Goal: Task Accomplishment & Management: Manage account settings

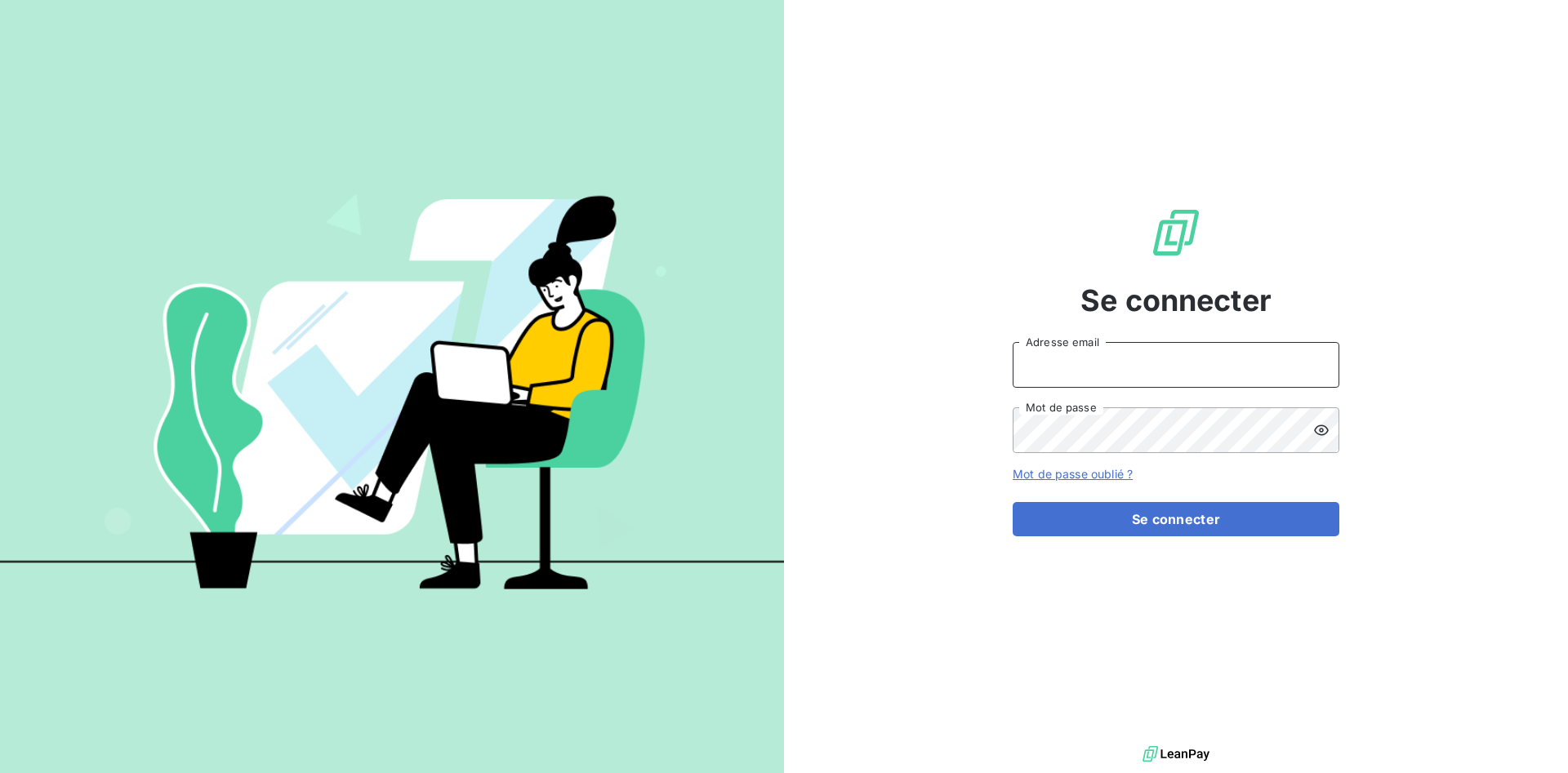
click at [1111, 369] on input "Adresse email" at bounding box center [1176, 365] width 327 height 46
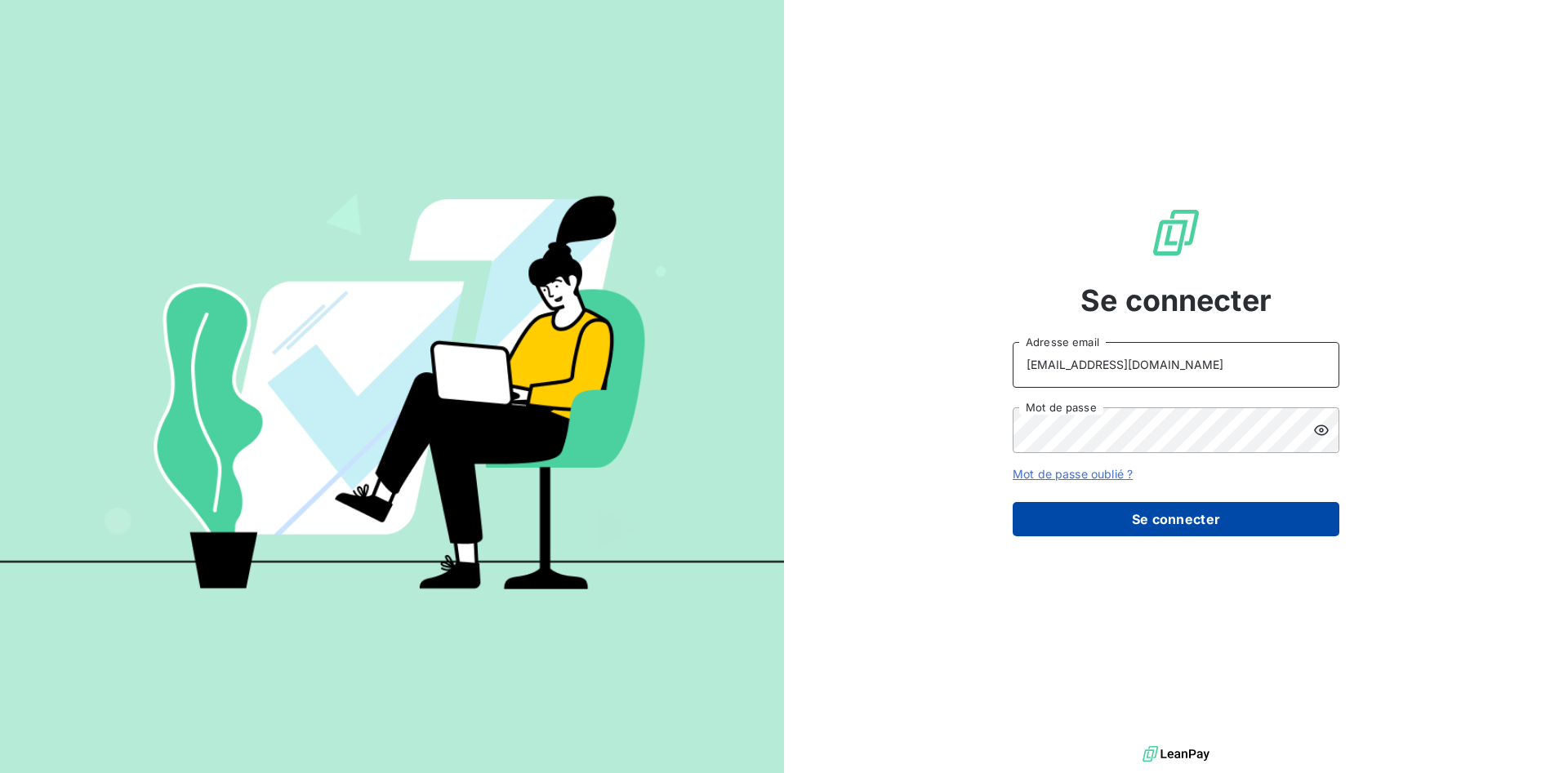
type input "[EMAIL_ADDRESS][DOMAIN_NAME]"
click at [1147, 508] on button "Se connecter" at bounding box center [1176, 519] width 327 height 35
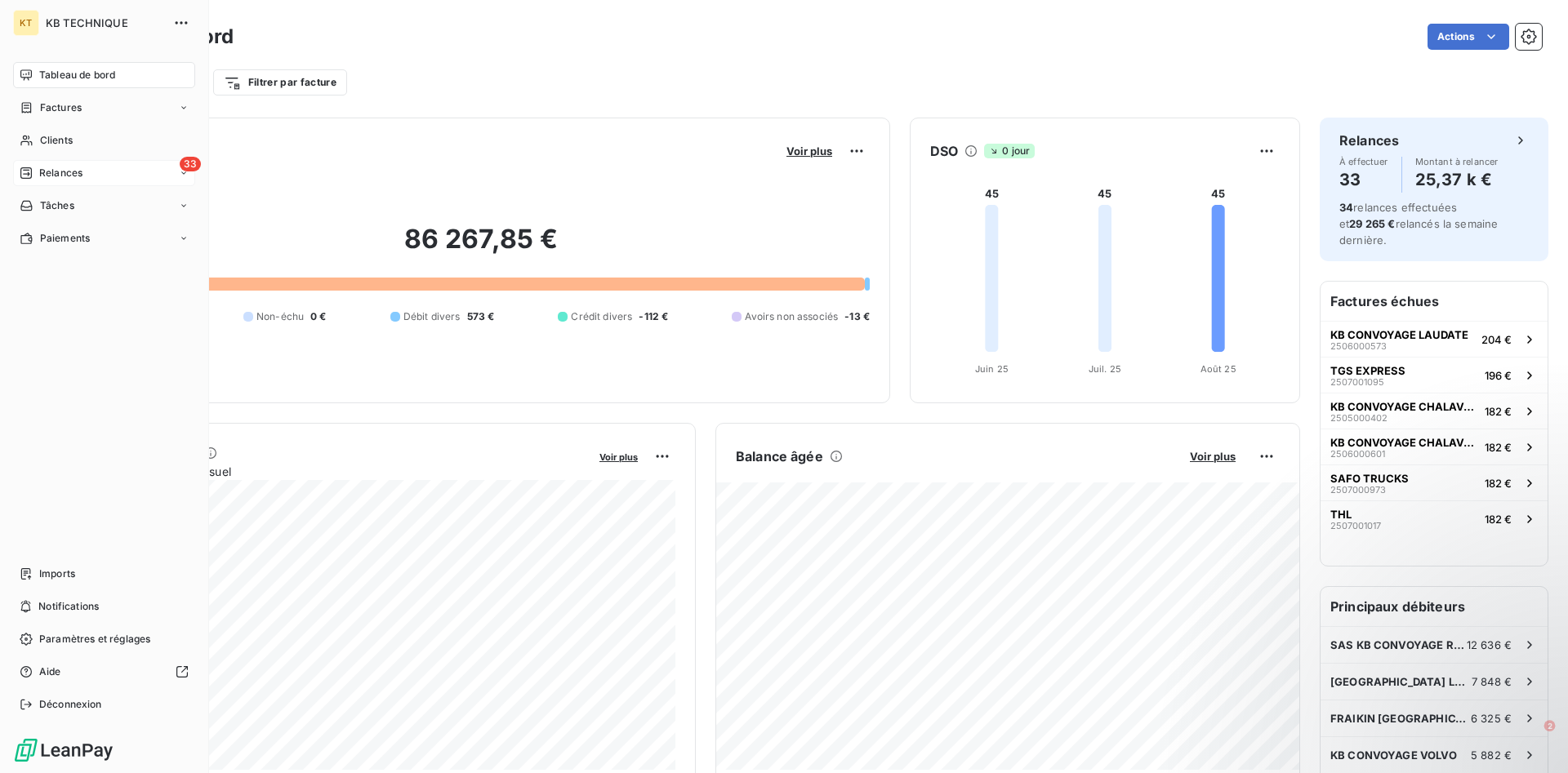
click at [46, 167] on span "Relances" at bounding box center [60, 172] width 43 height 14
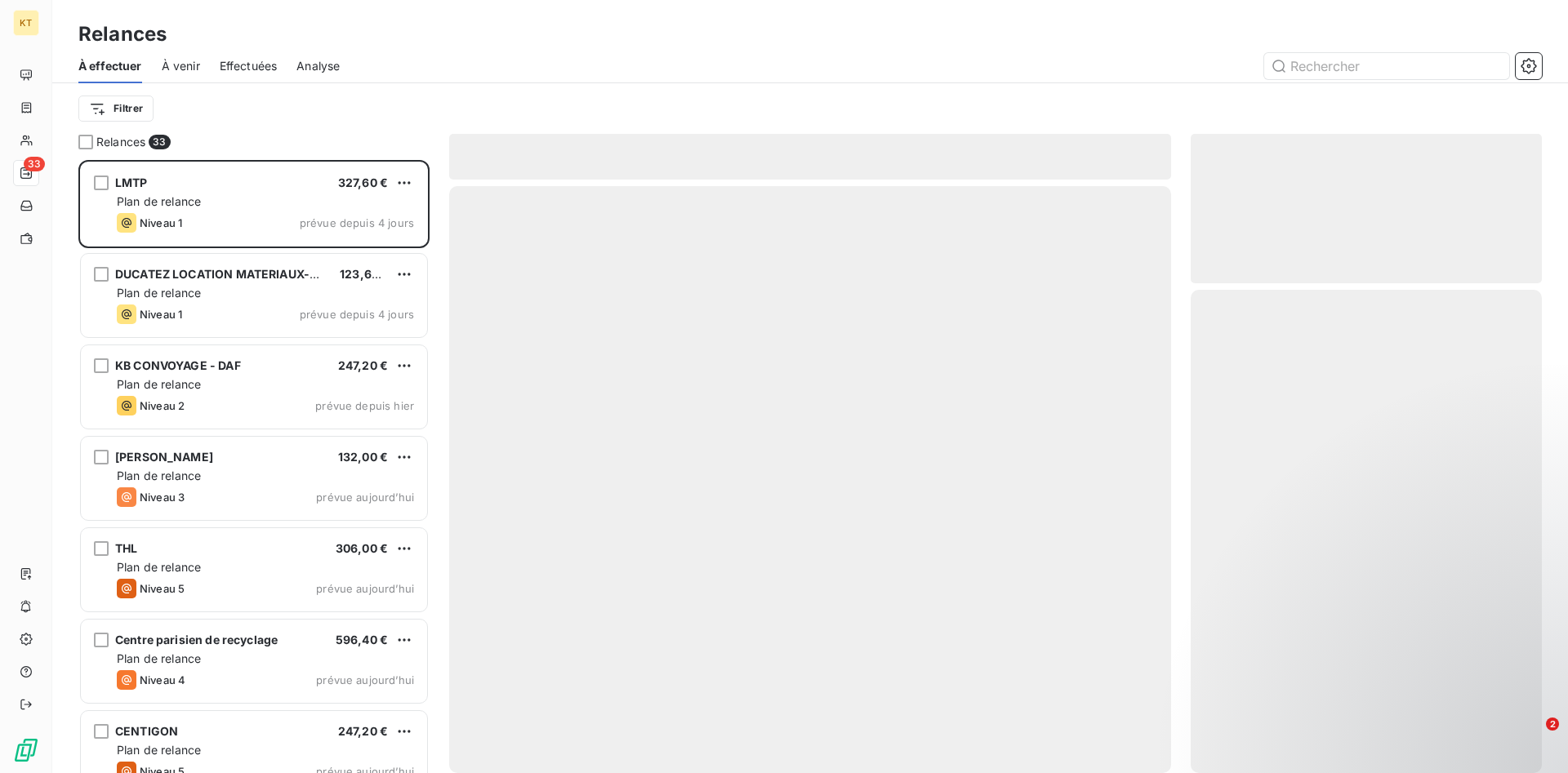
scroll to position [614, 351]
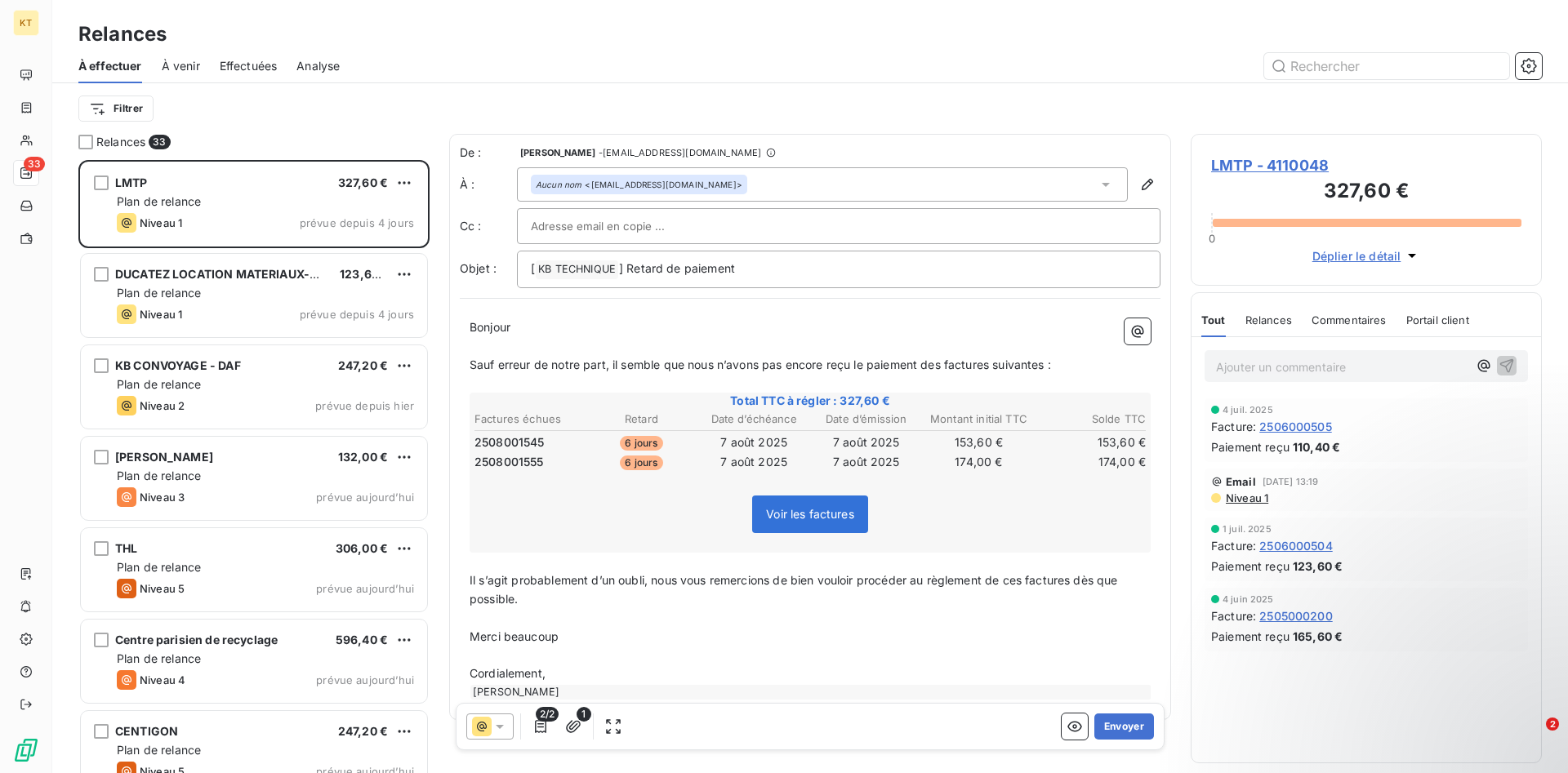
click at [239, 73] on span "Effectuées" at bounding box center [248, 66] width 58 height 16
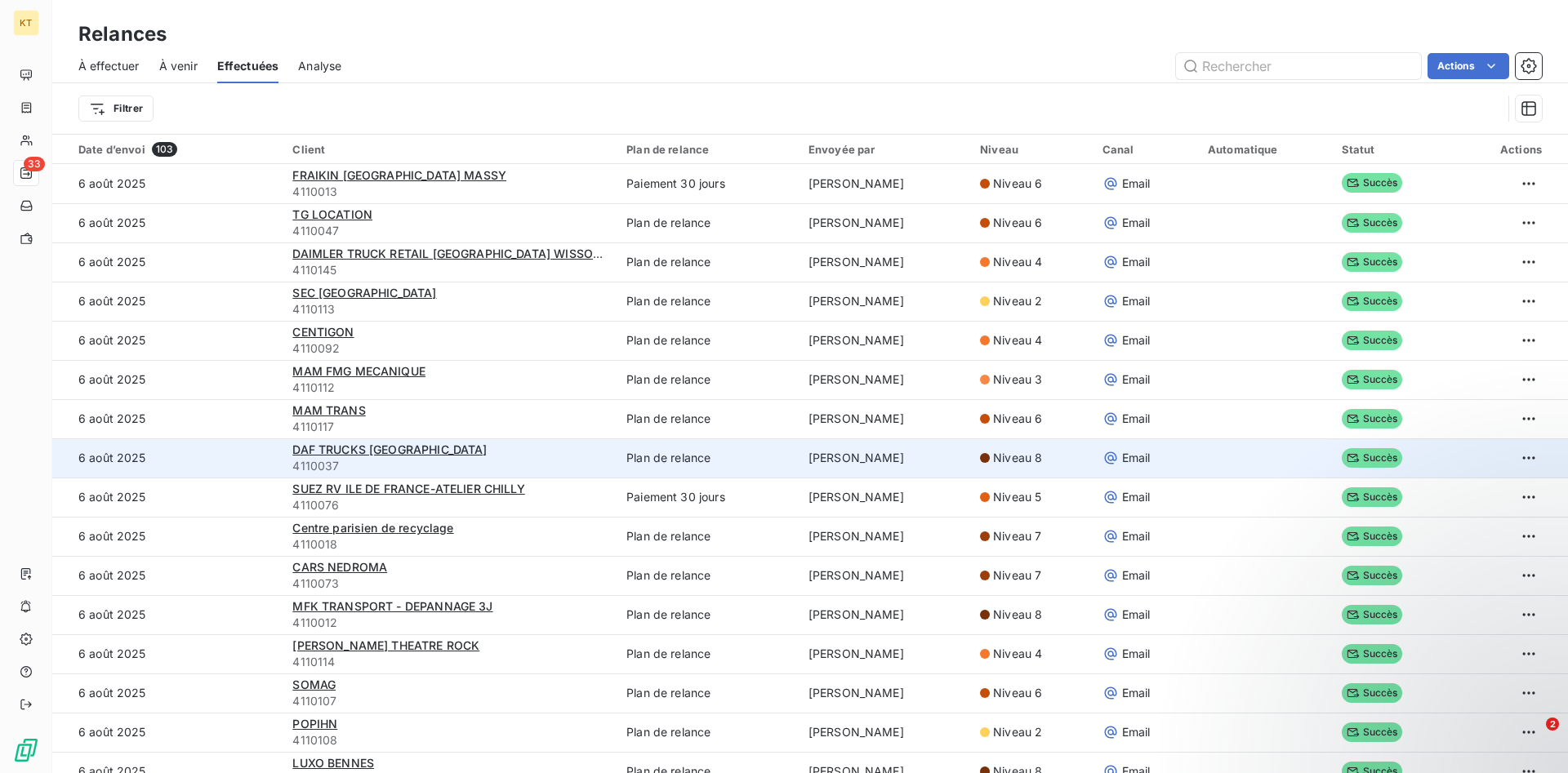
click at [558, 462] on span "4110037" at bounding box center [449, 466] width 314 height 16
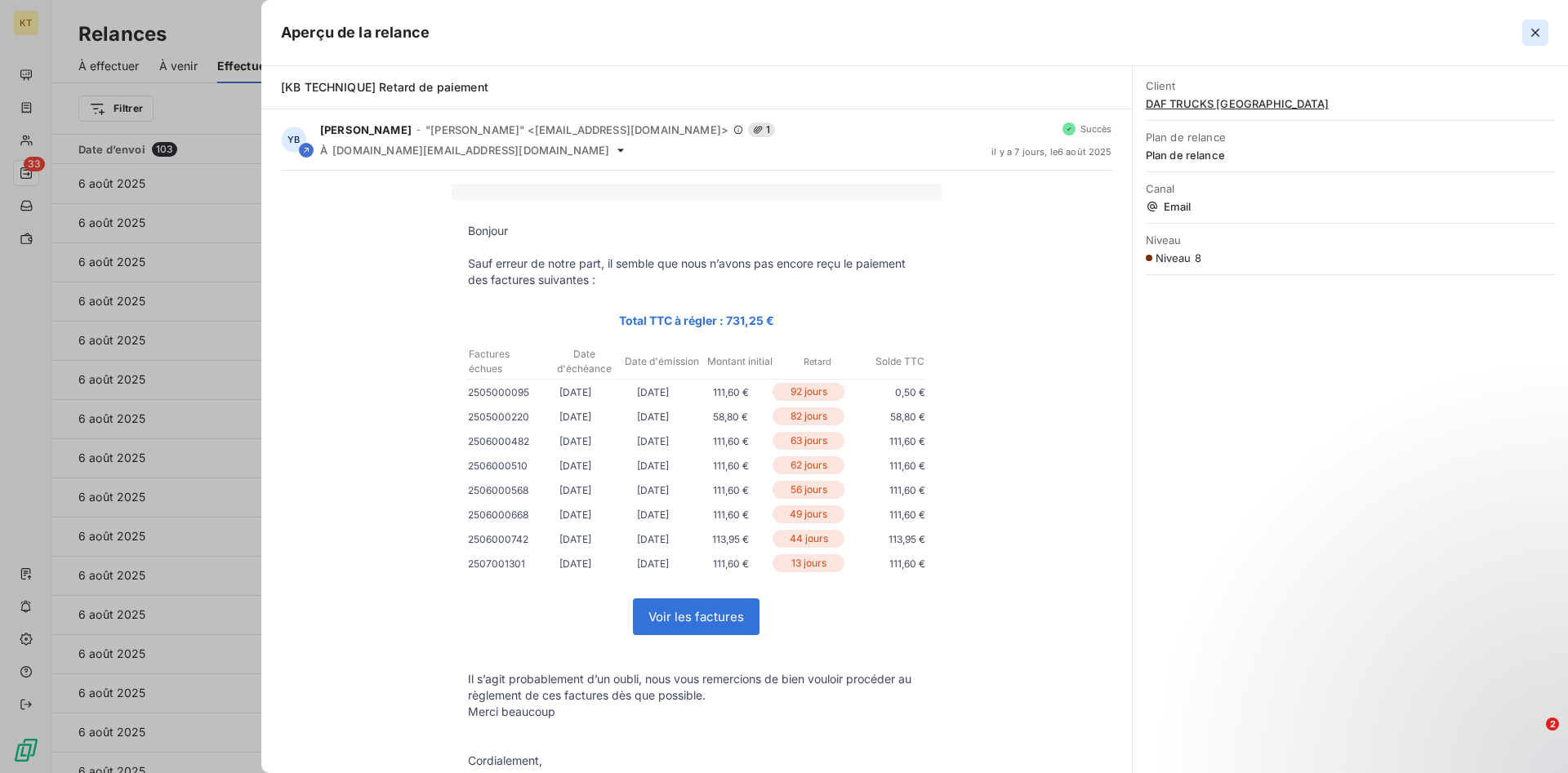
click at [1534, 41] on button "button" at bounding box center [1534, 32] width 26 height 26
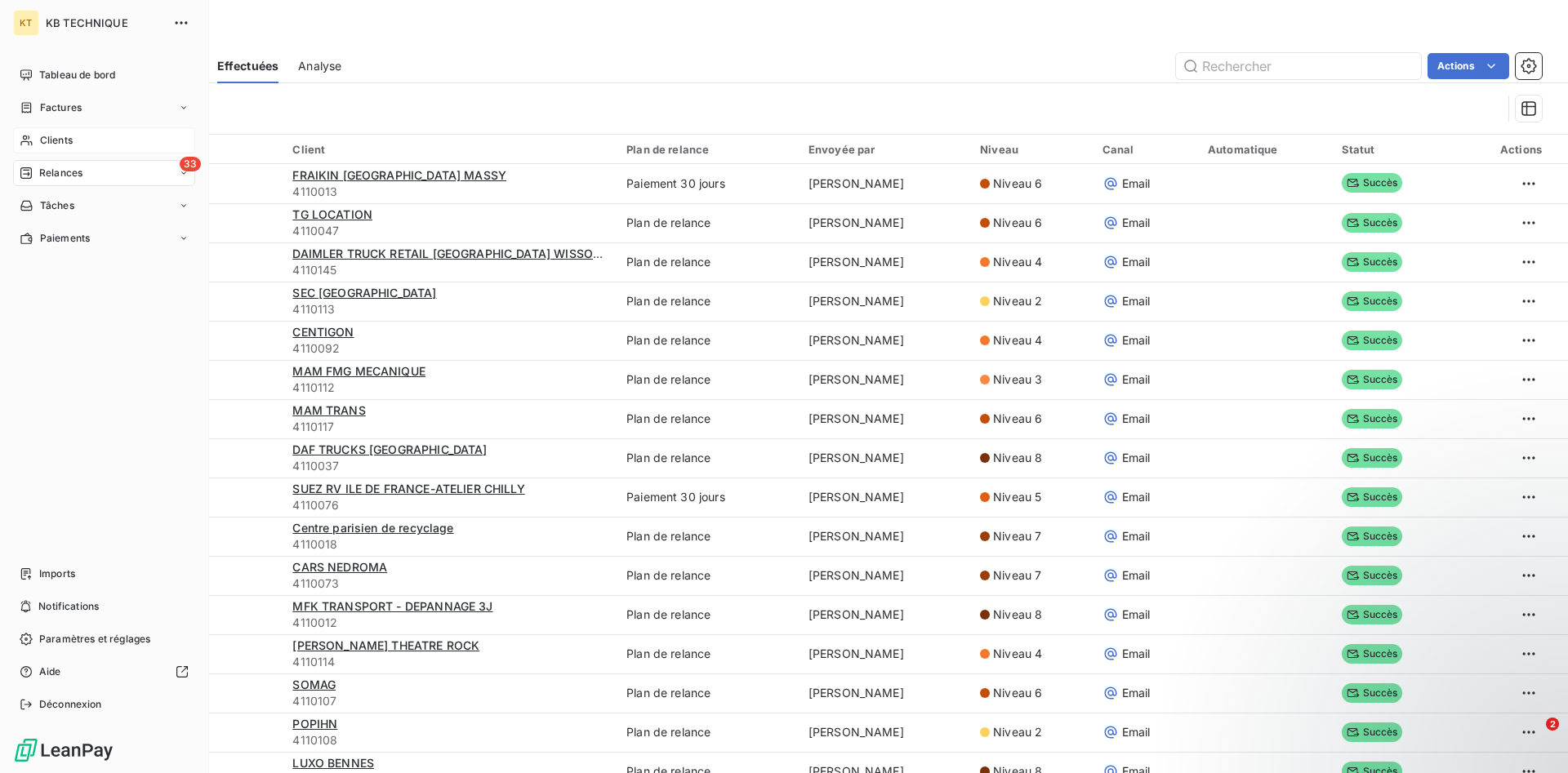
click at [69, 152] on div "Clients" at bounding box center [104, 140] width 182 height 26
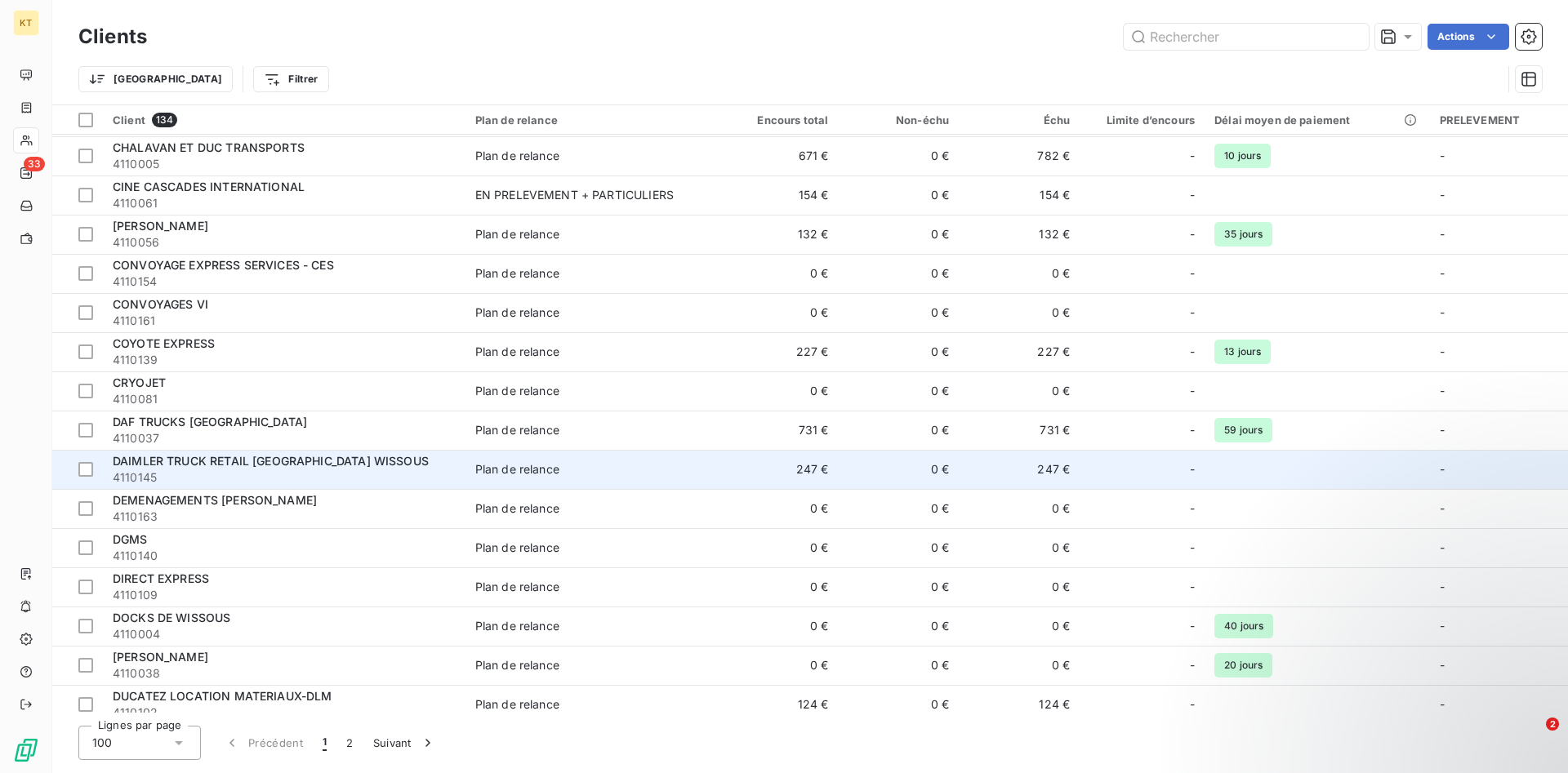
scroll to position [666, 0]
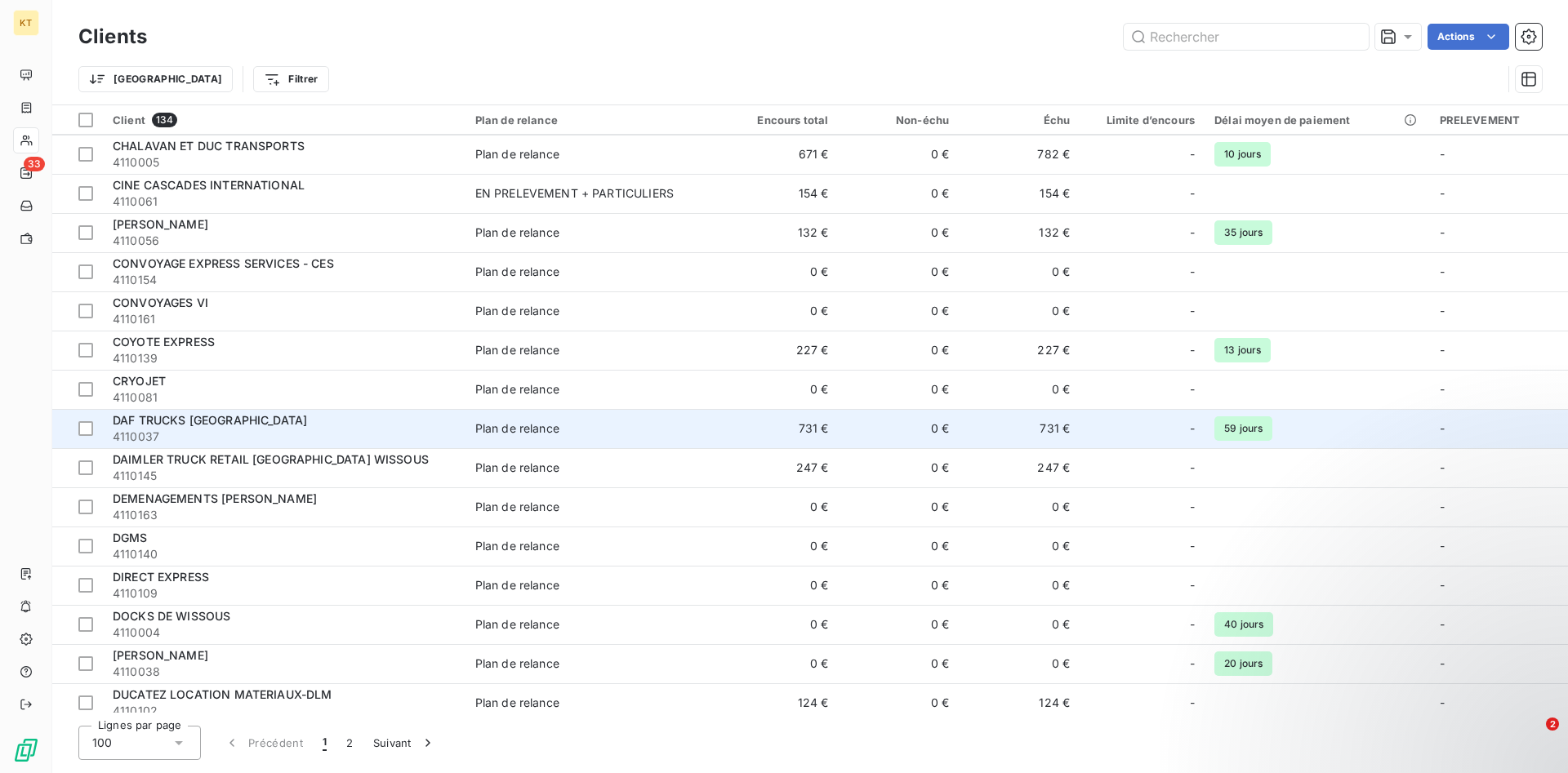
click at [178, 427] on span "DAF TRUCKS [GEOGRAPHIC_DATA]" at bounding box center [210, 420] width 194 height 14
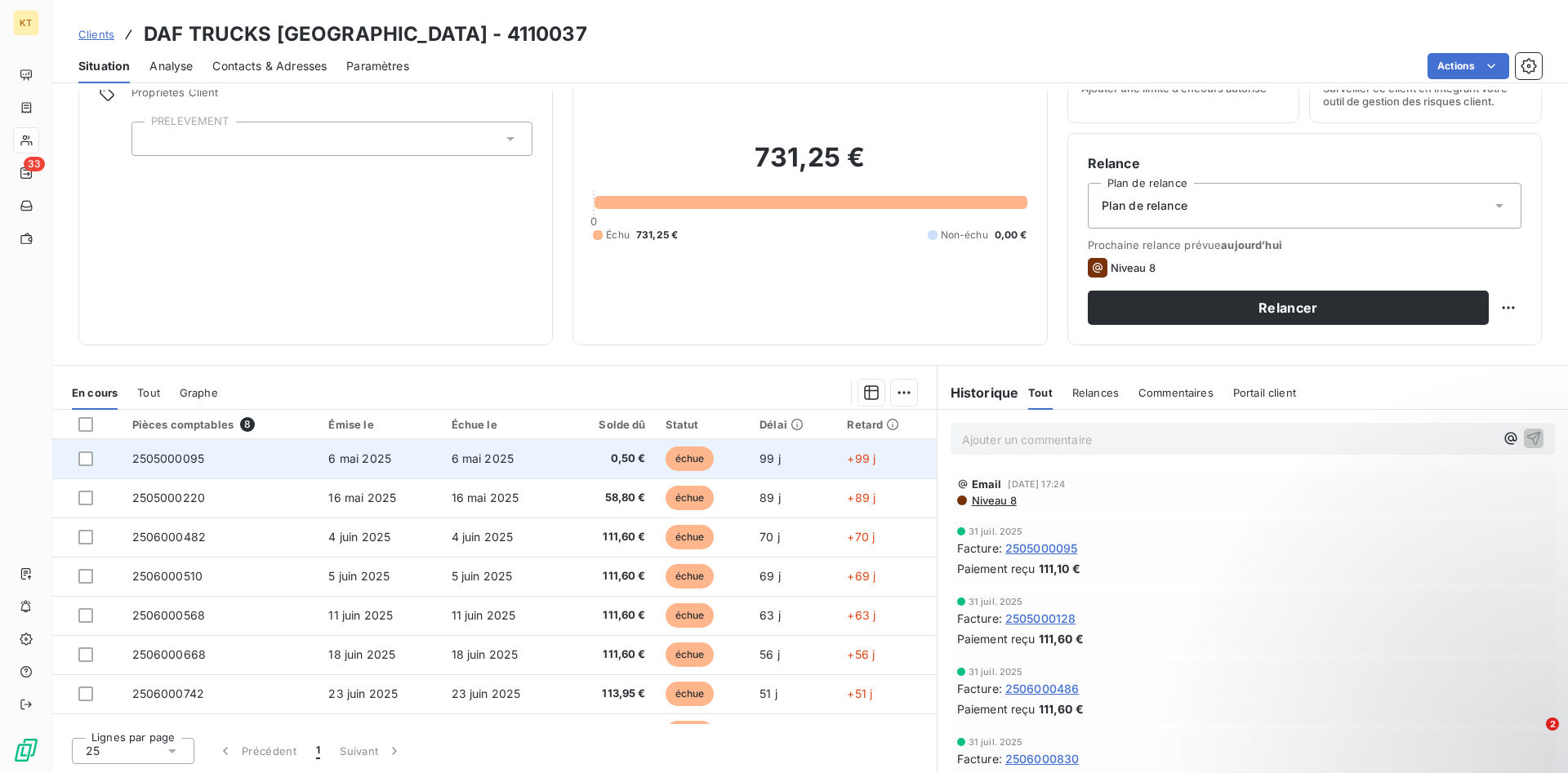
click at [617, 469] on td "0,50 €" at bounding box center [610, 459] width 91 height 39
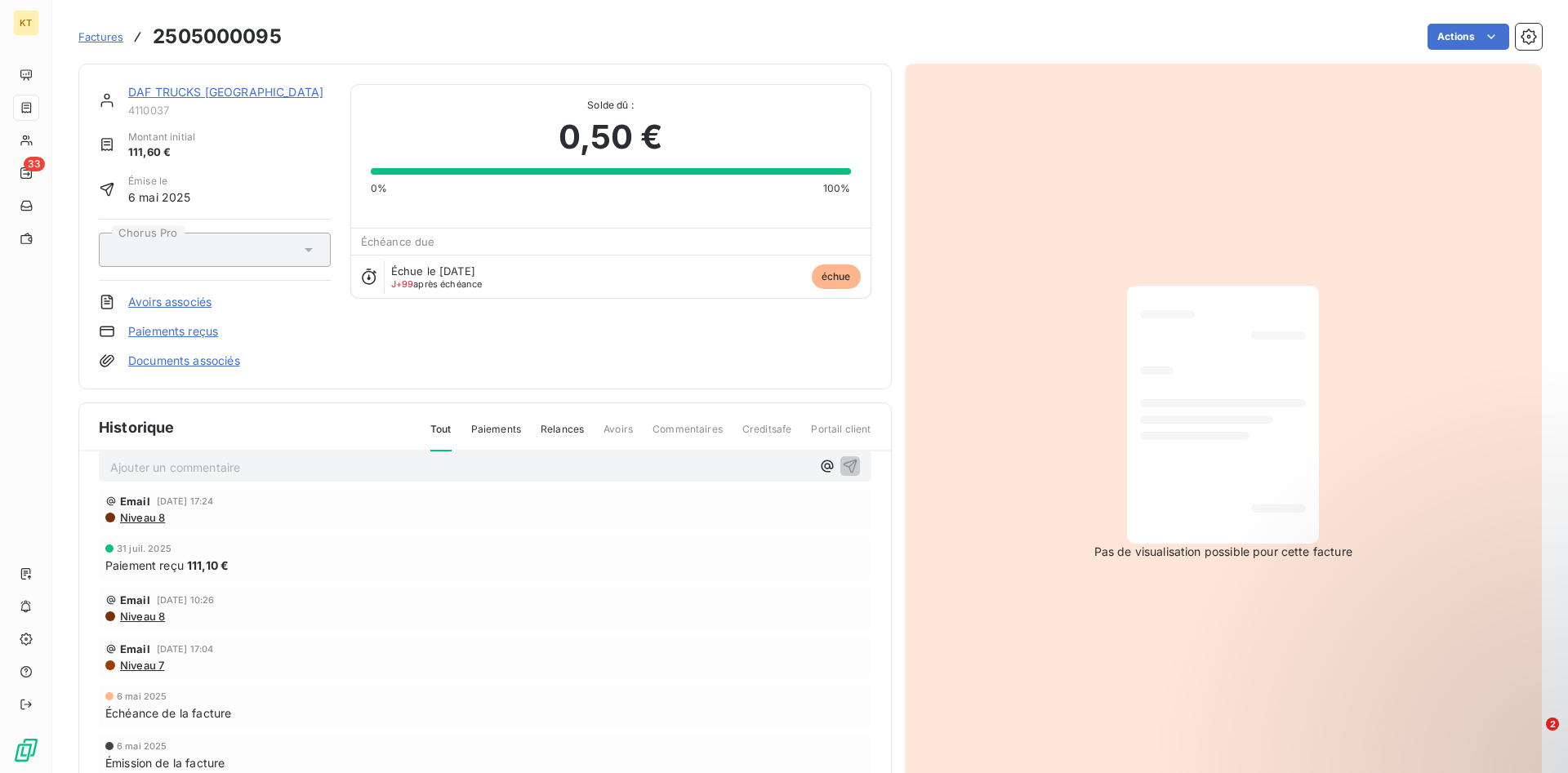
scroll to position [36, 0]
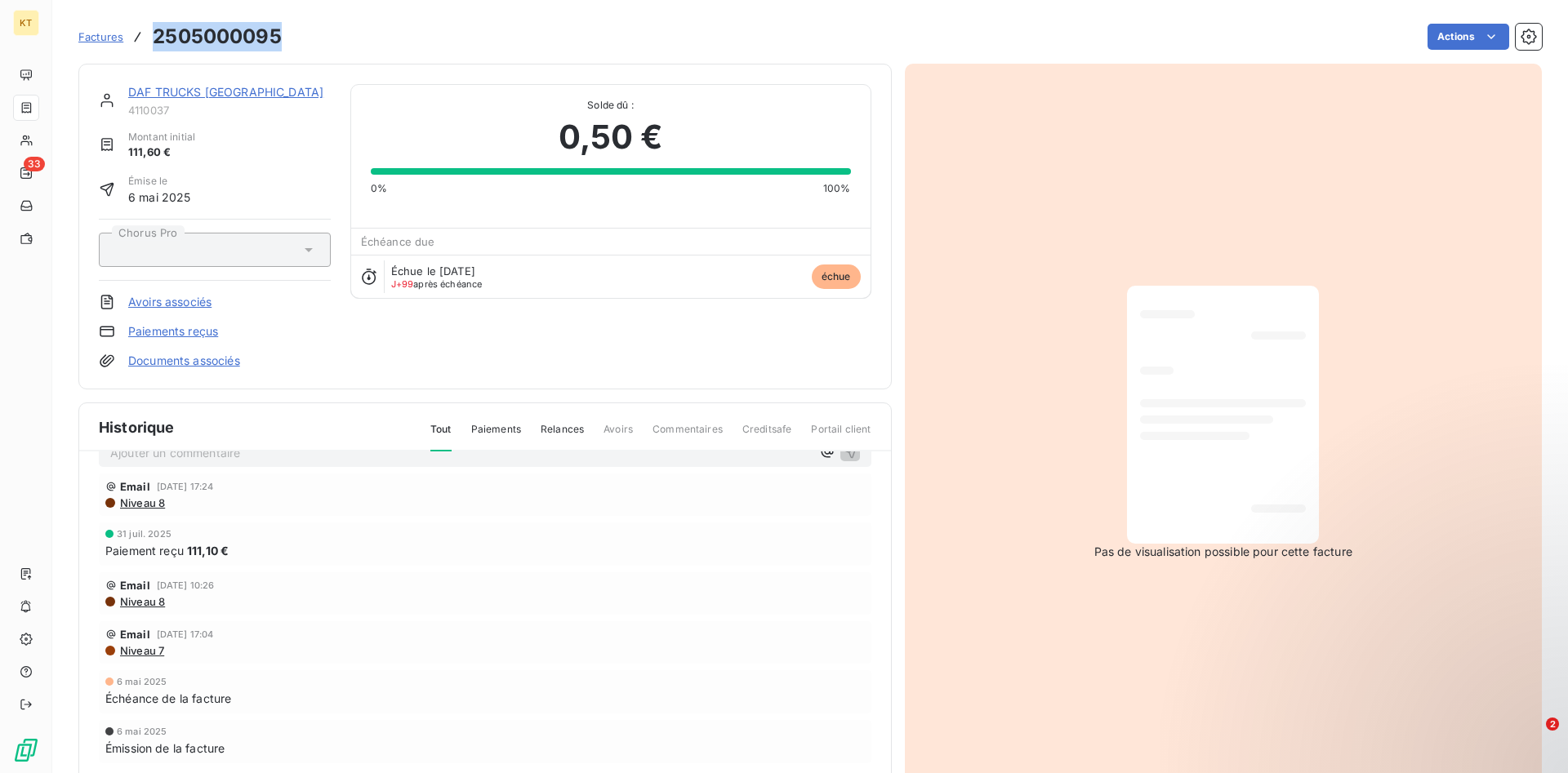
drag, startPoint x: 286, startPoint y: 38, endPoint x: 158, endPoint y: 30, distance: 128.2
click at [158, 30] on div "Factures 2505000095 Actions" at bounding box center [810, 36] width 1463 height 35
copy h3 "2505000095"
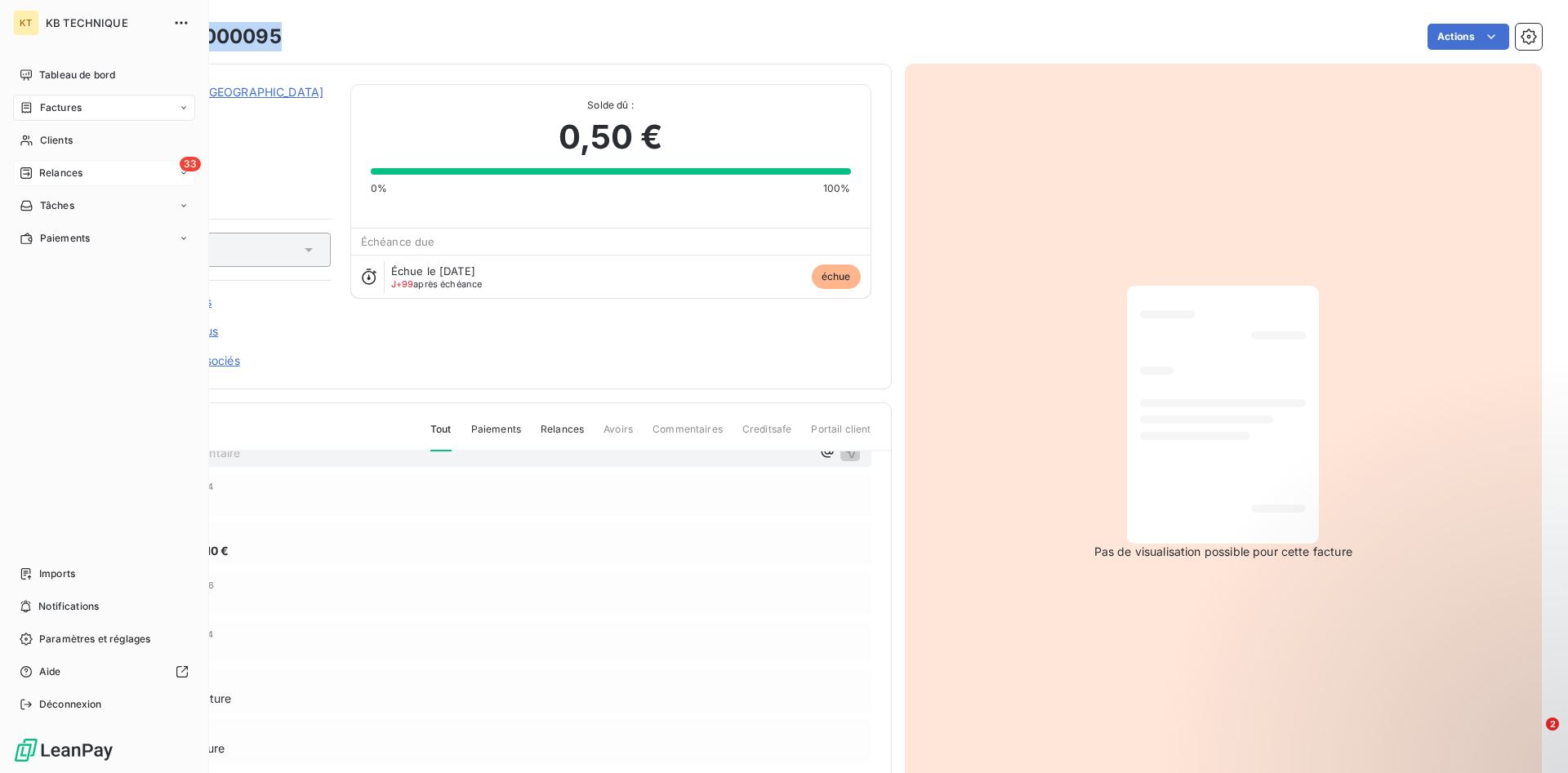
click at [78, 169] on span "Relances" at bounding box center [60, 172] width 43 height 14
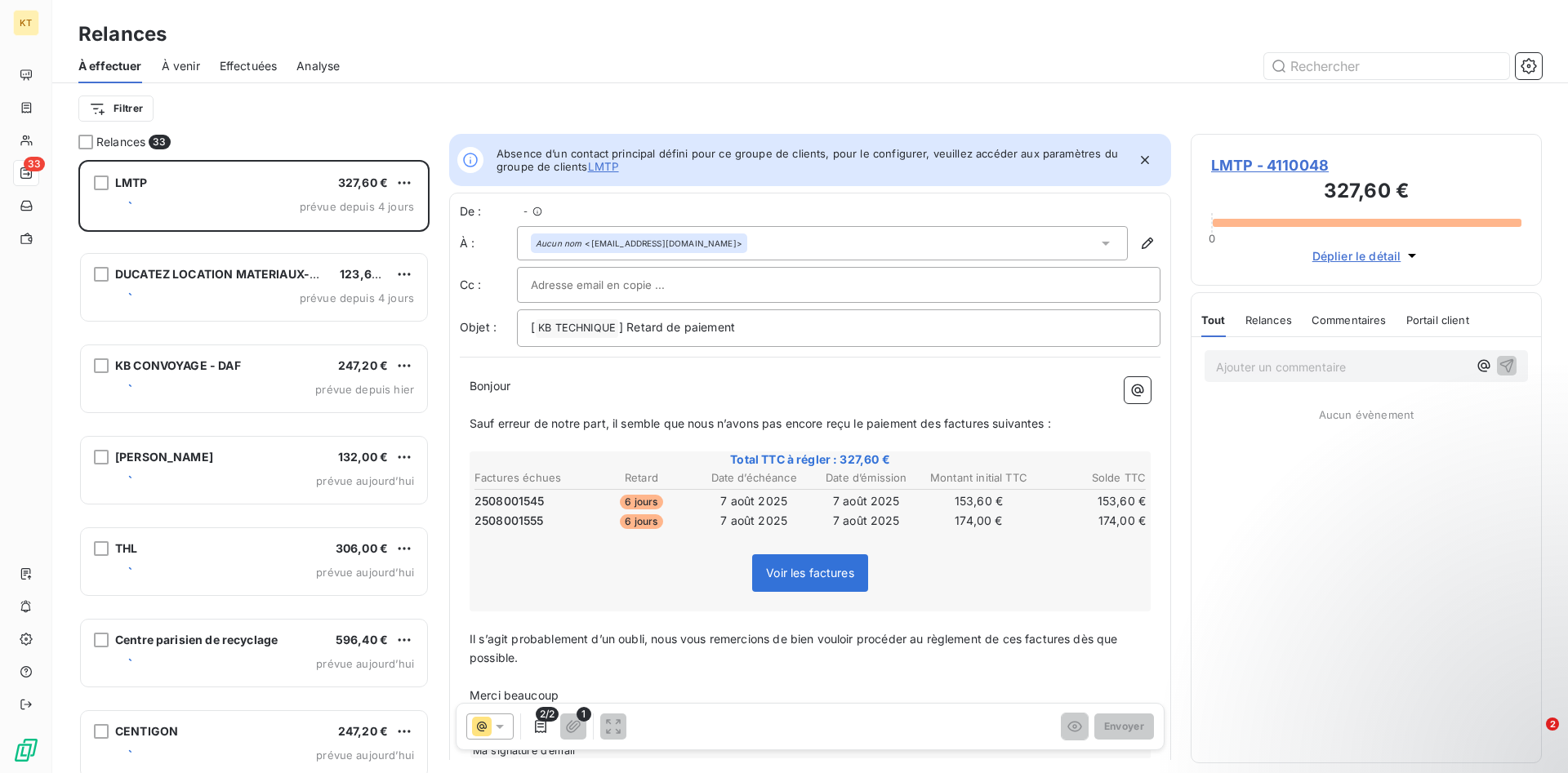
scroll to position [614, 351]
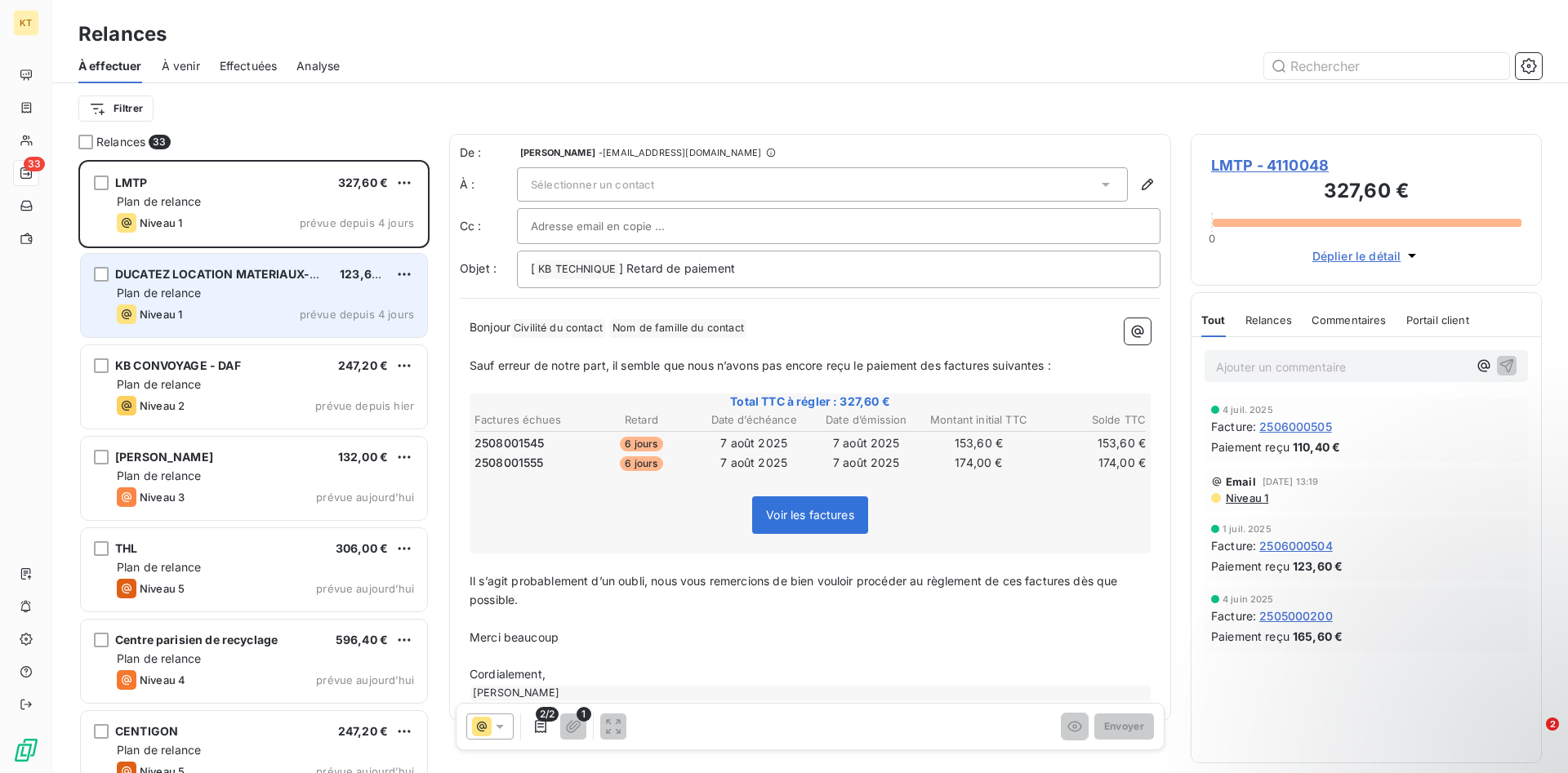
click at [268, 316] on div "Niveau 1 prévue depuis 4 jours" at bounding box center [265, 314] width 297 height 19
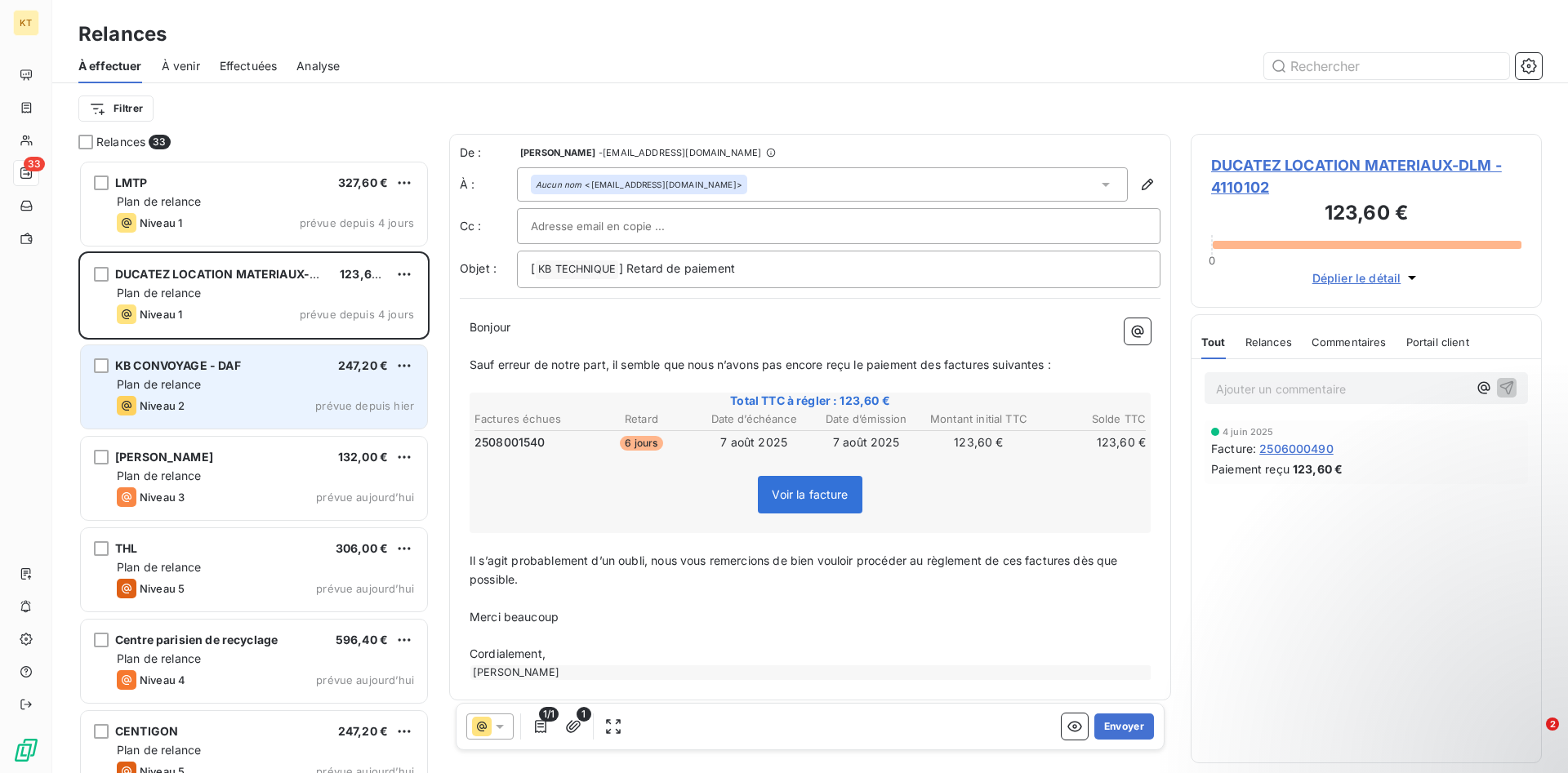
click at [262, 375] on div "KB CONVOYAGE - DAF 247,20 € Plan de relance Niveau 2 prévue depuis [DATE]" at bounding box center [254, 386] width 346 height 84
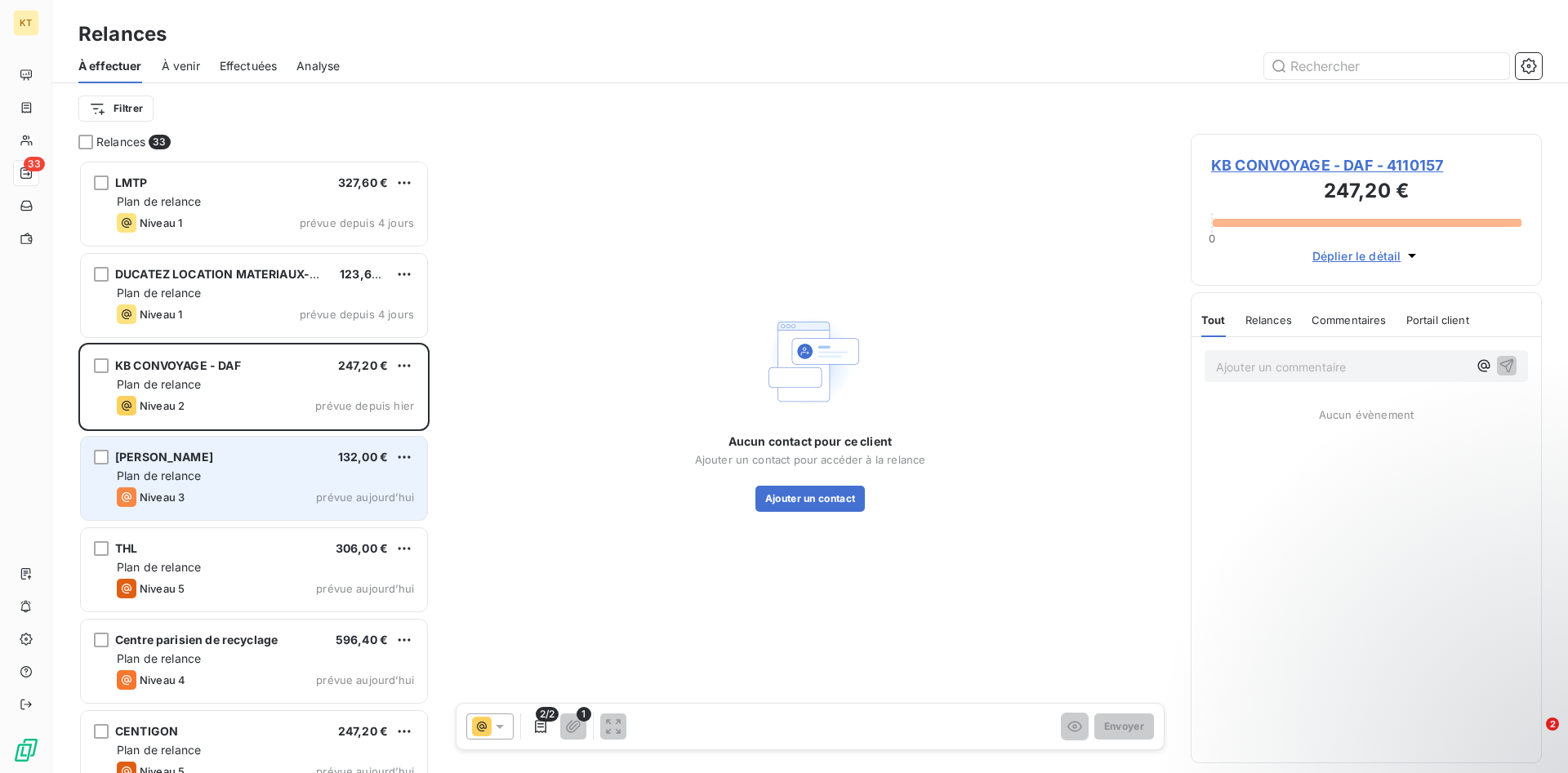
click at [244, 490] on div "Niveau 3 prévue aujourd’hui" at bounding box center [265, 497] width 297 height 19
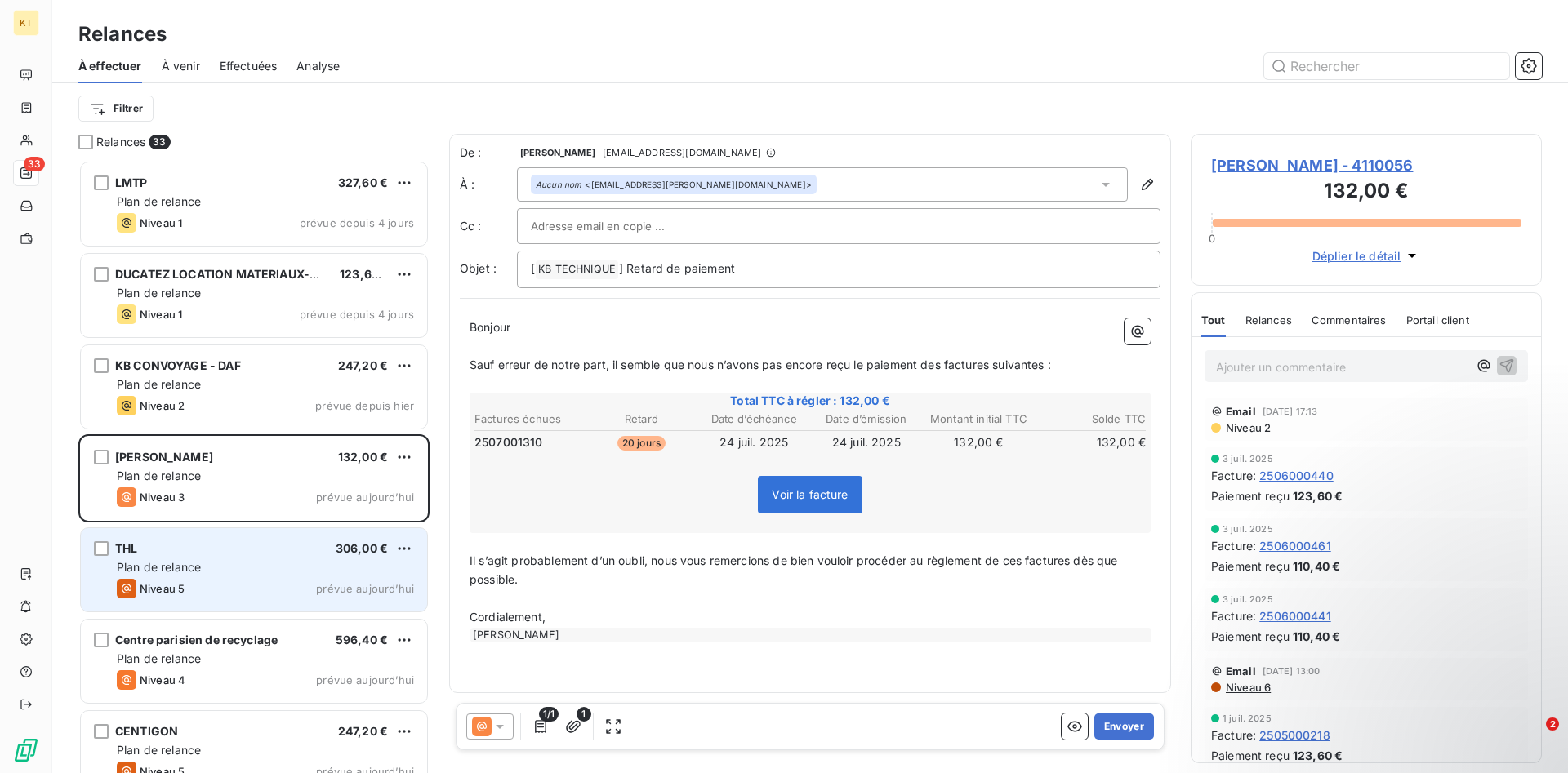
click at [305, 568] on div "Plan de relance" at bounding box center [265, 567] width 297 height 16
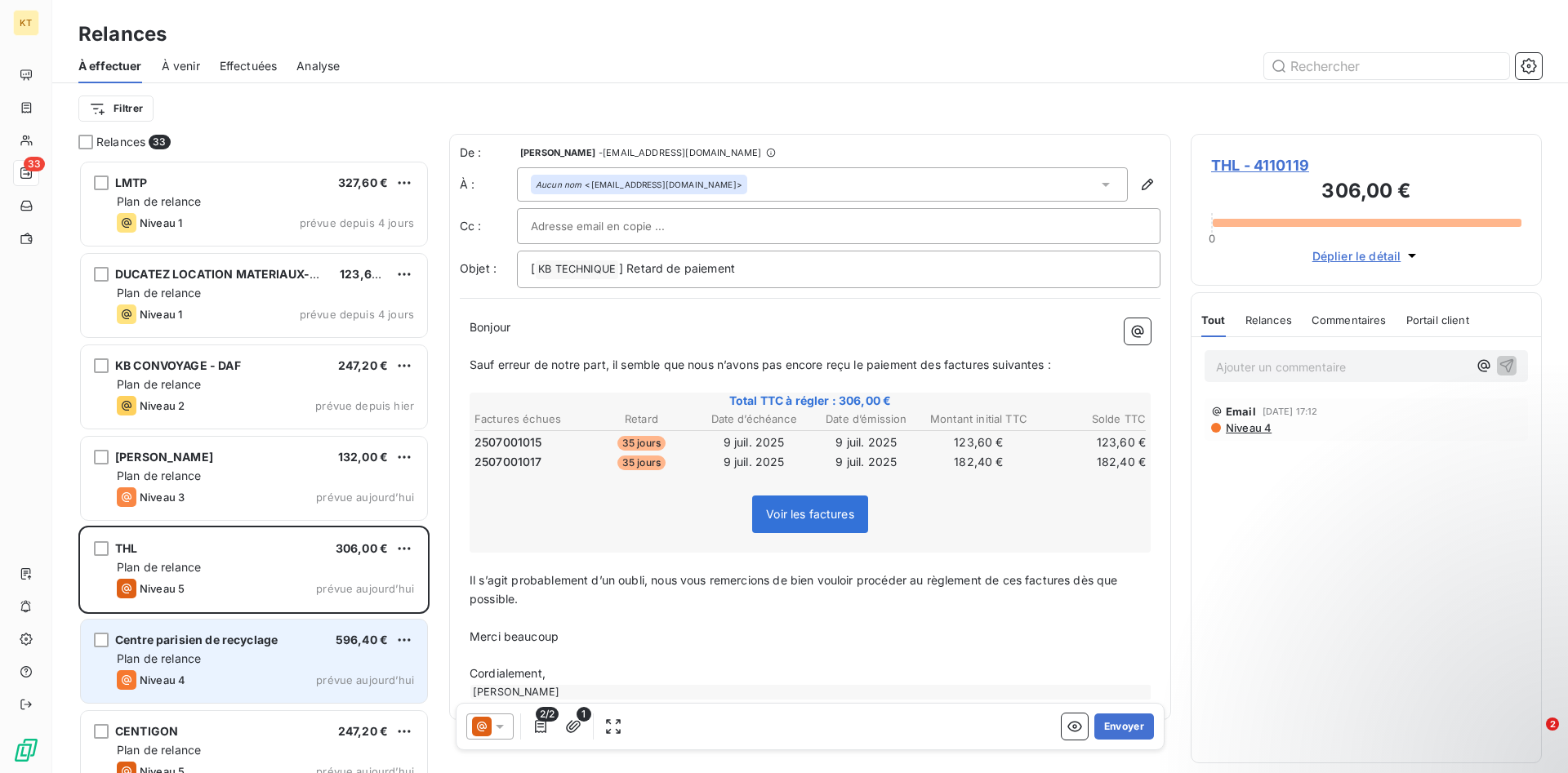
click at [307, 631] on div "Centre parisien de recyclage 596,40 € Plan de relance Niveau 4 prévue [DATE]" at bounding box center [254, 661] width 346 height 84
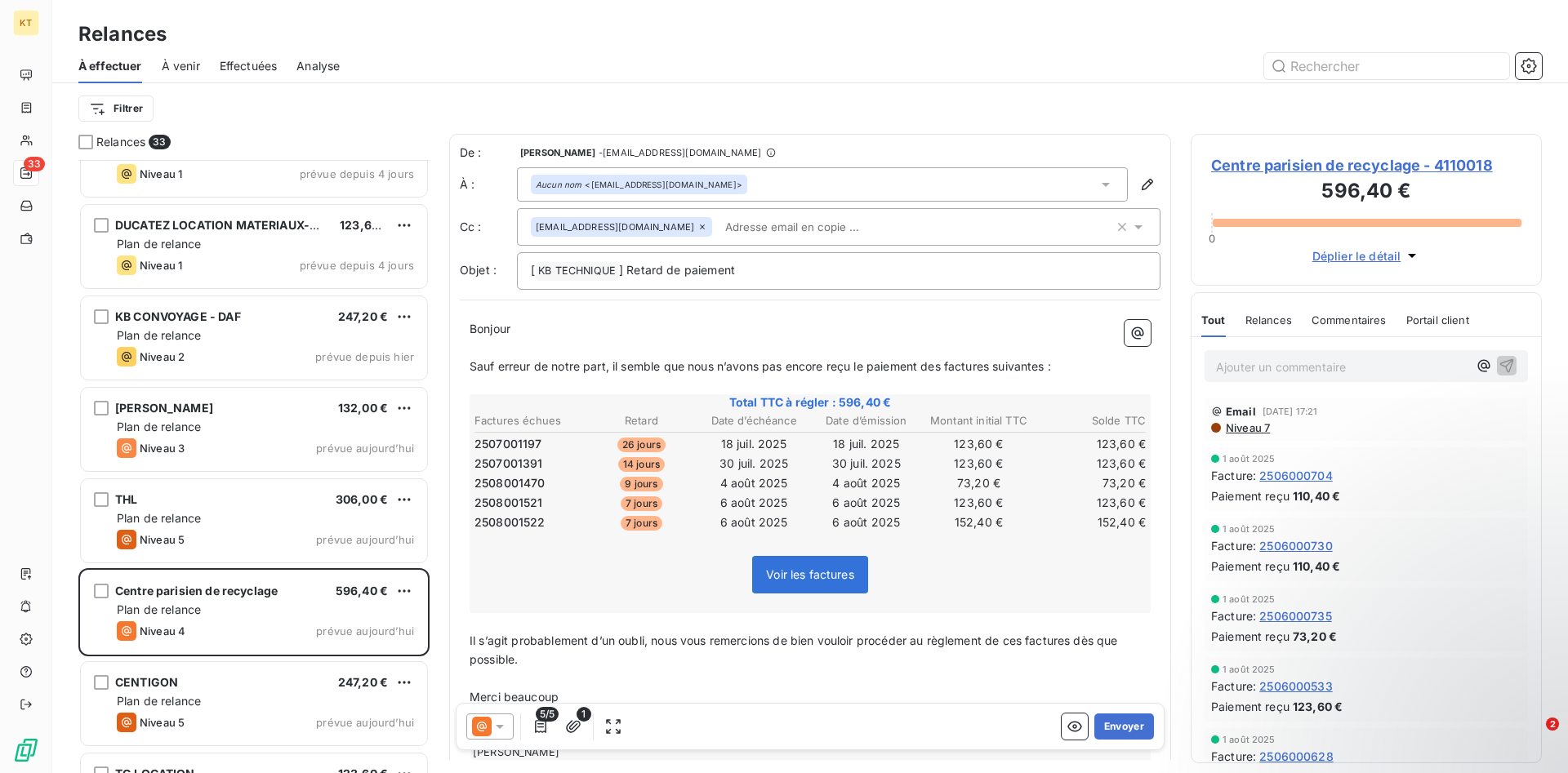
scroll to position [84, 0]
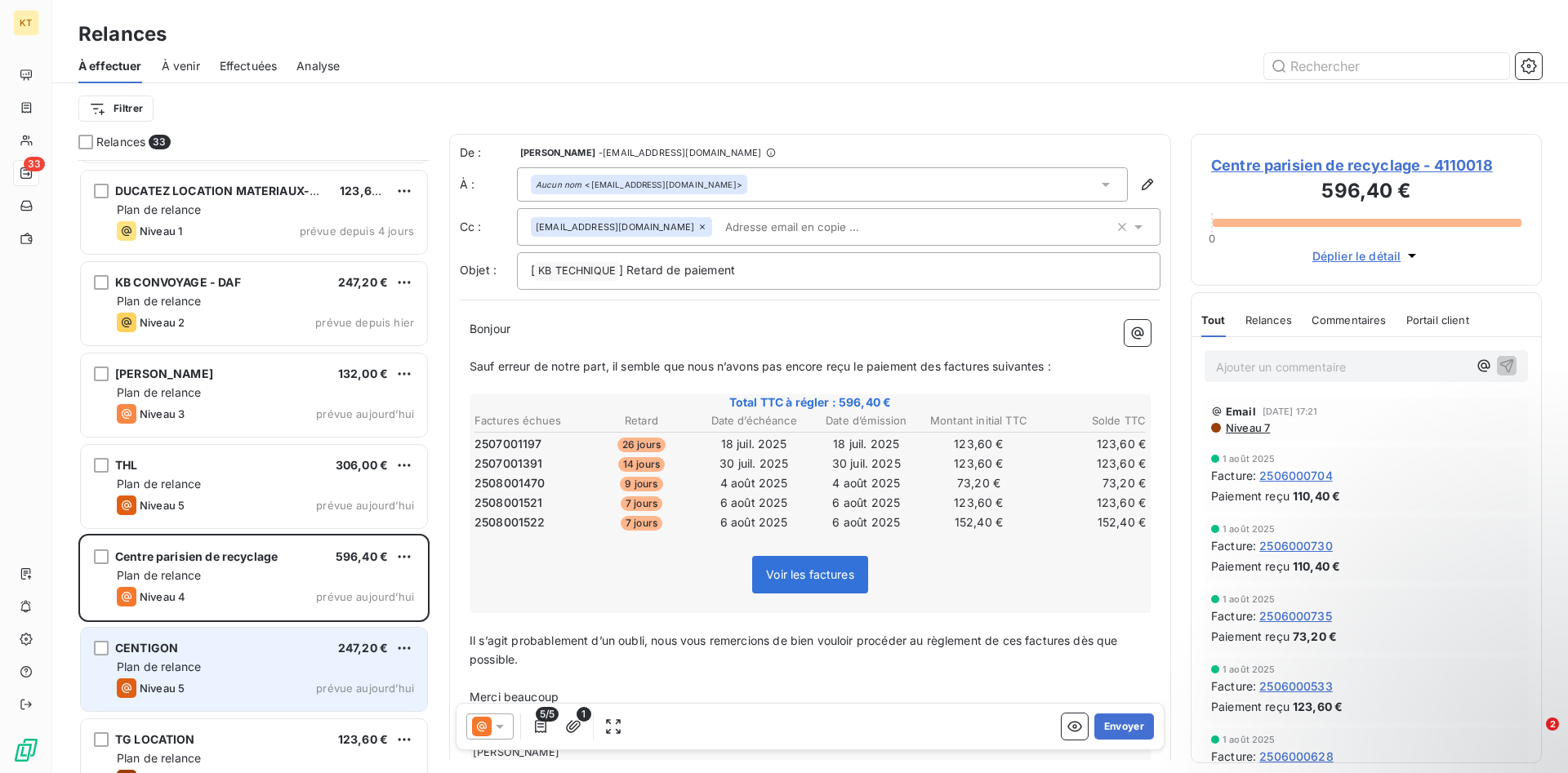
click at [260, 662] on div "Plan de relance" at bounding box center [265, 667] width 297 height 16
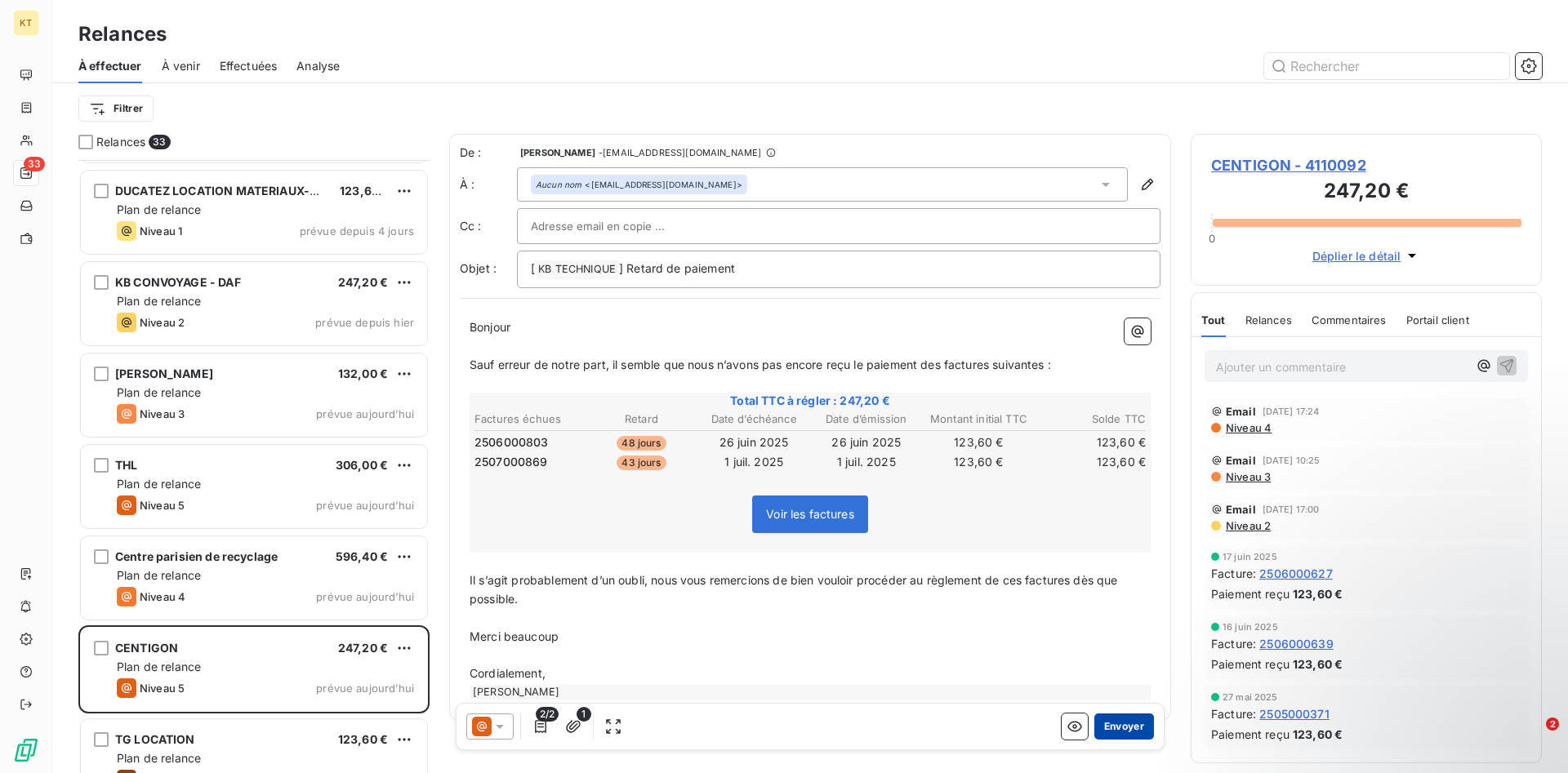
click at [1117, 735] on button "Envoyer" at bounding box center [1123, 727] width 60 height 26
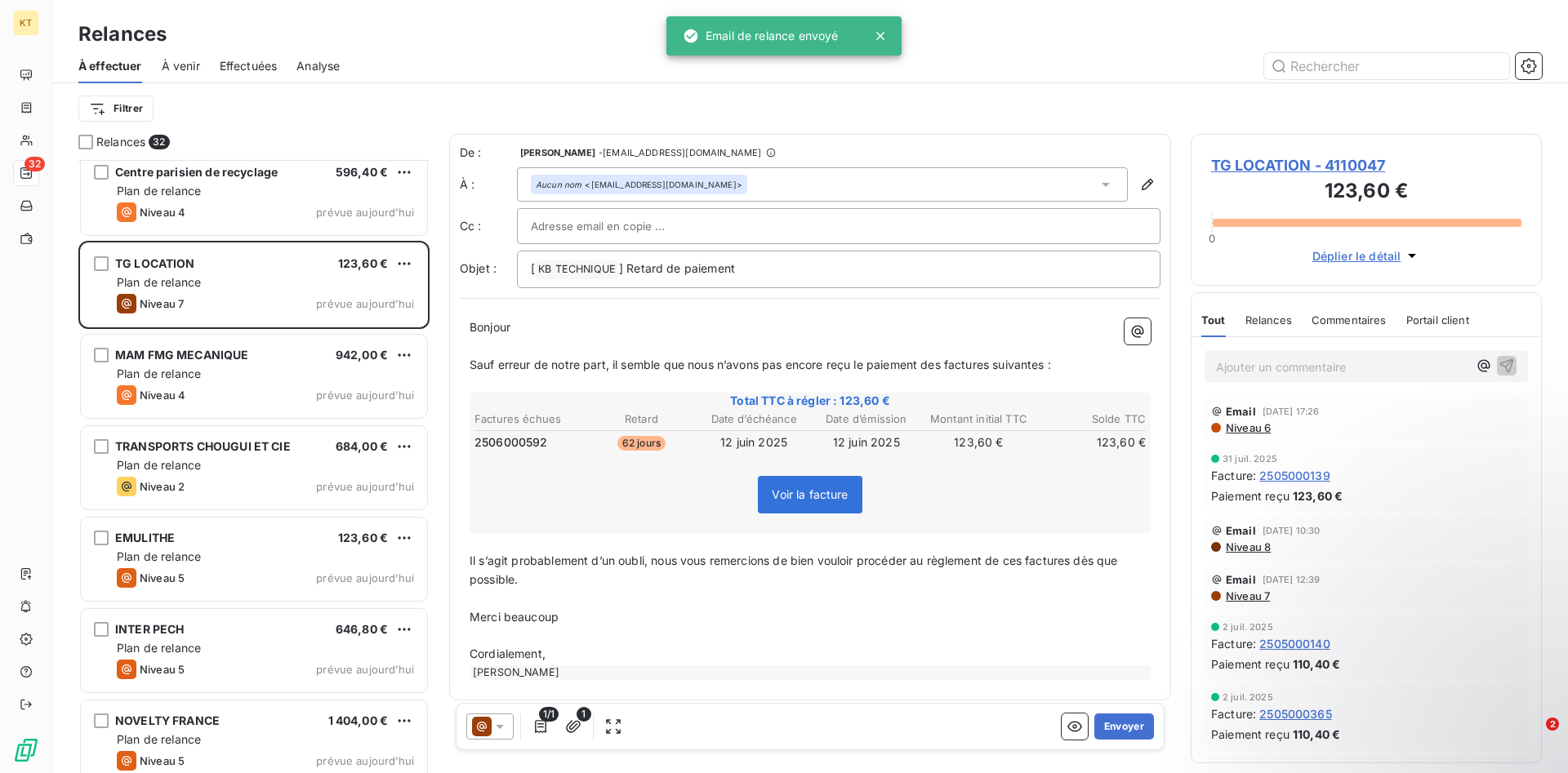
scroll to position [500, 0]
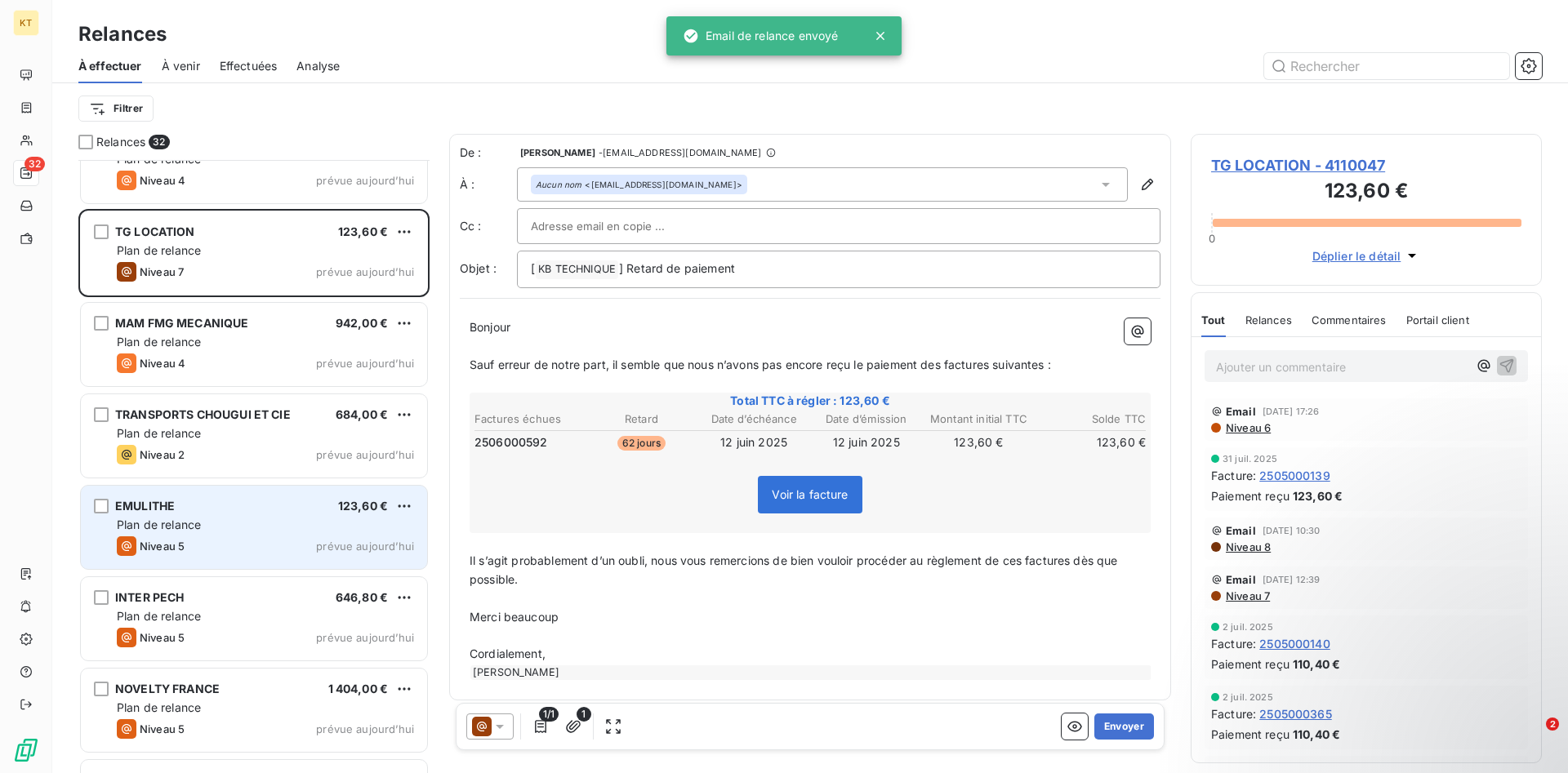
click at [220, 510] on div "EMULITHE 123,60 €" at bounding box center [265, 505] width 297 height 14
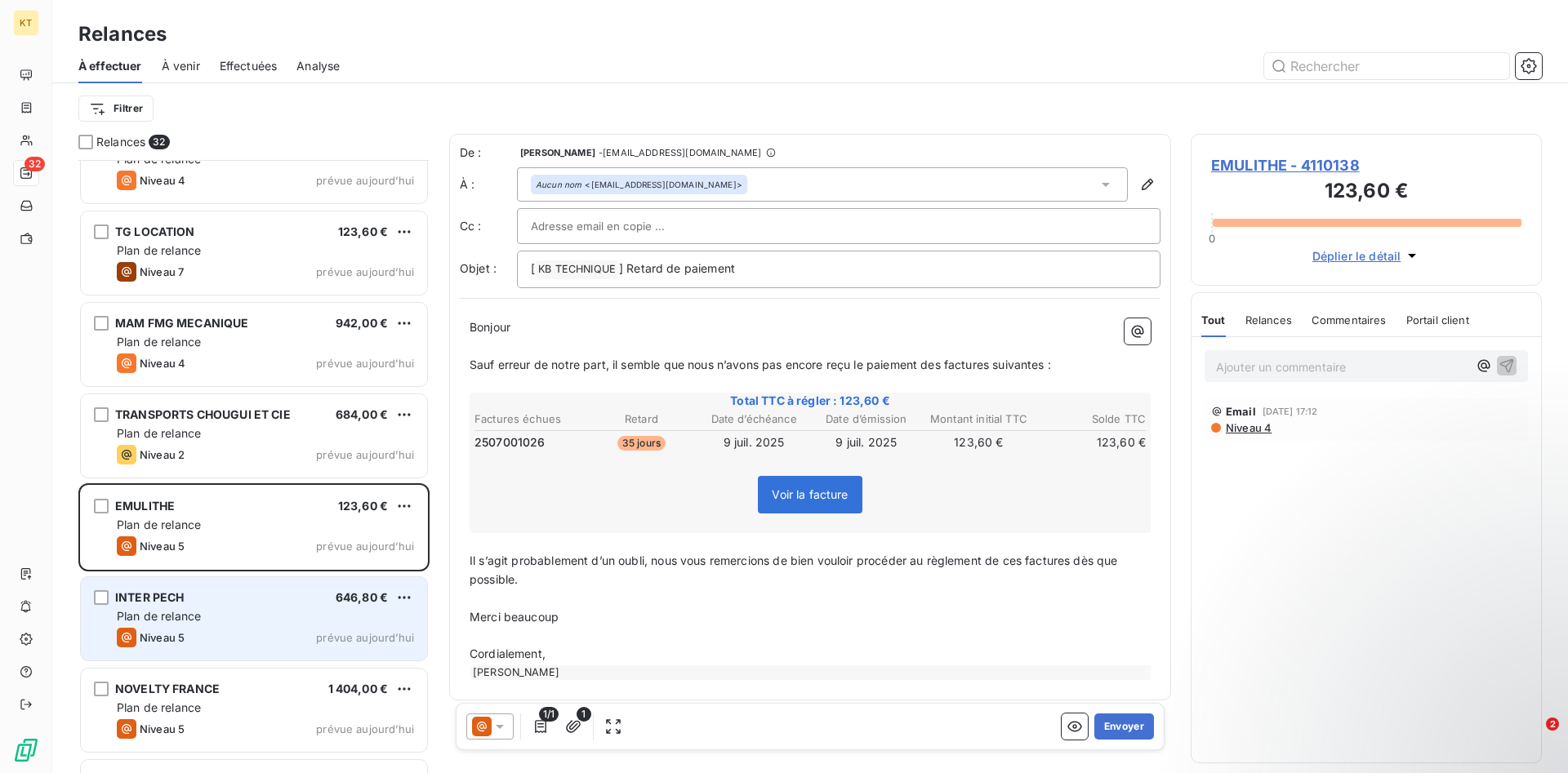
click at [307, 628] on div "Niveau 5 prévue aujourd’hui" at bounding box center [265, 637] width 297 height 19
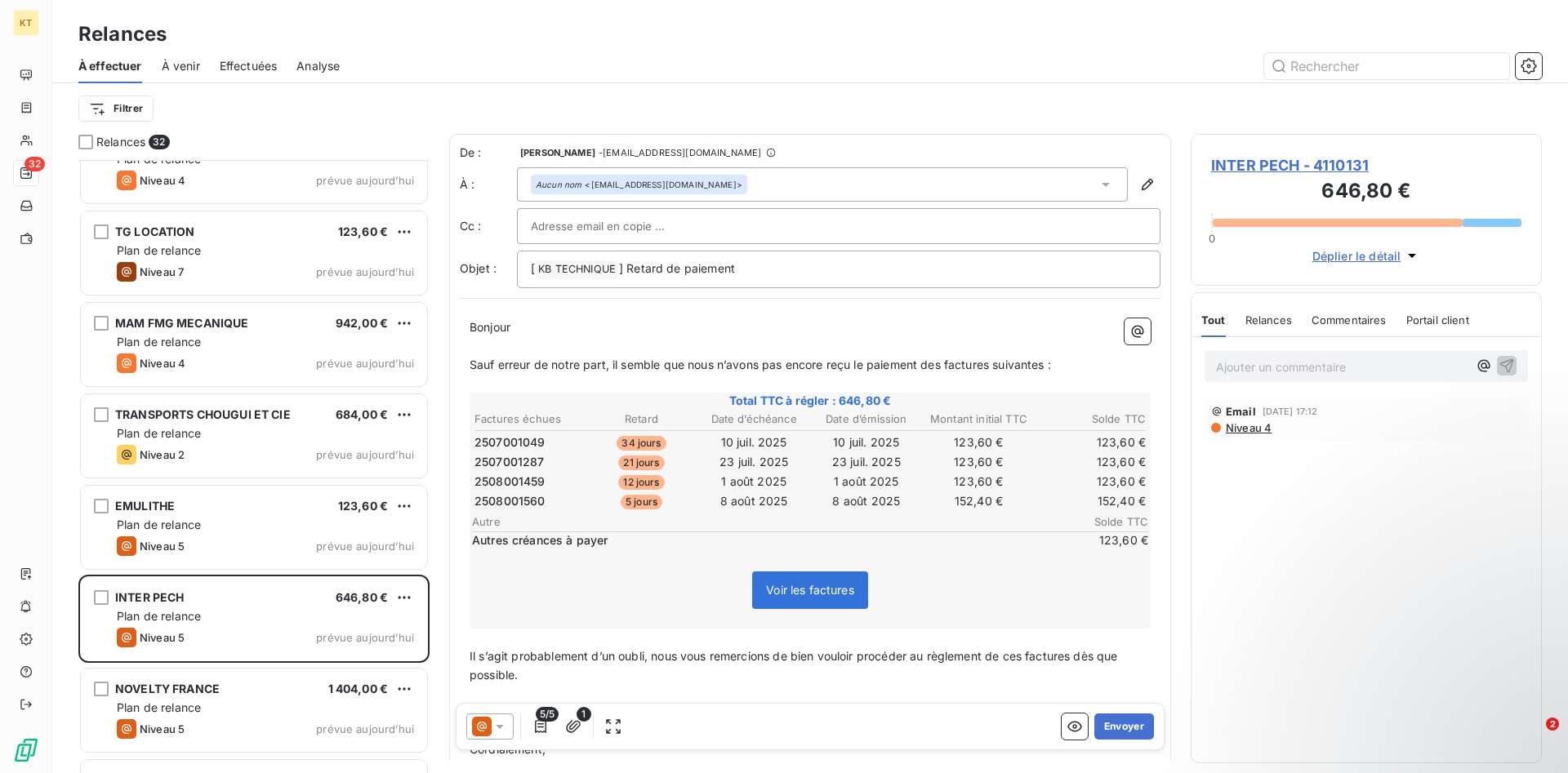
click at [539, 719] on span "5/5" at bounding box center [547, 714] width 23 height 14
click at [540, 723] on icon "button" at bounding box center [541, 726] width 12 height 13
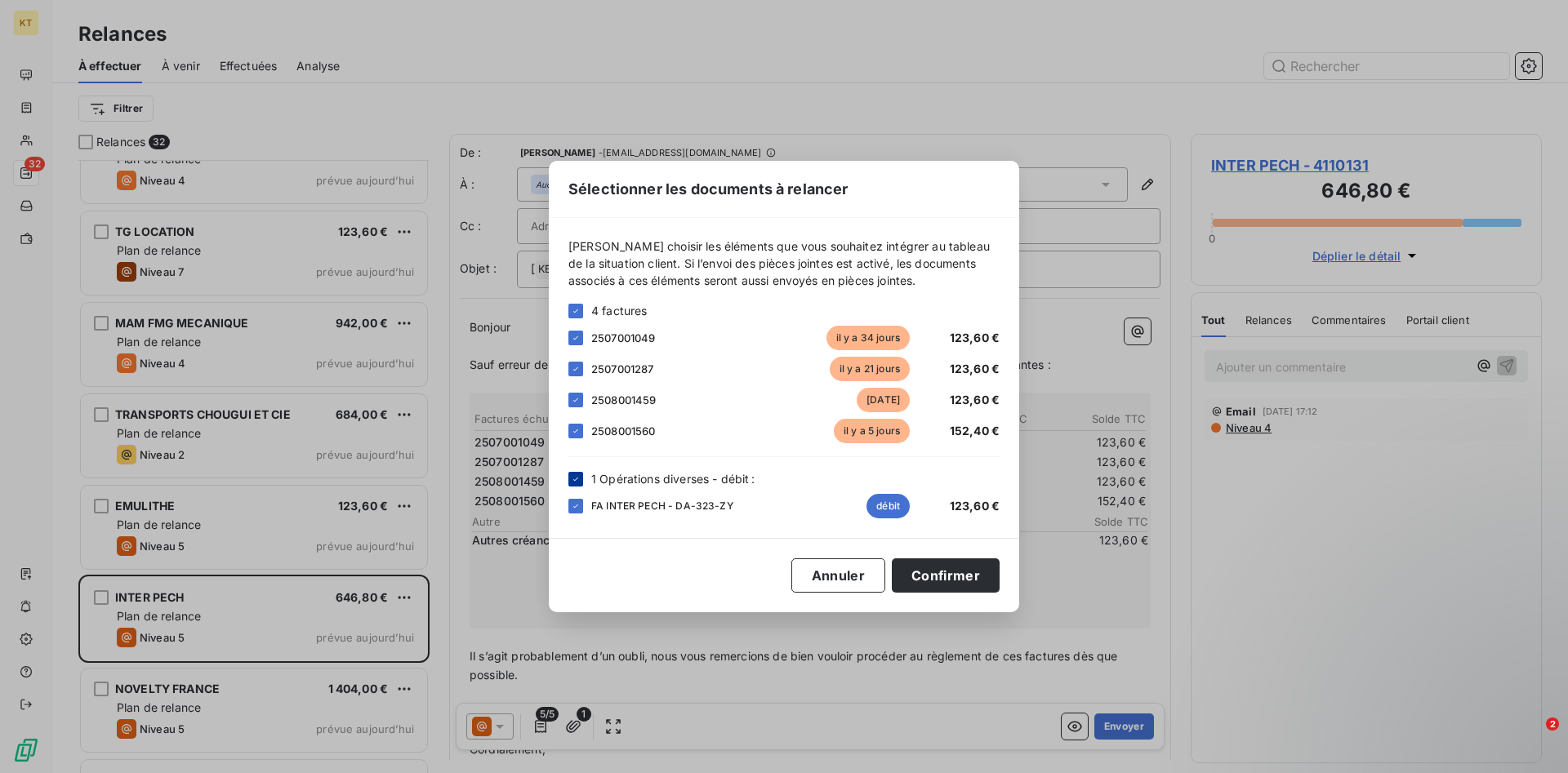
click at [575, 480] on icon at bounding box center [576, 478] width 5 height 3
click at [937, 577] on button "Confirmer" at bounding box center [945, 576] width 108 height 35
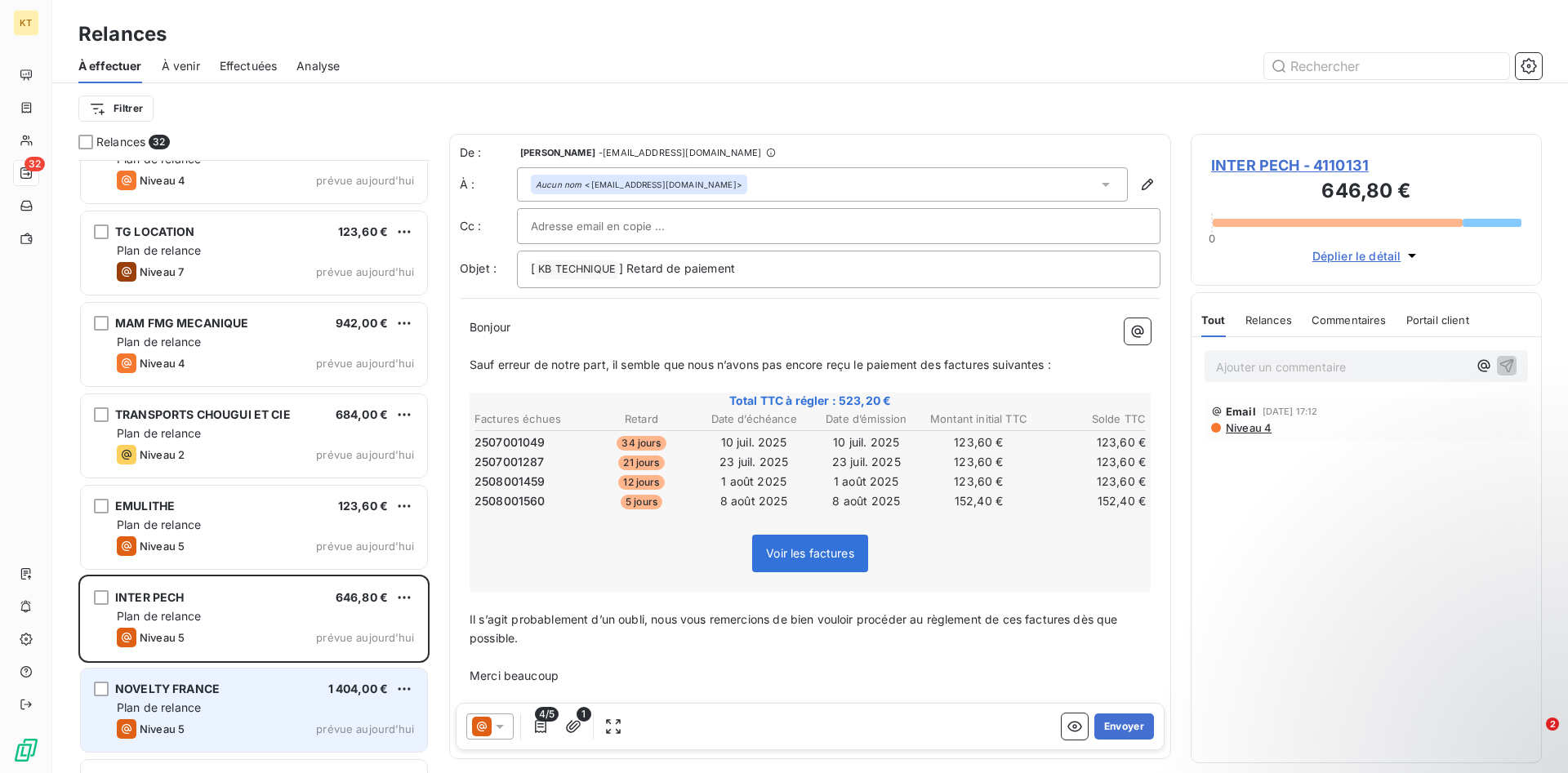
click at [244, 699] on div "NOVELTY FRANCE 1 404,00 € Plan de relance Niveau 5 prévue [DATE]" at bounding box center [254, 710] width 346 height 84
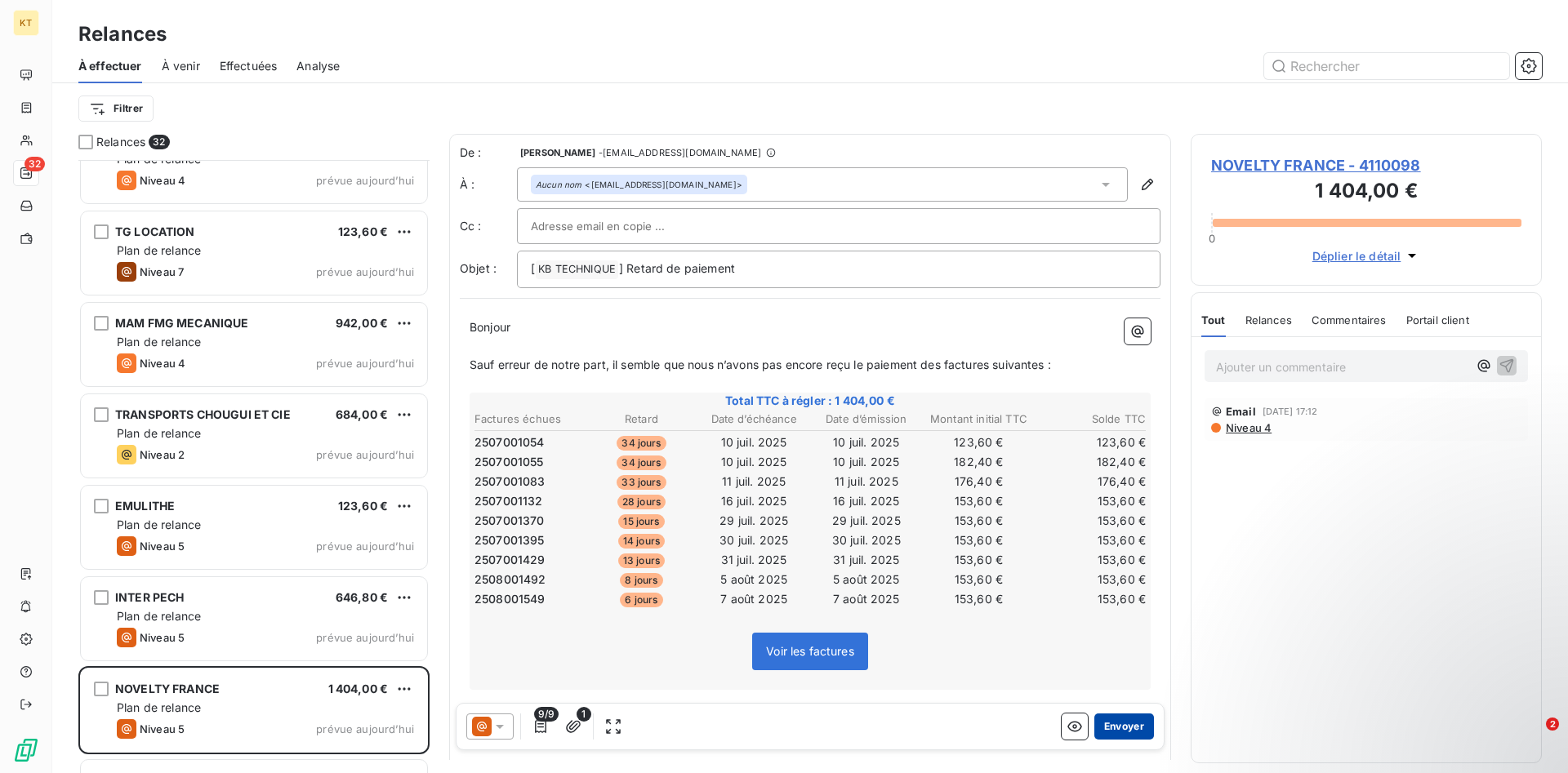
click at [1128, 729] on button "Envoyer" at bounding box center [1123, 727] width 60 height 26
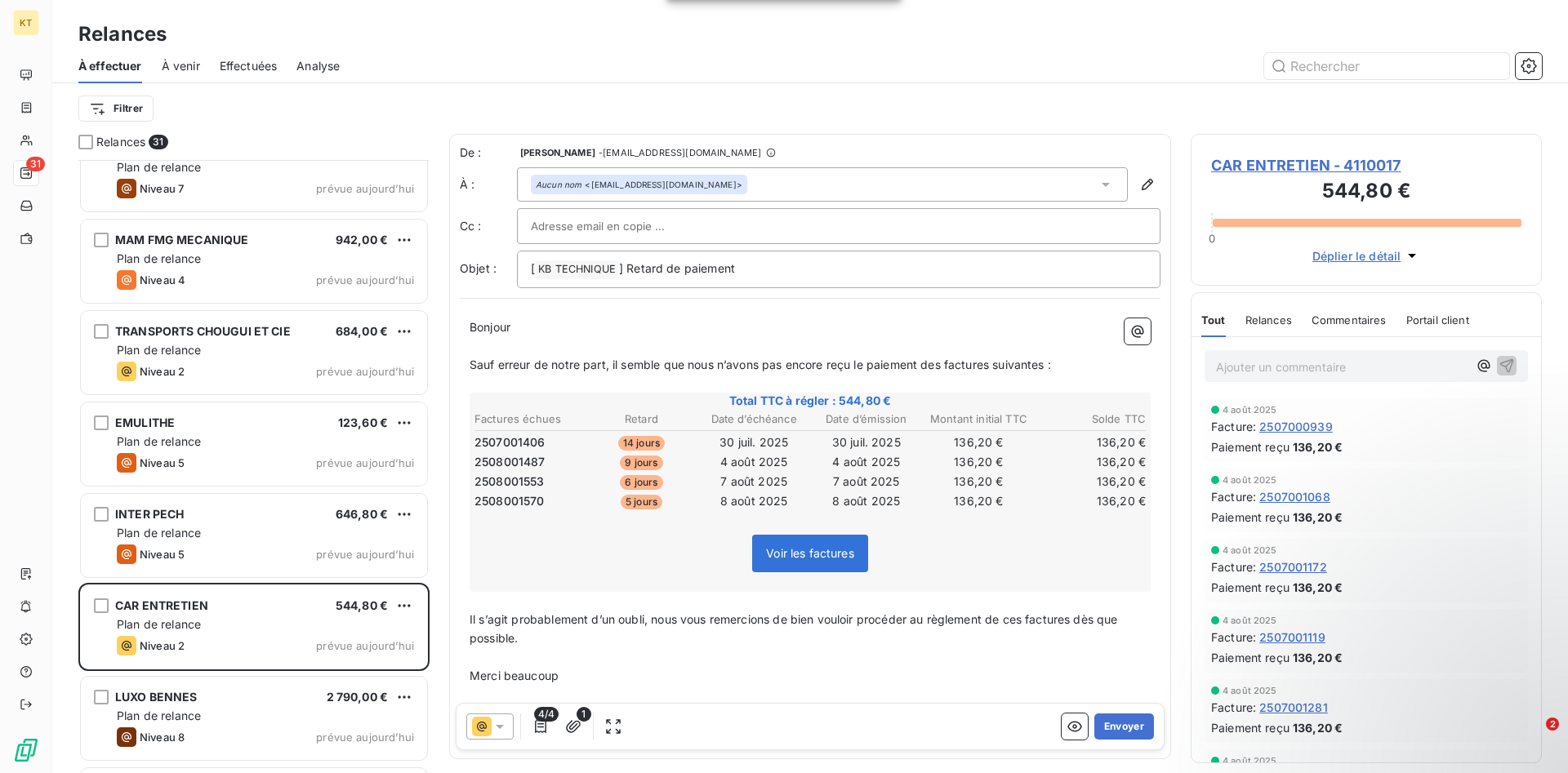
scroll to position [750, 0]
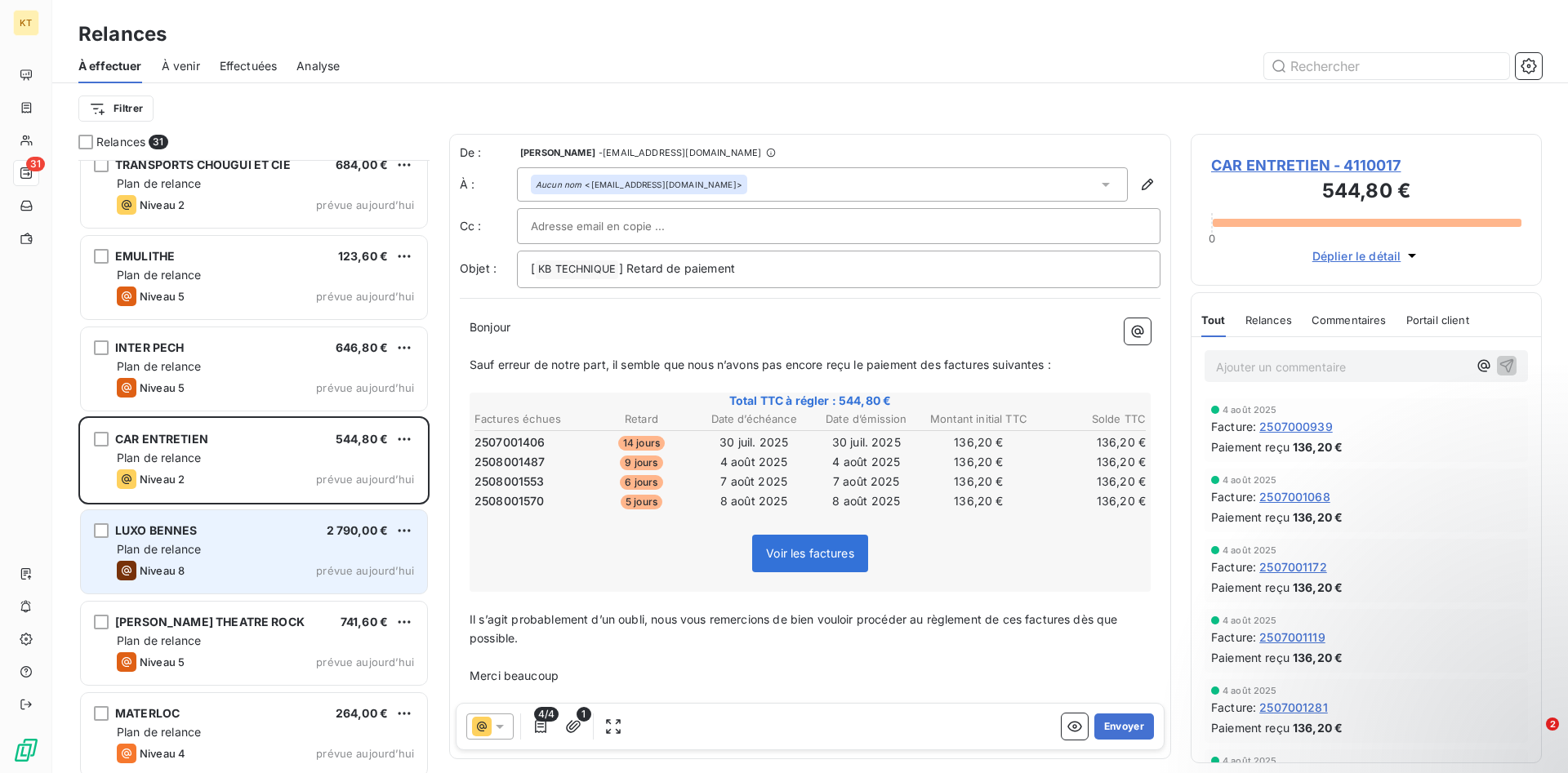
click at [245, 574] on div "Niveau 8 prévue [DATE]" at bounding box center [265, 570] width 297 height 19
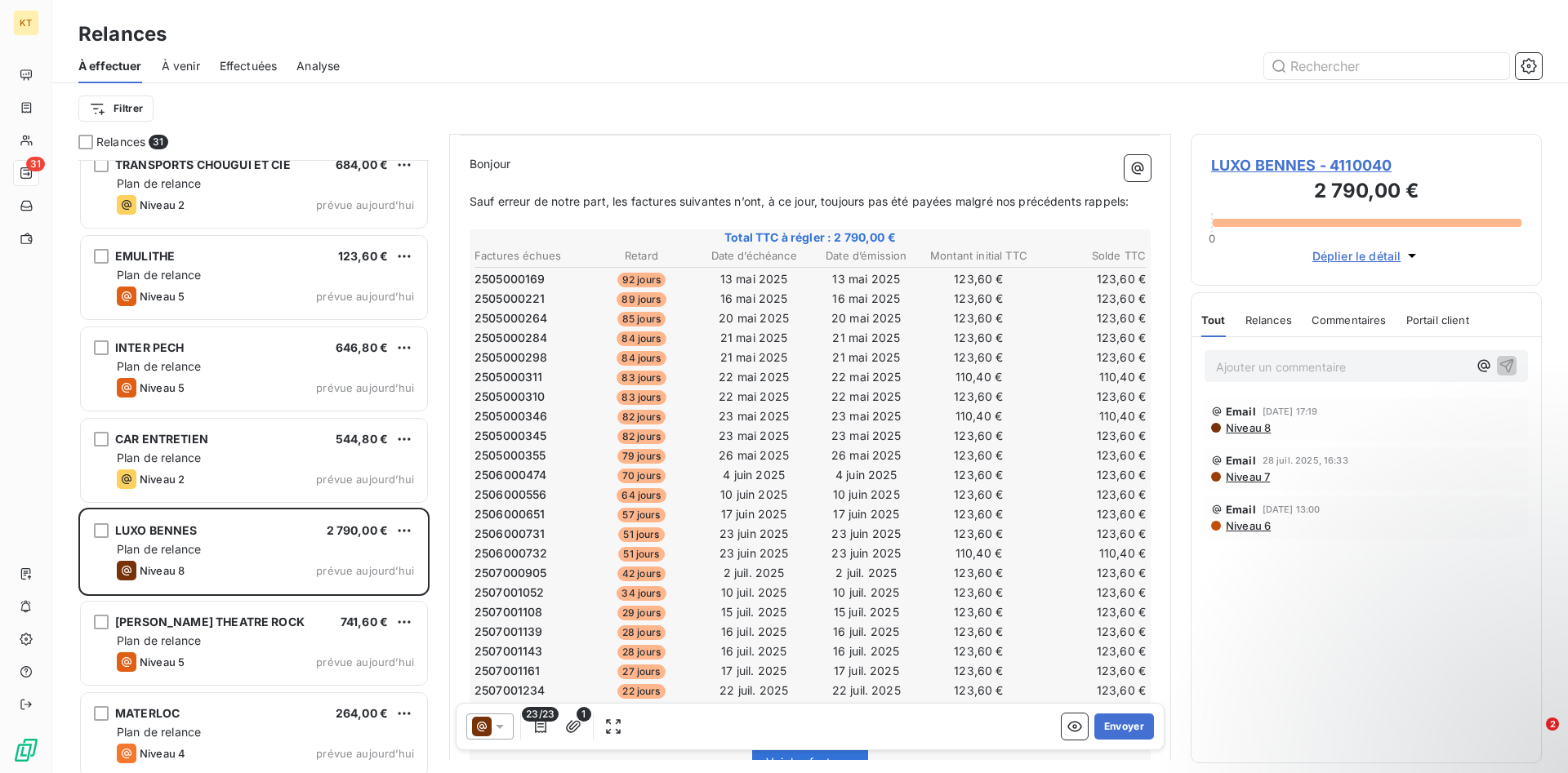
scroll to position [167, 0]
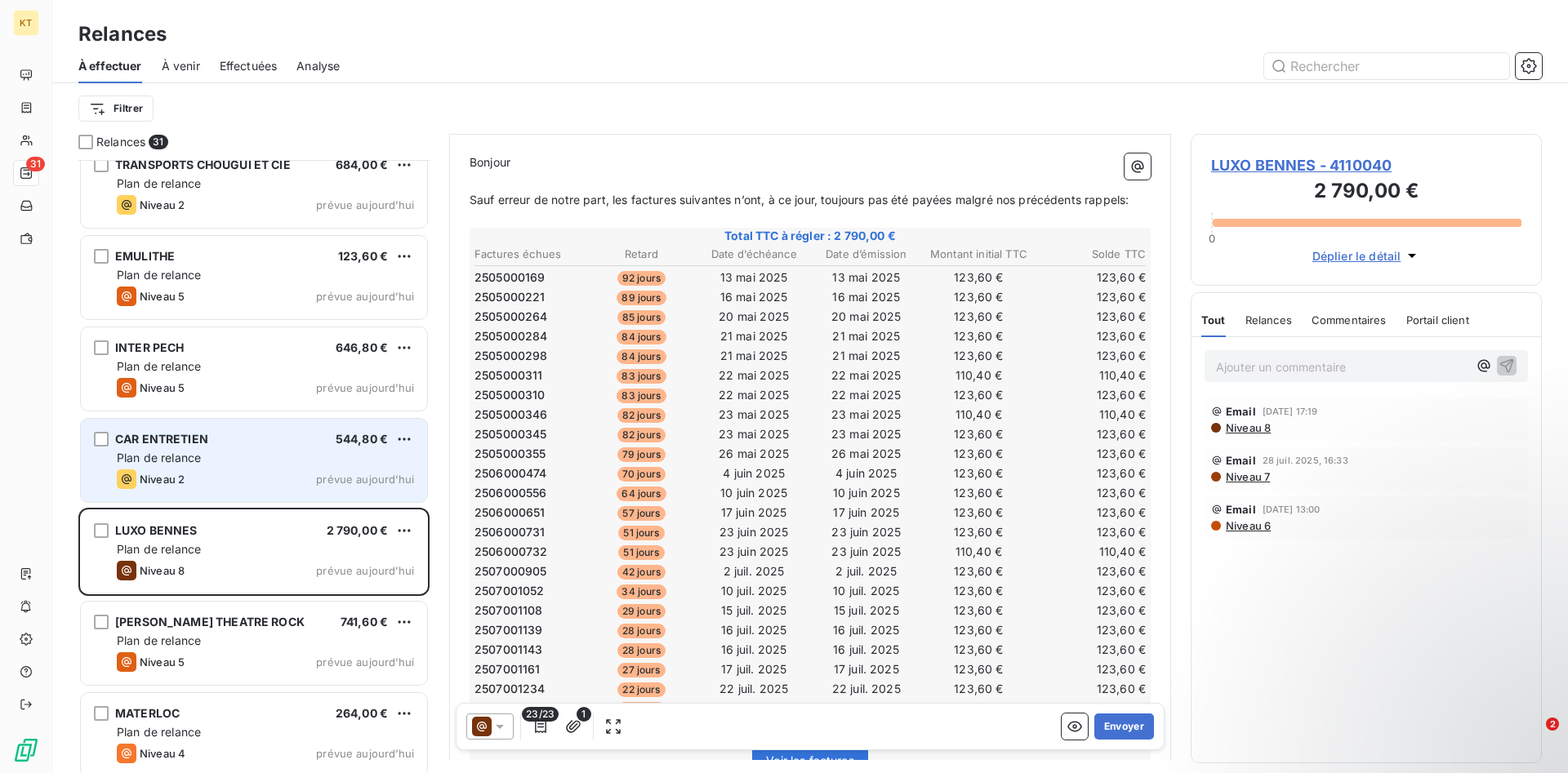
click at [246, 473] on div "Niveau 2 prévue aujourd’hui" at bounding box center [265, 478] width 297 height 19
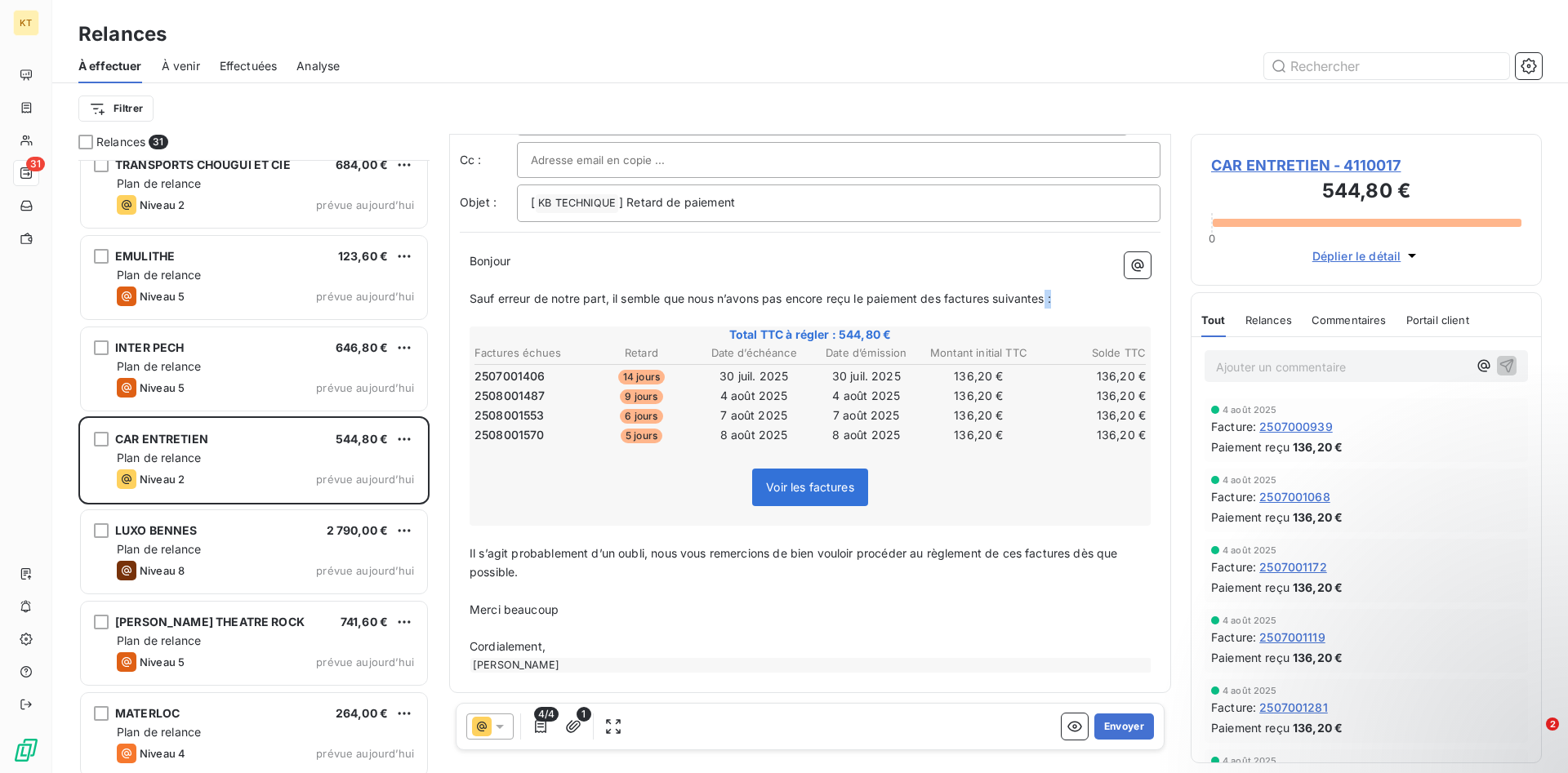
drag, startPoint x: 1072, startPoint y: 305, endPoint x: 1051, endPoint y: 308, distance: 21.2
click at [1051, 308] on p "Sauf erreur de notre part, il semble que nous n’avons pas encore reçu le paieme…" at bounding box center [809, 299] width 681 height 19
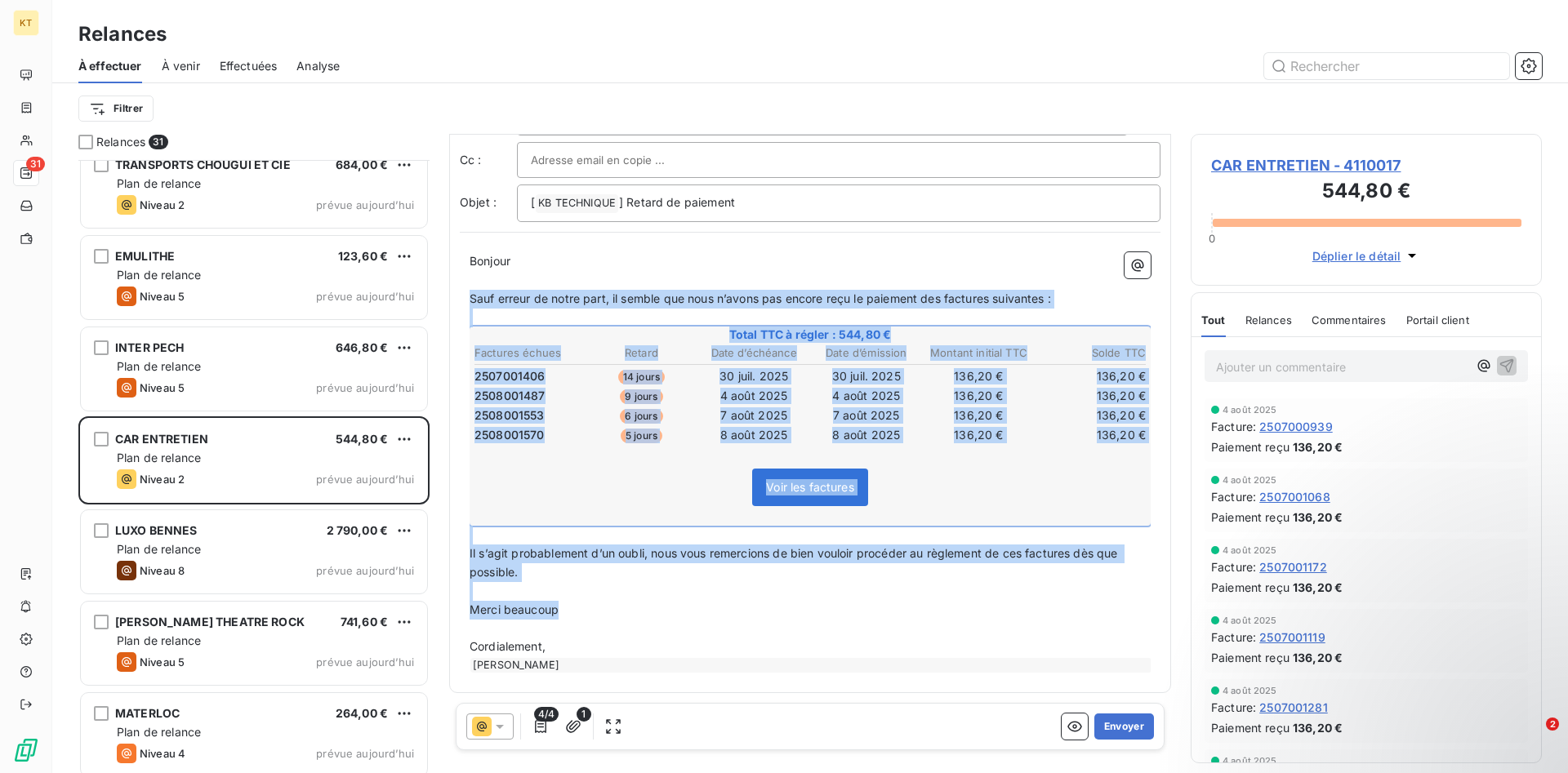
drag, startPoint x: 587, startPoint y: 614, endPoint x: 451, endPoint y: 297, distance: 344.9
click at [451, 297] on div "De : [PERSON_NAME] - [EMAIL_ADDRESS][DOMAIN_NAME] À : Aucun nom <[EMAIL_ADDRESS…" at bounding box center [809, 380] width 722 height 625
click at [1083, 296] on p "Sauf erreur de notre part, il semble que nous n’avons pas encore reçu le paieme…" at bounding box center [809, 299] width 681 height 19
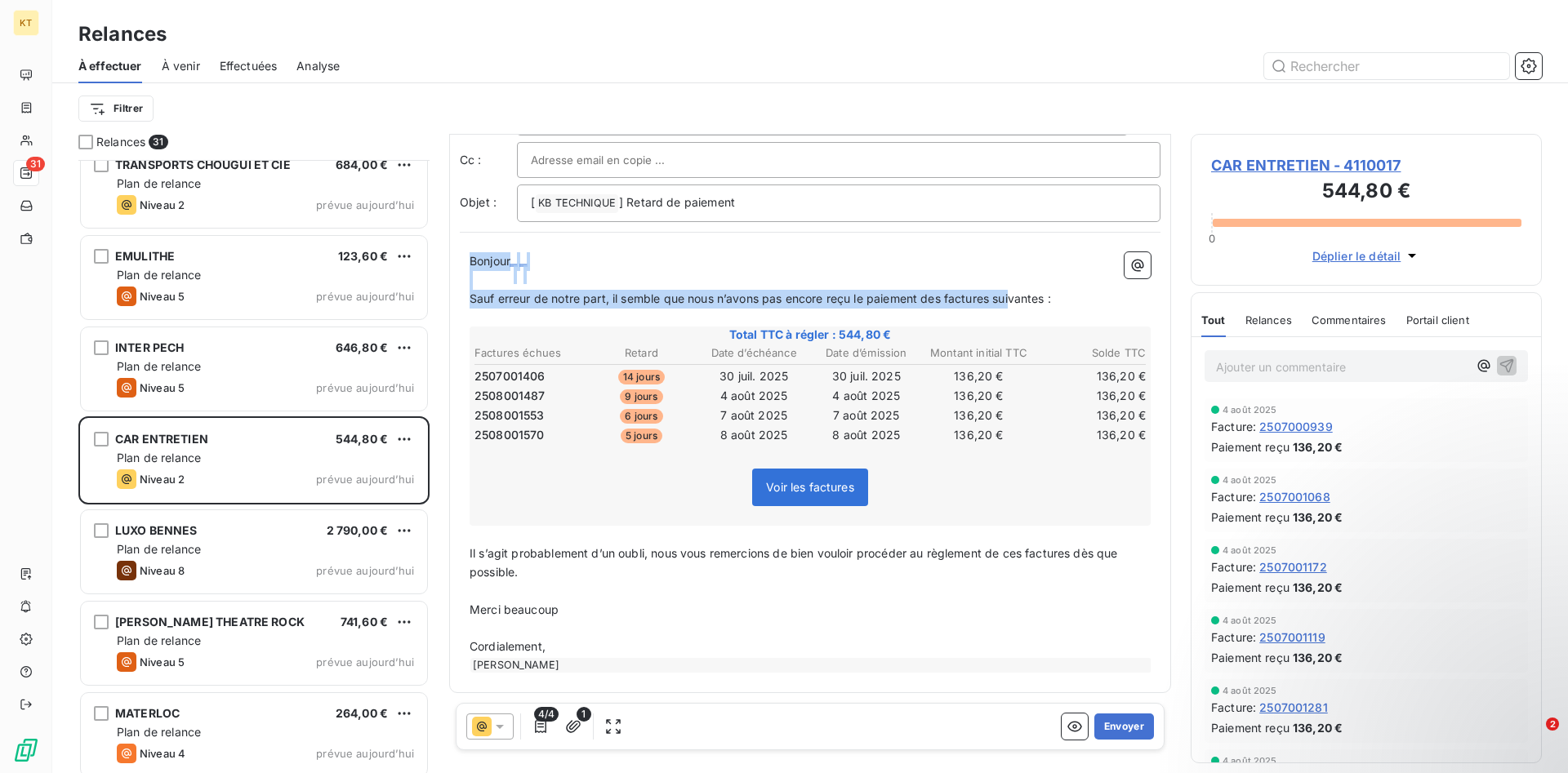
drag, startPoint x: 976, startPoint y: 305, endPoint x: 428, endPoint y: 263, distance: 549.6
click at [449, 263] on div "De : [PERSON_NAME] - [EMAIL_ADDRESS][DOMAIN_NAME] À : Aucun nom <[EMAIL_ADDRESS…" at bounding box center [809, 447] width 722 height 626
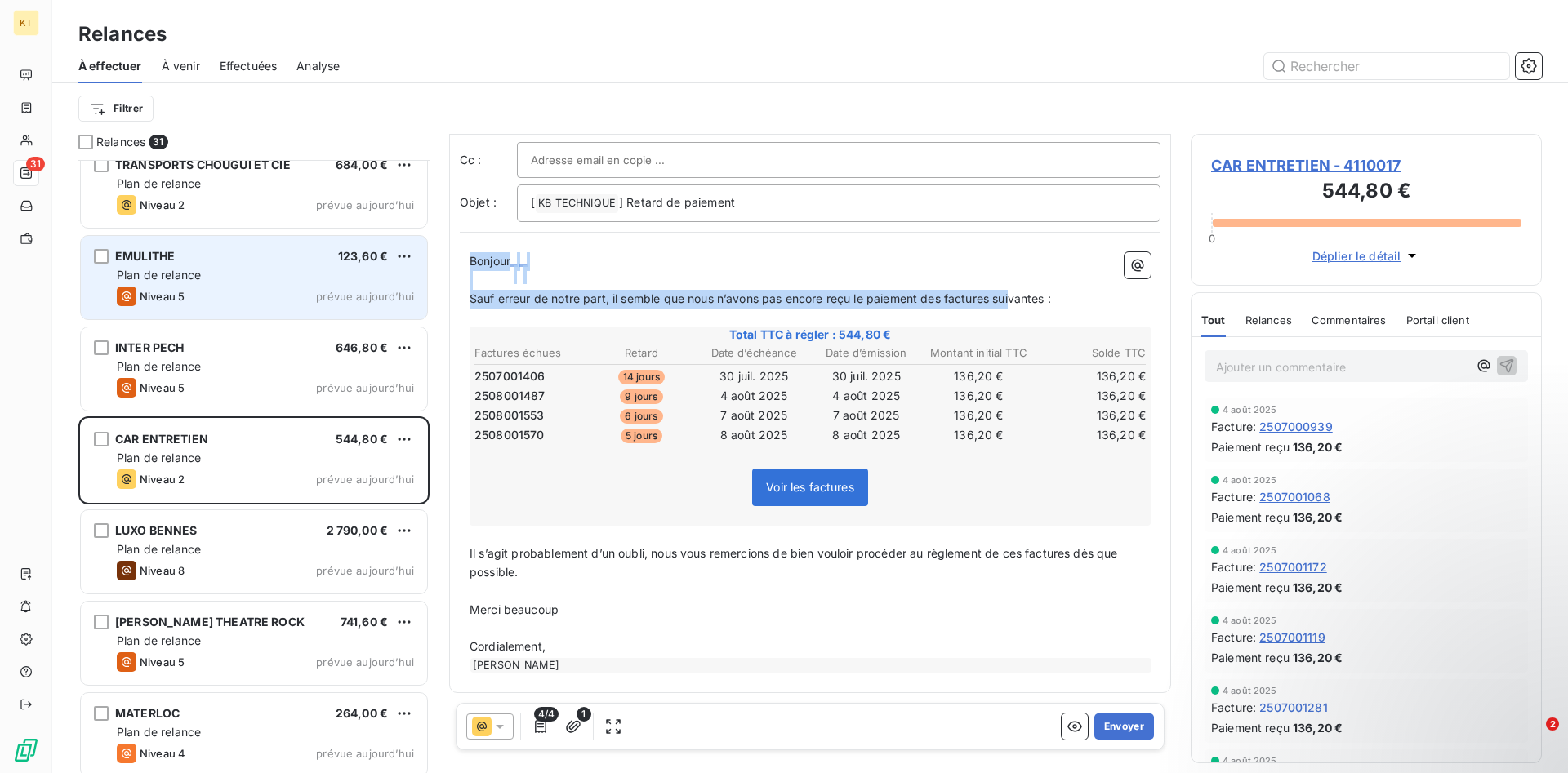
copy div "Bonjour ﻿ ﻿ ﻿ ﻿ Sauf erreur de notre part, il semble que nous n’avons pas encor…"
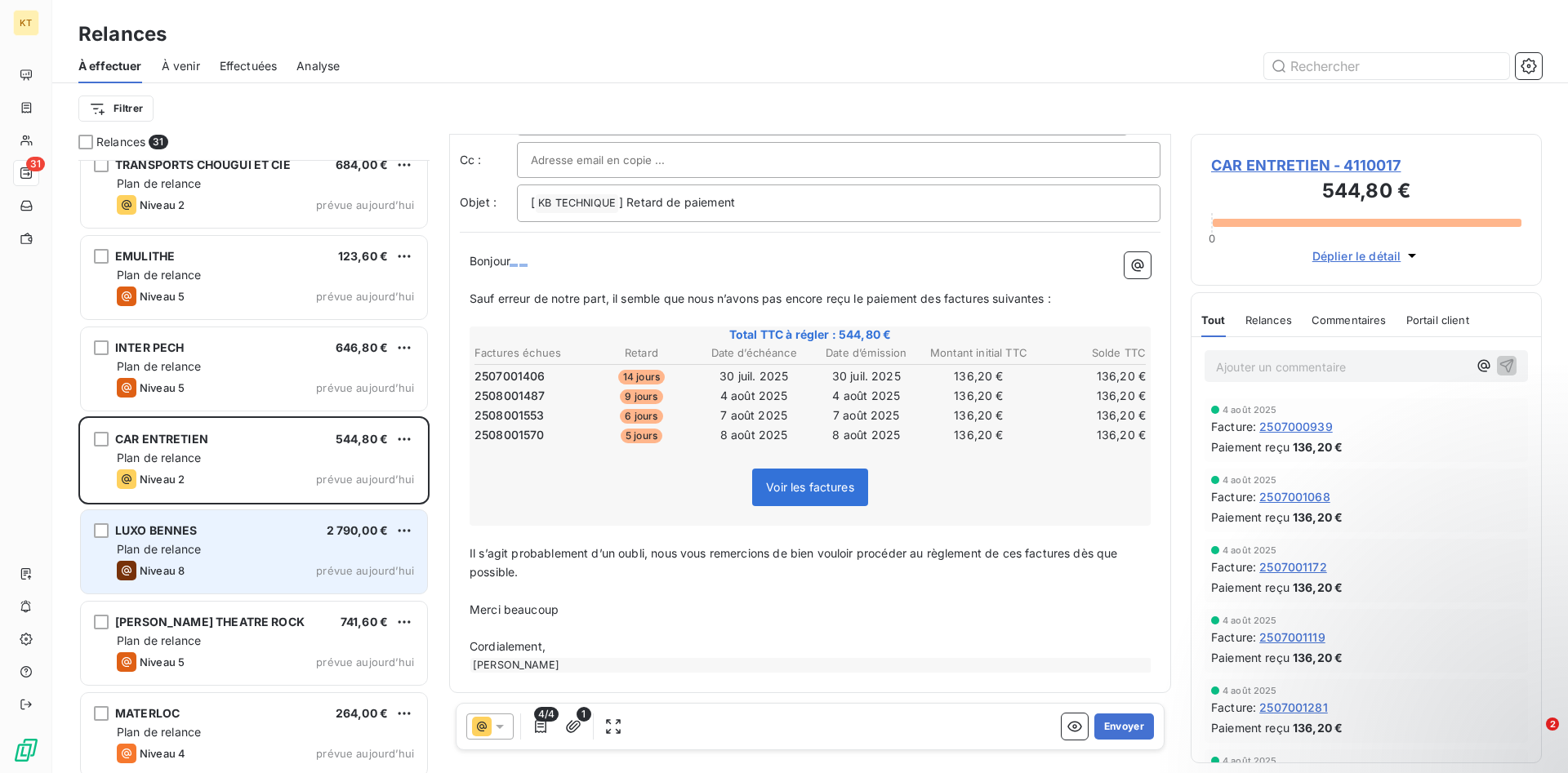
click at [288, 568] on div "Niveau 8 prévue [DATE]" at bounding box center [265, 570] width 297 height 19
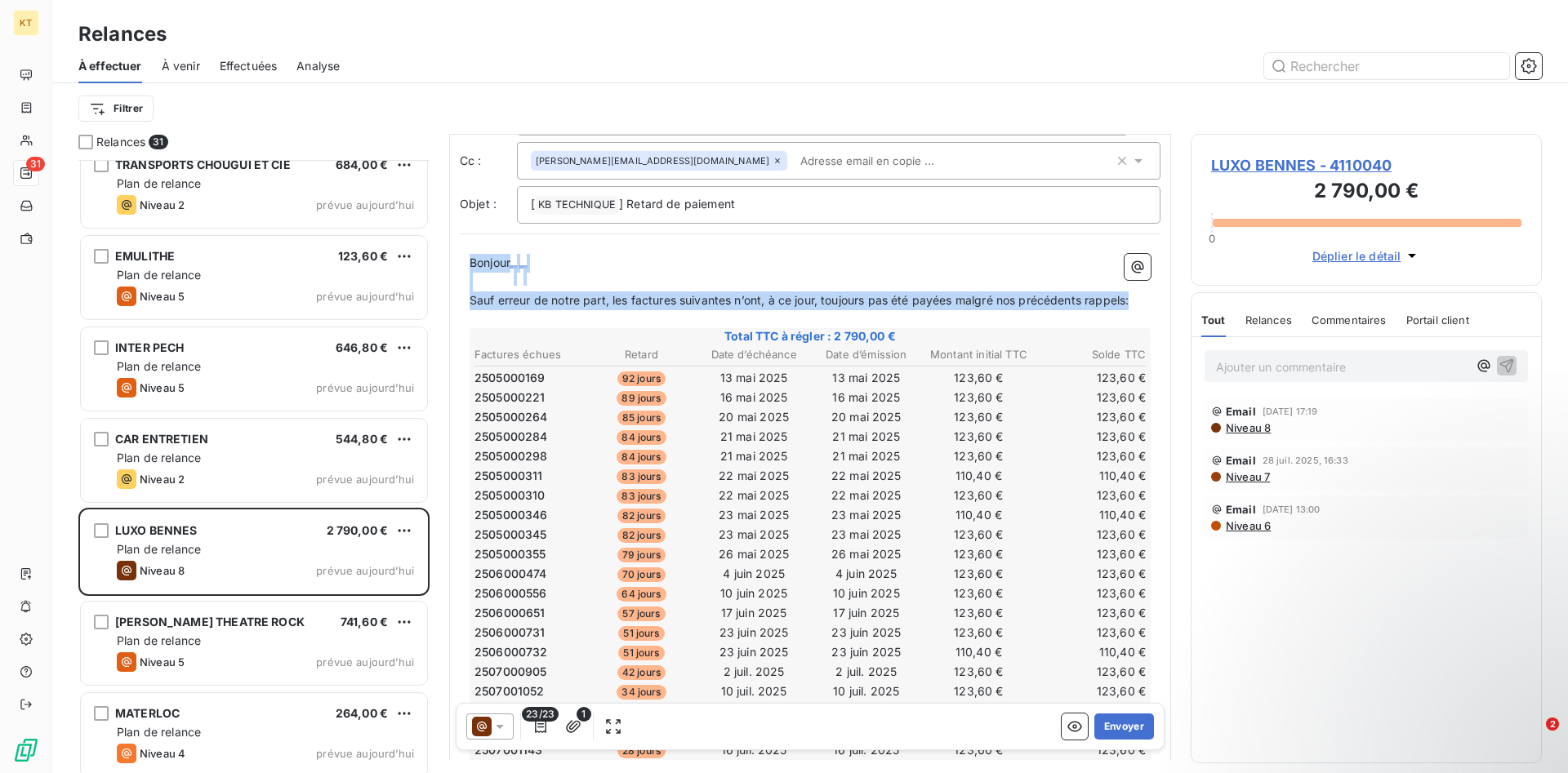
drag, startPoint x: 1143, startPoint y: 299, endPoint x: 446, endPoint y: 225, distance: 700.9
click at [449, 225] on div "De : [PERSON_NAME] - [EMAIL_ADDRESS][DOMAIN_NAME] À : Aucun nom <[EMAIL_ADDRESS…" at bounding box center [809, 447] width 722 height 626
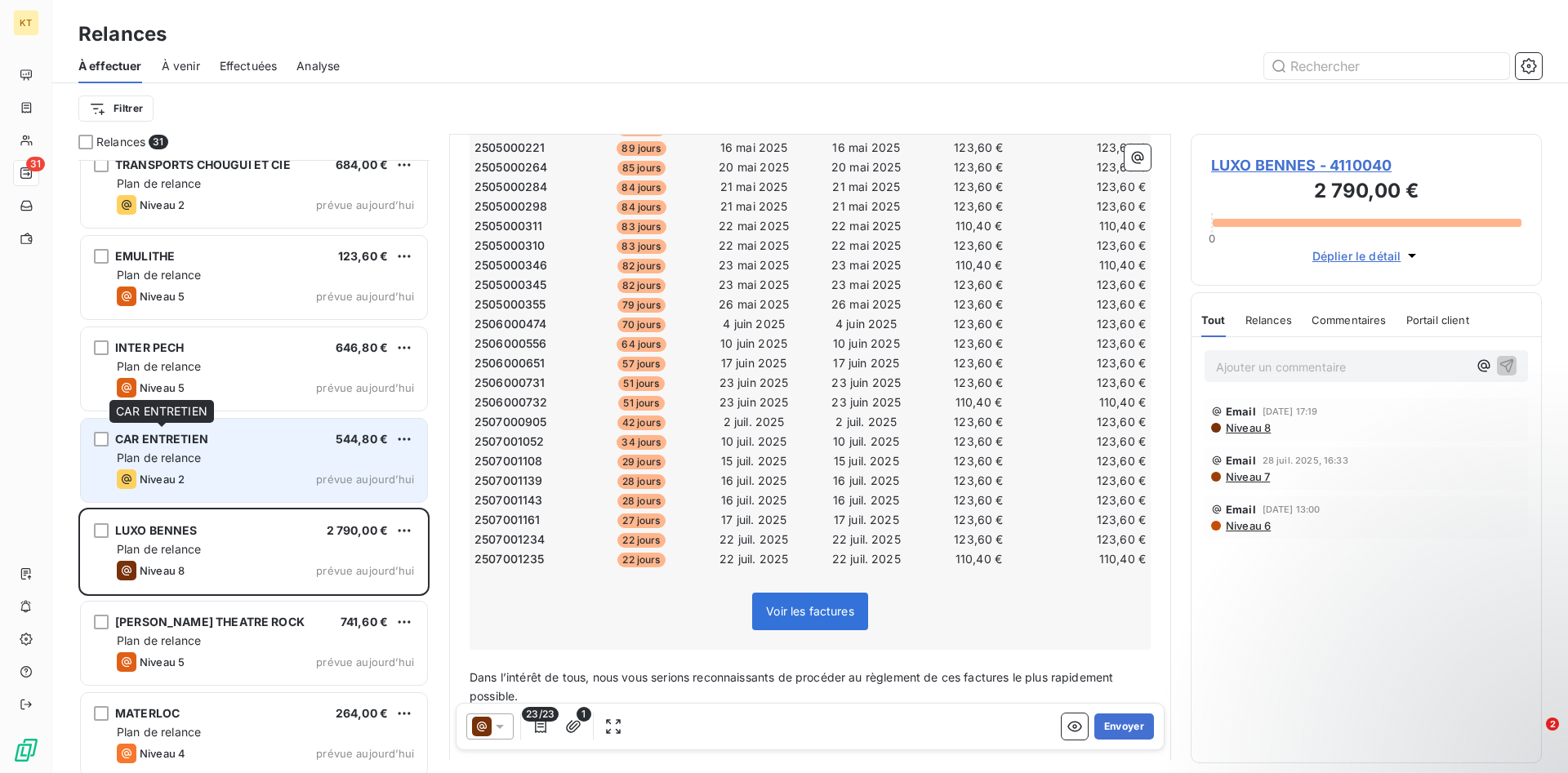
click at [157, 444] on span "CAR ENTRETIEN" at bounding box center [161, 439] width 93 height 14
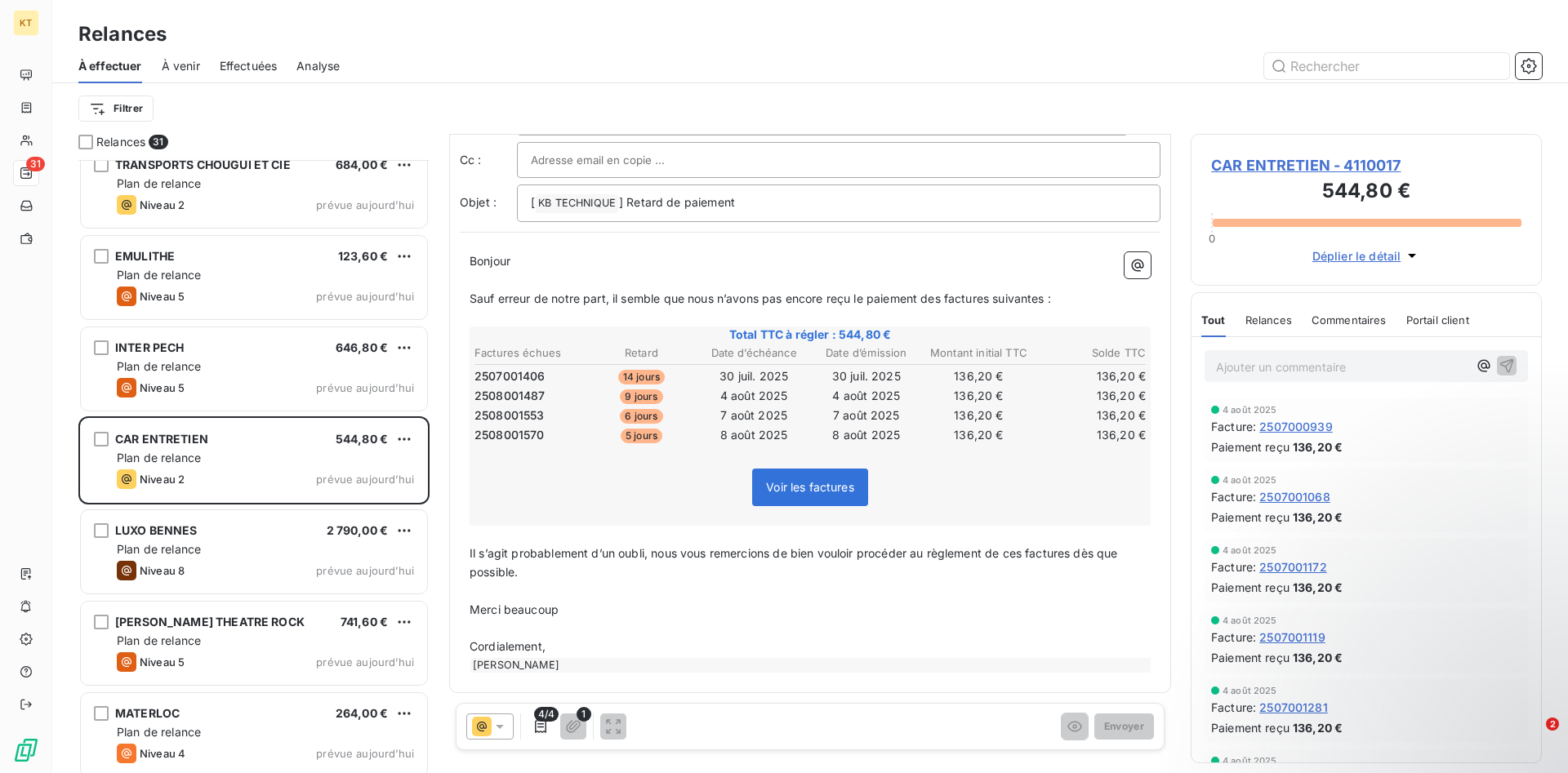
scroll to position [67, 0]
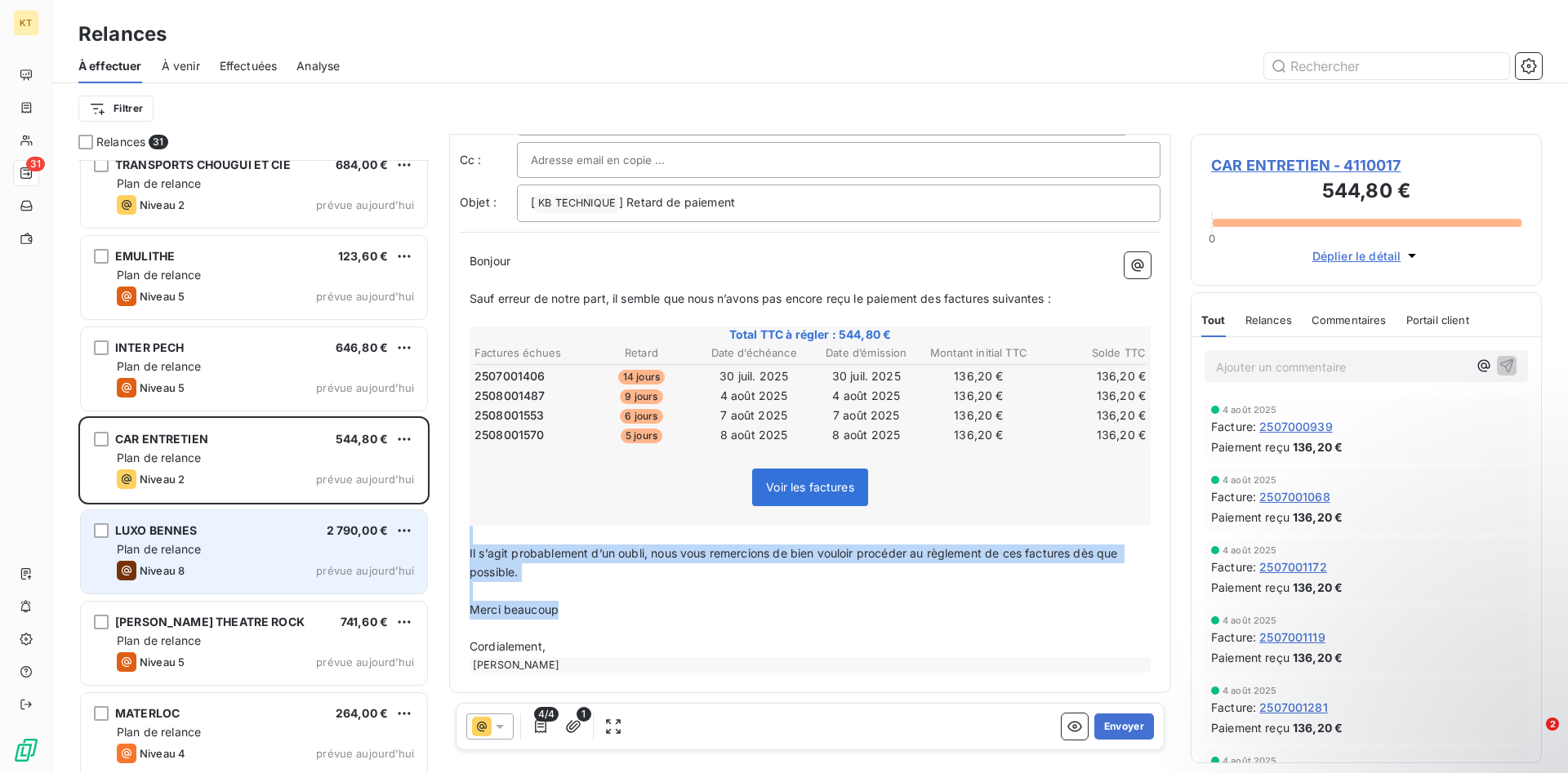
drag, startPoint x: 593, startPoint y: 615, endPoint x: 360, endPoint y: 529, distance: 248.4
click at [449, 529] on div "De : [PERSON_NAME] - [EMAIL_ADDRESS][DOMAIN_NAME] À : Aucun nom <[EMAIL_ADDRESS…" at bounding box center [809, 447] width 722 height 626
copy div "﻿ Il s’agit probablement d’un oubli, nous vous remercions de bien vouloir procé…"
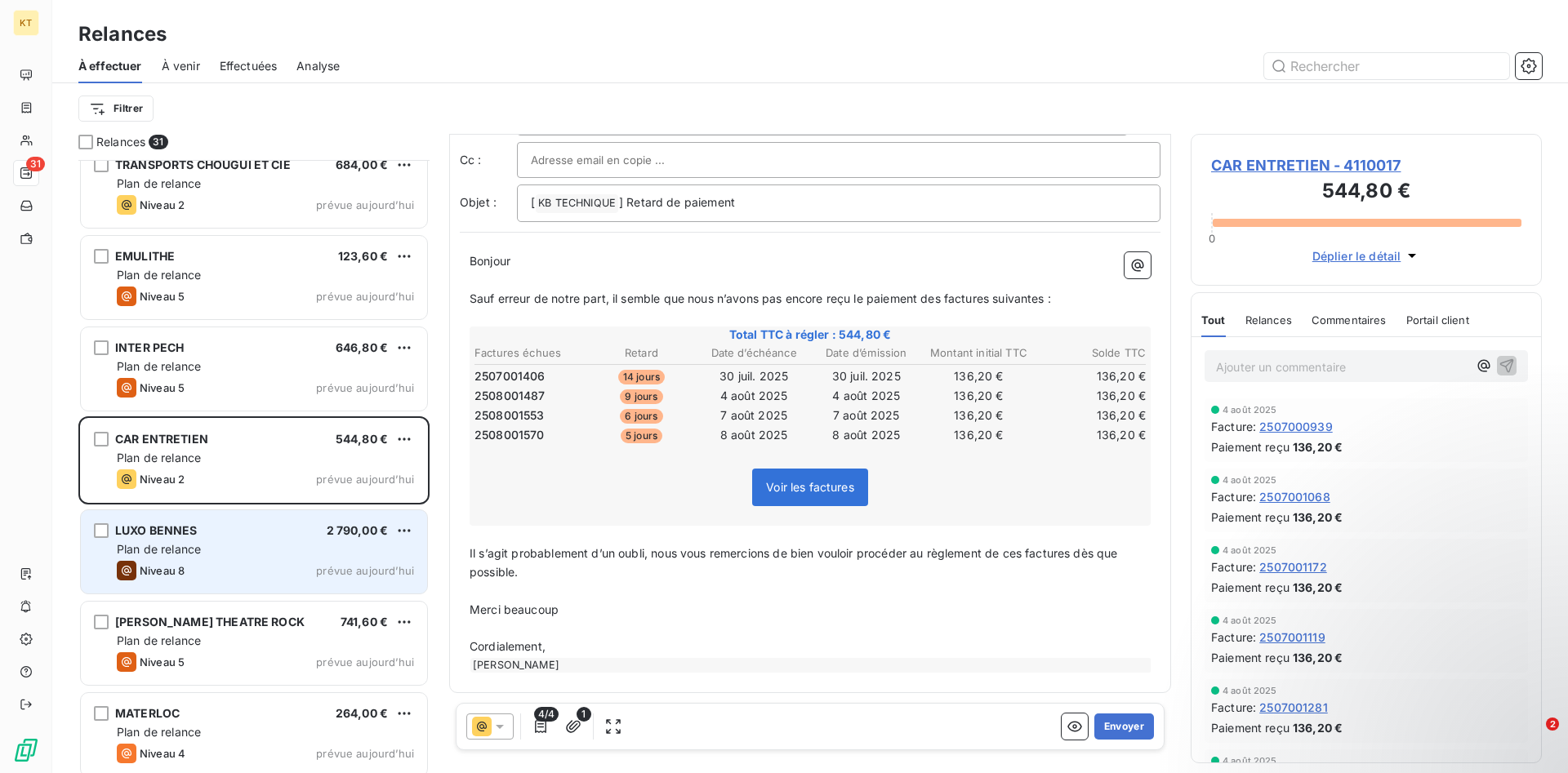
click at [274, 548] on div "Plan de relance" at bounding box center [265, 549] width 297 height 16
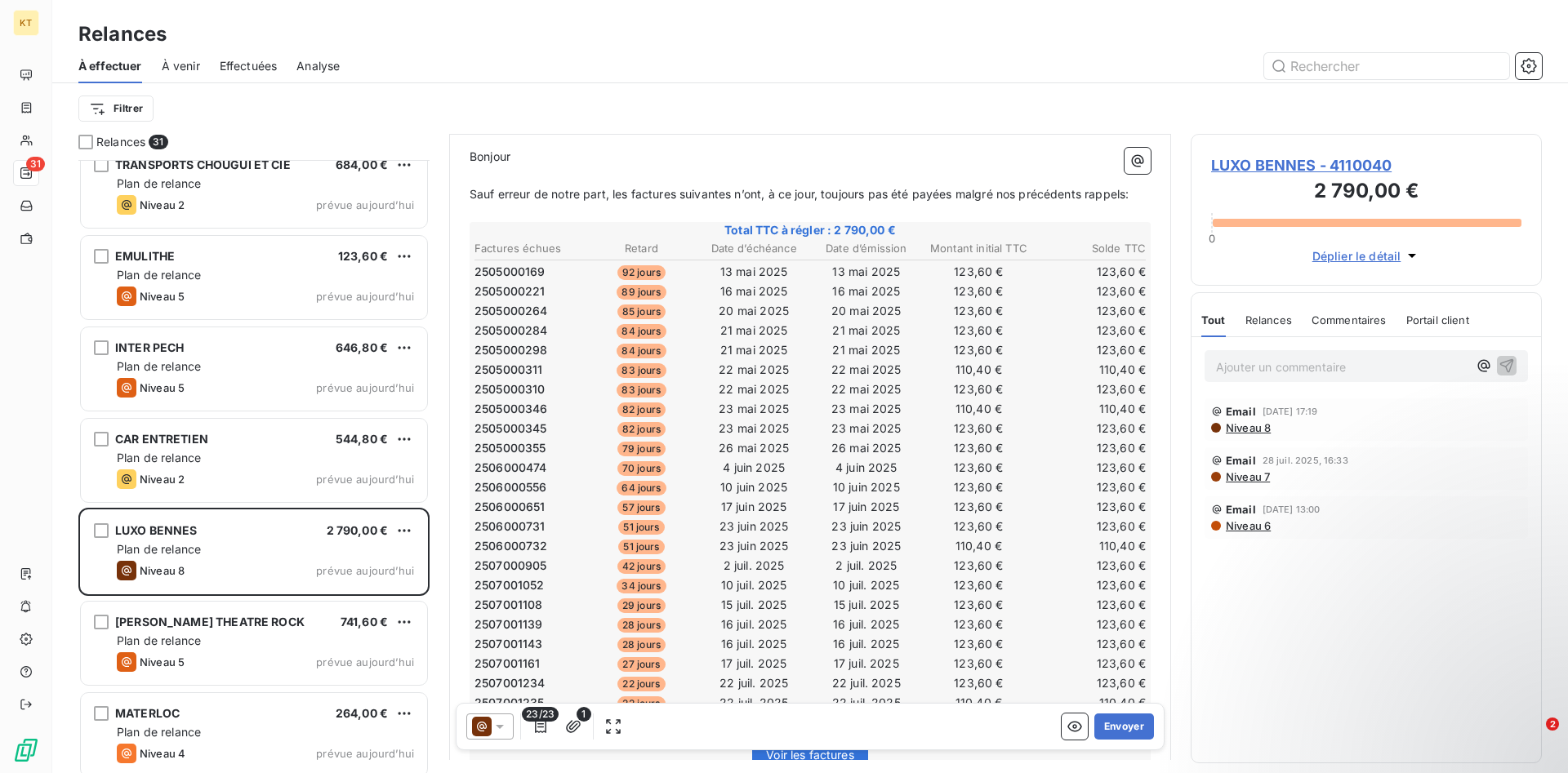
scroll to position [400, 0]
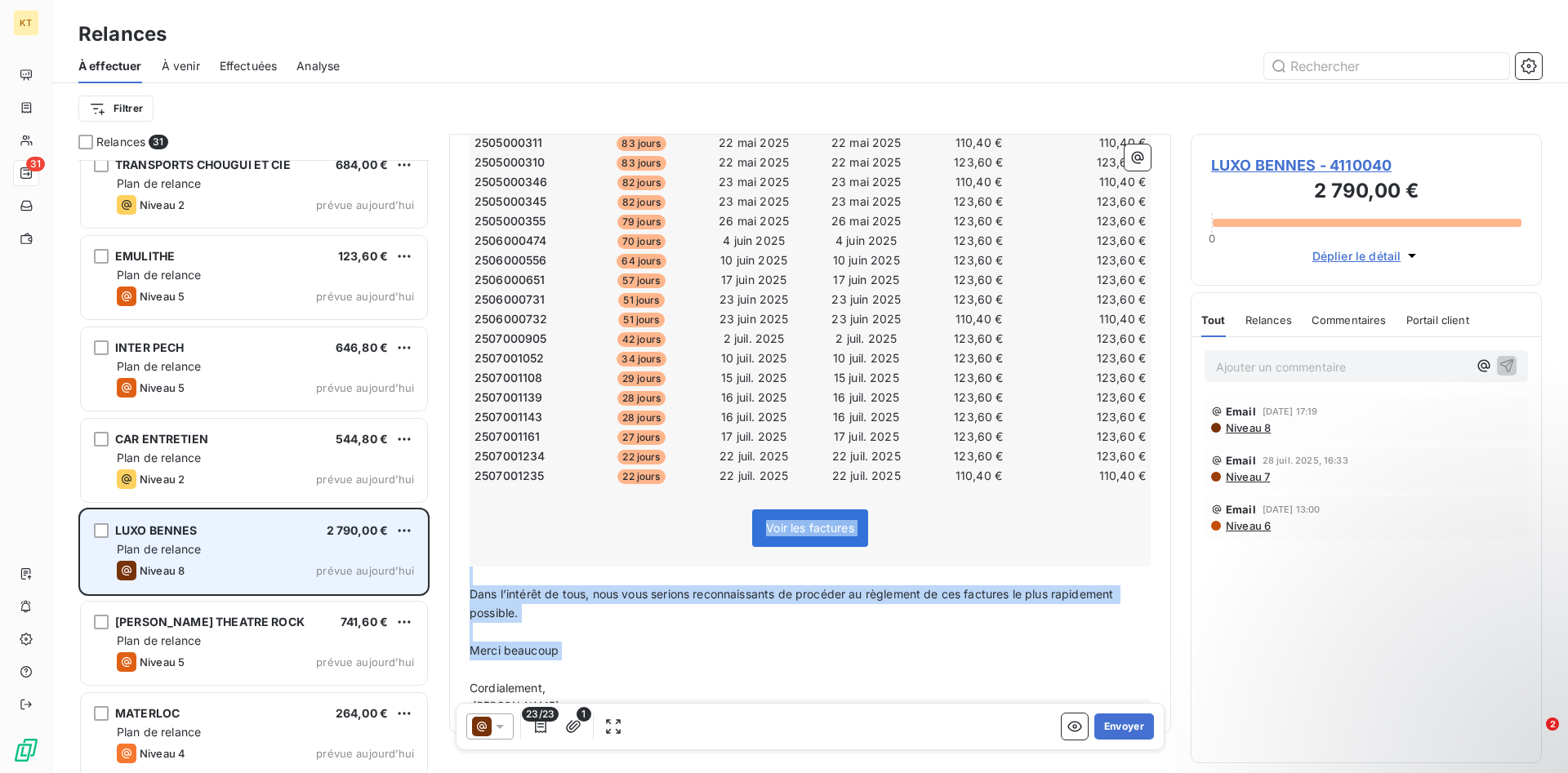
drag, startPoint x: 597, startPoint y: 665, endPoint x: 365, endPoint y: 538, distance: 264.5
click at [449, 541] on div "De : [PERSON_NAME] - [EMAIL_ADDRESS][DOMAIN_NAME] À : Aucun nom <[EMAIL_ADDRESS…" at bounding box center [809, 447] width 722 height 626
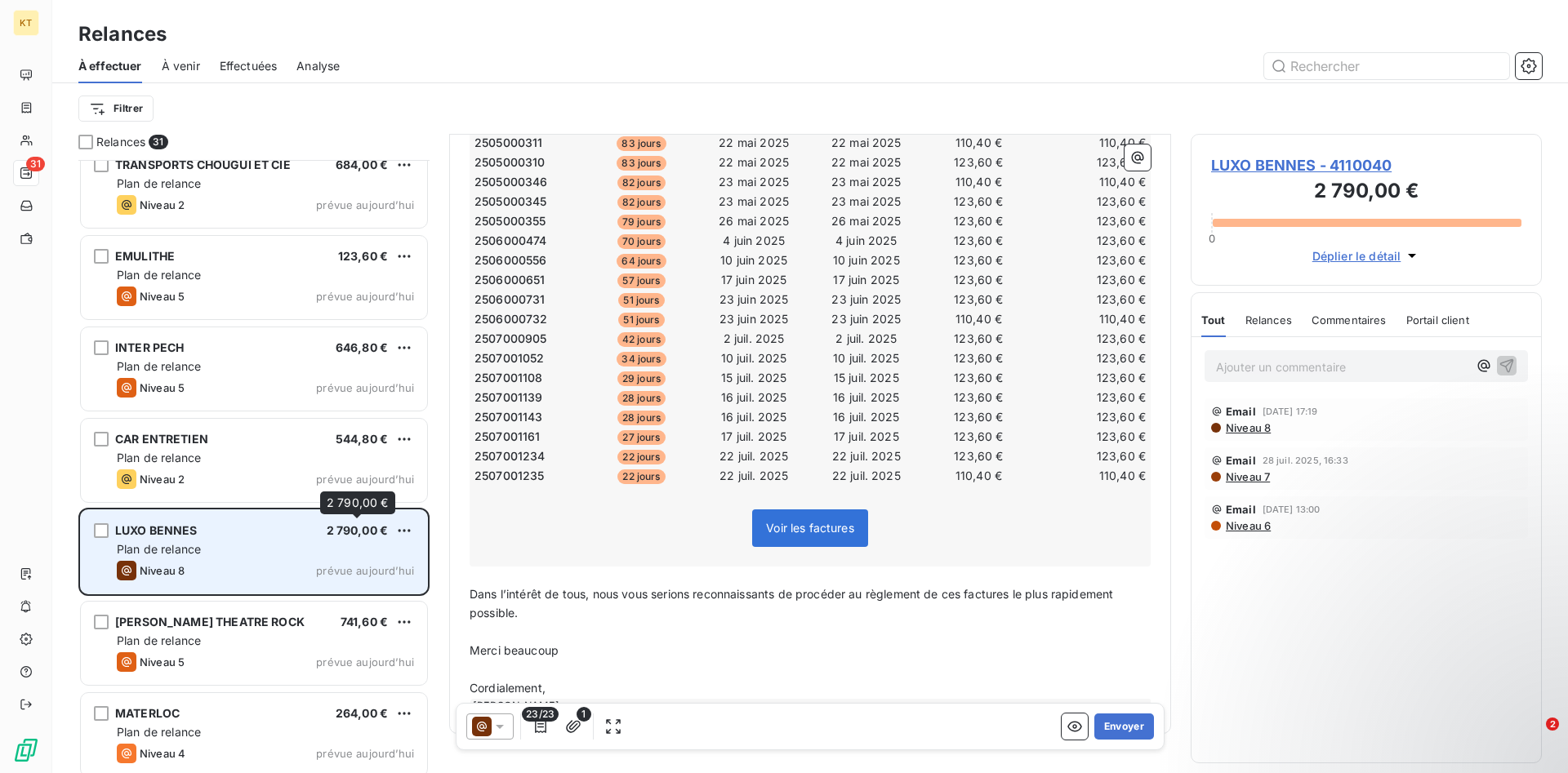
scroll to position [0, 0]
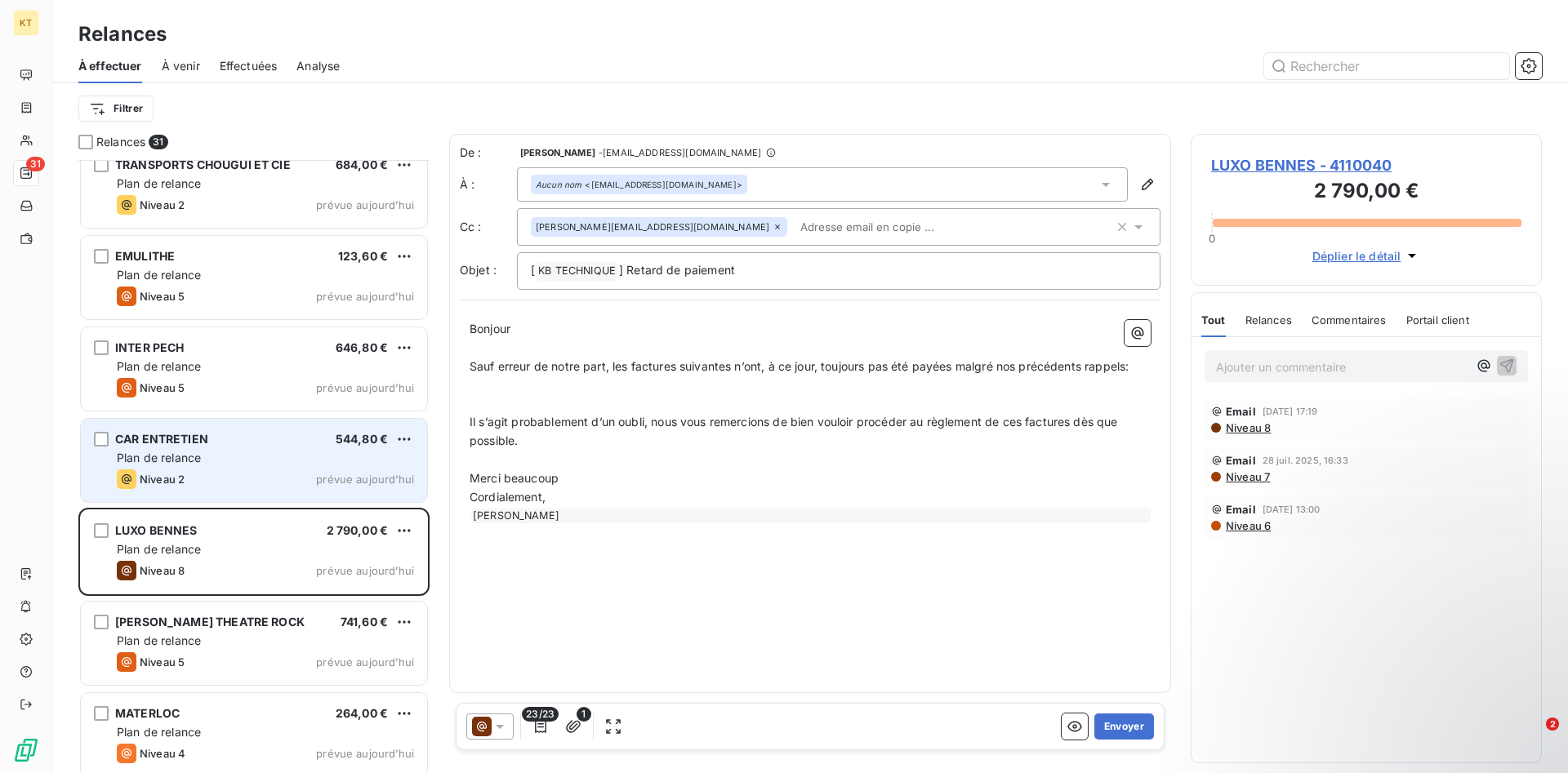
click at [163, 480] on span "Niveau 2" at bounding box center [161, 478] width 45 height 13
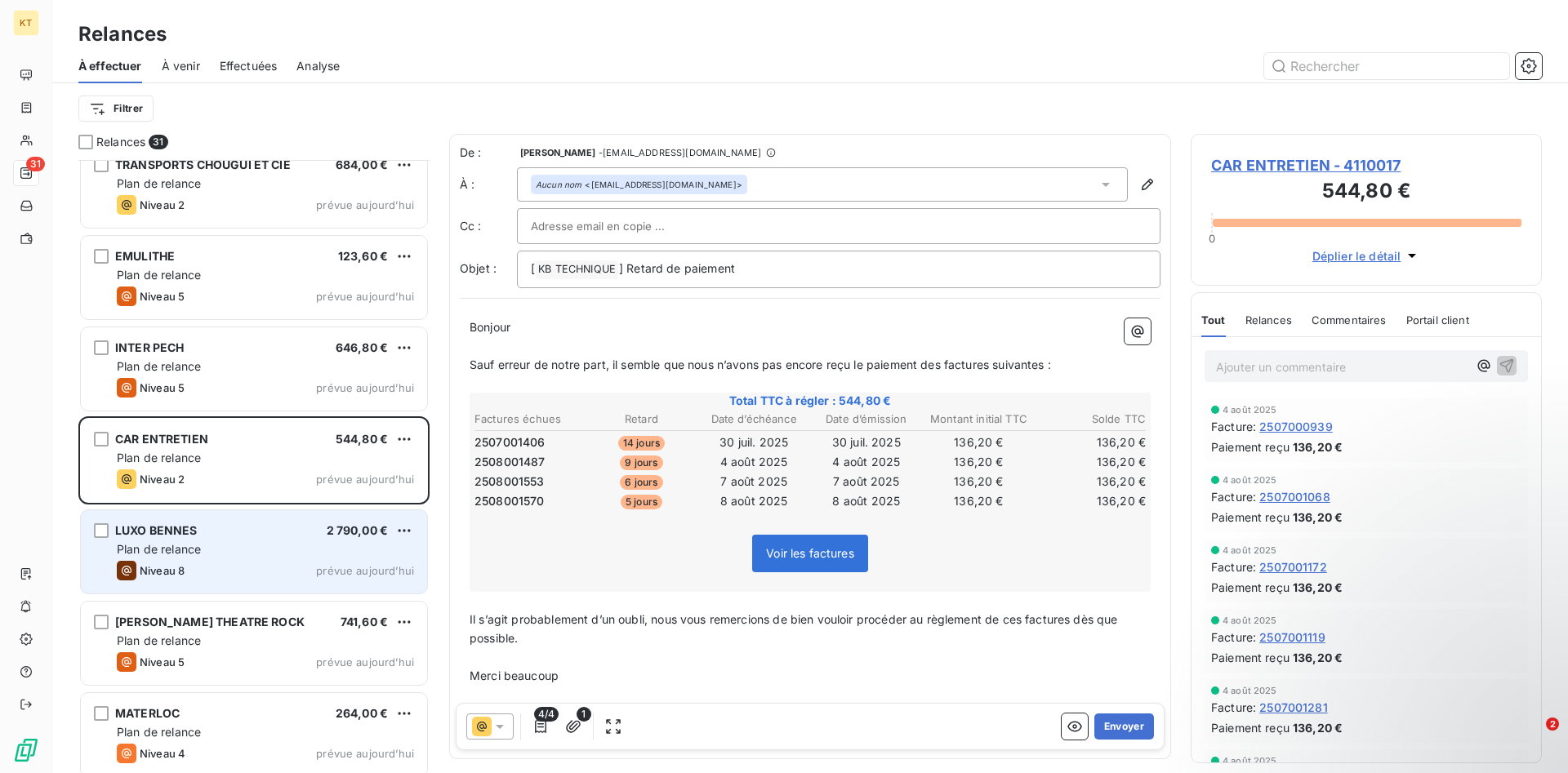
click at [223, 579] on div "Niveau 8 prévue [DATE]" at bounding box center [265, 570] width 297 height 19
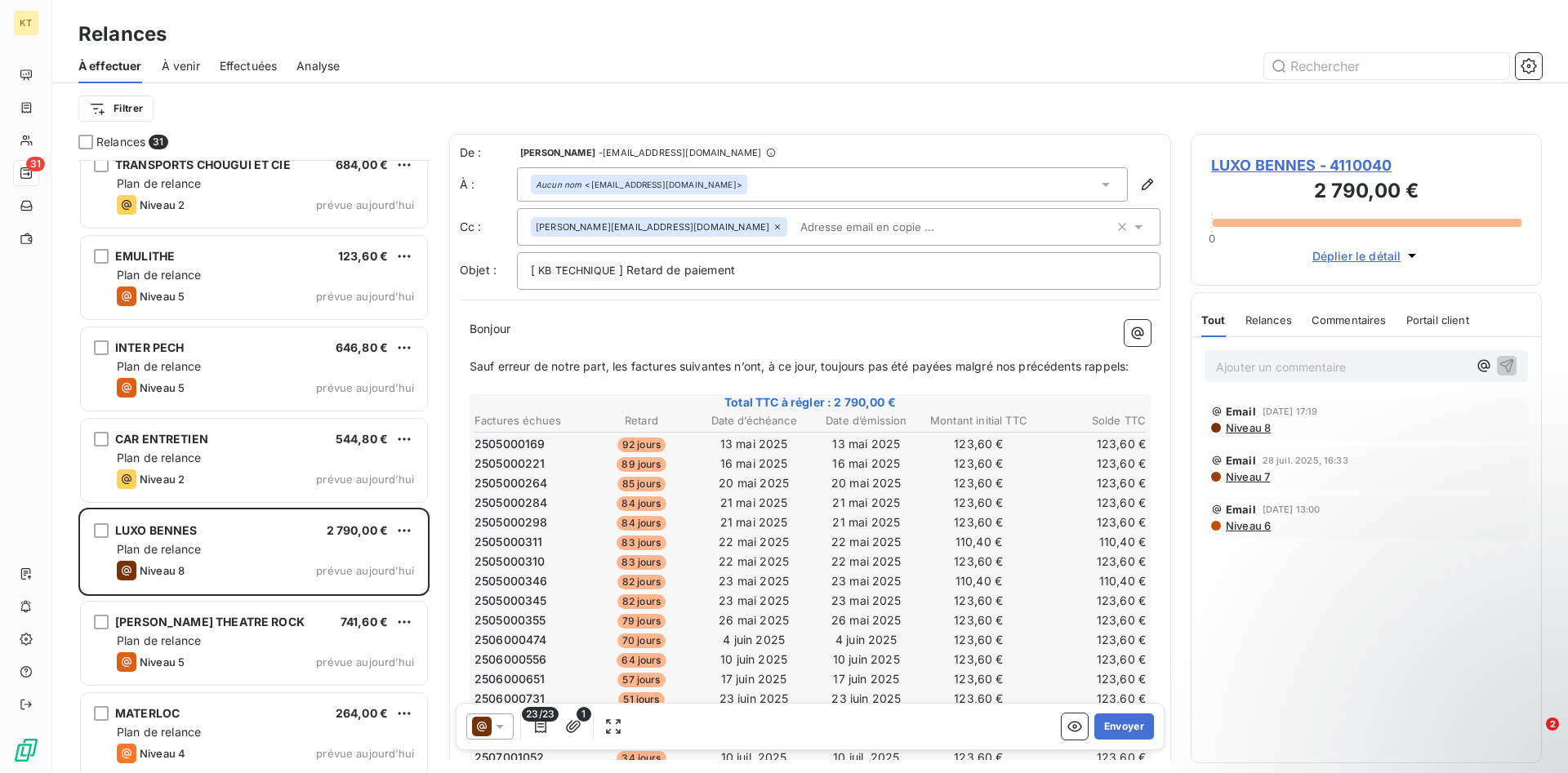
click at [1198, 649] on div "Ajouter un commentaire ﻿ Email [DATE] 17:19 Niveau 8 Email [DATE] 16:33 Niveau …" at bounding box center [1366, 550] width 349 height 425
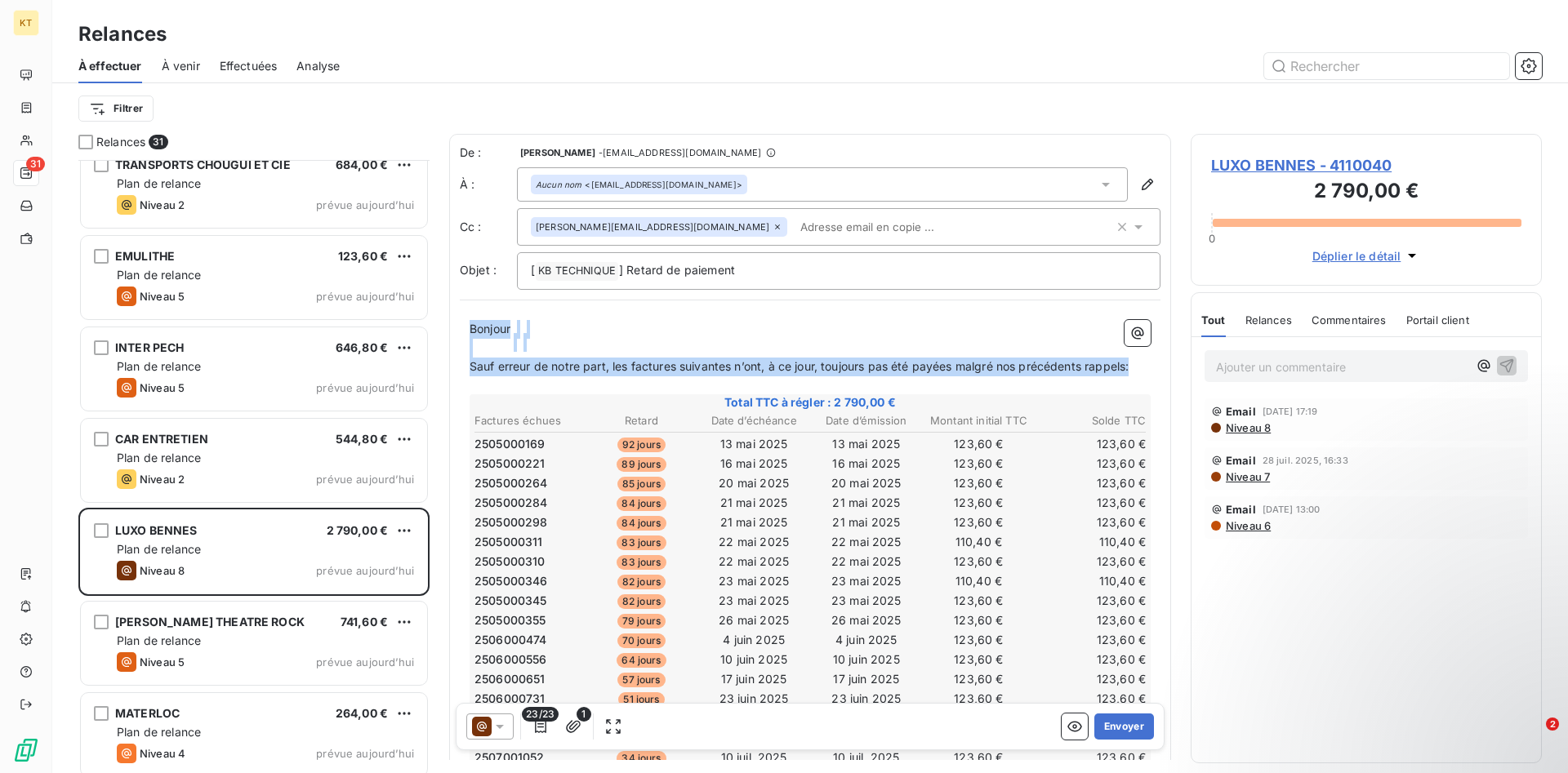
drag, startPoint x: 465, startPoint y: 327, endPoint x: 1134, endPoint y: 364, distance: 670.0
click at [1134, 364] on div "Bonjour ﻿ ﻿ ﻿ ﻿ Sauf erreur de notre part, les factures suivantes n’ont, à ce j…" at bounding box center [810, 717] width 700 height 814
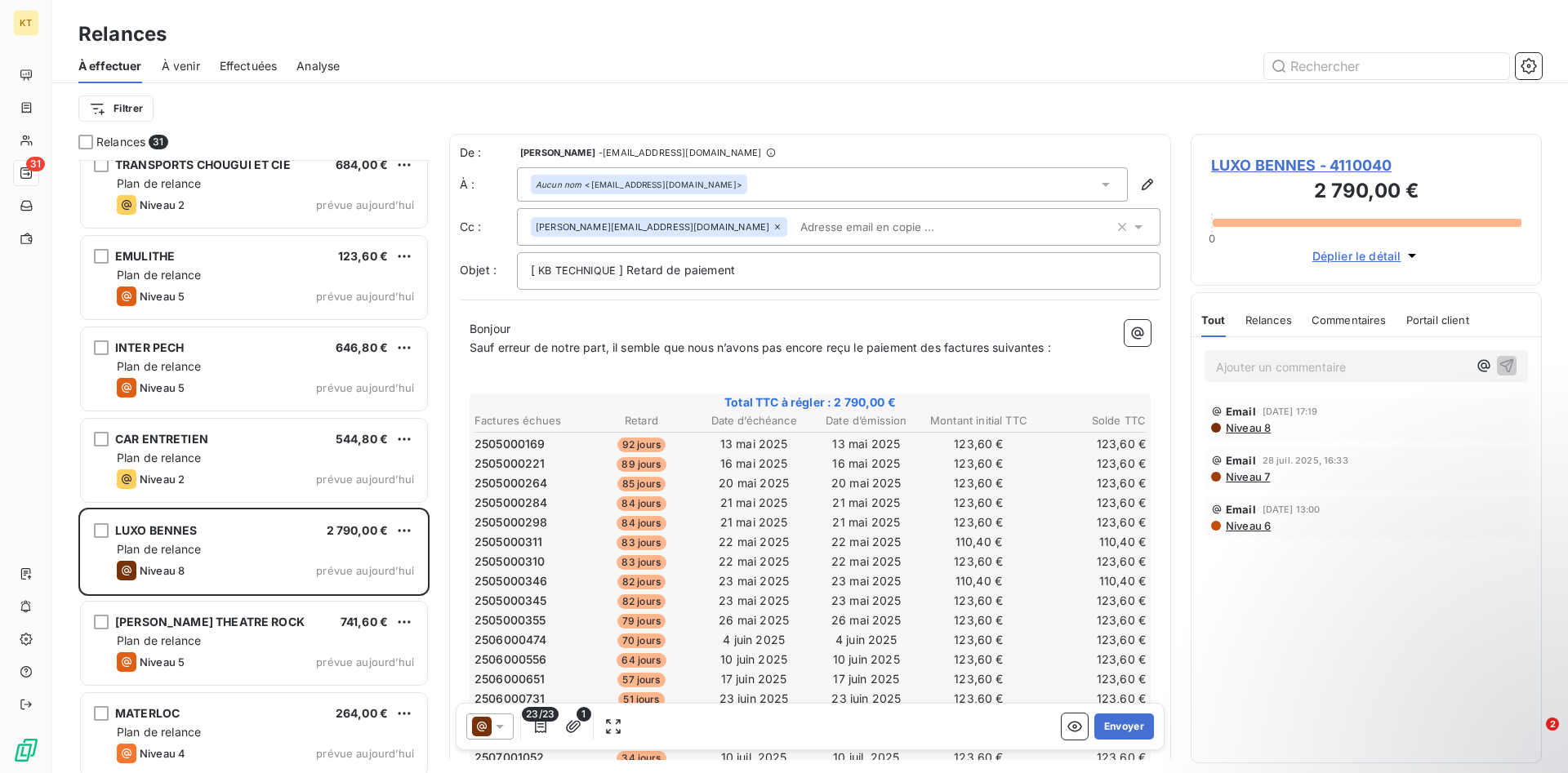
click at [760, 334] on p "Bonjour" at bounding box center [809, 329] width 681 height 19
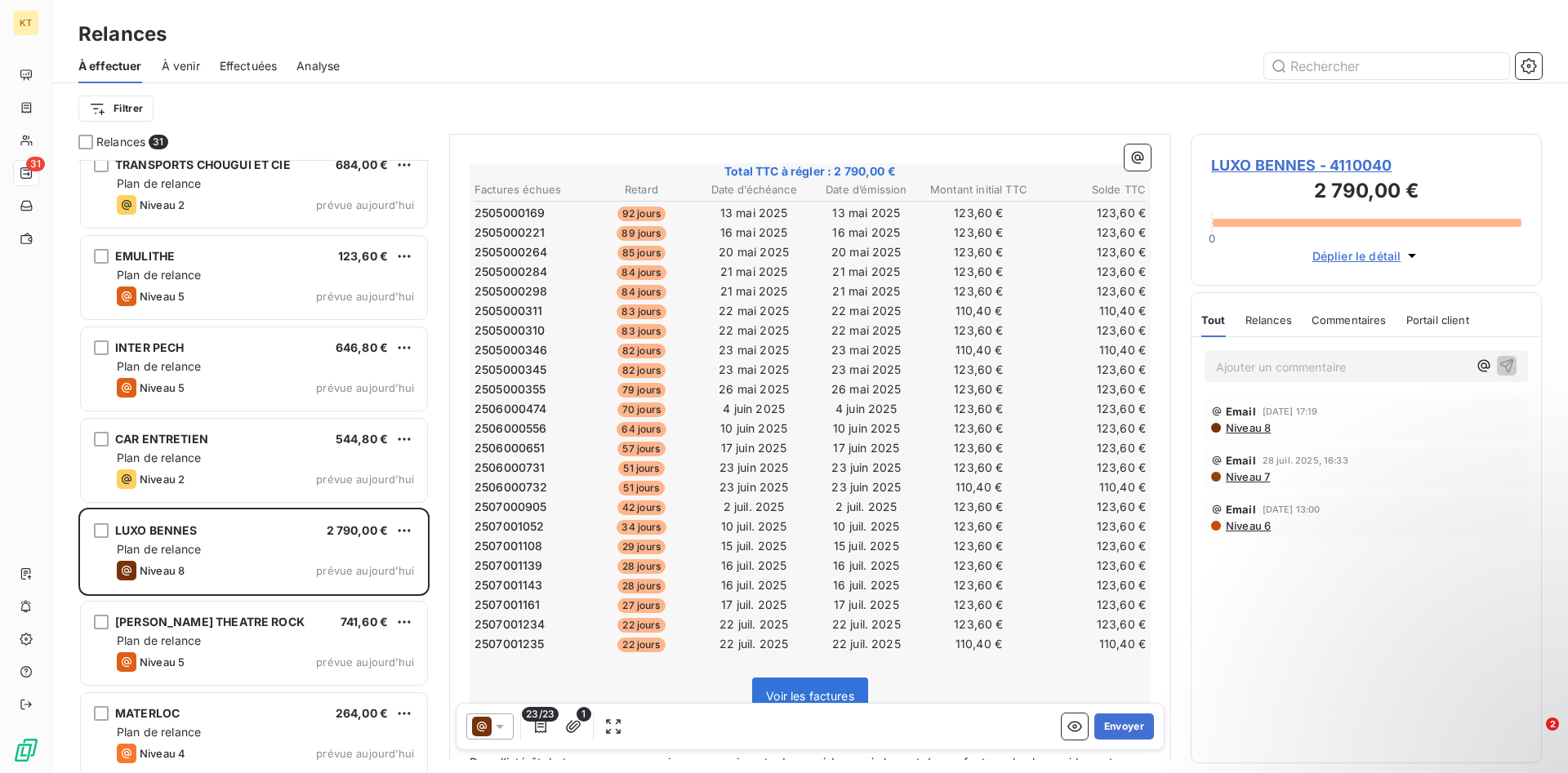
scroll to position [417, 0]
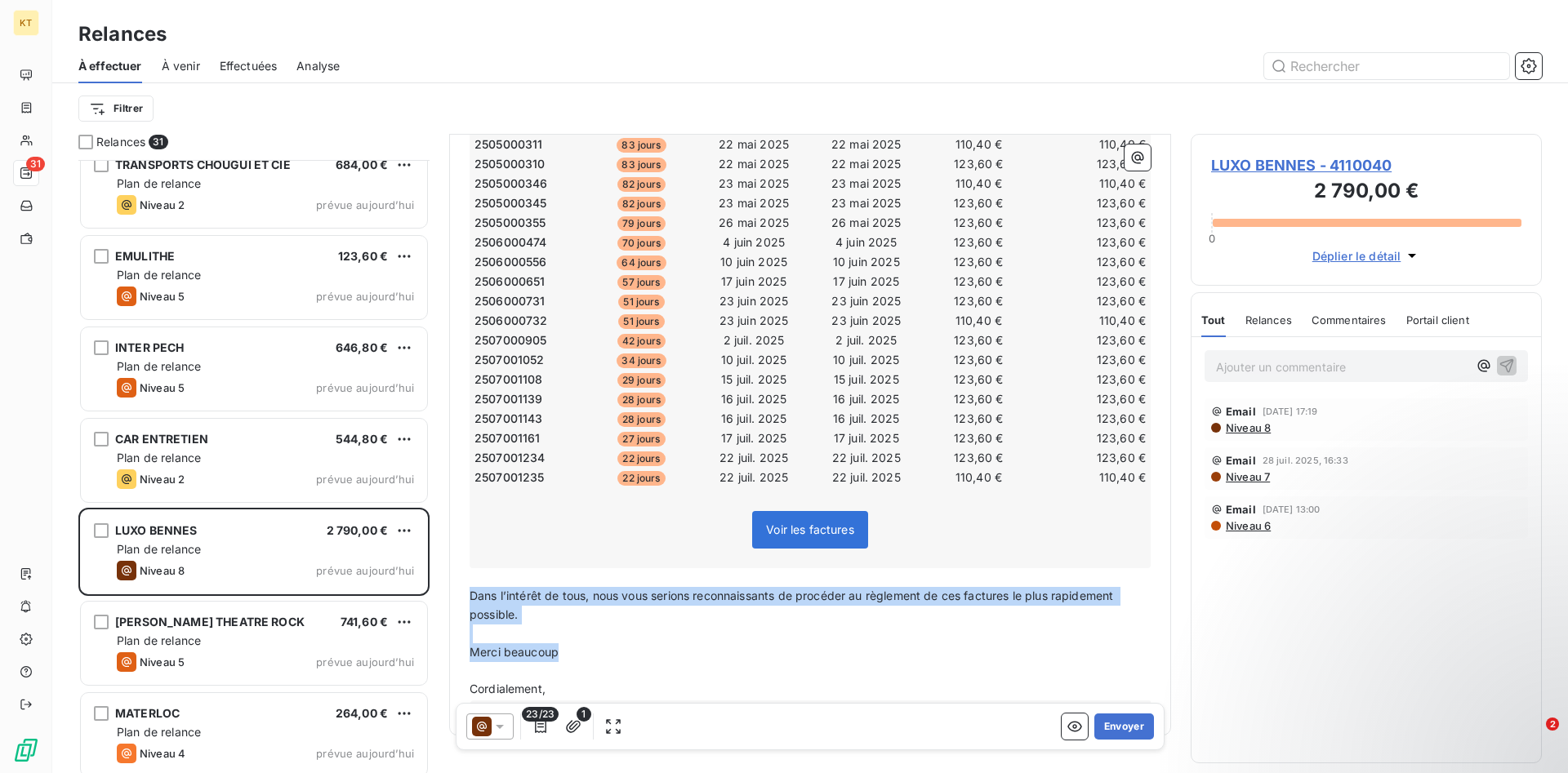
drag, startPoint x: 588, startPoint y: 660, endPoint x: 412, endPoint y: 598, distance: 186.6
click at [449, 599] on div "De : [PERSON_NAME] - [EMAIL_ADDRESS][DOMAIN_NAME] À : Aucun nom <[EMAIL_ADDRESS…" at bounding box center [809, 447] width 722 height 626
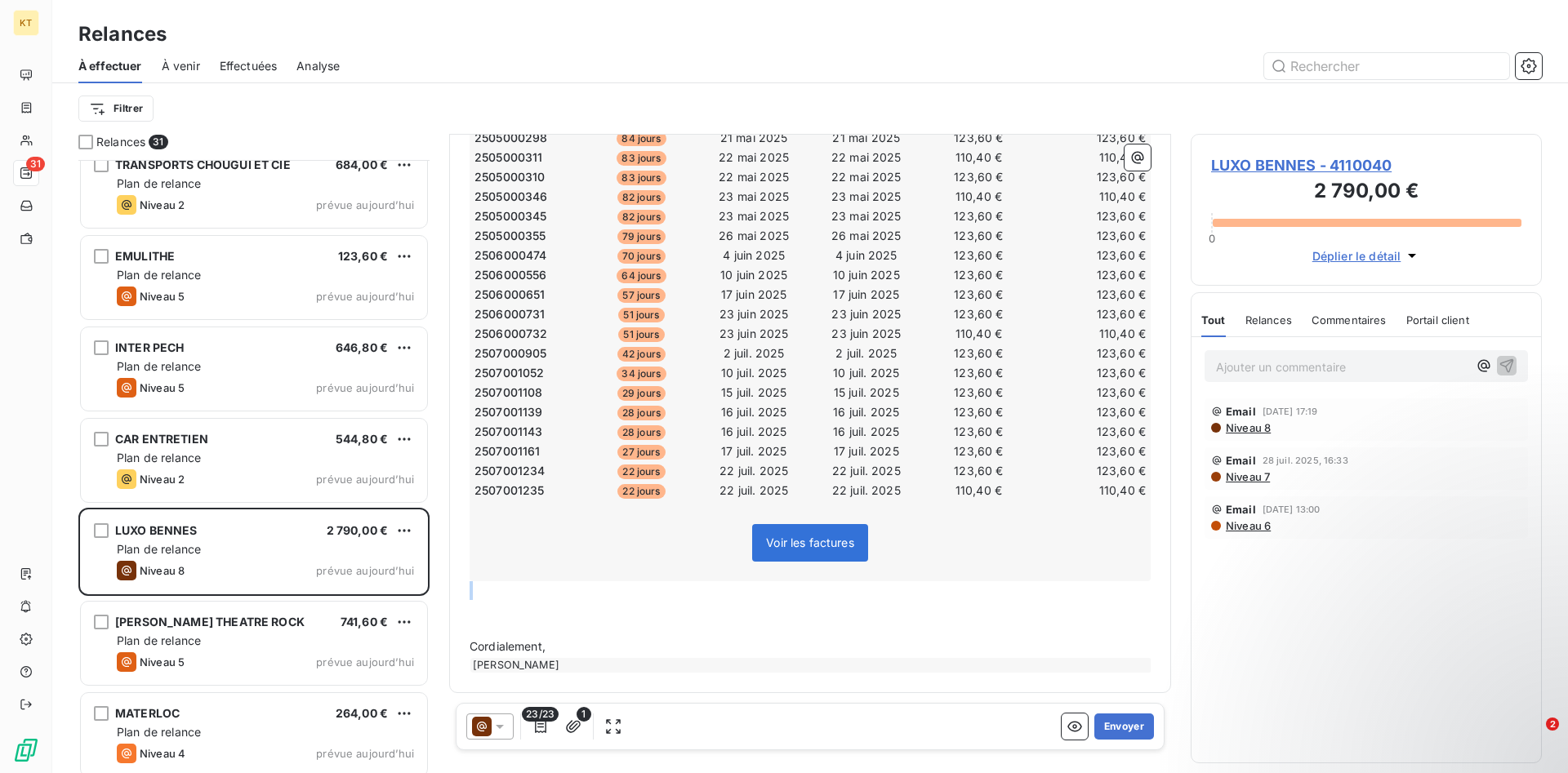
scroll to position [404, 0]
click at [550, 611] on p "﻿" at bounding box center [809, 609] width 681 height 19
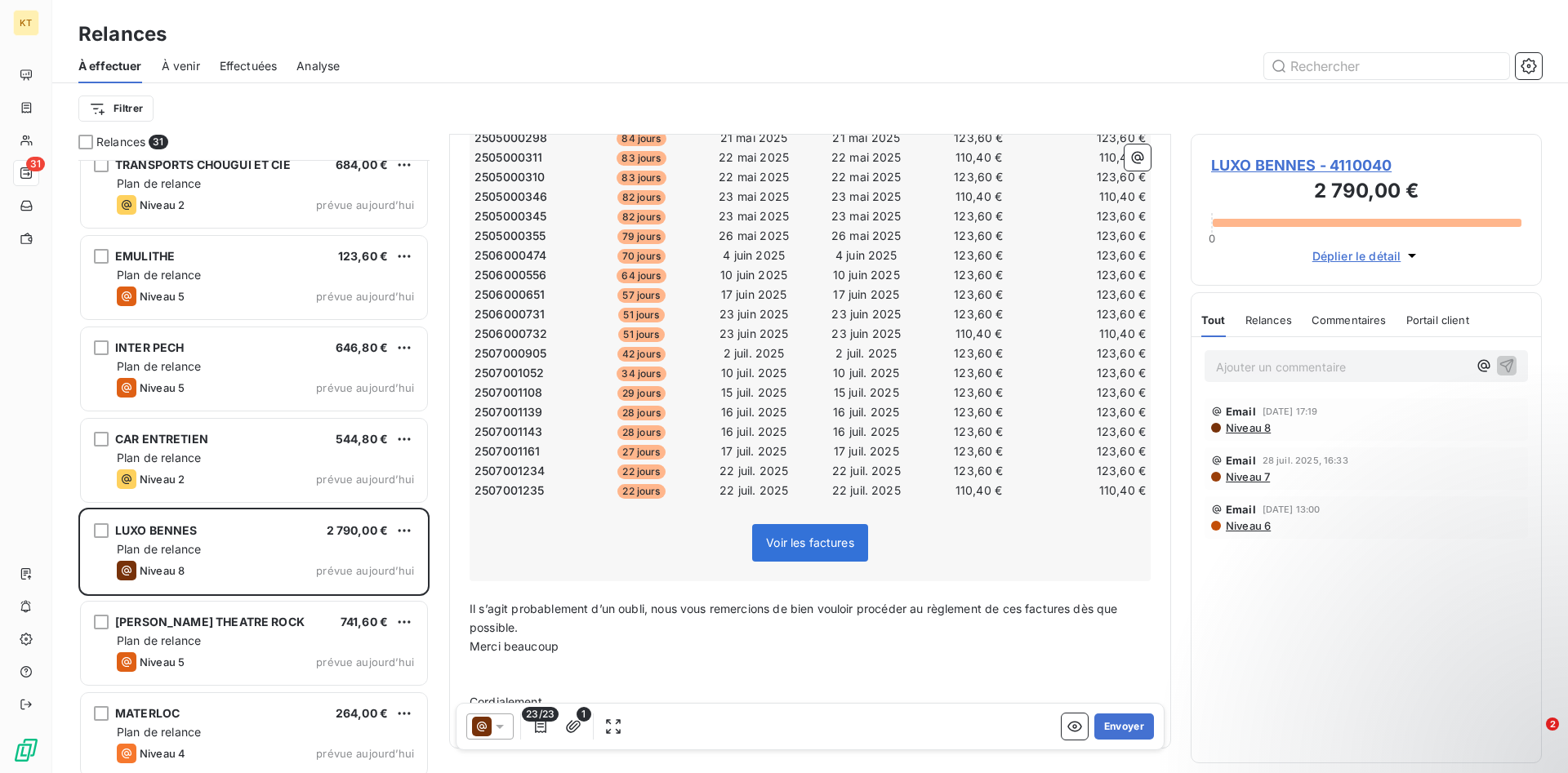
click at [580, 626] on p "Il s’agit probablement d’un oubli, nous vous remercions de bien vouloir procéde…" at bounding box center [809, 619] width 681 height 38
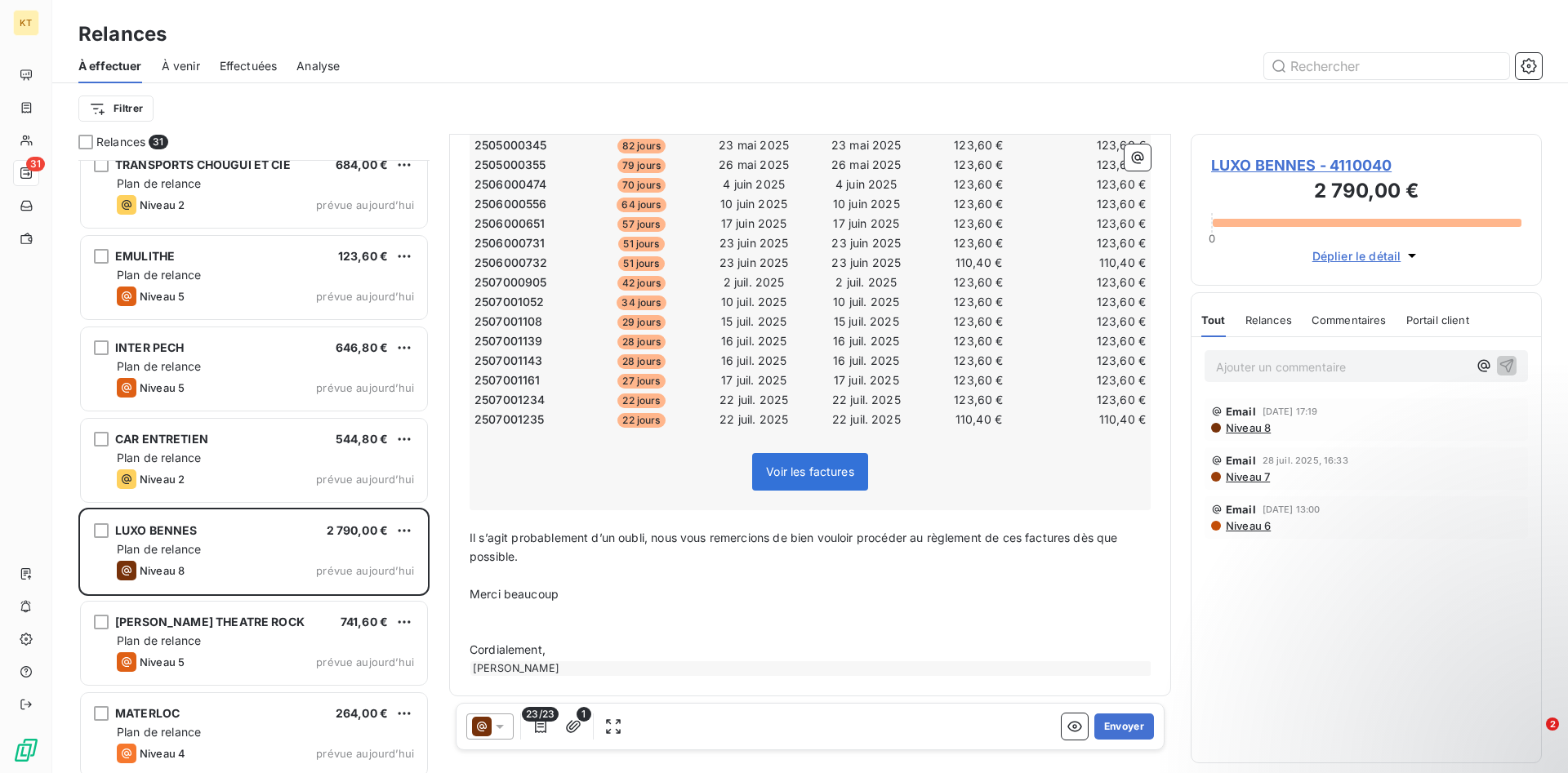
scroll to position [478, 0]
click at [1127, 723] on button "Envoyer" at bounding box center [1123, 727] width 60 height 26
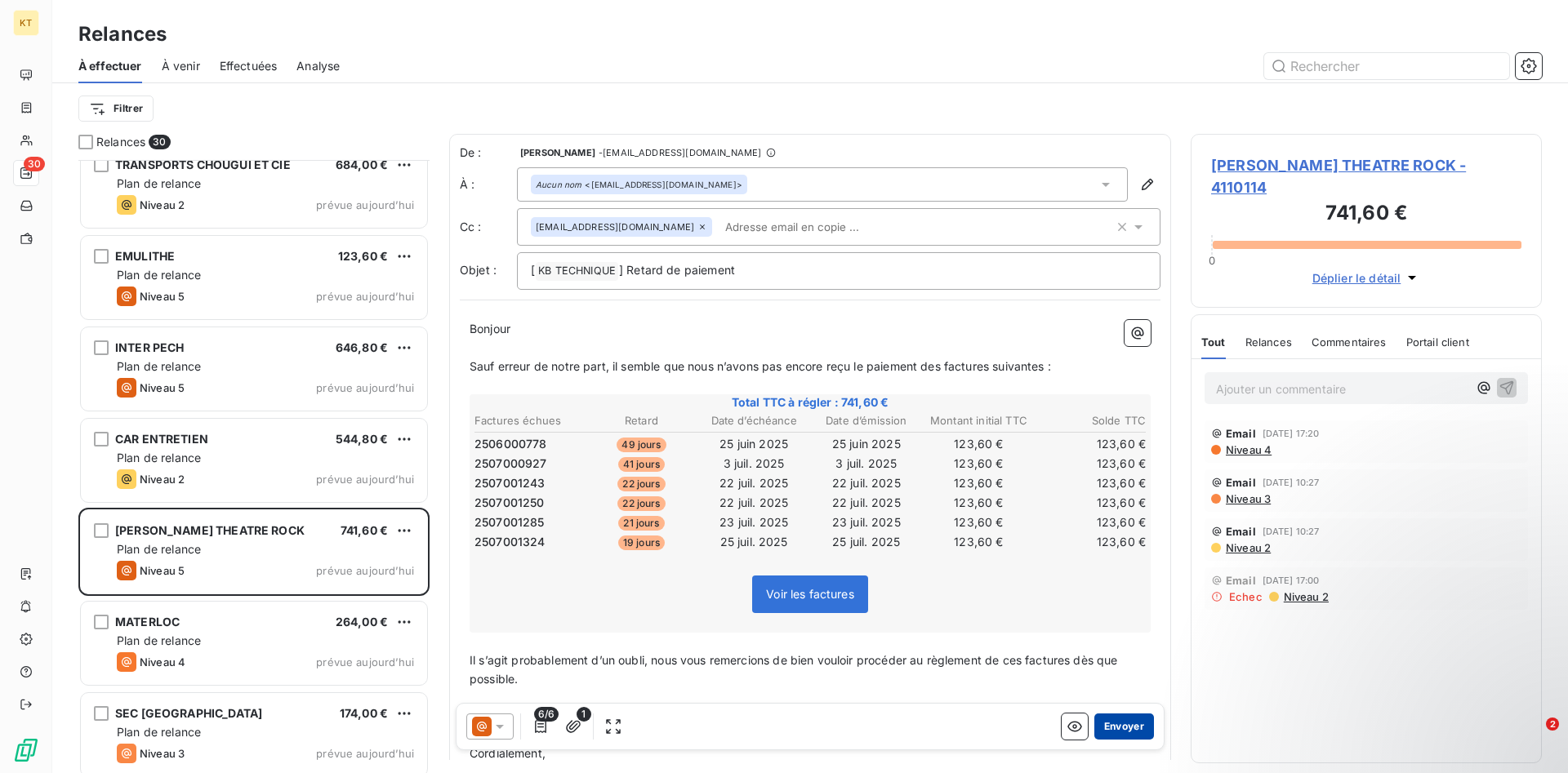
click at [1105, 727] on button "Envoyer" at bounding box center [1123, 727] width 60 height 26
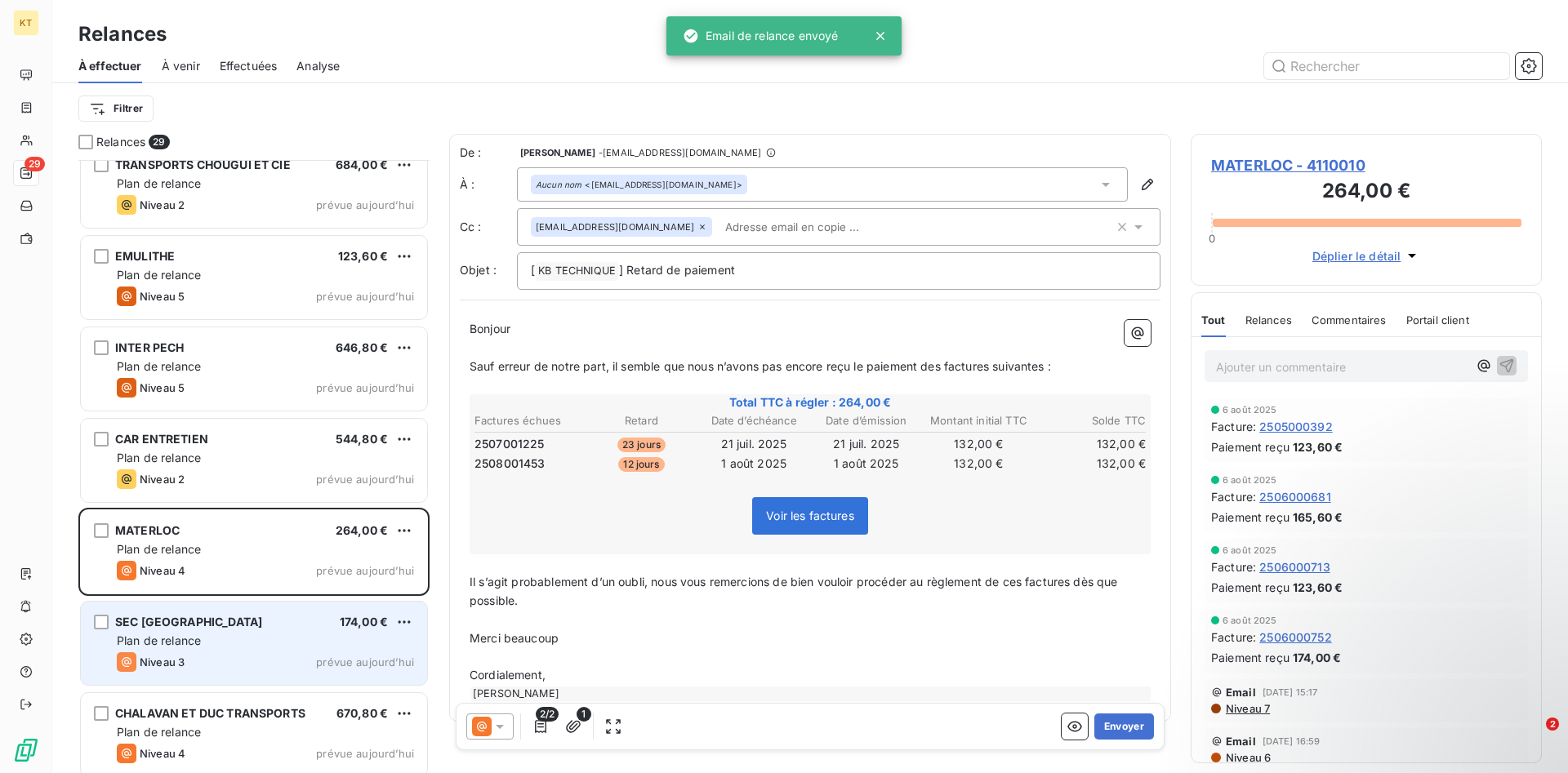
click at [257, 640] on div "Plan de relance" at bounding box center [265, 641] width 297 height 16
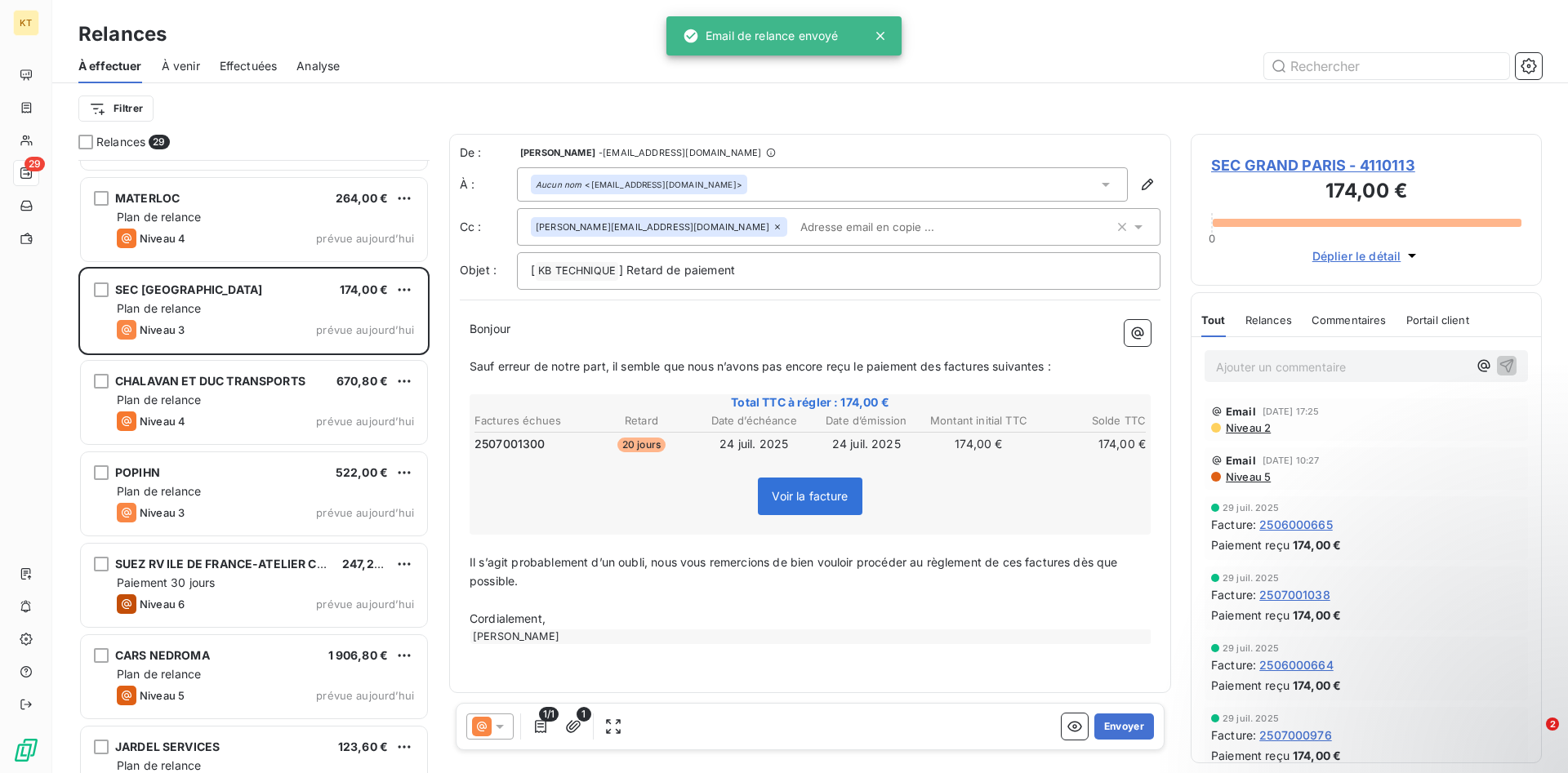
scroll to position [1084, 0]
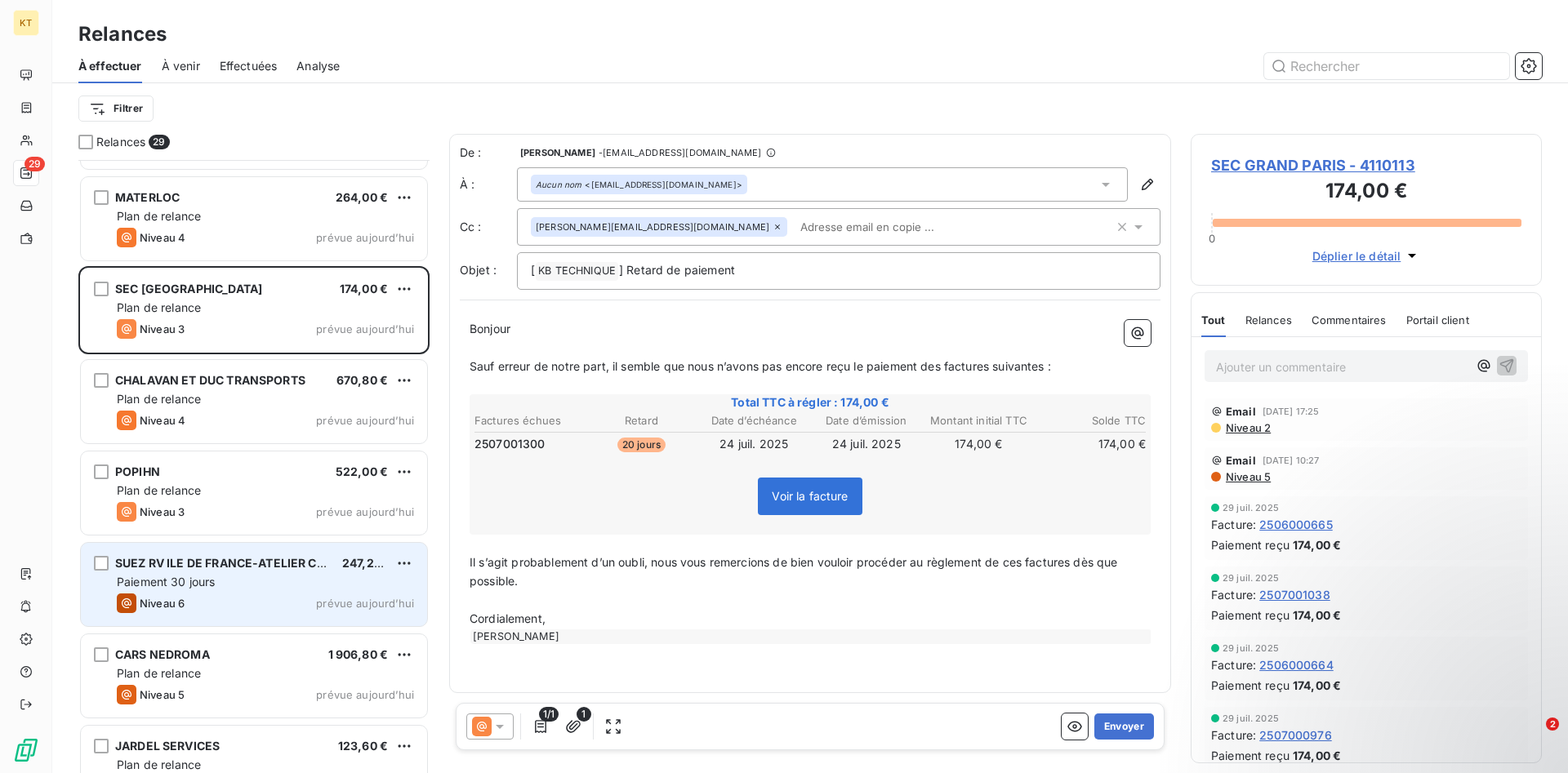
click at [277, 604] on div "Niveau 6 prévue [DATE]" at bounding box center [265, 603] width 297 height 19
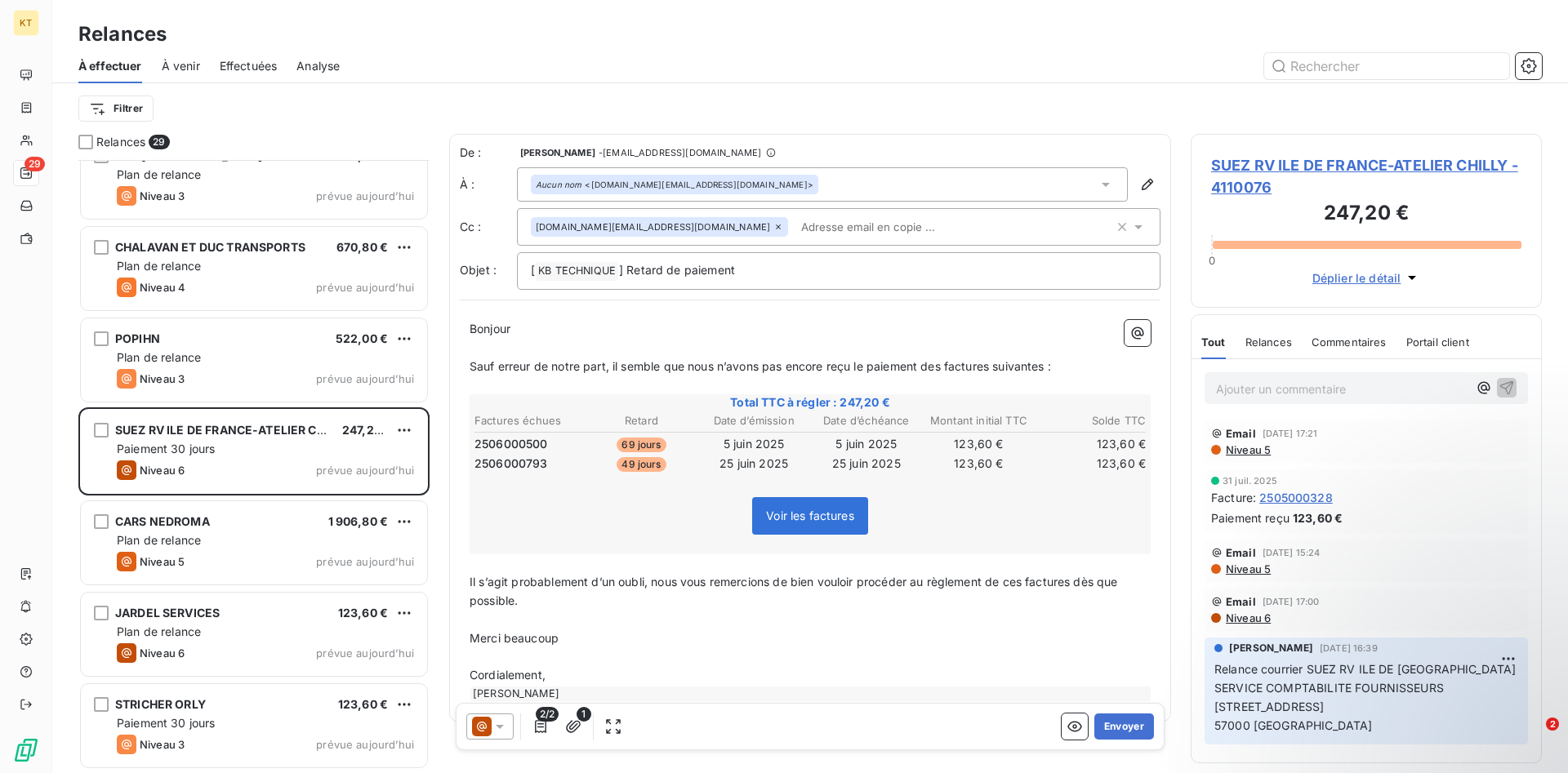
scroll to position [1250, 0]
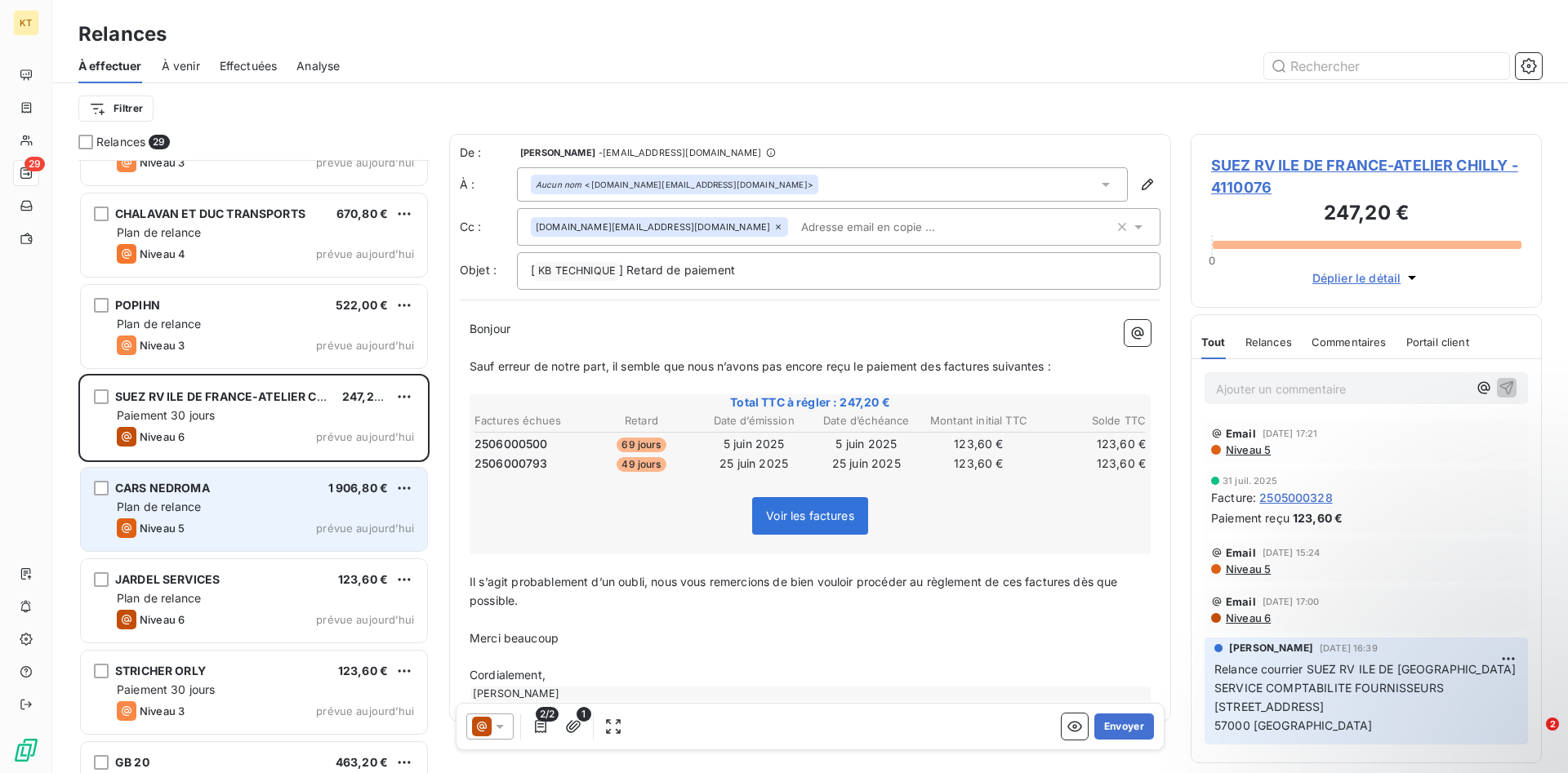
click at [278, 515] on div "CARS NEDROMA 1 906,80 € Plan de relance Niveau 5 prévue [DATE]" at bounding box center [254, 509] width 346 height 84
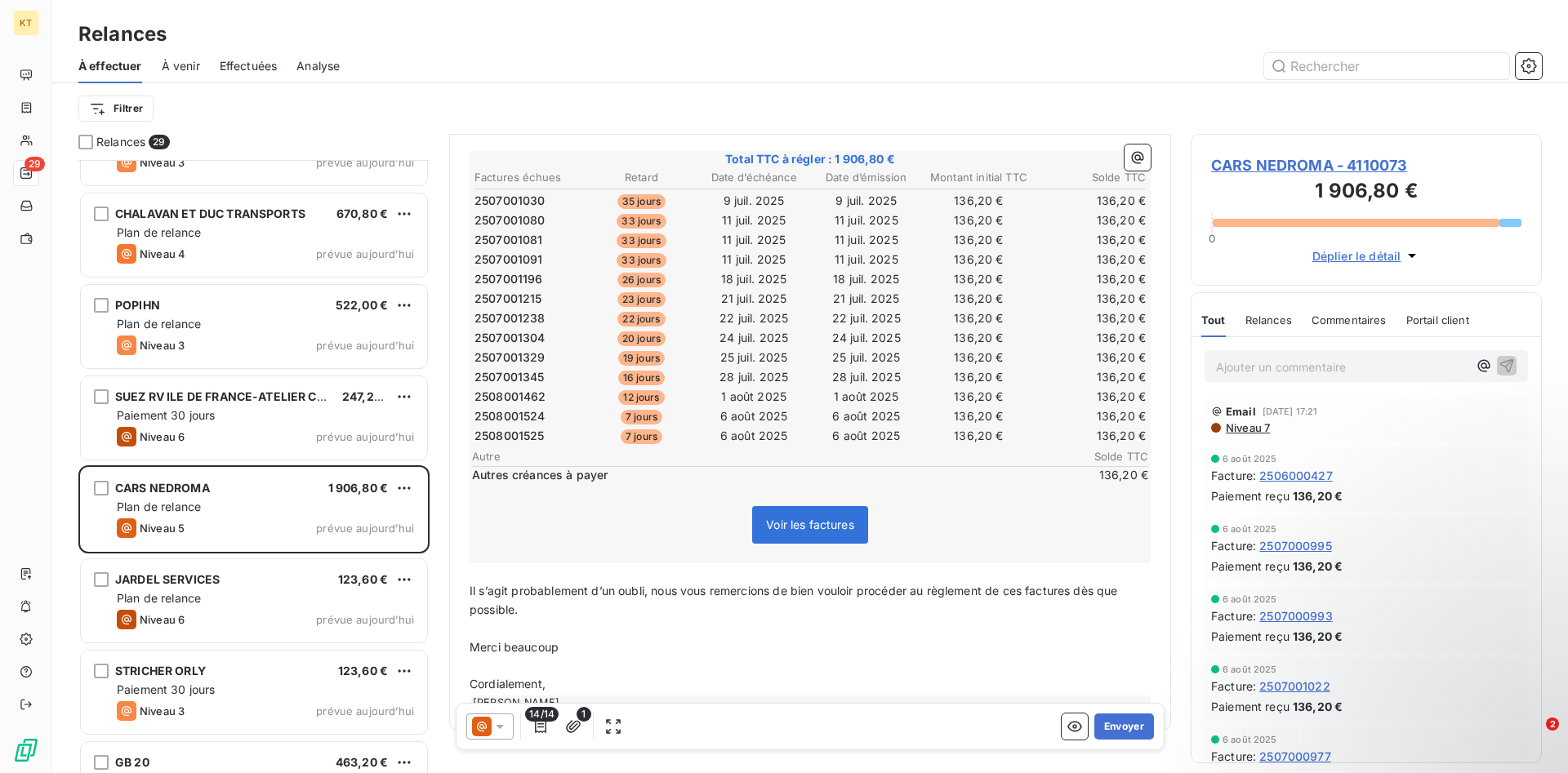
scroll to position [251, 0]
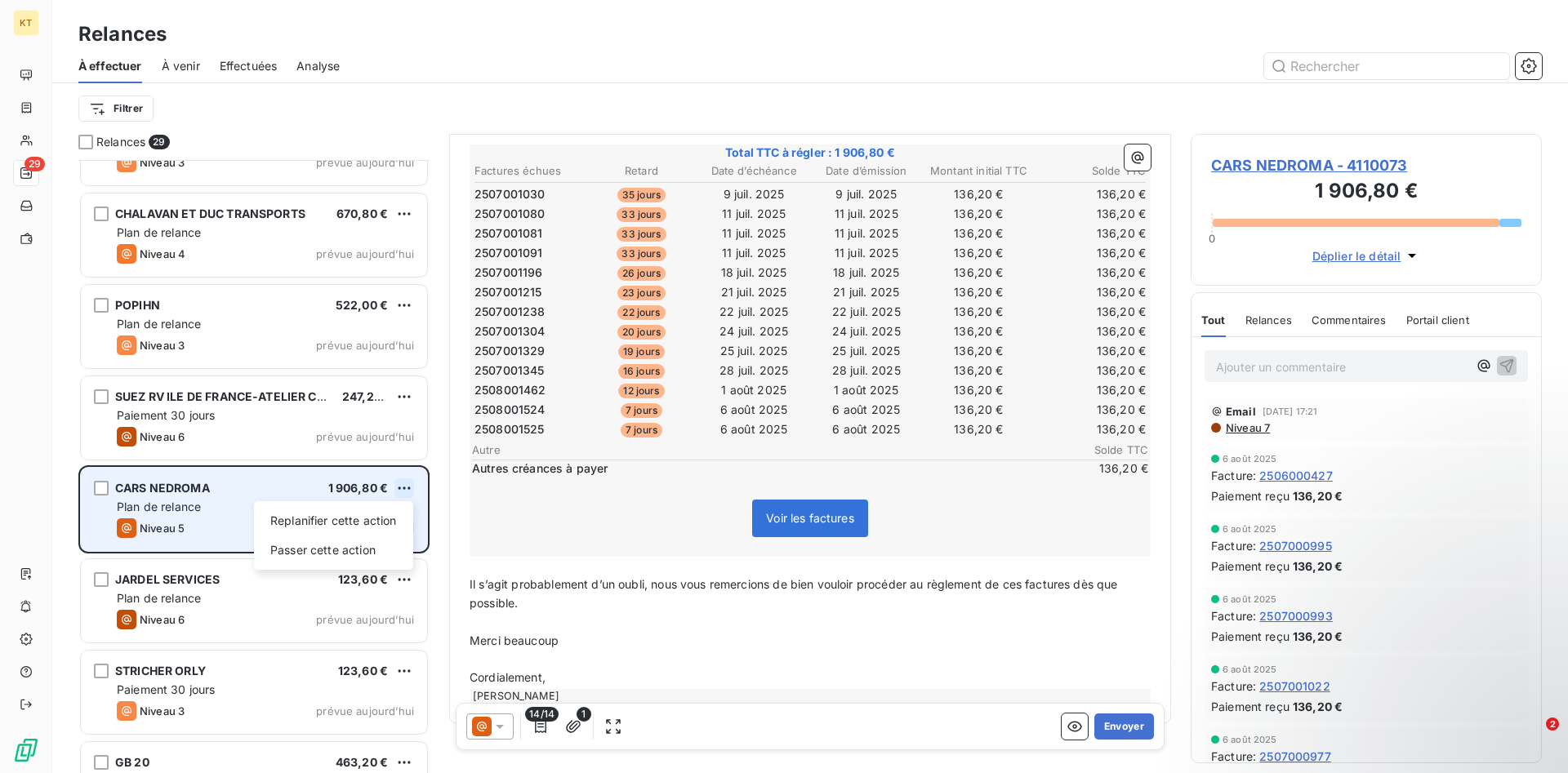
click at [408, 488] on html "KT 29 Relances À effectuer À venir Effectuées Analyse Filtrer Relances 29 MATER…" at bounding box center [784, 386] width 1568 height 773
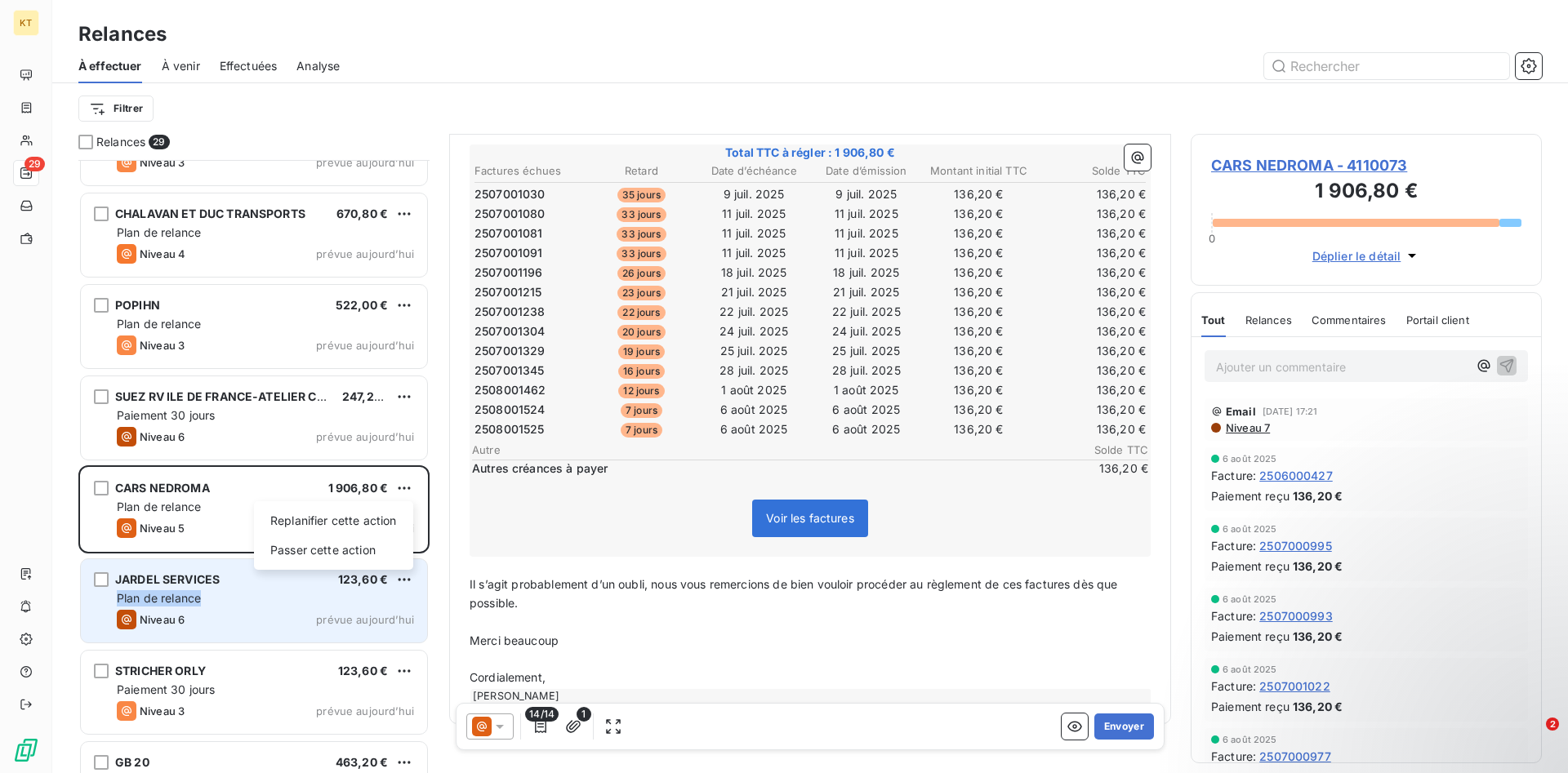
click at [260, 600] on html "KT 29 Relances À effectuer À venir Effectuées Analyse Filtrer Relances 29 MATER…" at bounding box center [784, 386] width 1568 height 773
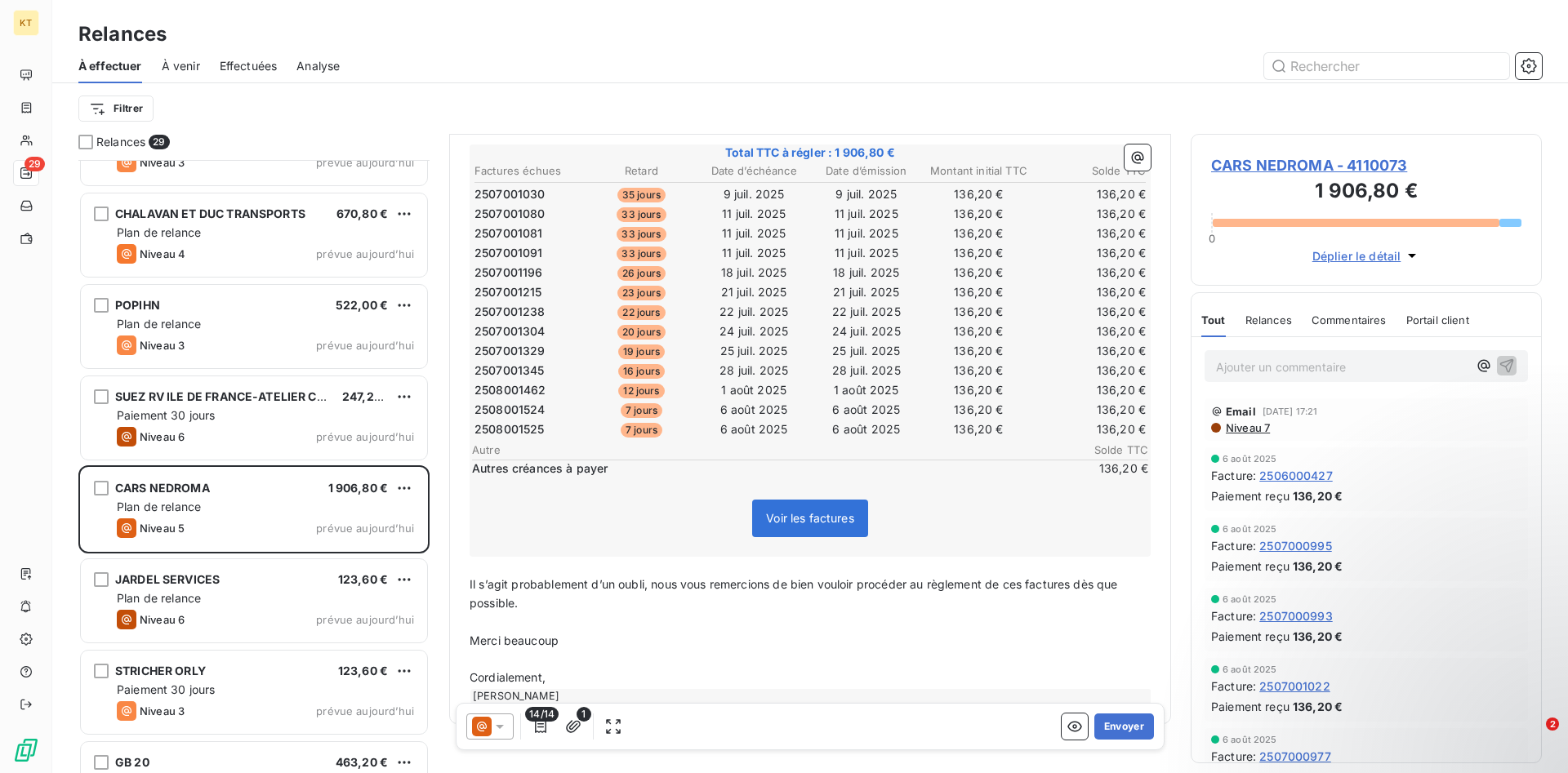
click at [443, 633] on div "Relances 29 MATERLOC 264,00 € Plan de relance Niveau 4 prévue [DATE] SEC [GEOGR…" at bounding box center [810, 454] width 1516 height 640
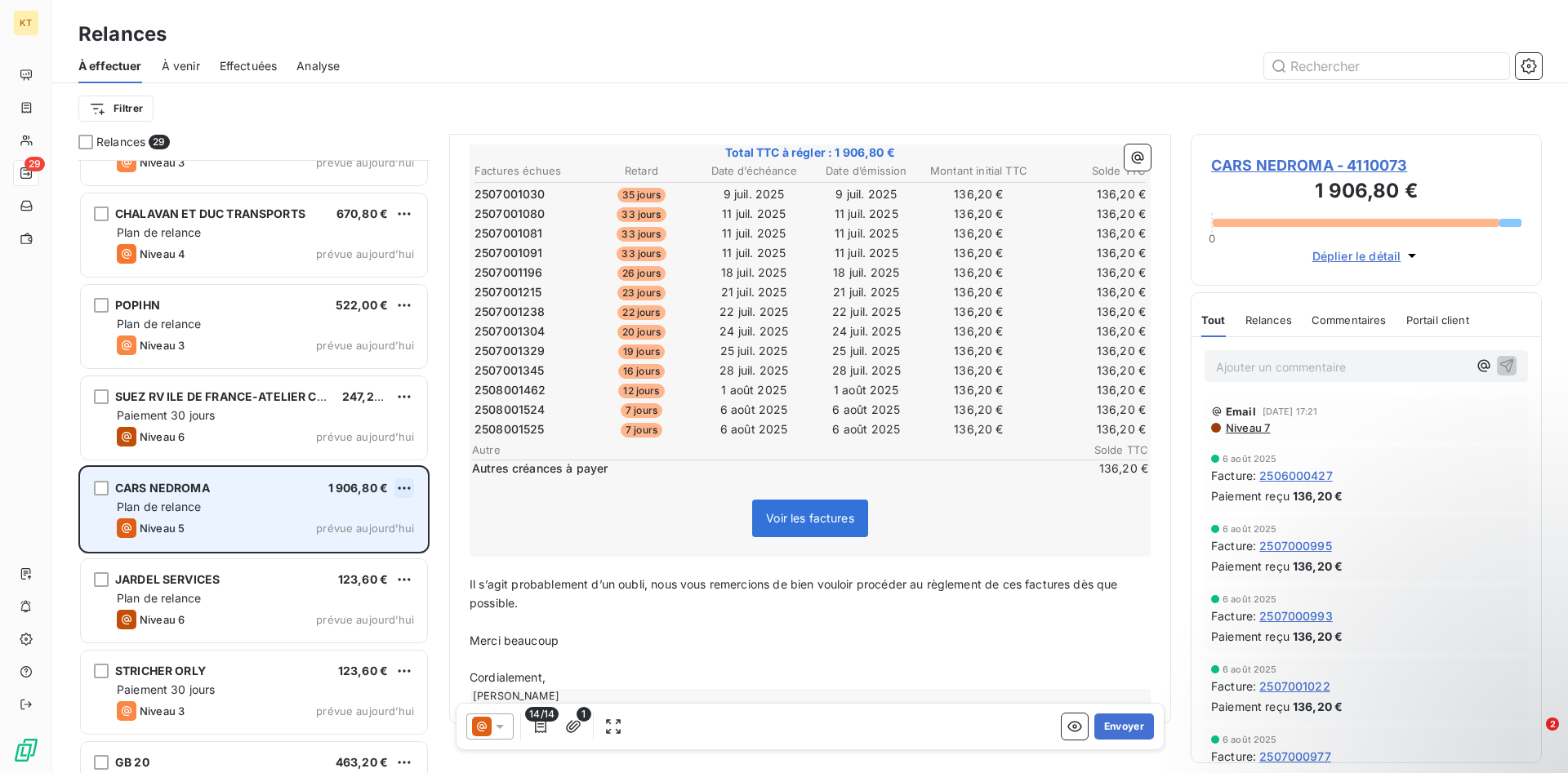
click at [403, 489] on html "KT 29 Relances À effectuer À venir Effectuées Analyse Filtrer Relances 29 MATER…" at bounding box center [784, 386] width 1568 height 773
click at [370, 549] on div "Passer cette action" at bounding box center [333, 550] width 146 height 26
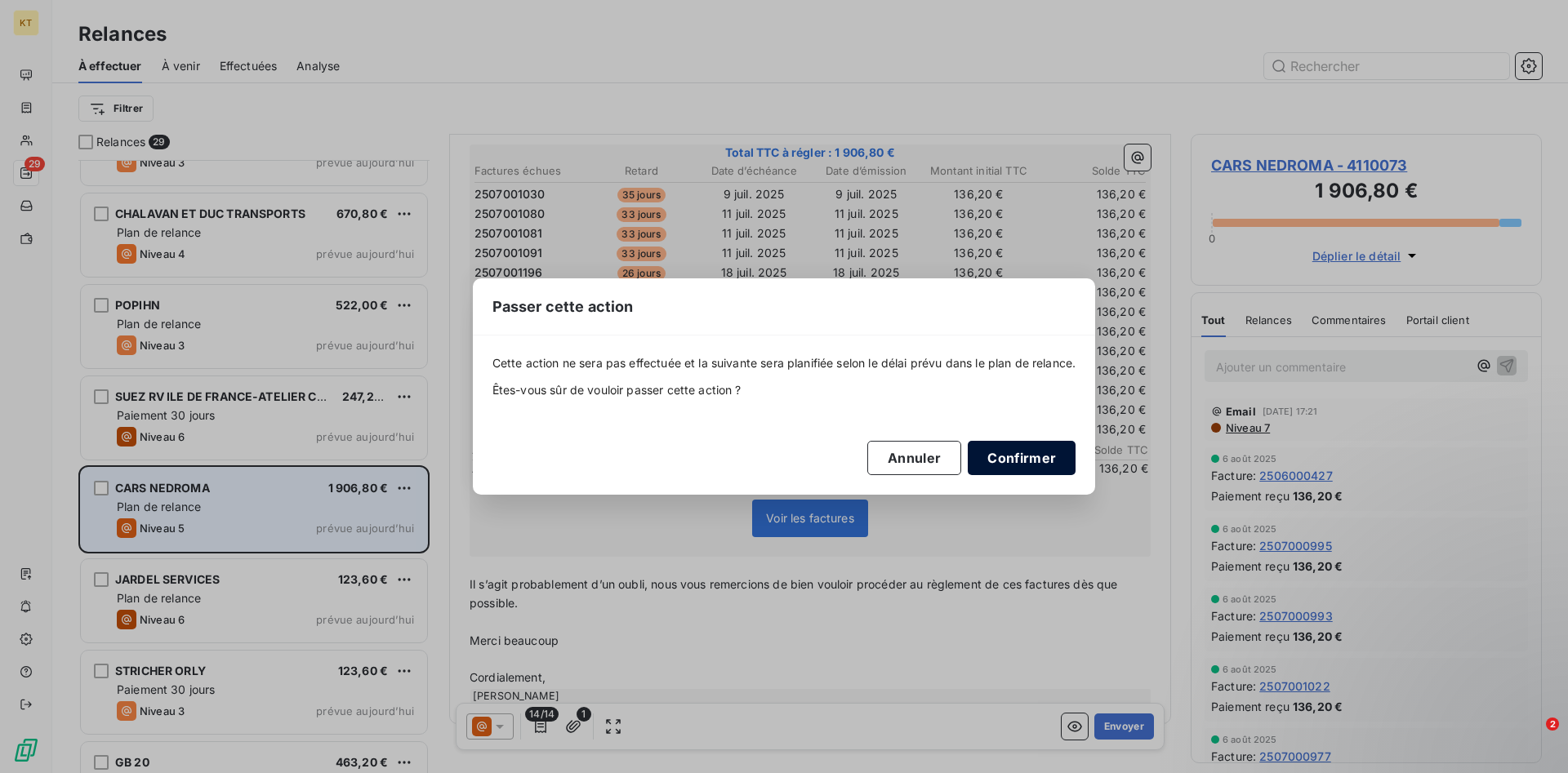
click at [991, 460] on button "Confirmer" at bounding box center [1021, 457] width 108 height 35
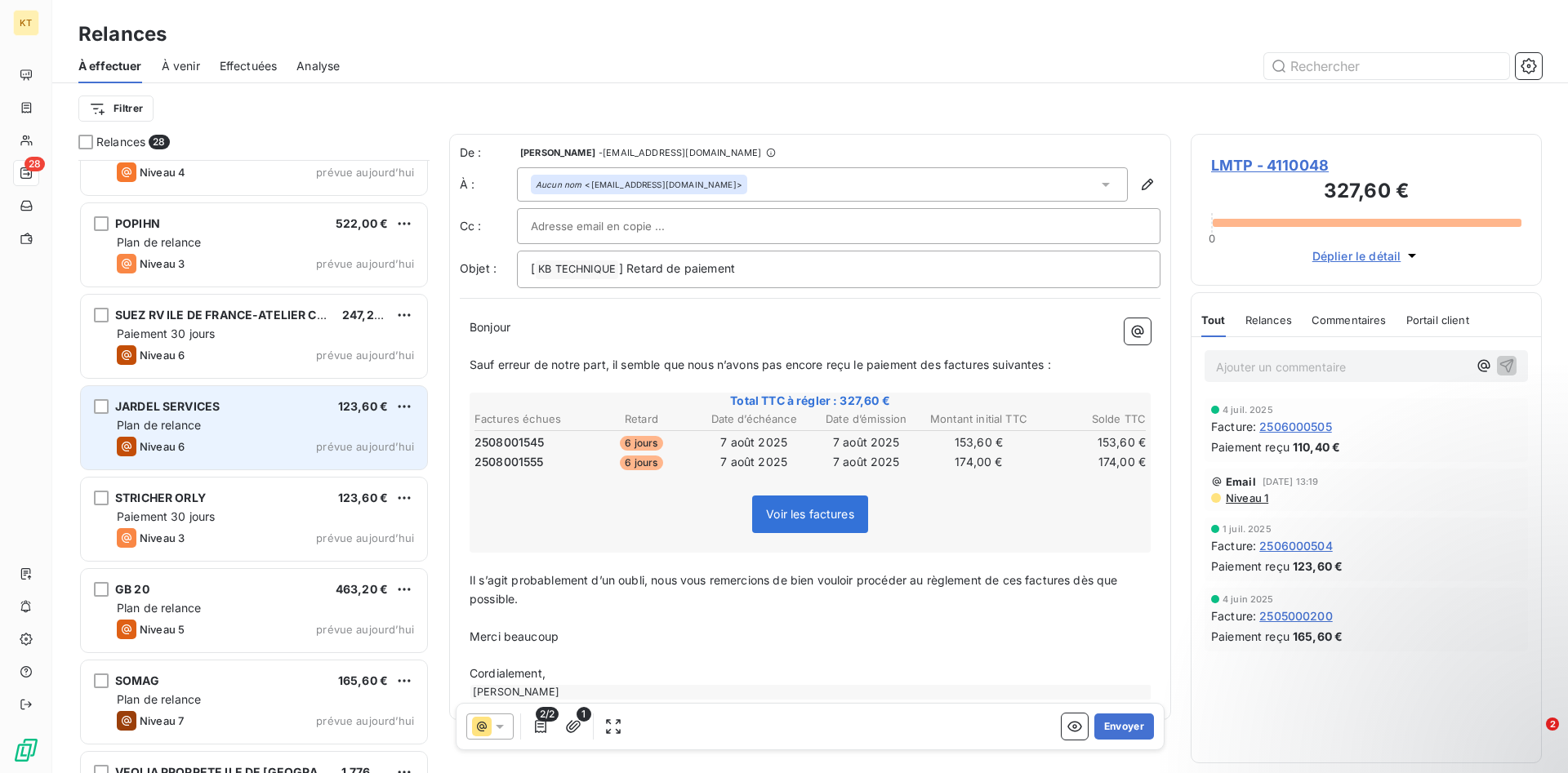
scroll to position [1333, 0]
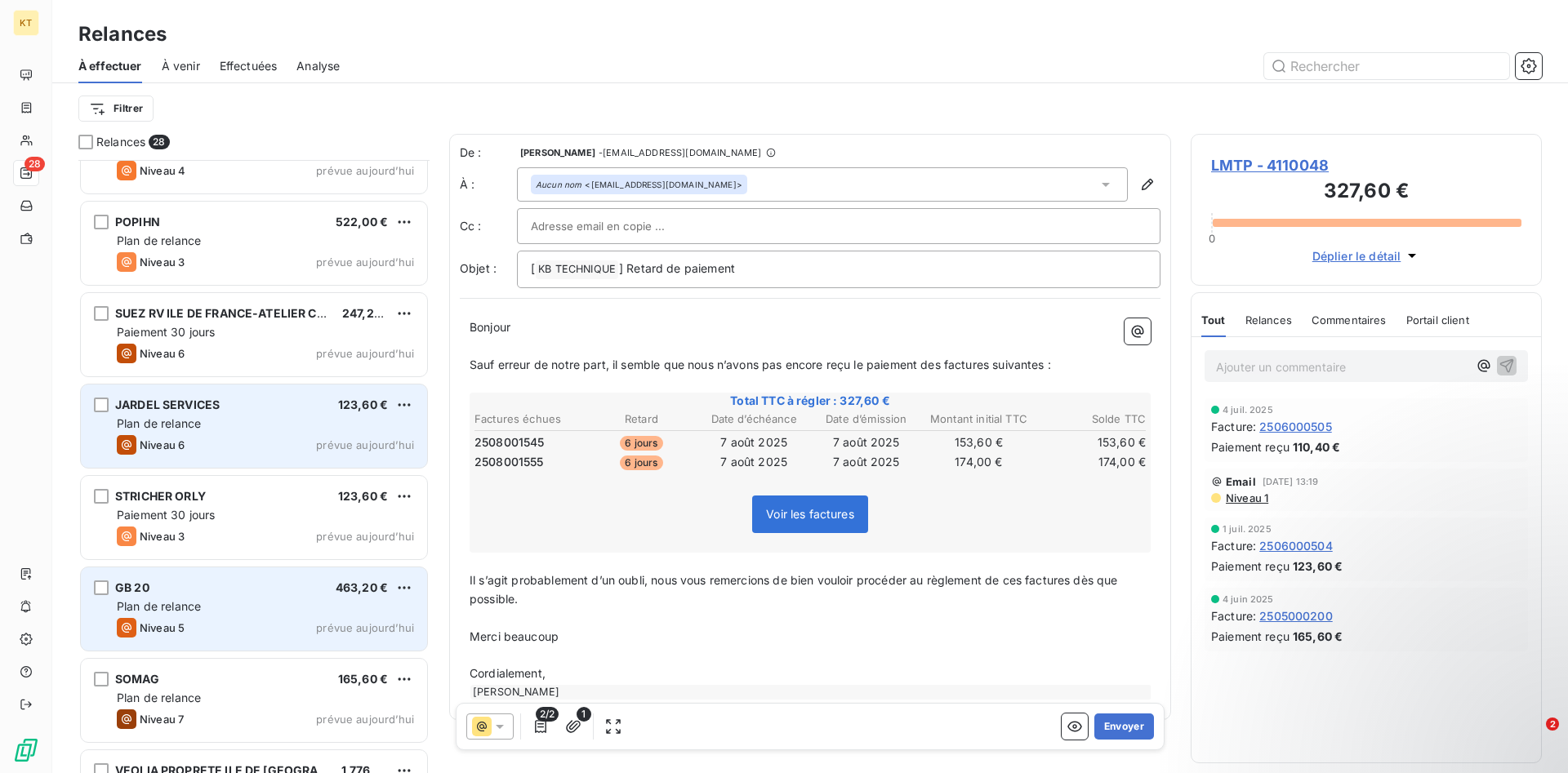
click at [263, 617] on div "GB 20 463,20 € Plan de relance Niveau 5 prévue [DATE]" at bounding box center [254, 608] width 346 height 84
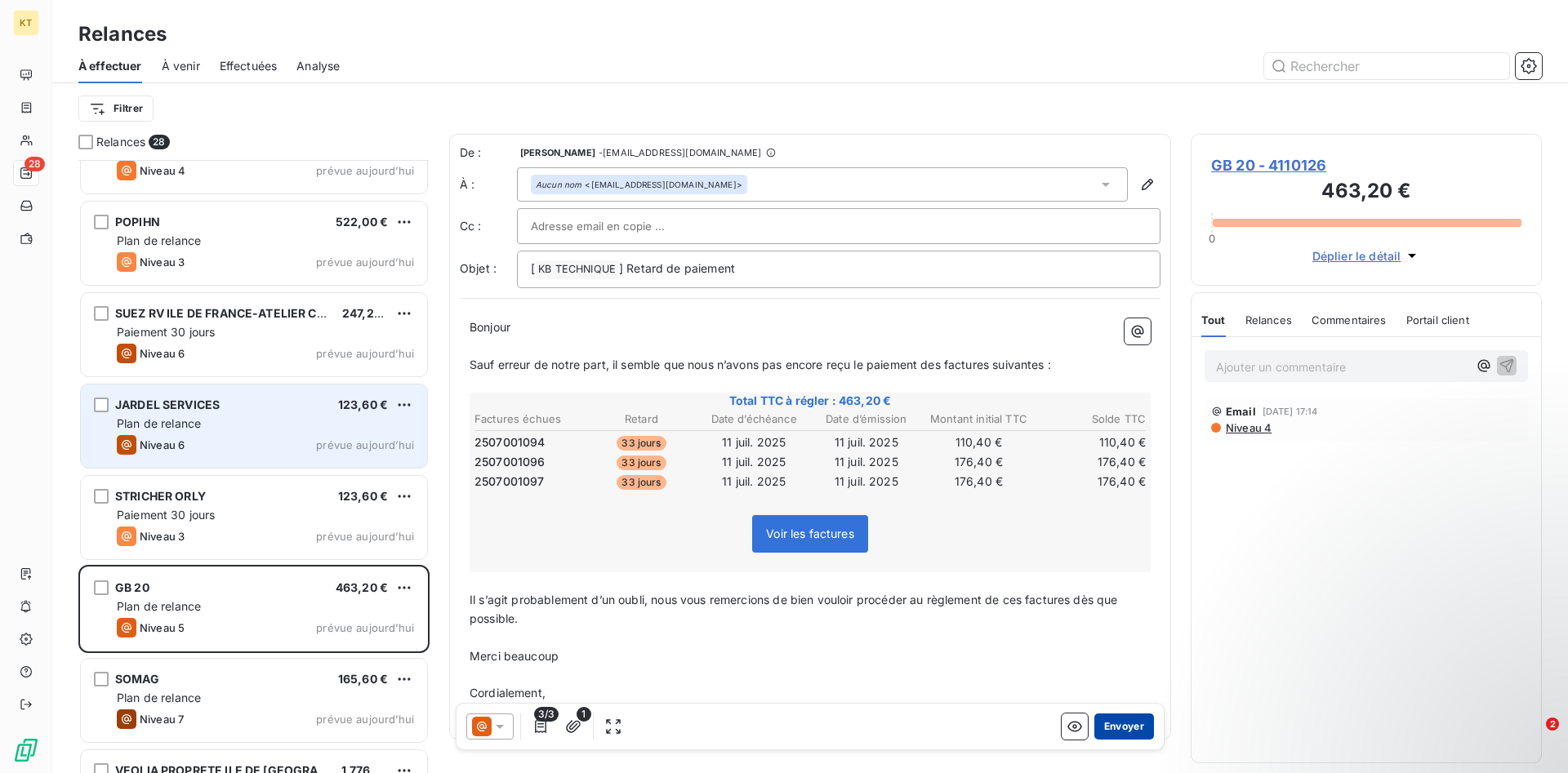
click at [1126, 724] on button "Envoyer" at bounding box center [1123, 727] width 60 height 26
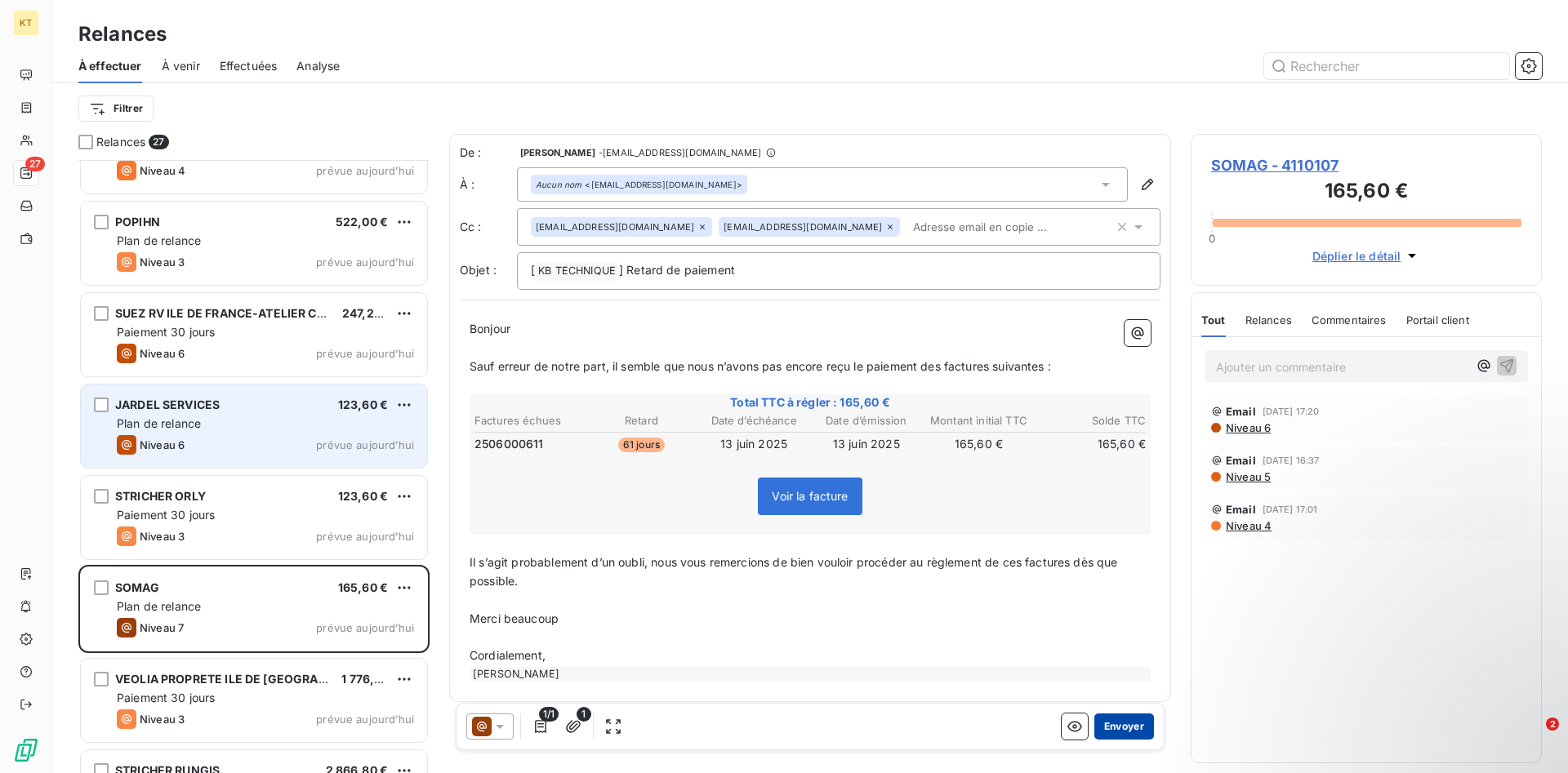
click at [1133, 733] on button "Envoyer" at bounding box center [1123, 727] width 60 height 26
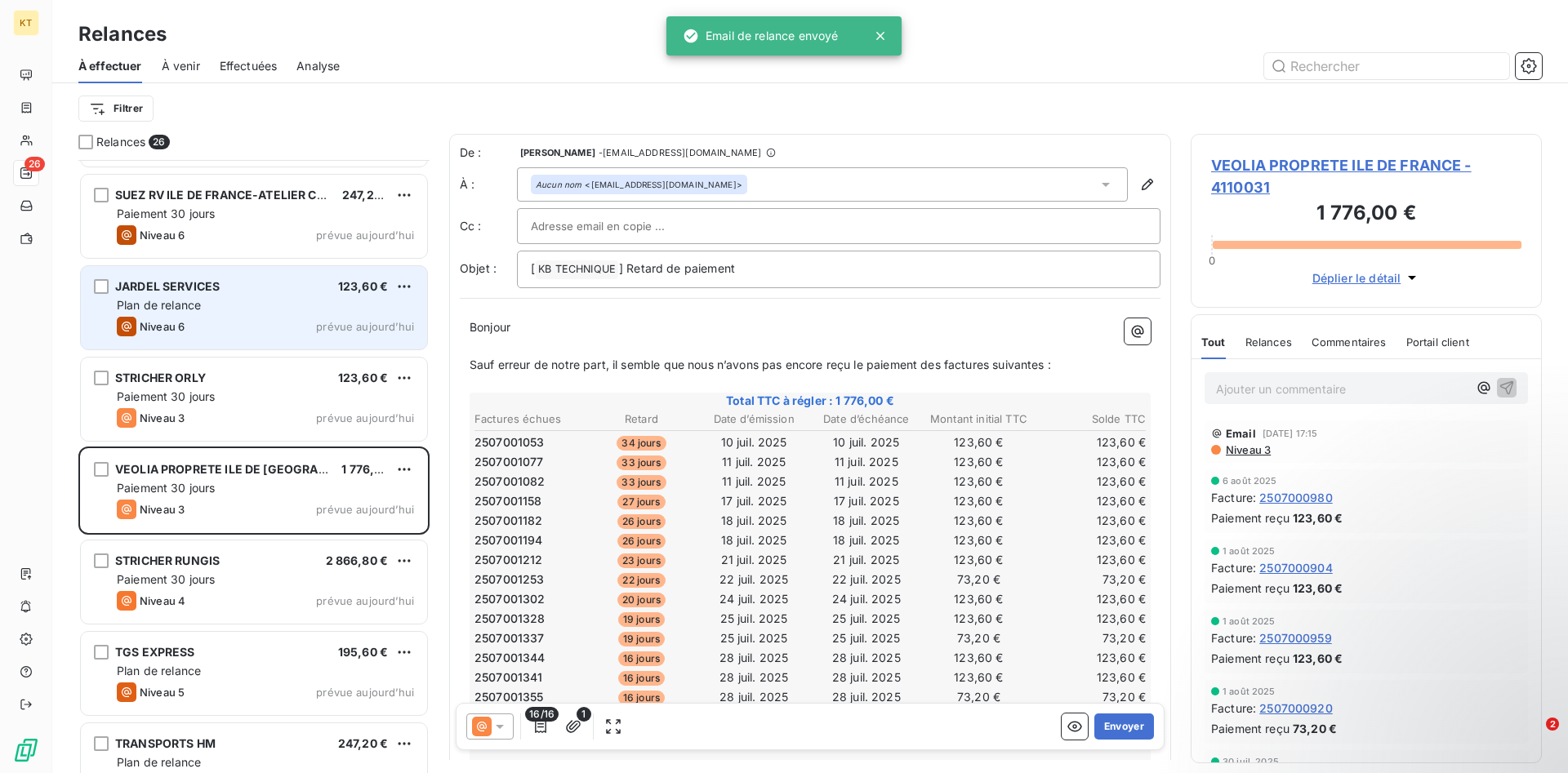
scroll to position [1500, 0]
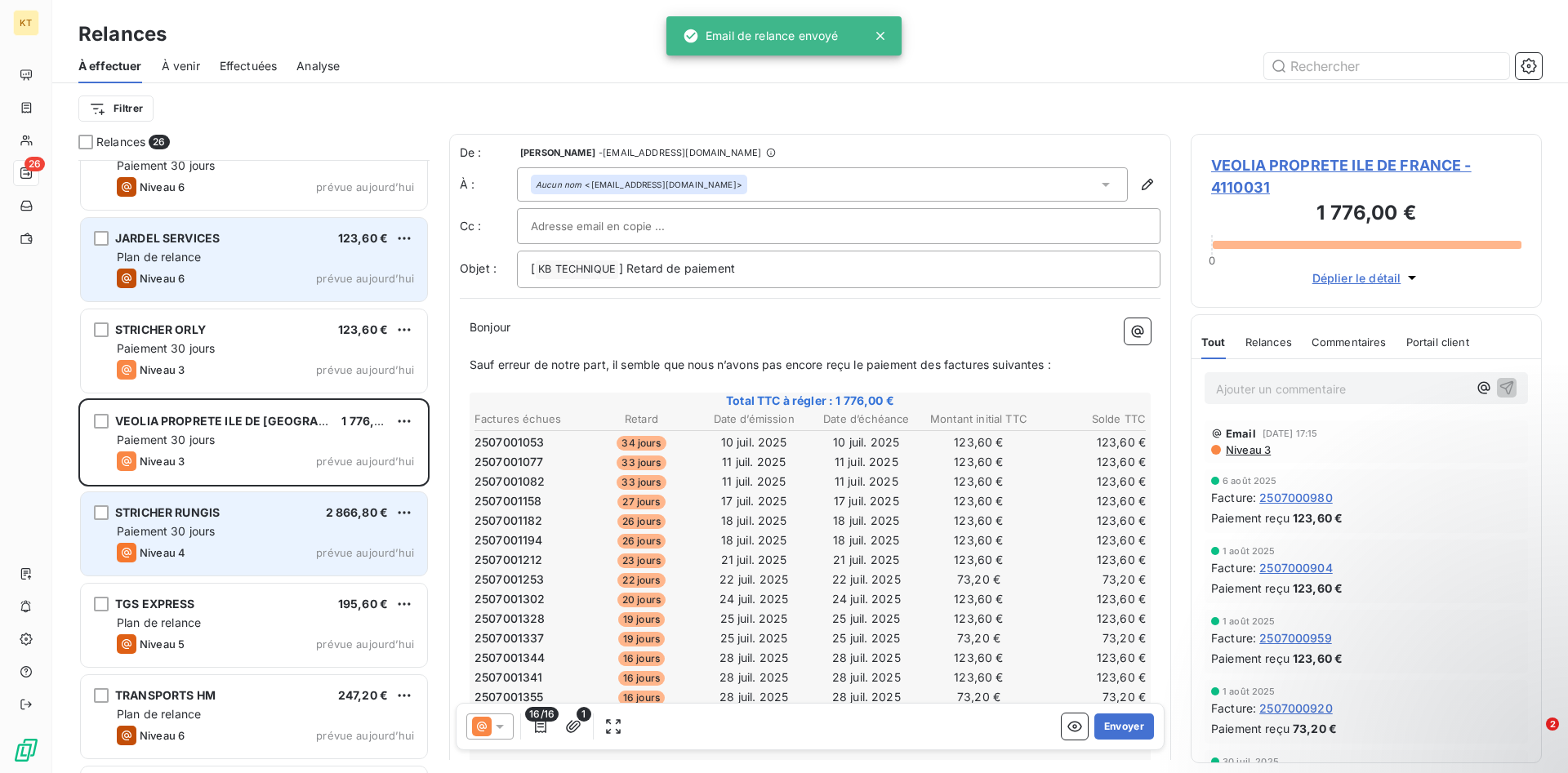
click at [263, 537] on div "Paiement 30 jours" at bounding box center [265, 531] width 297 height 16
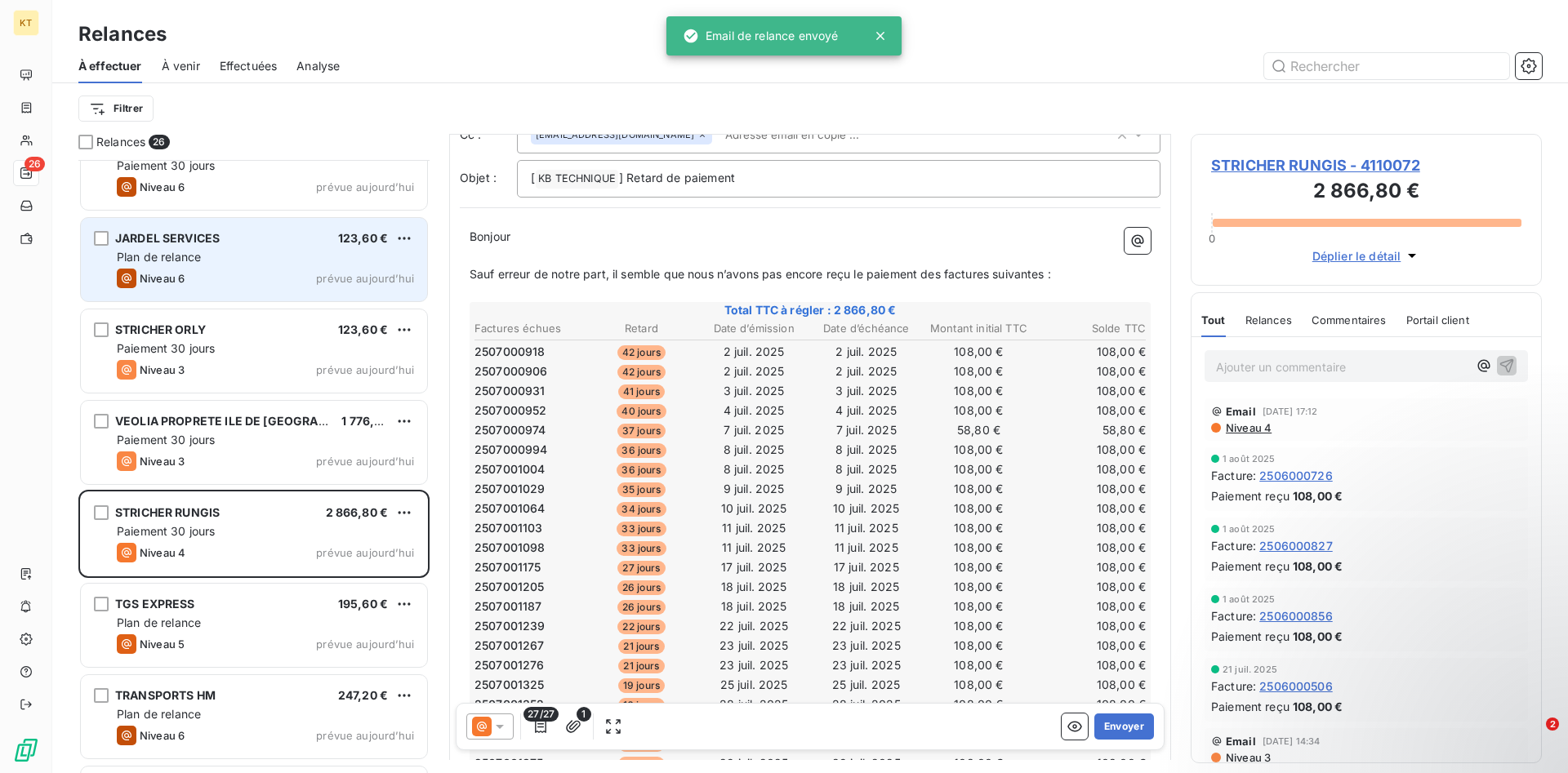
scroll to position [334, 0]
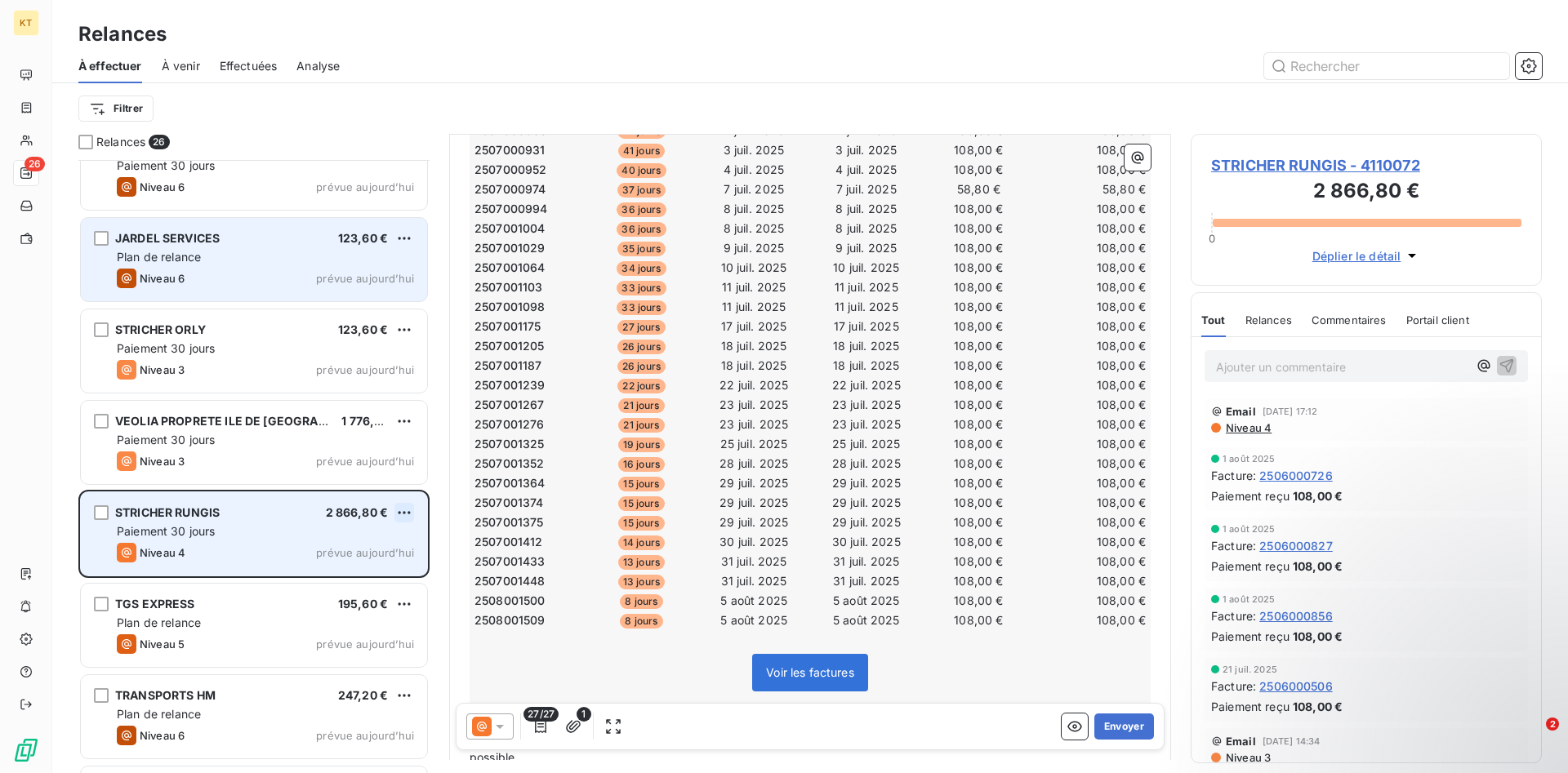
click at [404, 512] on html "KT 26 Relances À effectuer À venir Effectuées Analyse Filtrer Relances 26 POPIH…" at bounding box center [784, 386] width 1568 height 773
click at [362, 570] on div "Passer cette action" at bounding box center [333, 575] width 146 height 26
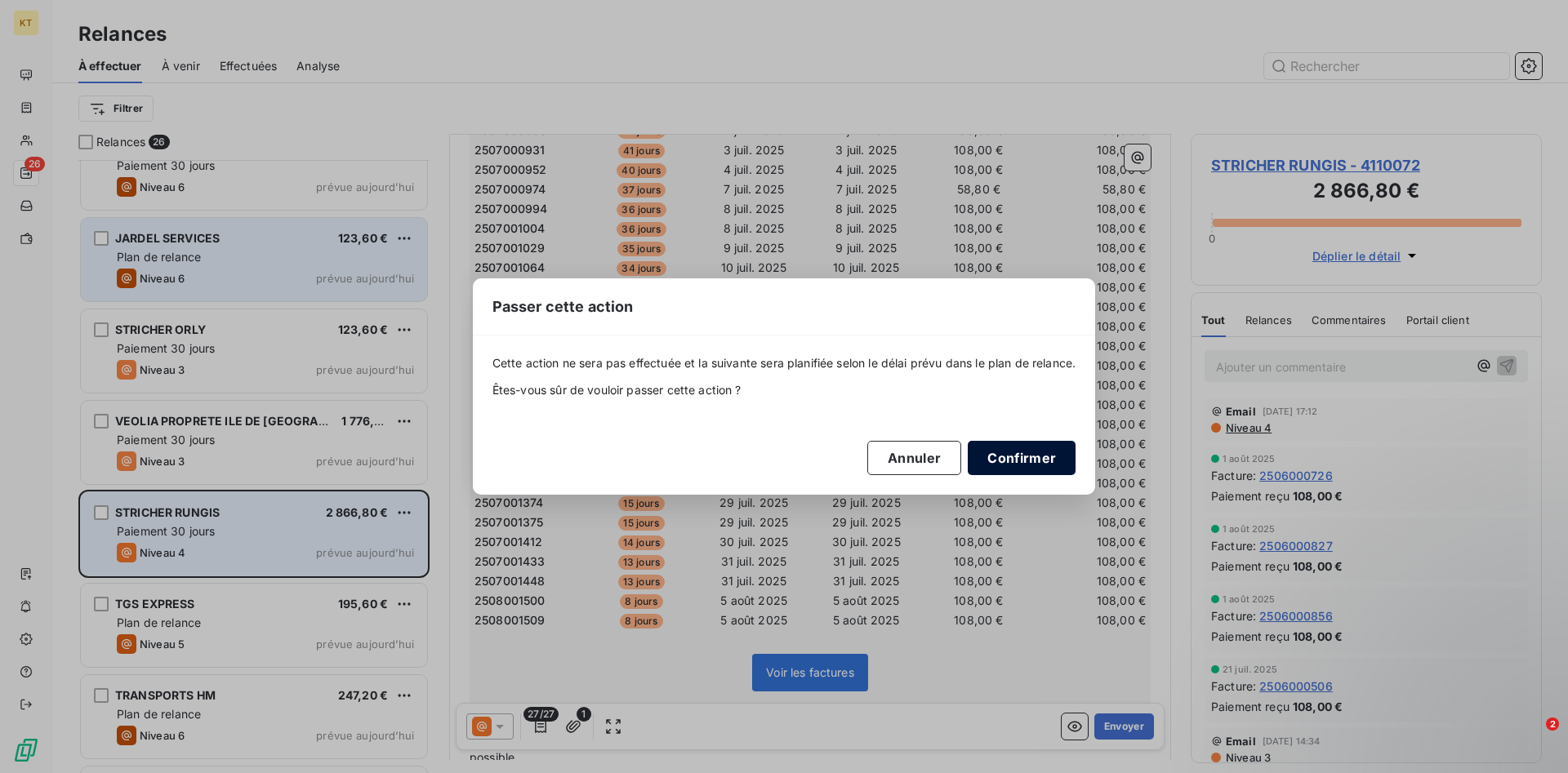
click at [1010, 459] on button "Confirmer" at bounding box center [1021, 457] width 108 height 35
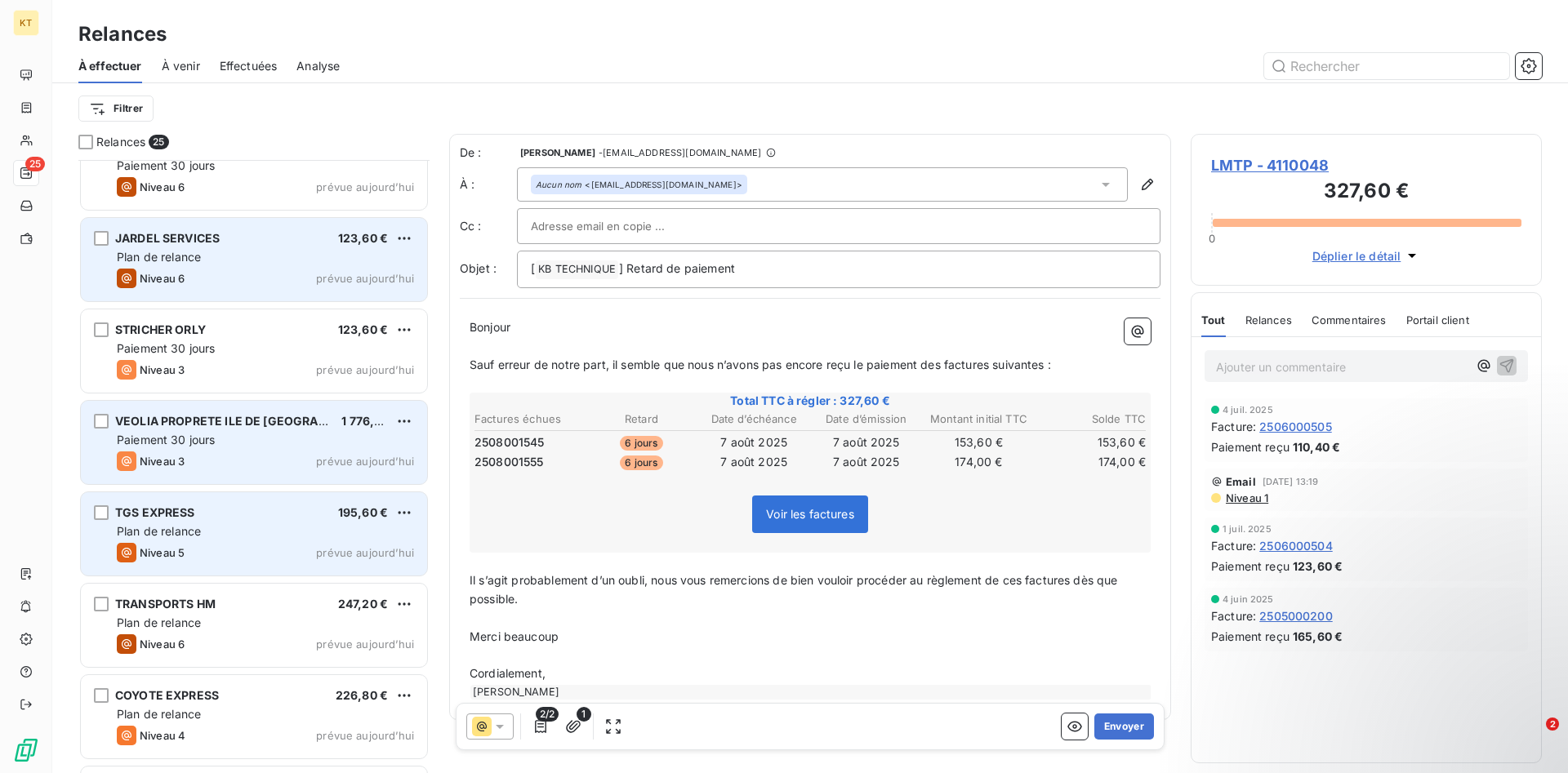
click at [344, 439] on div "Paiement 30 jours" at bounding box center [265, 440] width 297 height 16
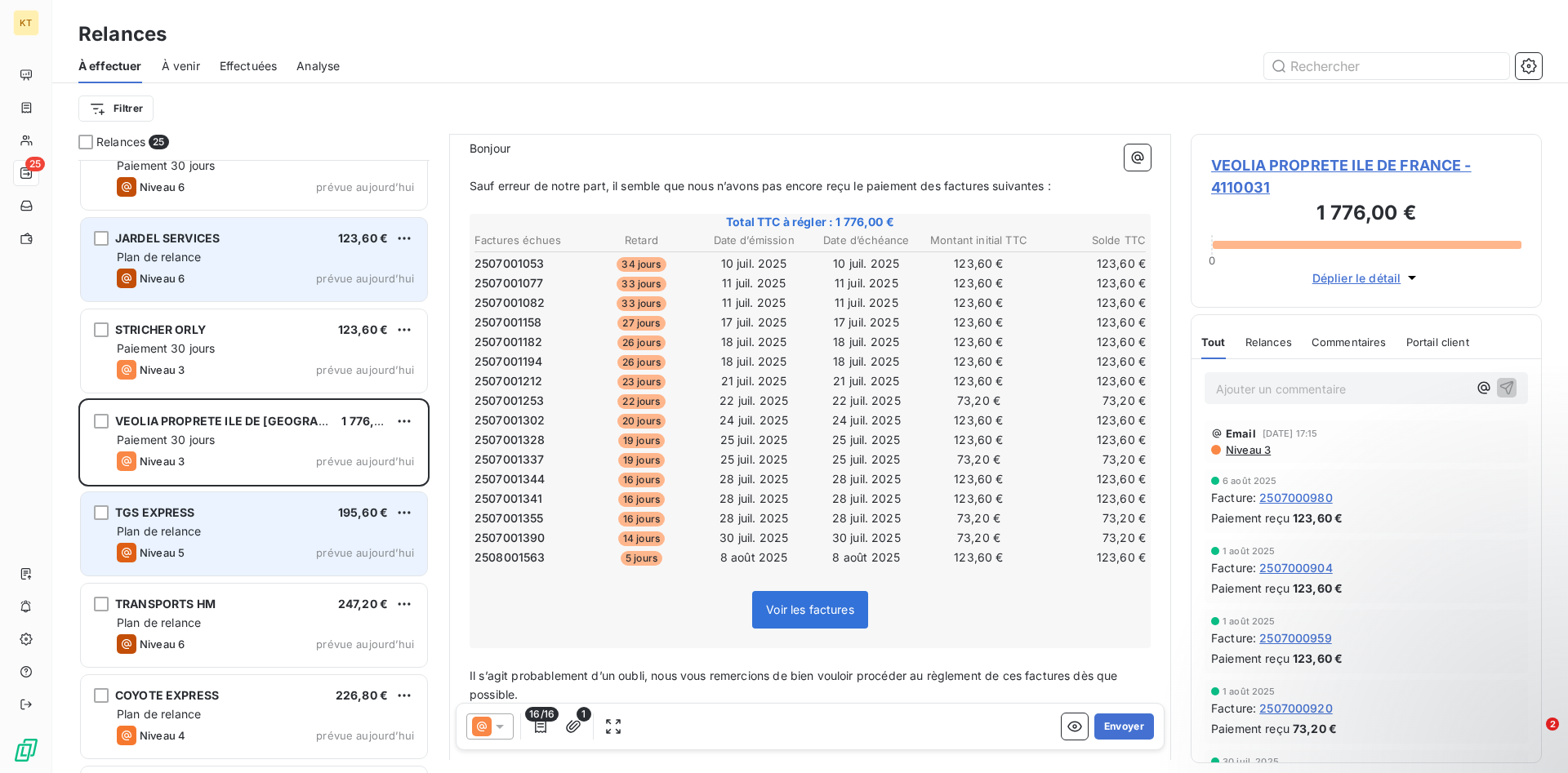
scroll to position [303, 0]
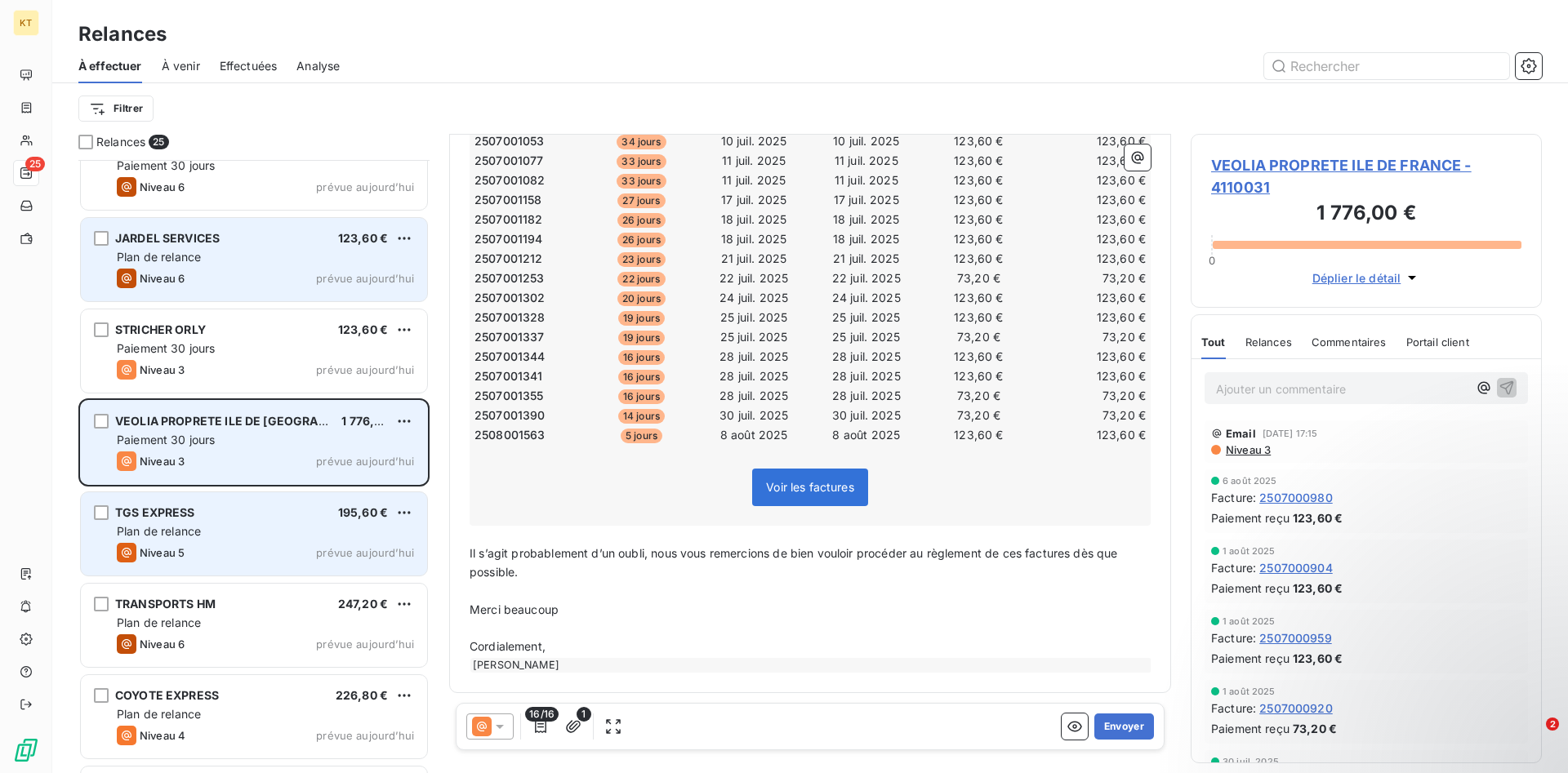
click at [395, 432] on div "Paiement 30 jours" at bounding box center [265, 440] width 297 height 16
click at [401, 424] on html "KT 25 Relances À effectuer À venir Effectuées Analyse Filtrer Relances 25 POPIH…" at bounding box center [784, 386] width 1568 height 773
click at [376, 473] on div "Passer cette action" at bounding box center [333, 483] width 146 height 26
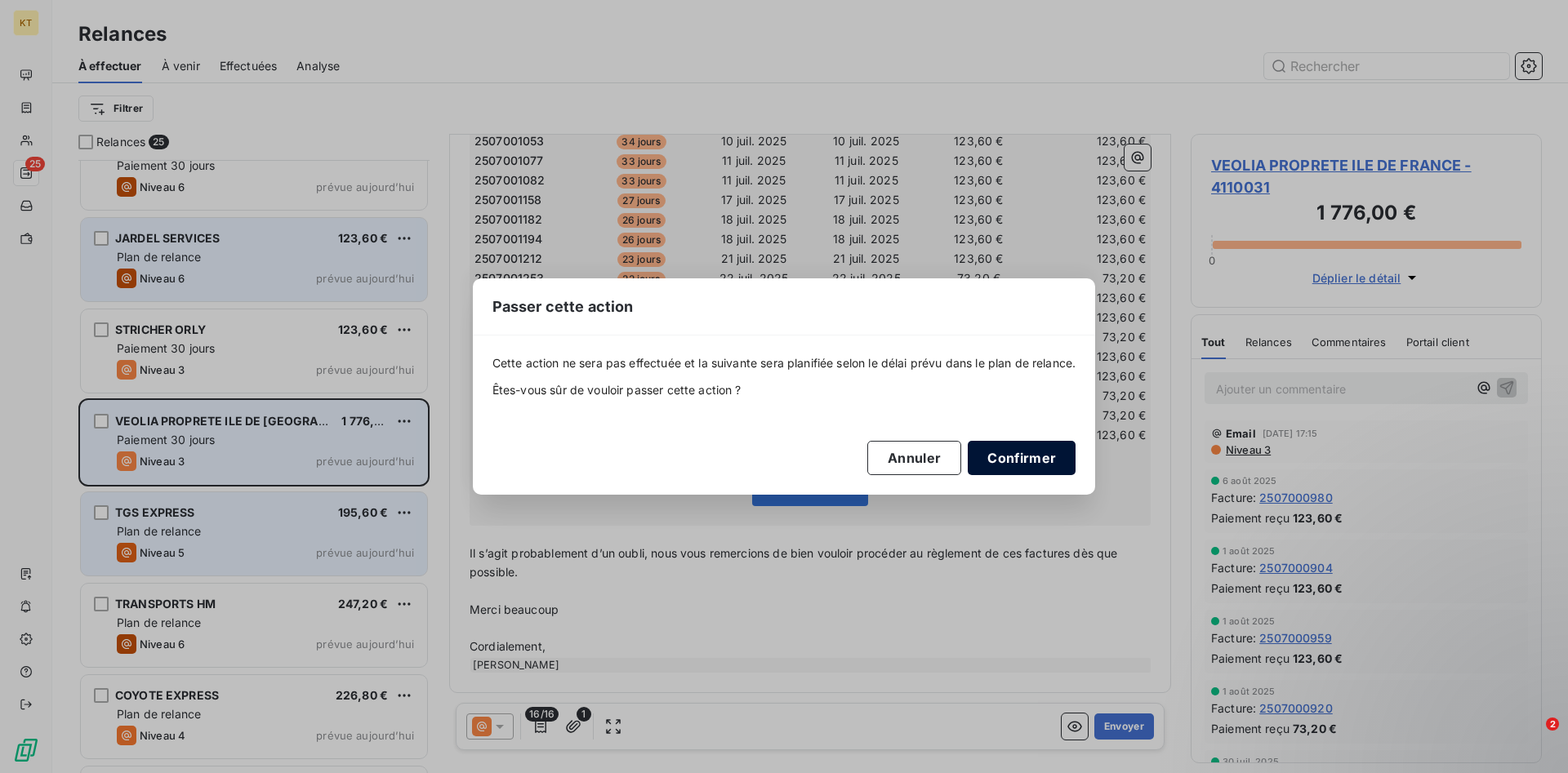
click at [1057, 449] on button "Confirmer" at bounding box center [1021, 457] width 108 height 35
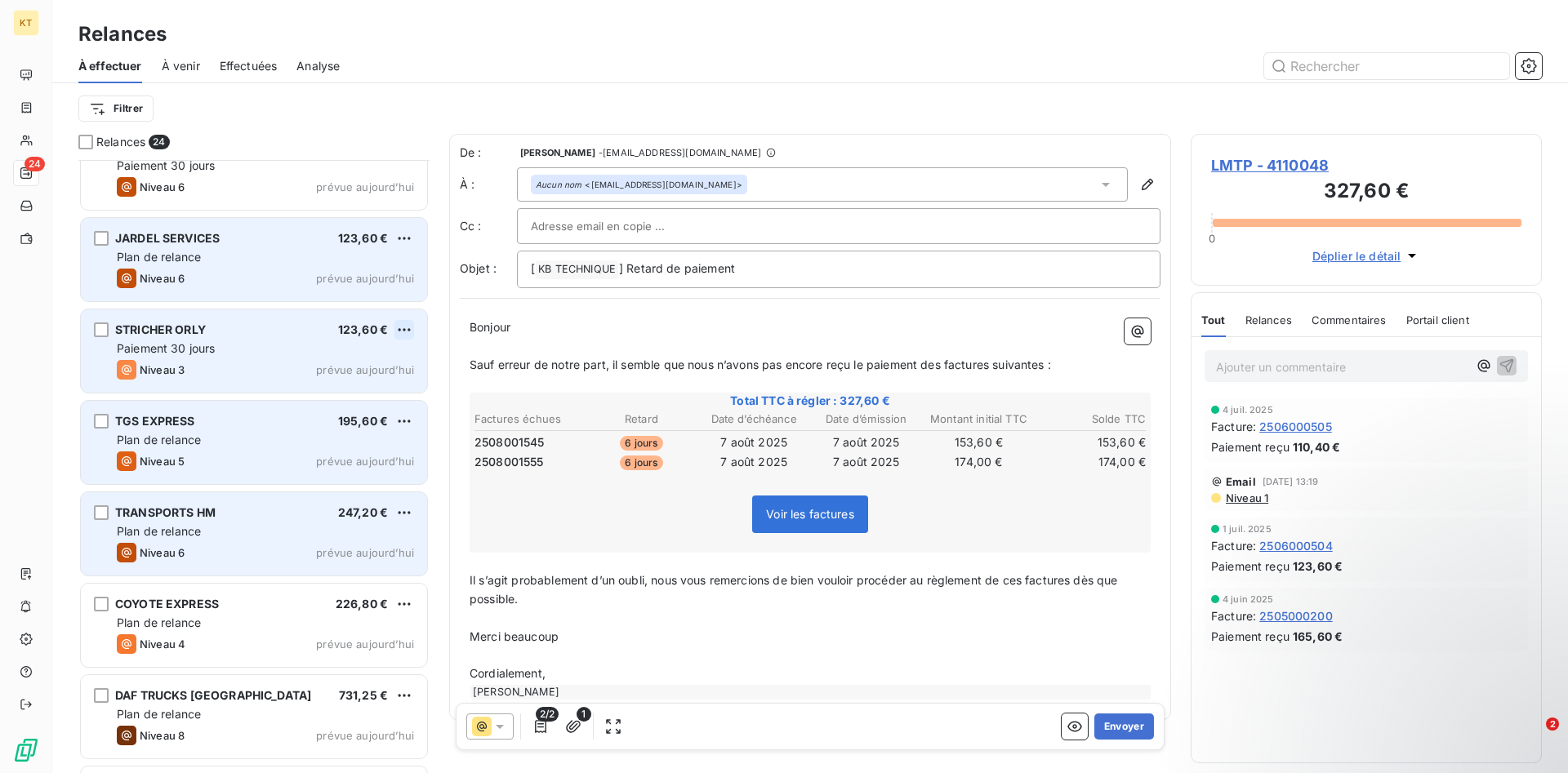
click at [404, 328] on html "KT 24 Relances À effectuer À venir Effectuées Analyse Filtrer Relances 24 POPIH…" at bounding box center [784, 386] width 1568 height 773
click at [372, 389] on div "Passer cette action" at bounding box center [333, 392] width 146 height 26
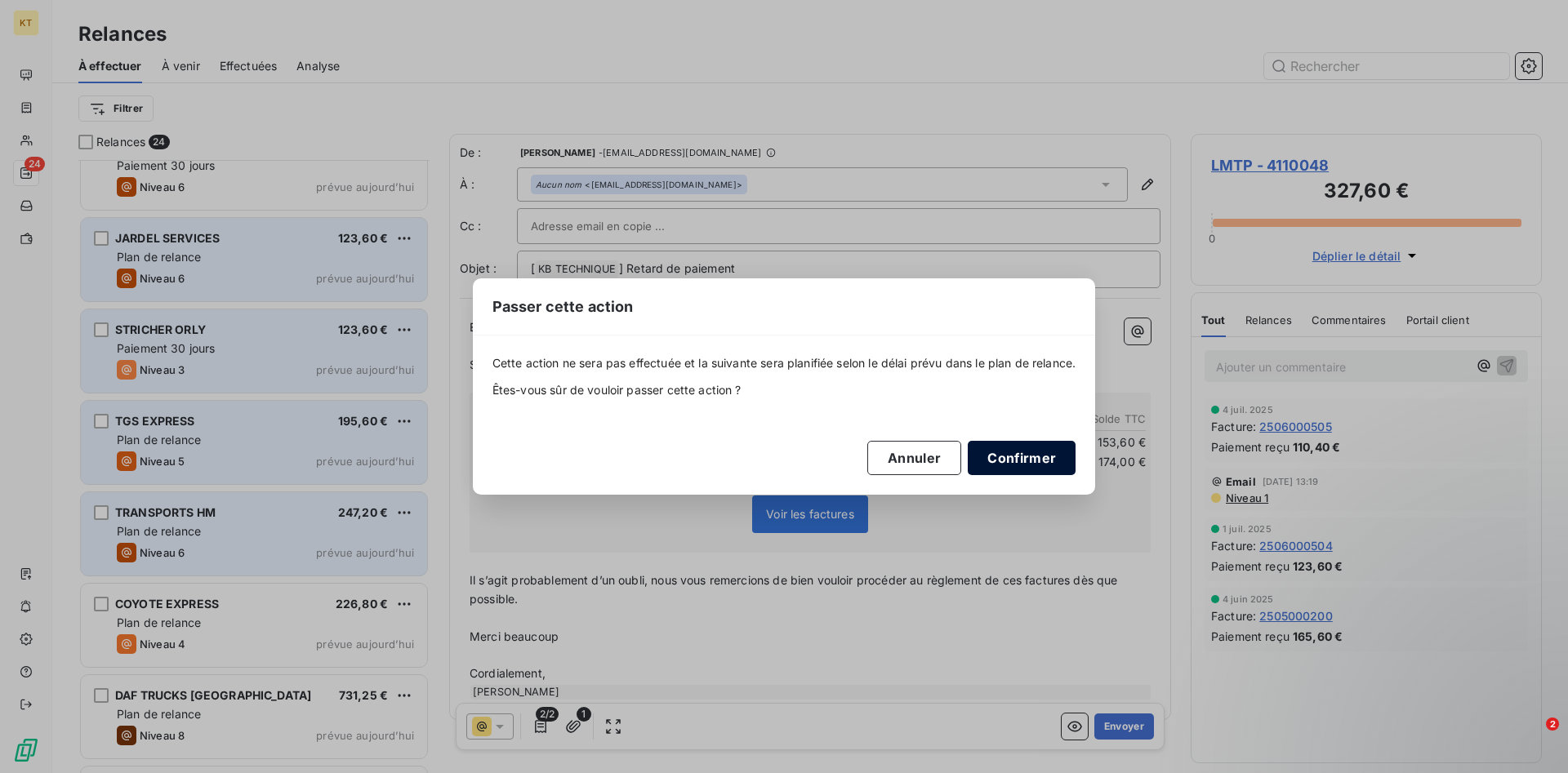
click at [1038, 468] on button "Confirmer" at bounding box center [1021, 457] width 108 height 35
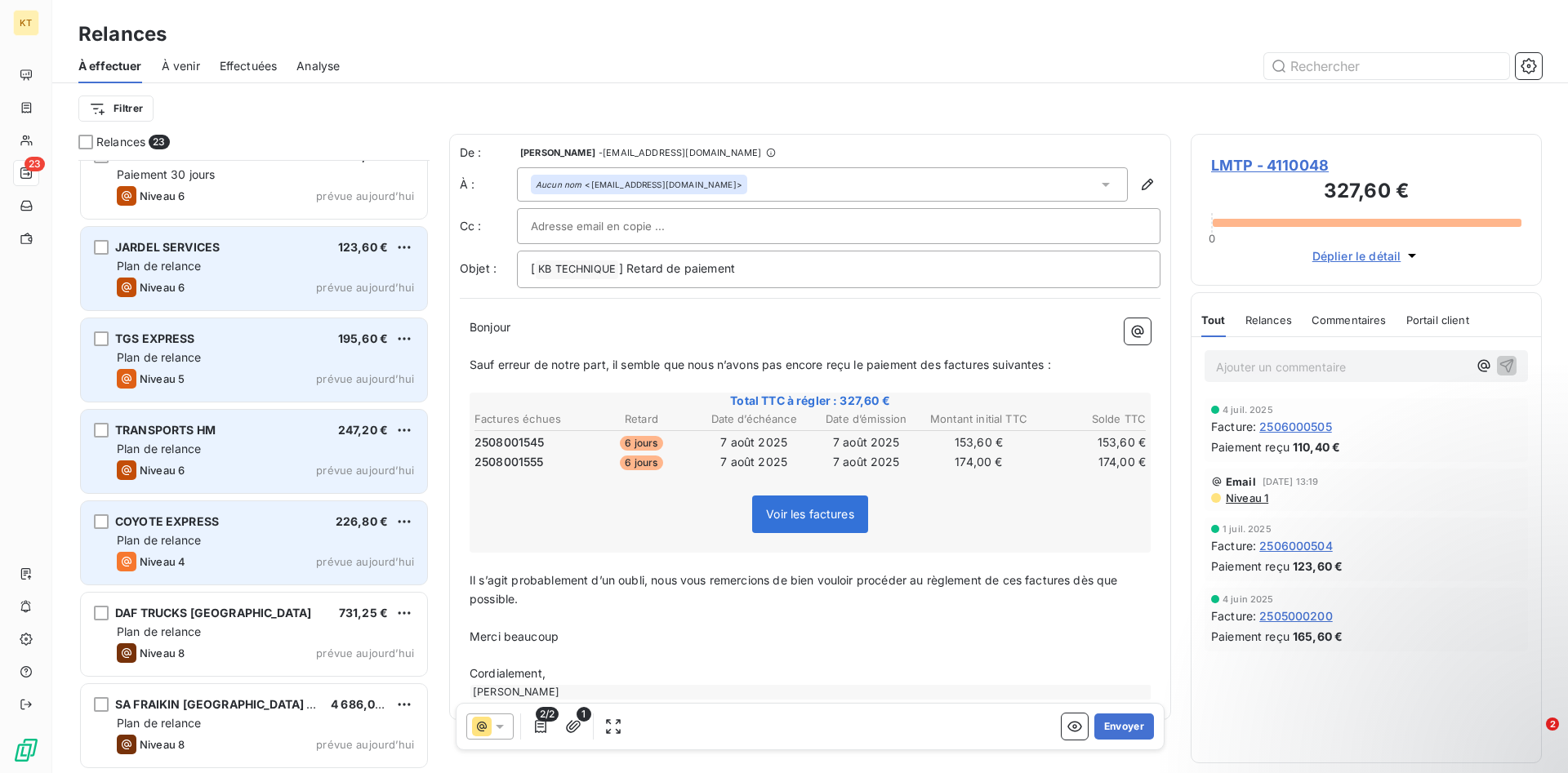
scroll to position [1490, 0]
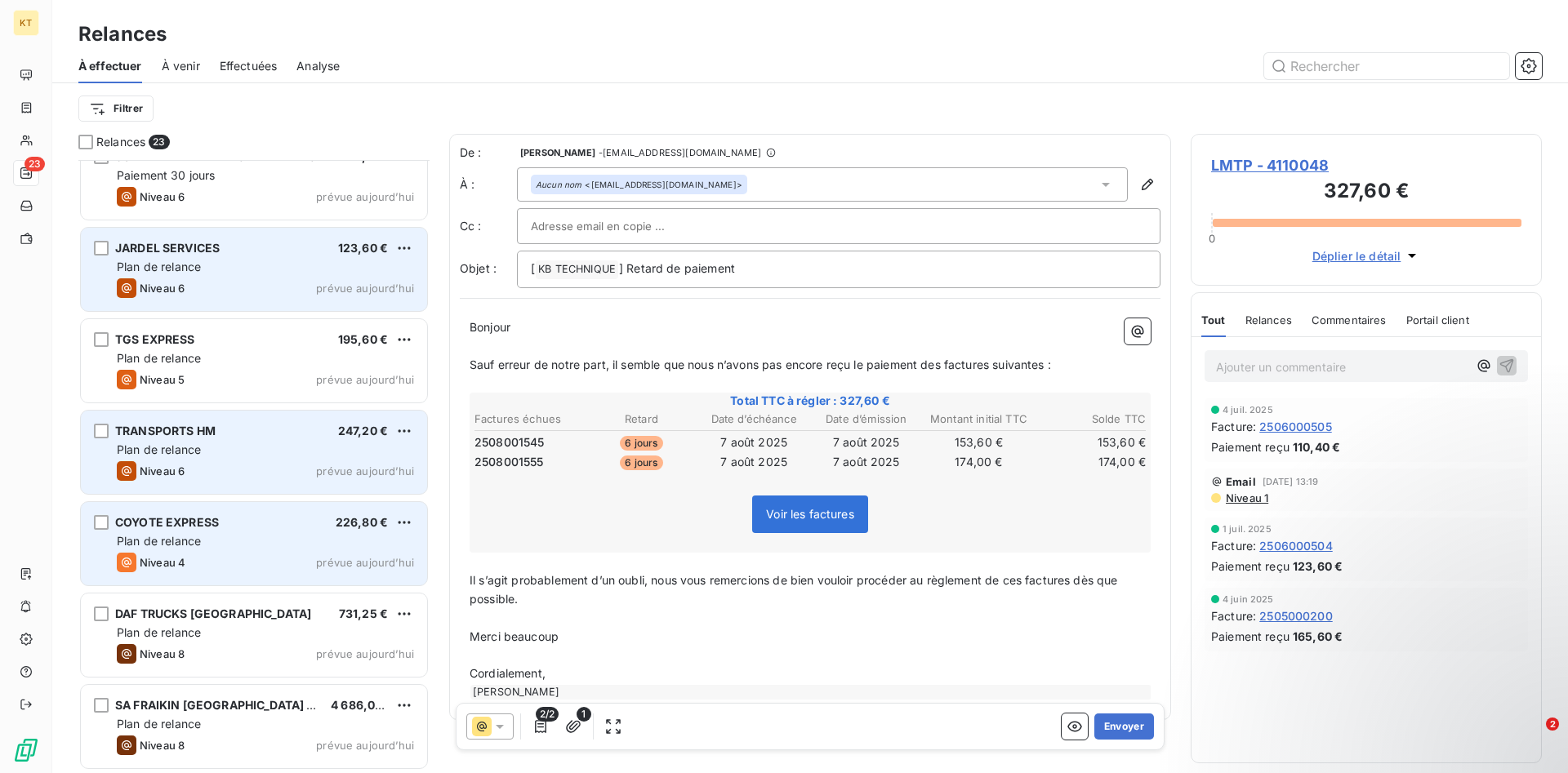
click at [190, 282] on div "Niveau 6 prévue [DATE]" at bounding box center [265, 288] width 297 height 19
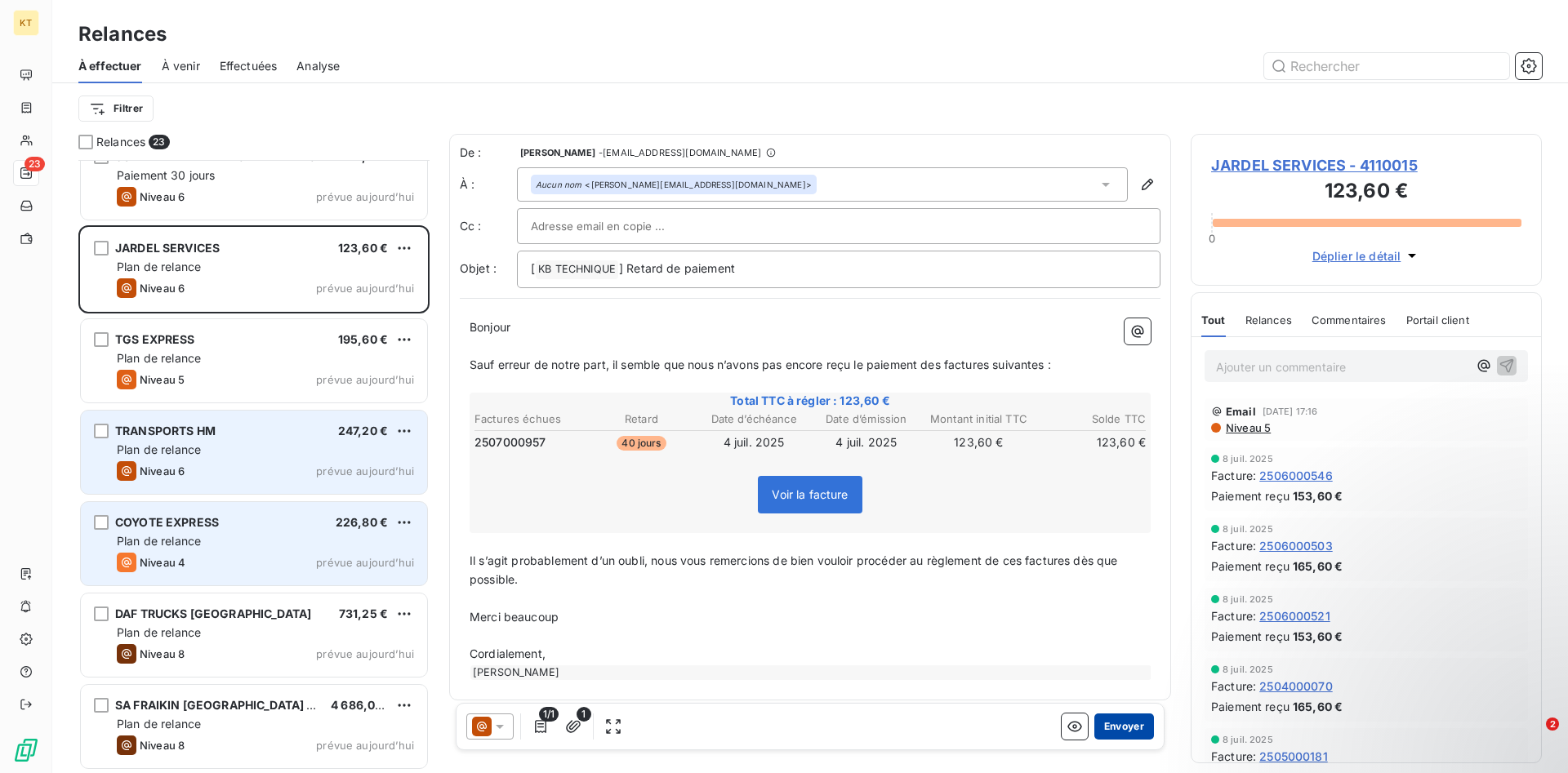
click at [1144, 725] on button "Envoyer" at bounding box center [1123, 727] width 60 height 26
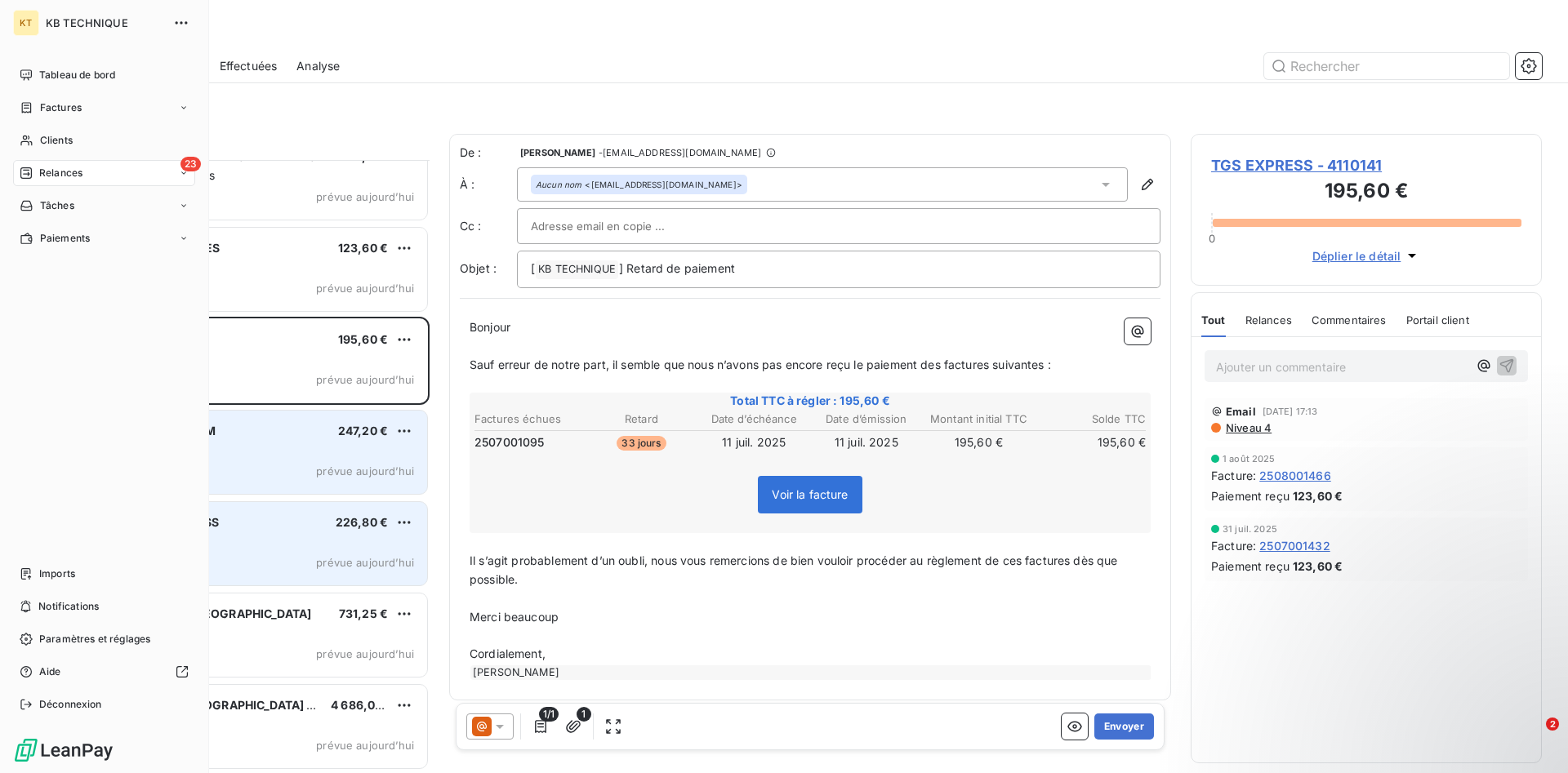
scroll to position [1398, 0]
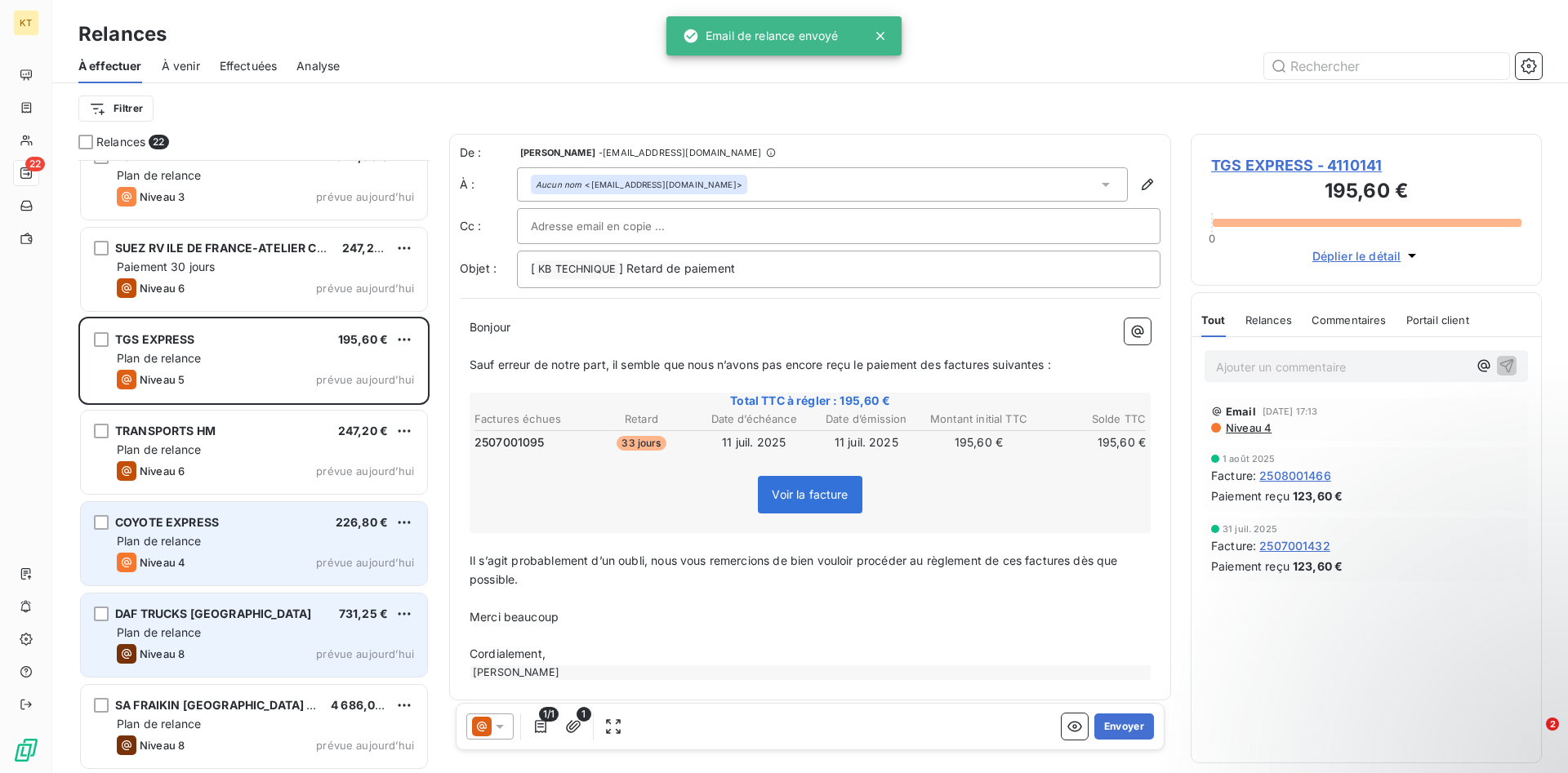
click at [246, 622] on div "DAF TRUCKS [GEOGRAPHIC_DATA] 731,25 € Plan de relance Niveau 8 prévue [DATE]" at bounding box center [254, 635] width 346 height 84
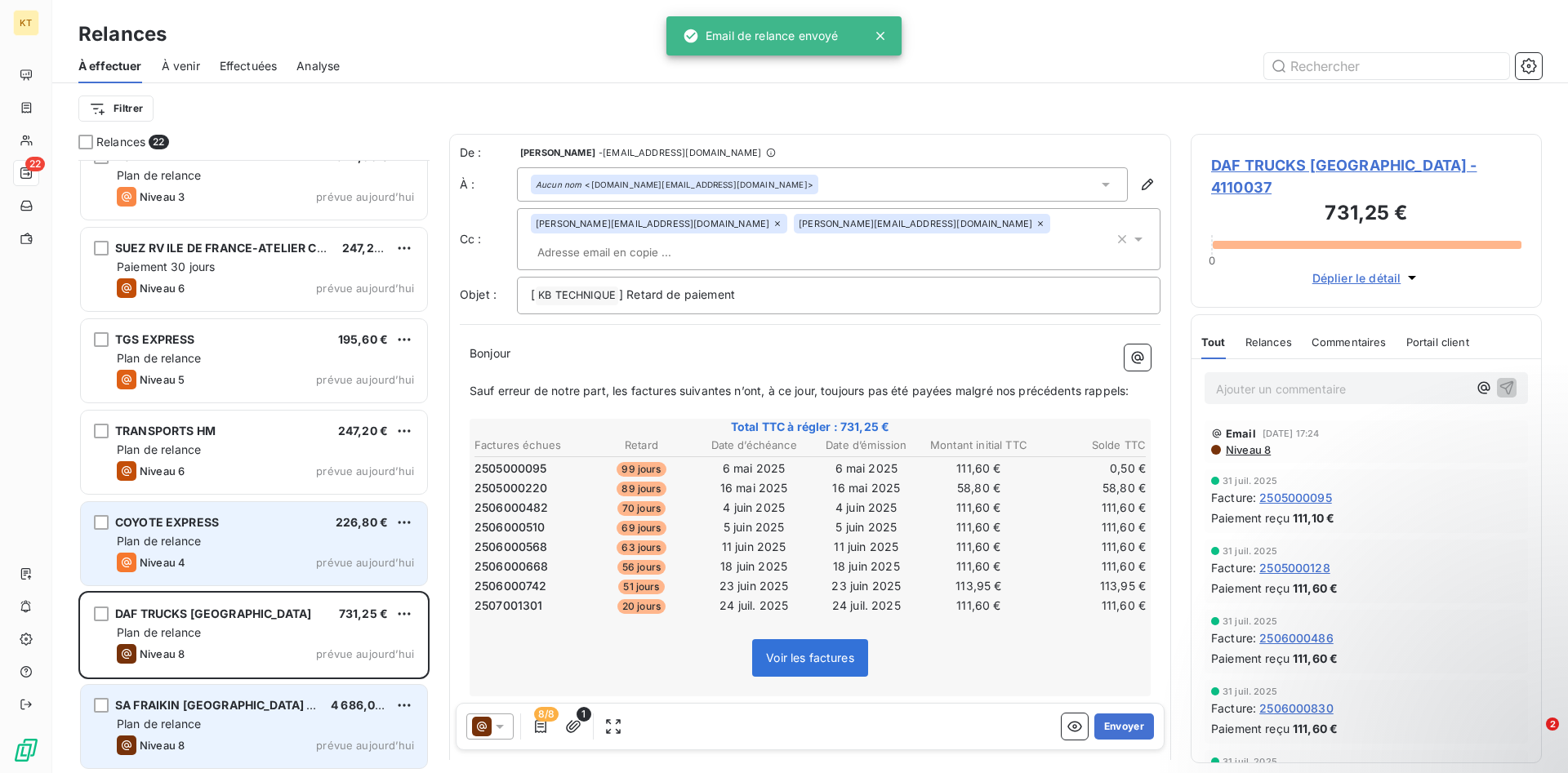
click at [269, 722] on div "Plan de relance" at bounding box center [265, 723] width 297 height 16
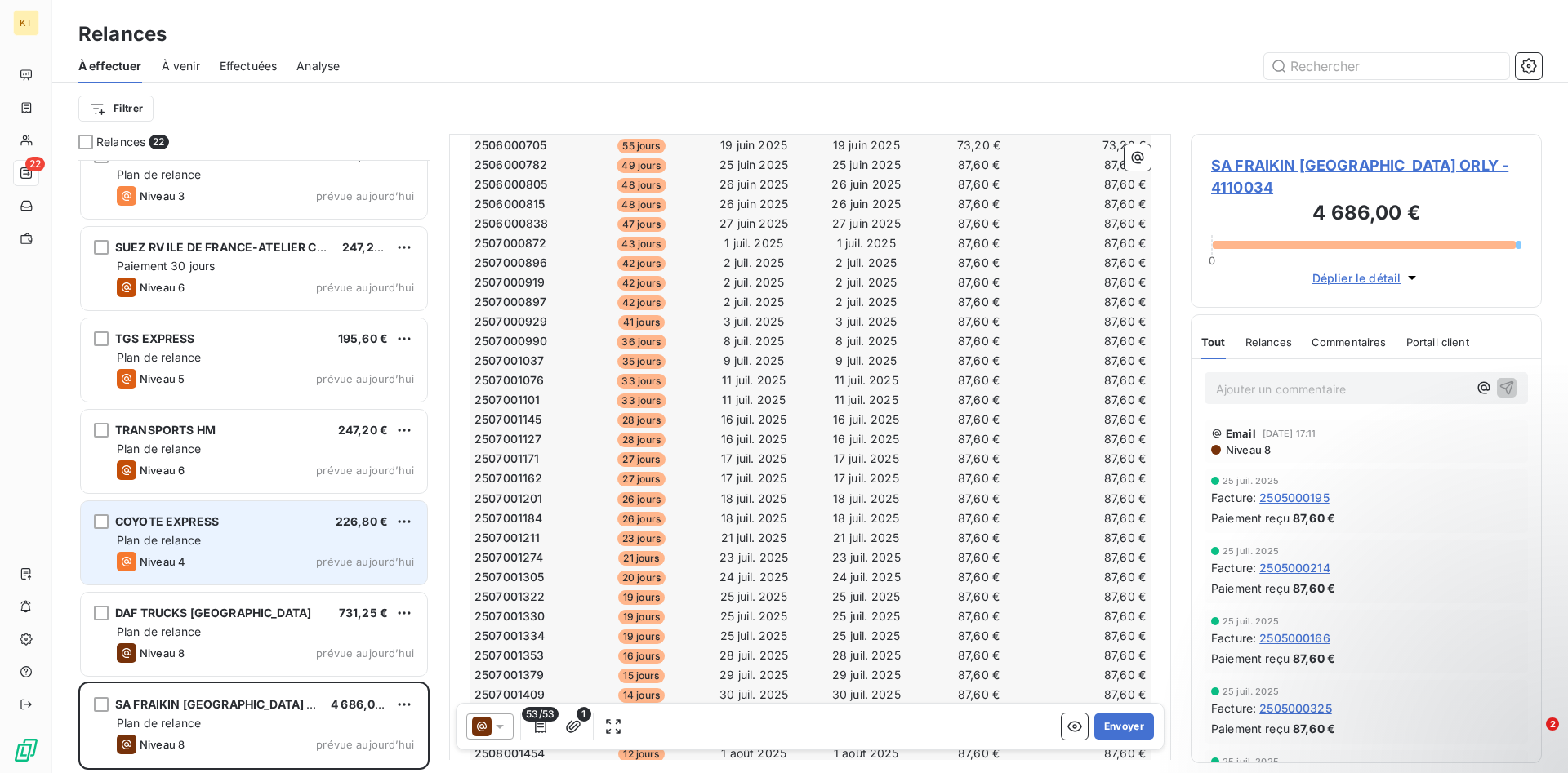
scroll to position [916, 0]
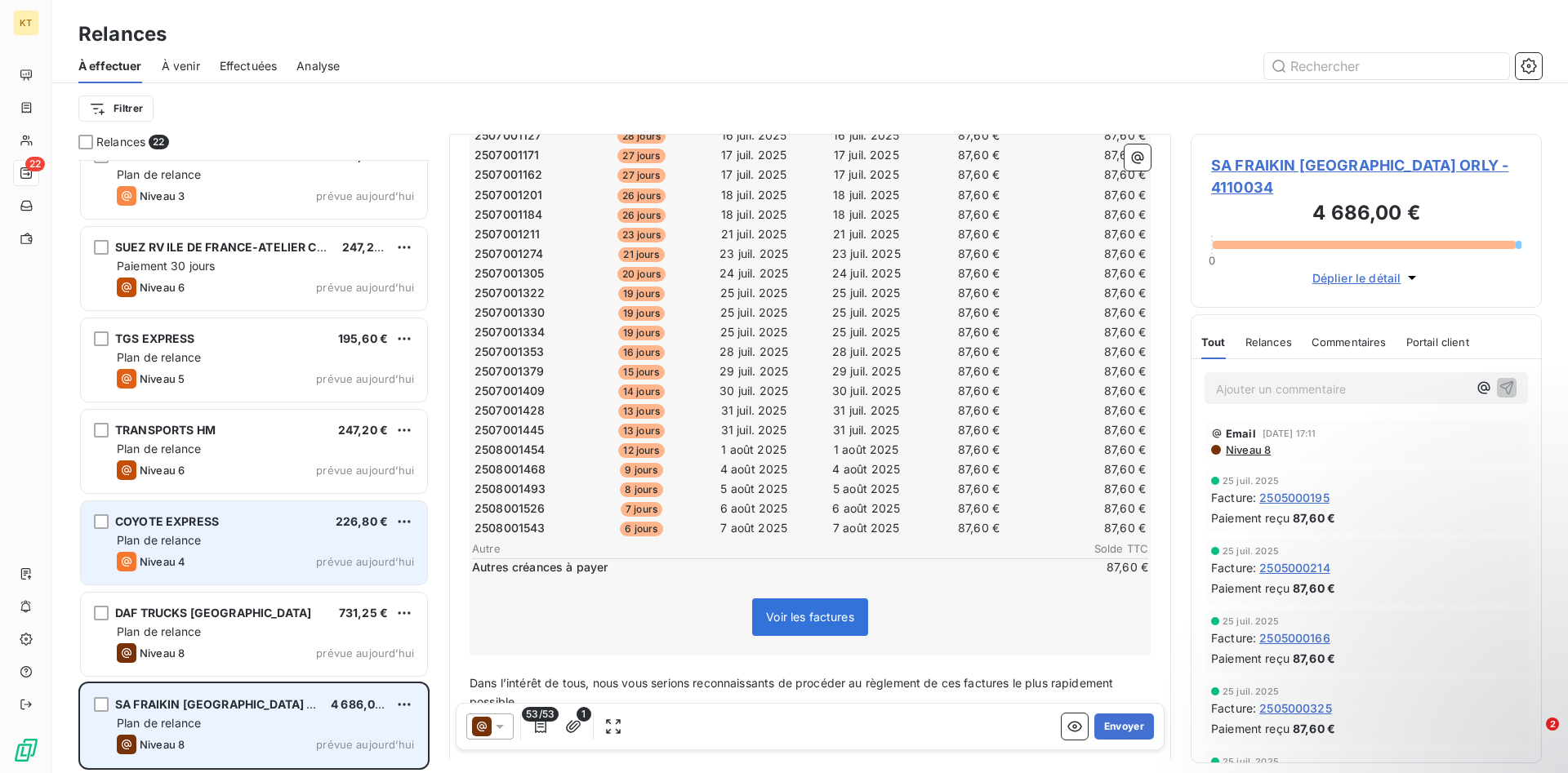
click at [415, 701] on div "SA FRAIKIN [GEOGRAPHIC_DATA] ORLY 4 686,00 € Plan de relance Niveau 8 prévue [D…" at bounding box center [254, 726] width 346 height 84
click at [409, 703] on html "KT 22 Relances À effectuer À venir Effectuées Analyse Filtrer Relances 22 Centr…" at bounding box center [784, 386] width 1568 height 773
click at [374, 679] on div "Passer cette action" at bounding box center [333, 672] width 146 height 26
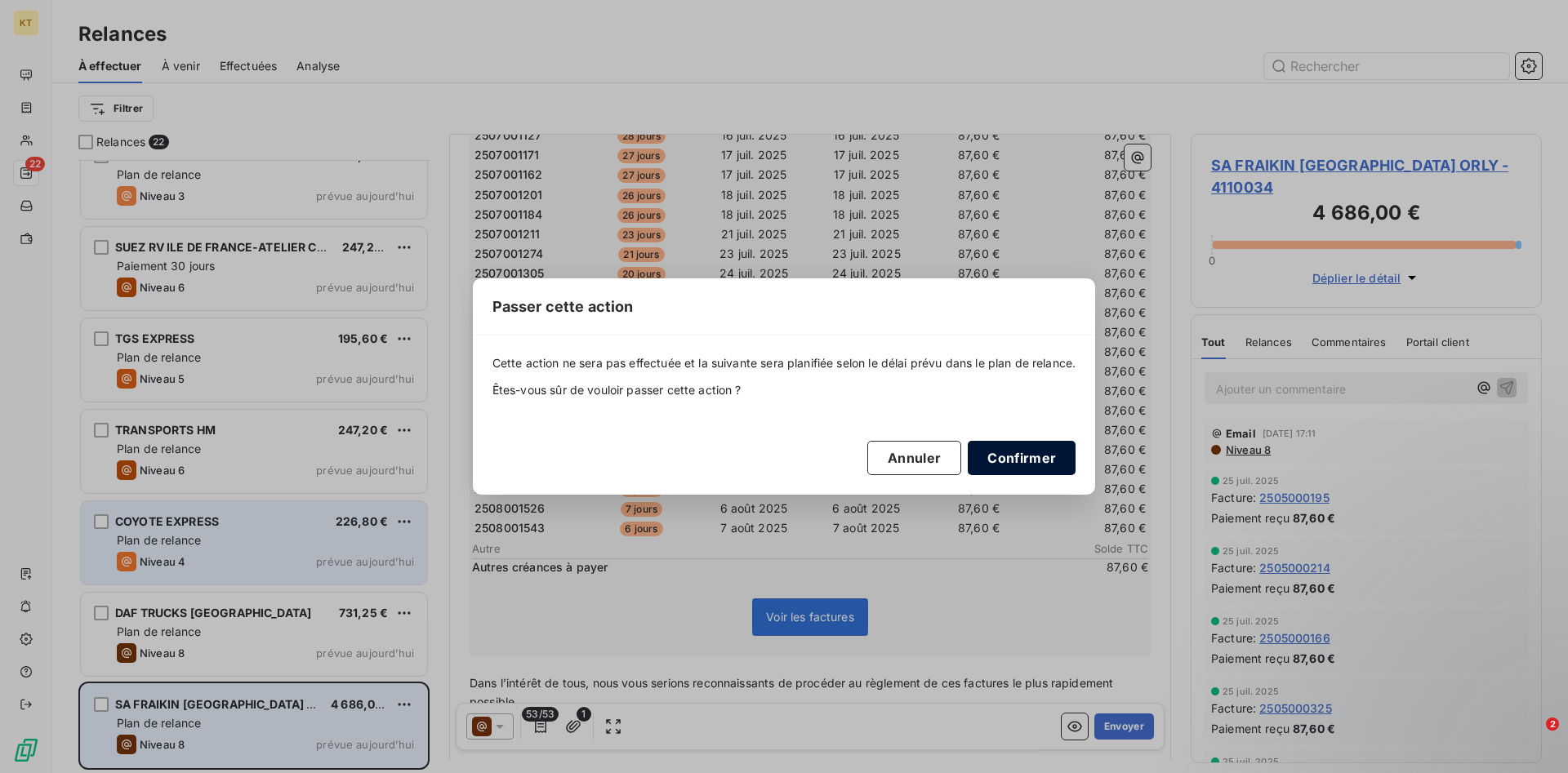
click at [1057, 456] on button "Confirmer" at bounding box center [1021, 457] width 108 height 35
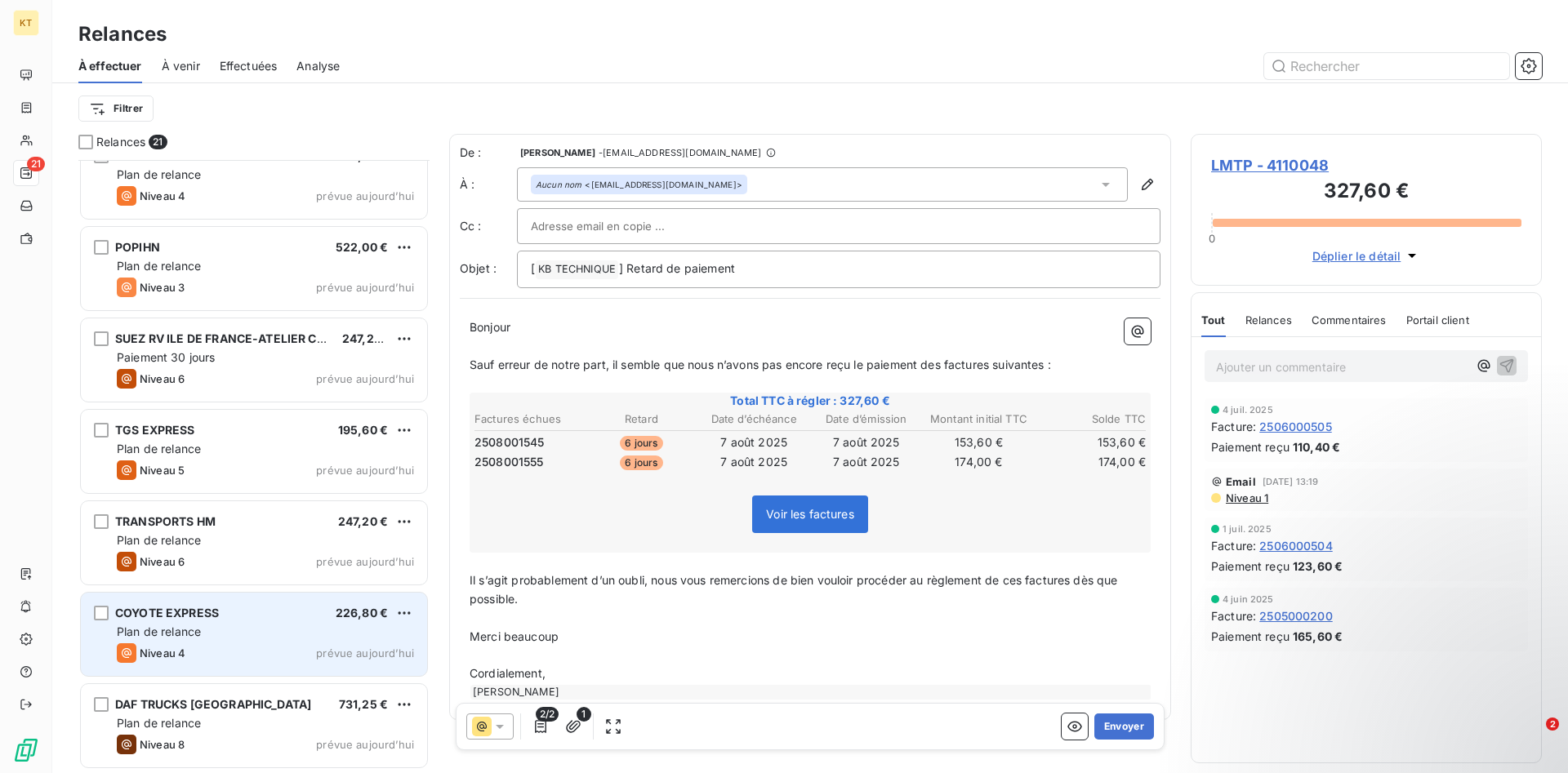
click at [314, 667] on div "COYOTE EXPRESS 226,80 € Plan de relance Niveau 4 prévue [DATE]" at bounding box center [254, 634] width 346 height 84
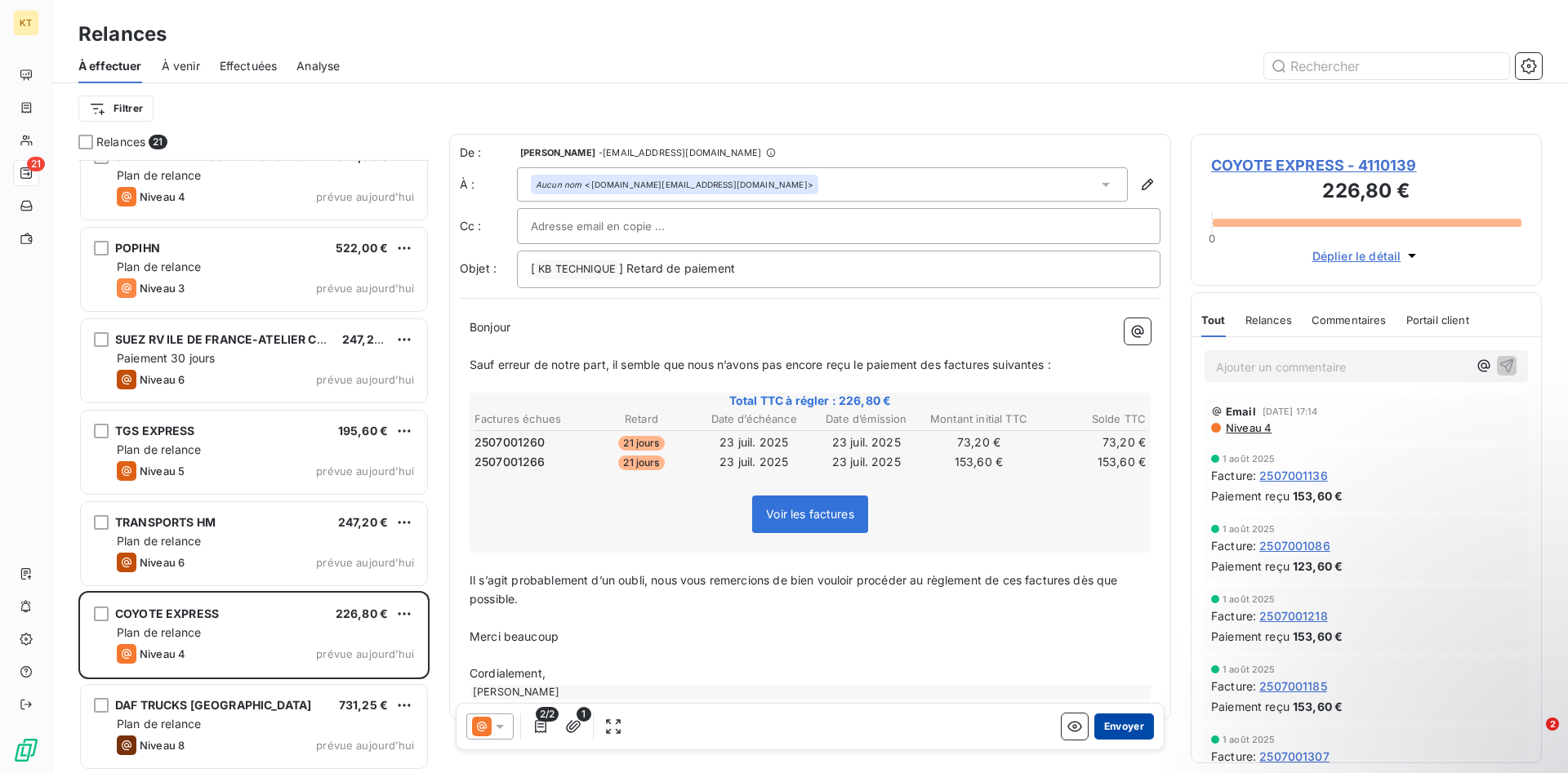
click at [1134, 727] on button "Envoyer" at bounding box center [1123, 727] width 60 height 26
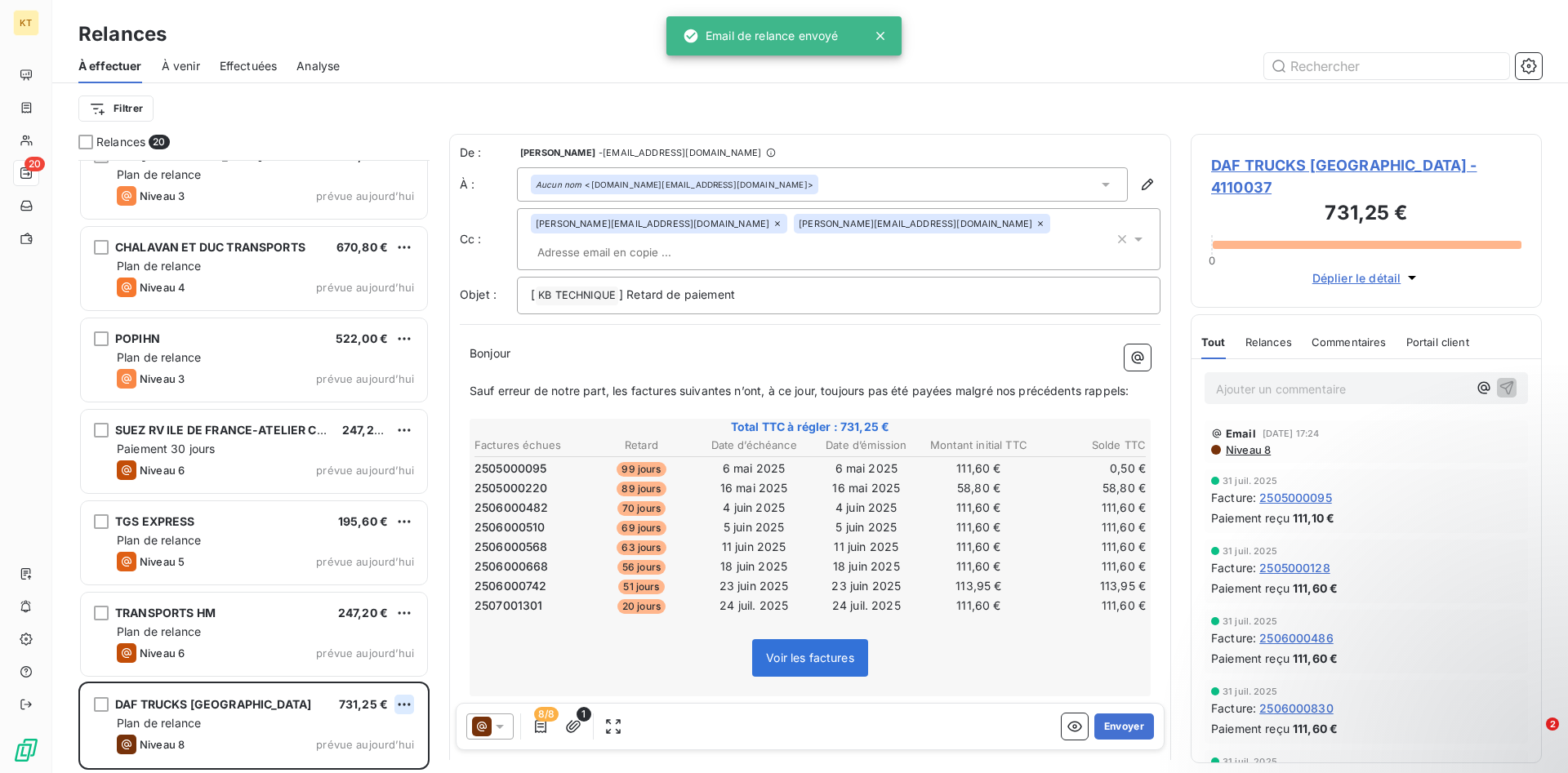
click at [411, 703] on html "KT 20 Relances À effectuer À venir Effectuées Analyse Filtrer Relances 20 [PERS…" at bounding box center [784, 386] width 1568 height 773
click at [231, 772] on html "KT 20 Relances À effectuer À venir Effectuées Analyse Filtrer Relances 20 [PERS…" at bounding box center [784, 386] width 1568 height 773
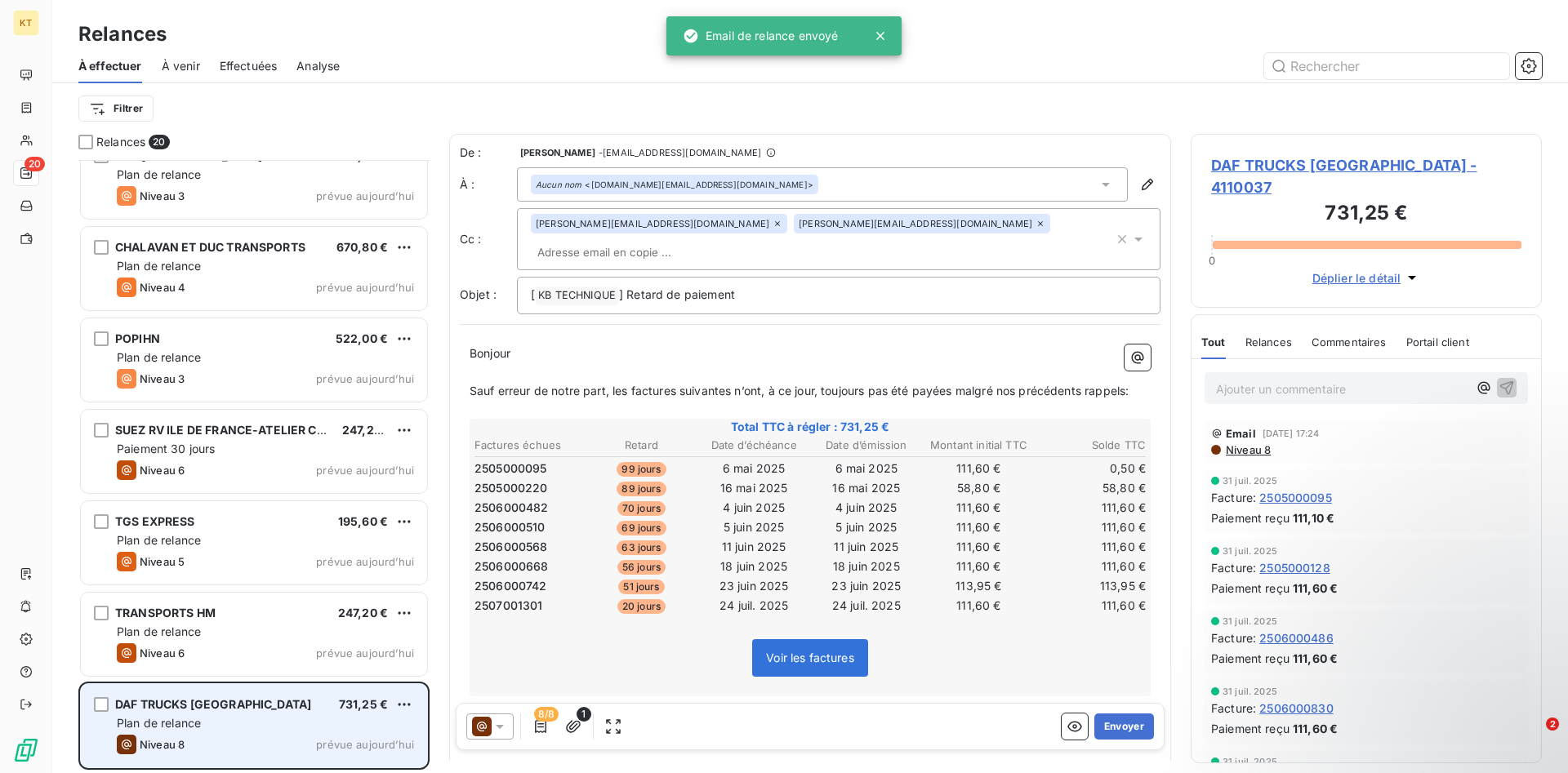
click at [235, 728] on div "Plan de relance" at bounding box center [265, 723] width 297 height 16
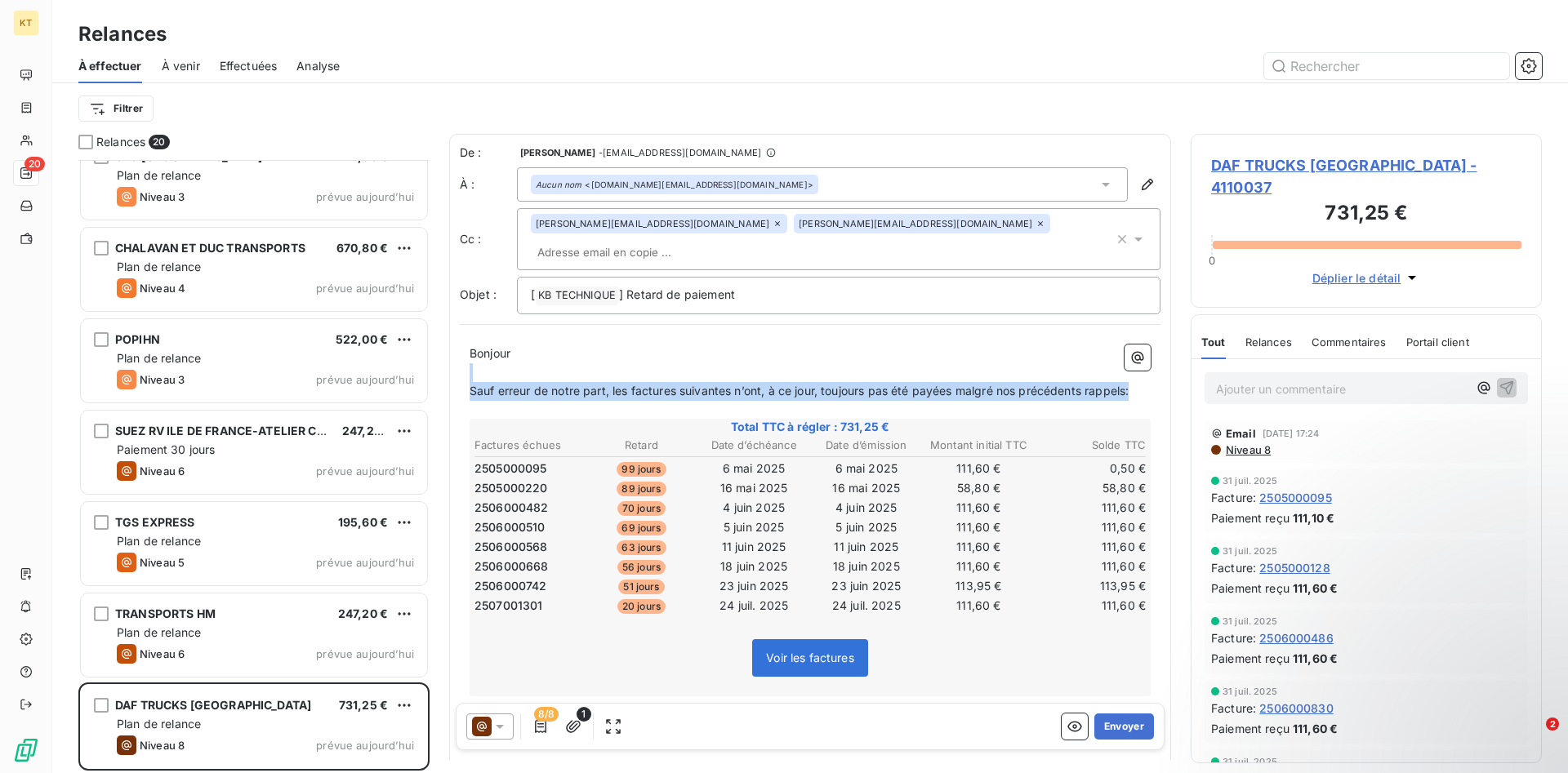
drag, startPoint x: 1136, startPoint y: 370, endPoint x: 433, endPoint y: 350, distance: 703.3
click at [449, 350] on div "De : [PERSON_NAME] - [EMAIL_ADDRESS][DOMAIN_NAME] À : Aucun nom <[DOMAIN_NAME][…" at bounding box center [809, 447] width 722 height 626
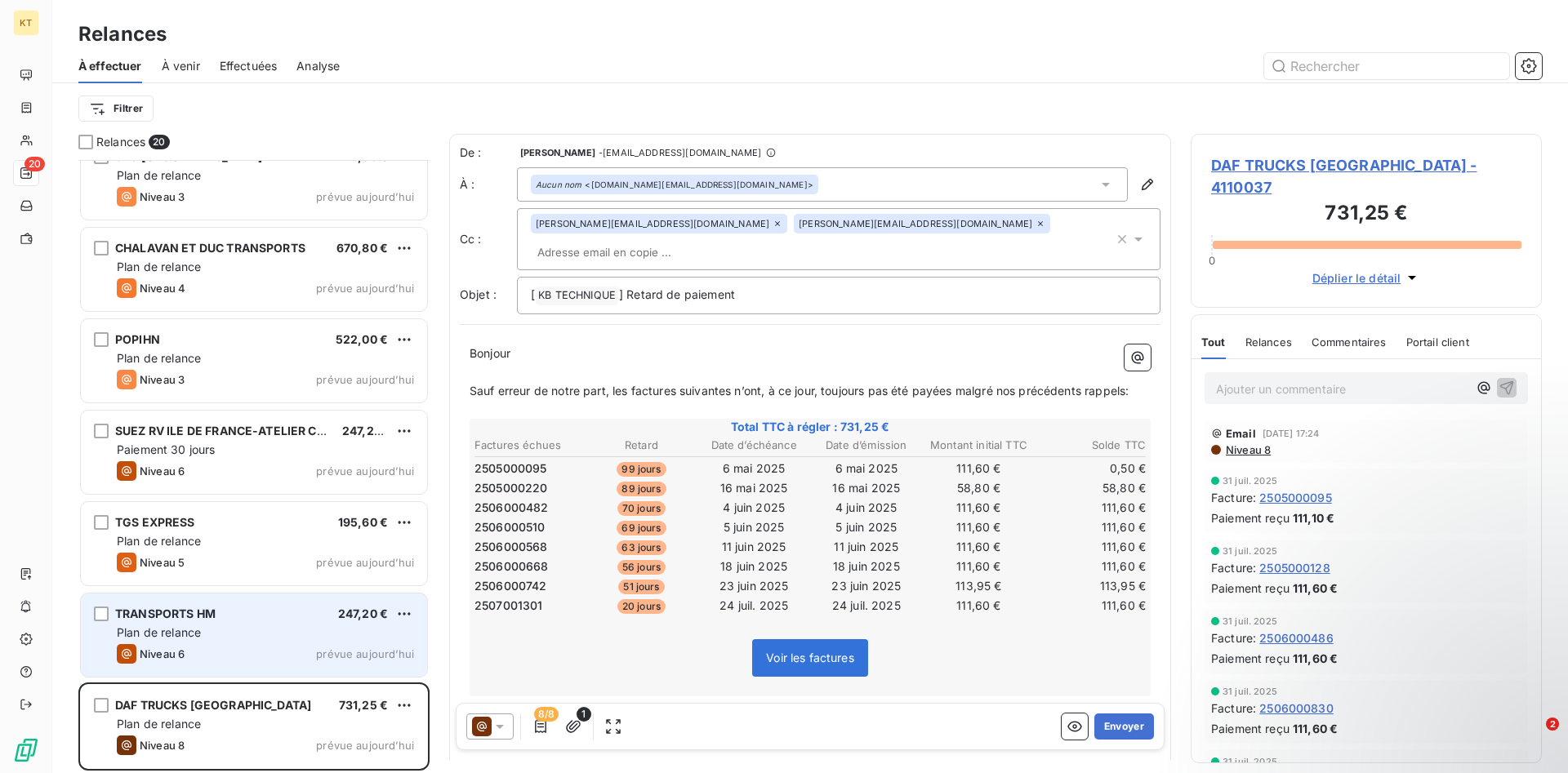
click at [210, 636] on div "Plan de relance" at bounding box center [265, 632] width 297 height 16
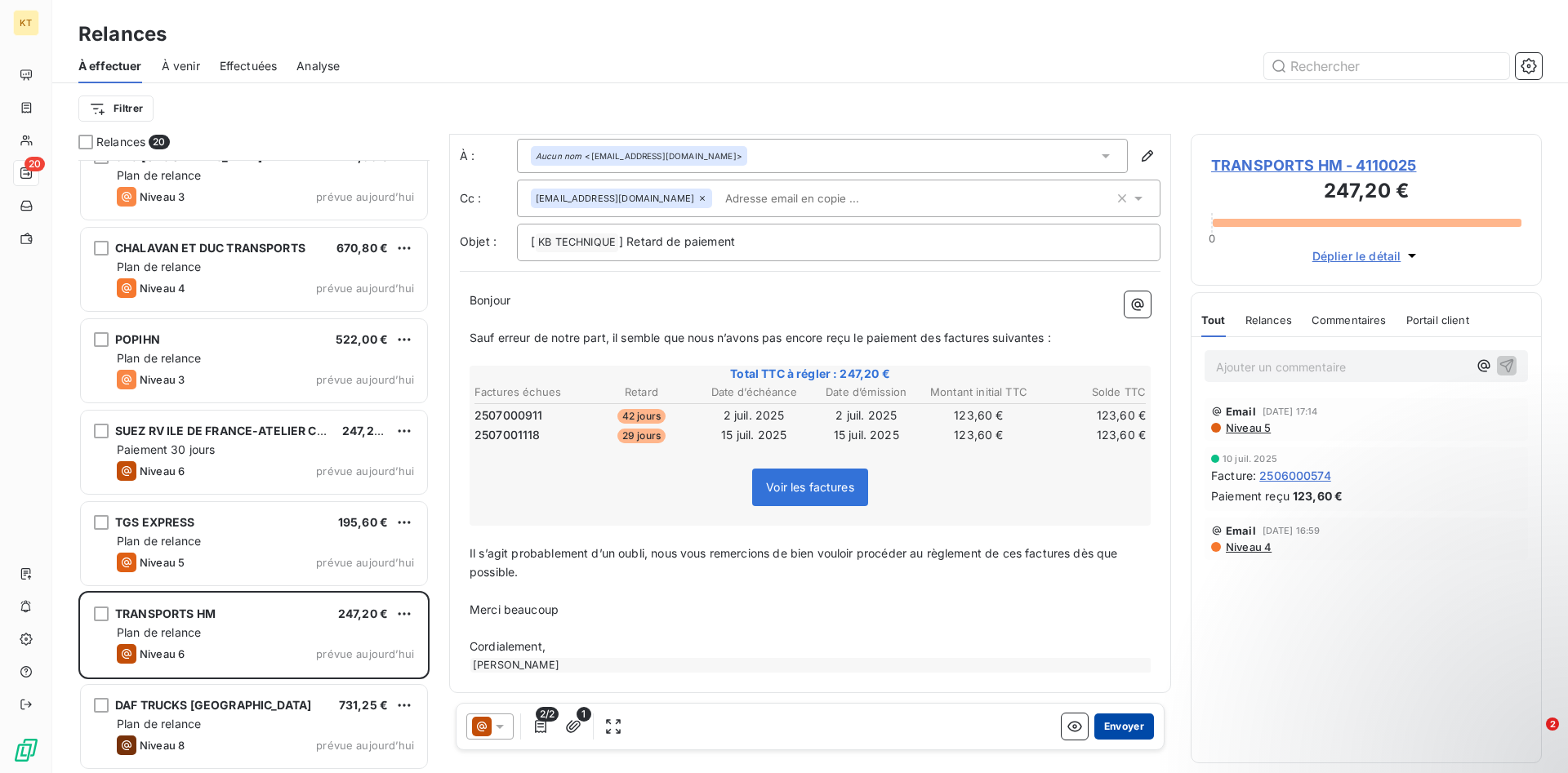
click at [1112, 727] on button "Envoyer" at bounding box center [1123, 727] width 60 height 26
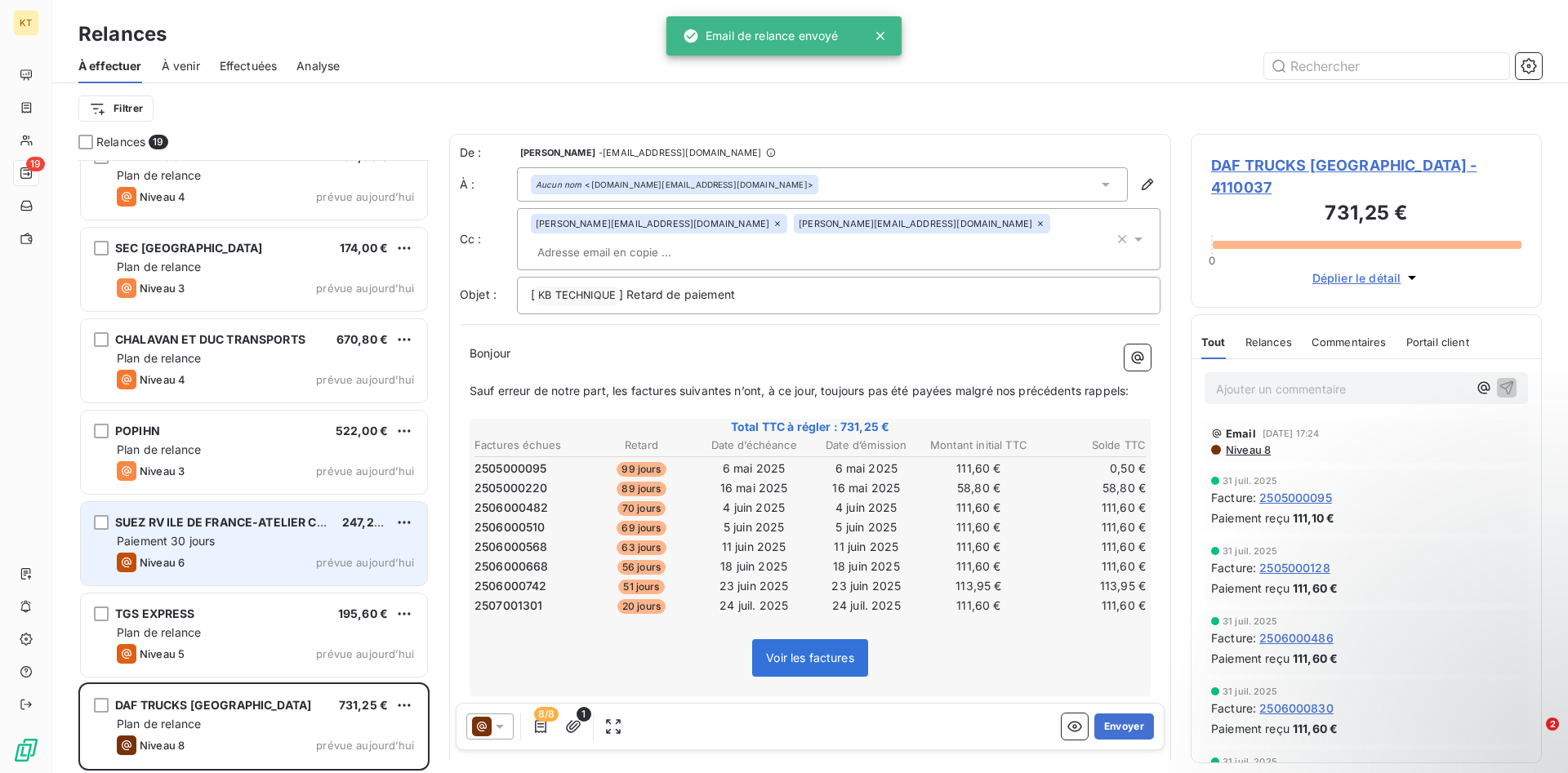
click at [205, 526] on span "SUEZ RV ILE DE FRANCE-ATELIER CHILLY" at bounding box center [231, 522] width 234 height 14
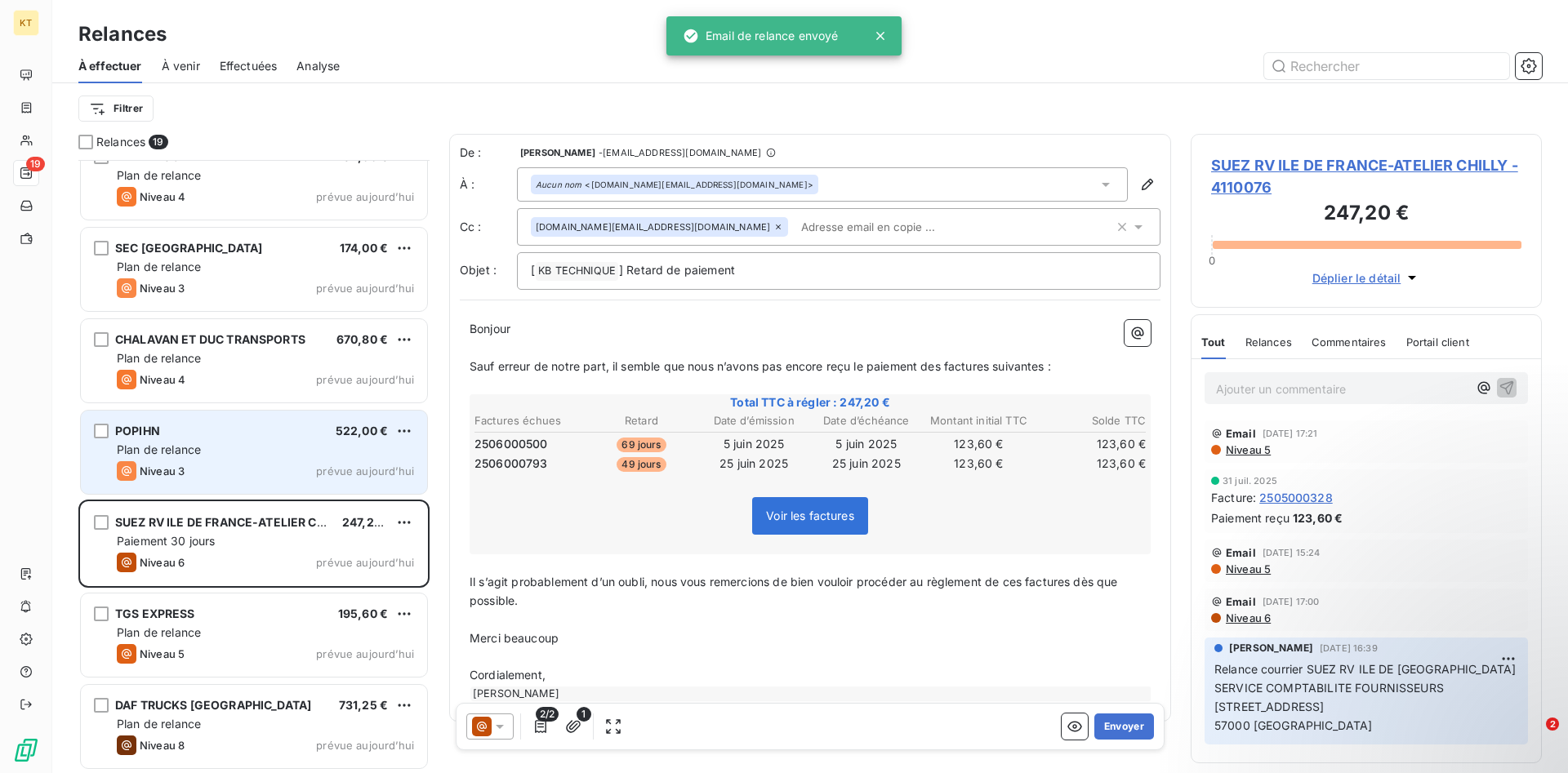
click at [246, 451] on div "Plan de relance" at bounding box center [265, 449] width 297 height 16
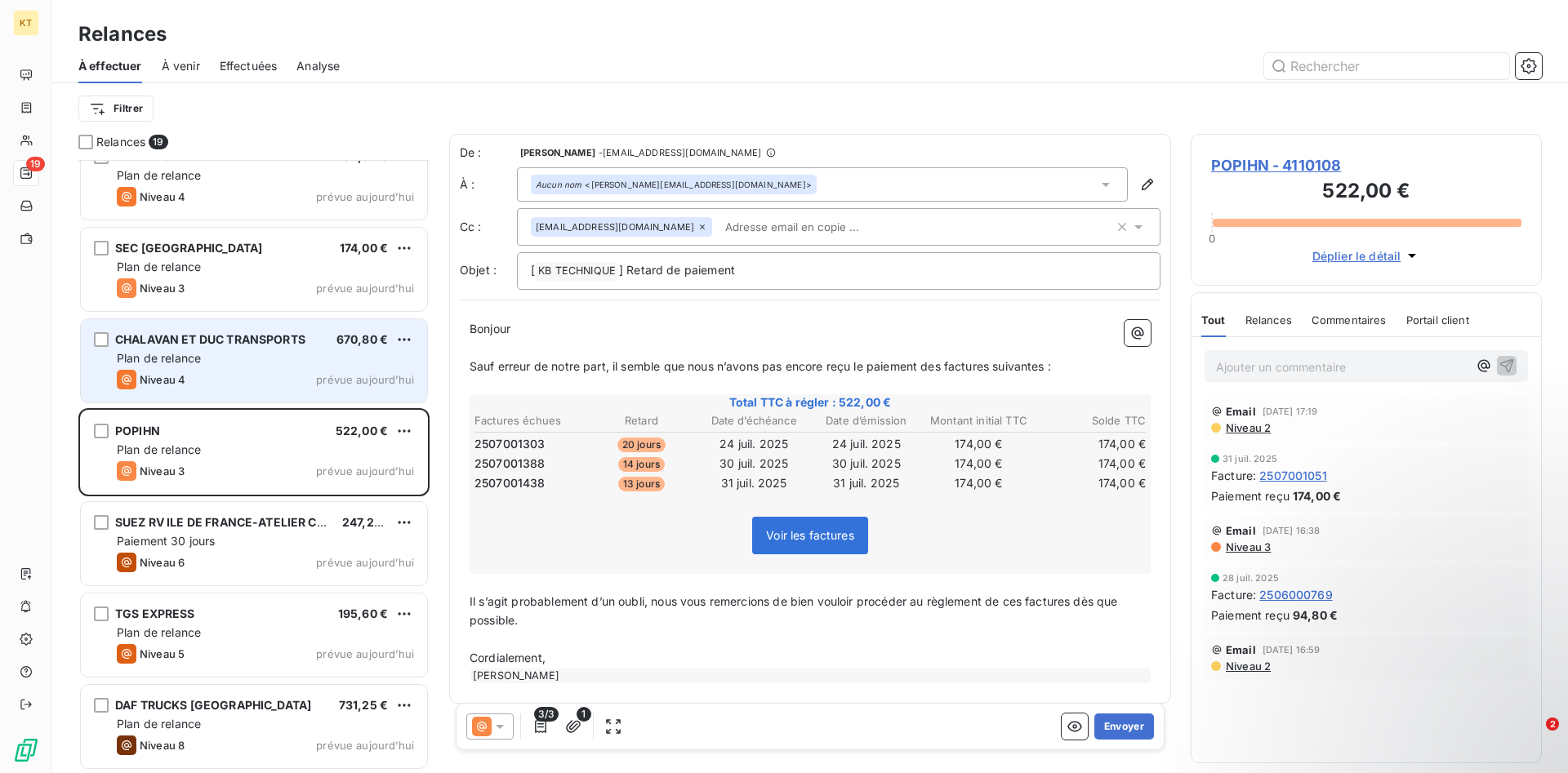
click at [297, 367] on div "CHALAVAN ET DUC TRANSPORTS 670,80 € Plan de relance Niveau 4 prévue [DATE]" at bounding box center [254, 360] width 346 height 84
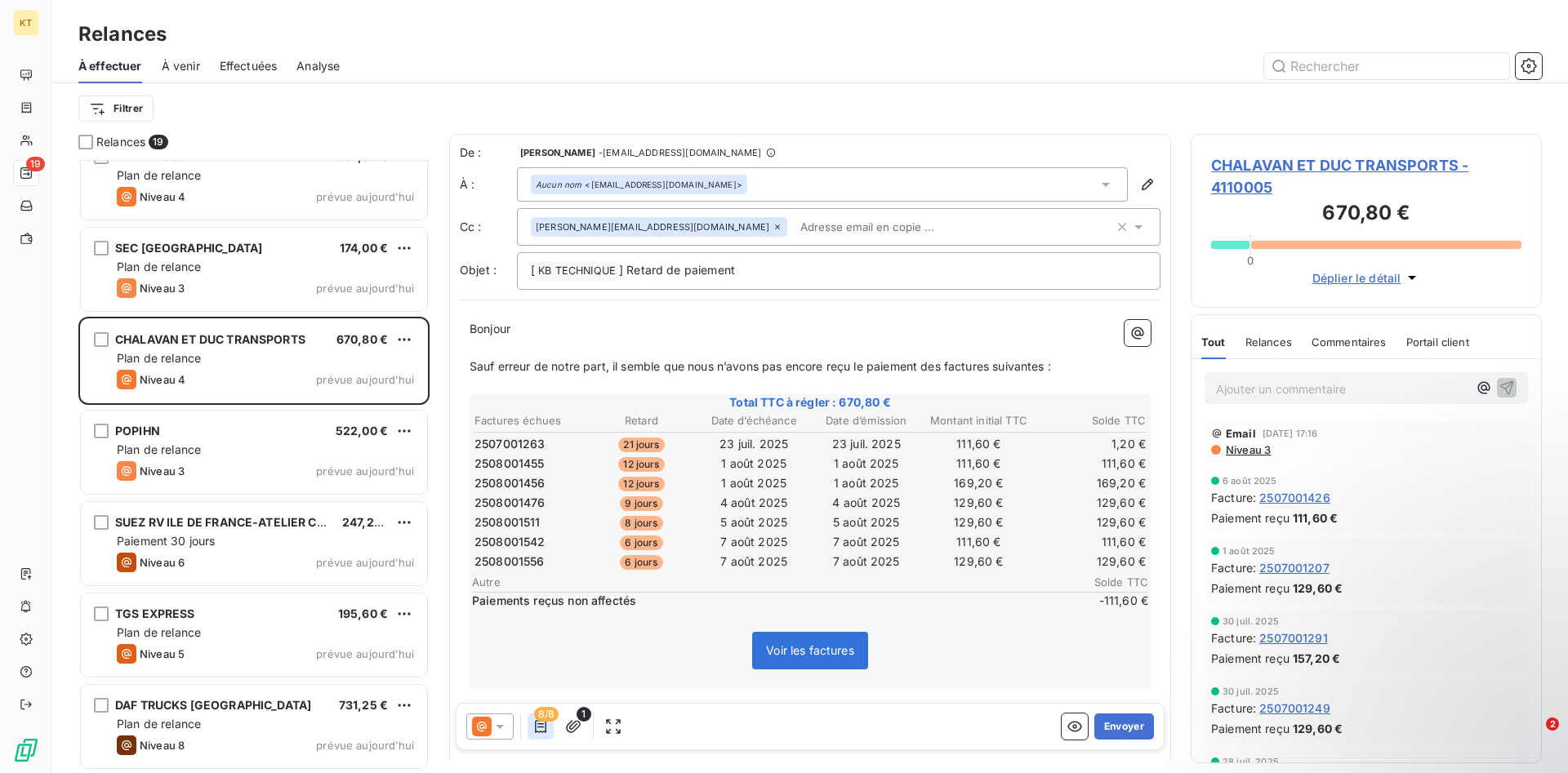
click at [538, 727] on icon "button" at bounding box center [540, 726] width 16 height 16
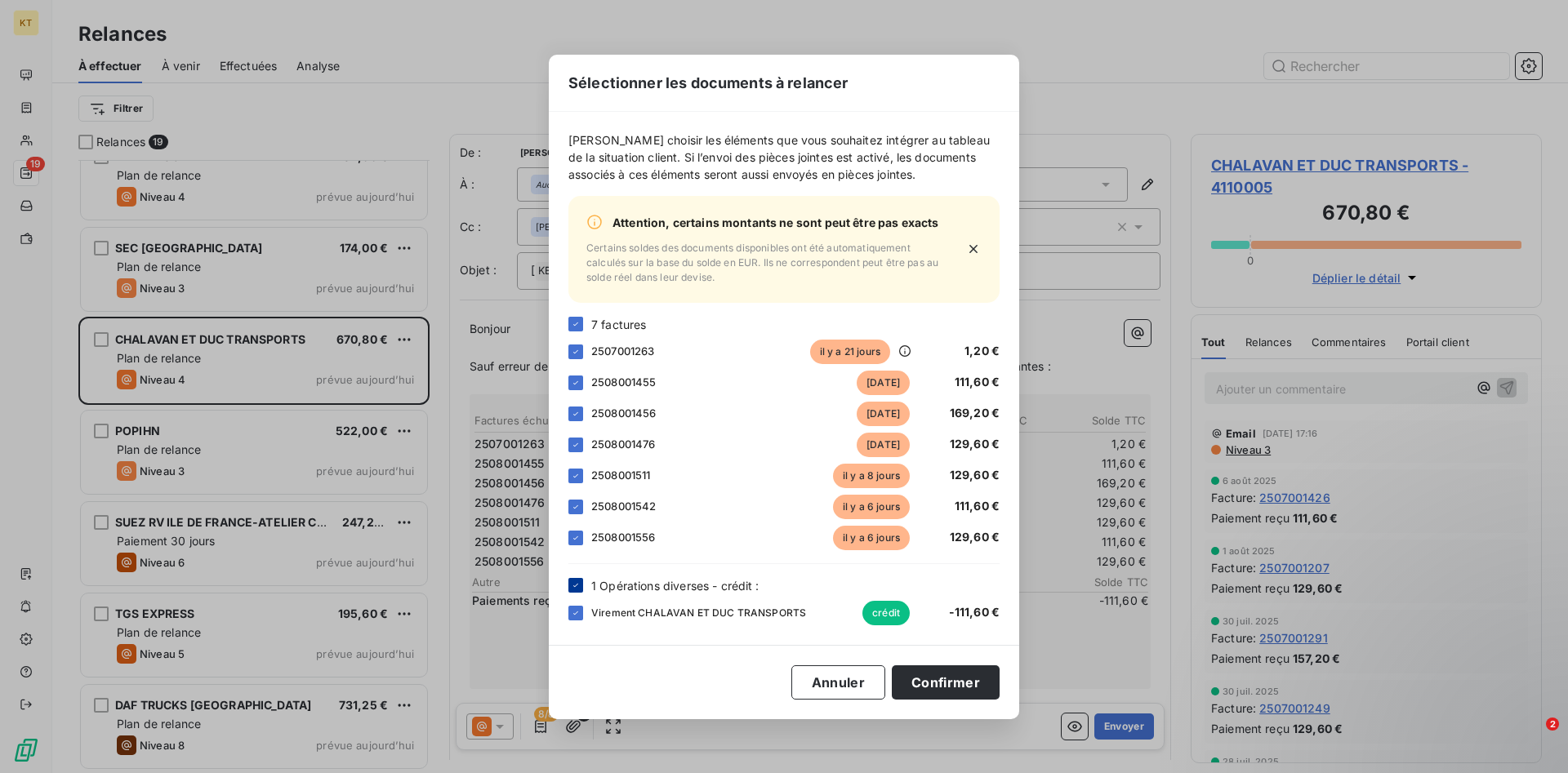
click at [572, 580] on div at bounding box center [575, 585] width 14 height 14
click at [943, 674] on button "Confirmer" at bounding box center [945, 682] width 108 height 35
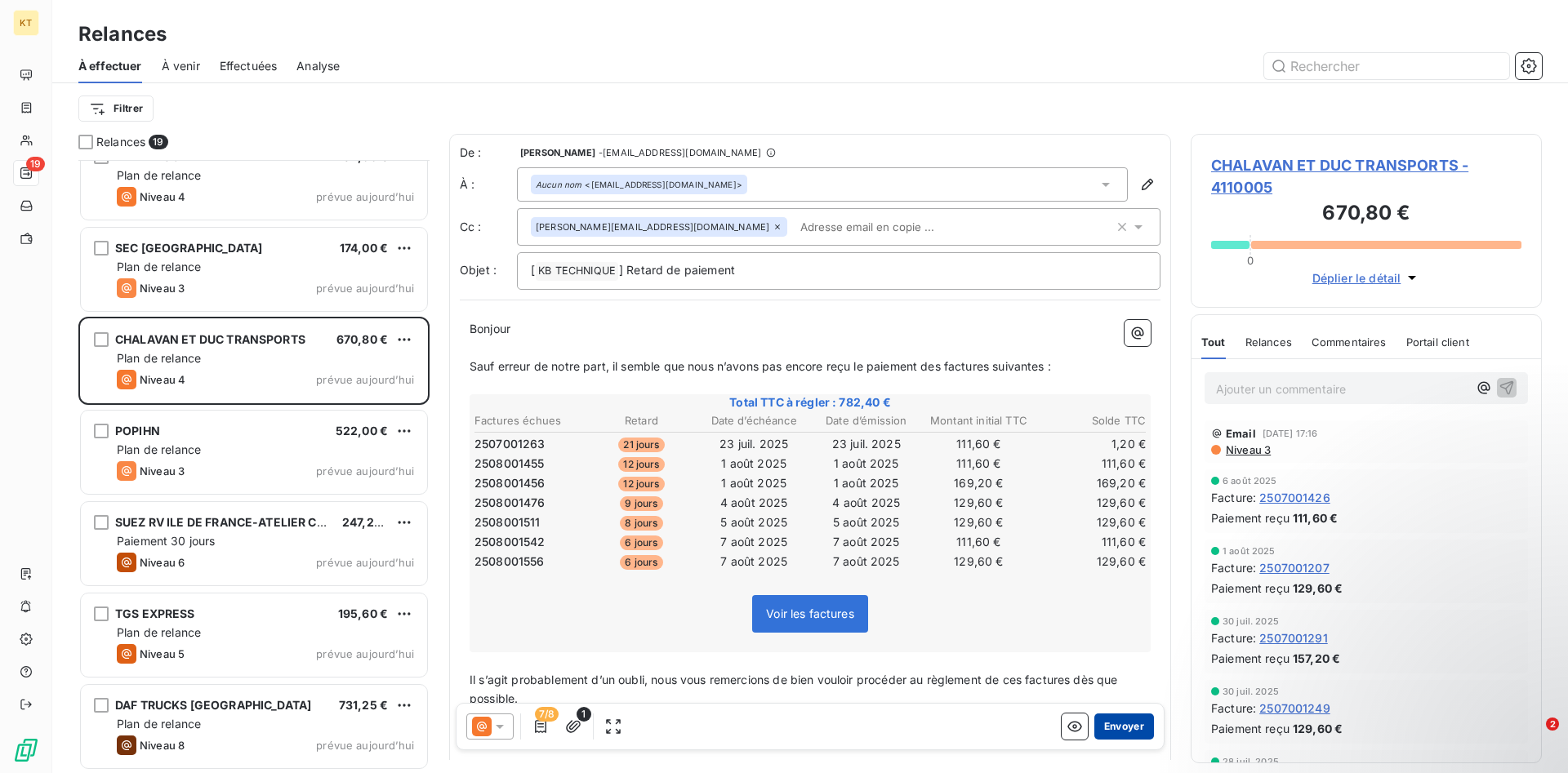
click at [1133, 719] on button "Envoyer" at bounding box center [1123, 727] width 60 height 26
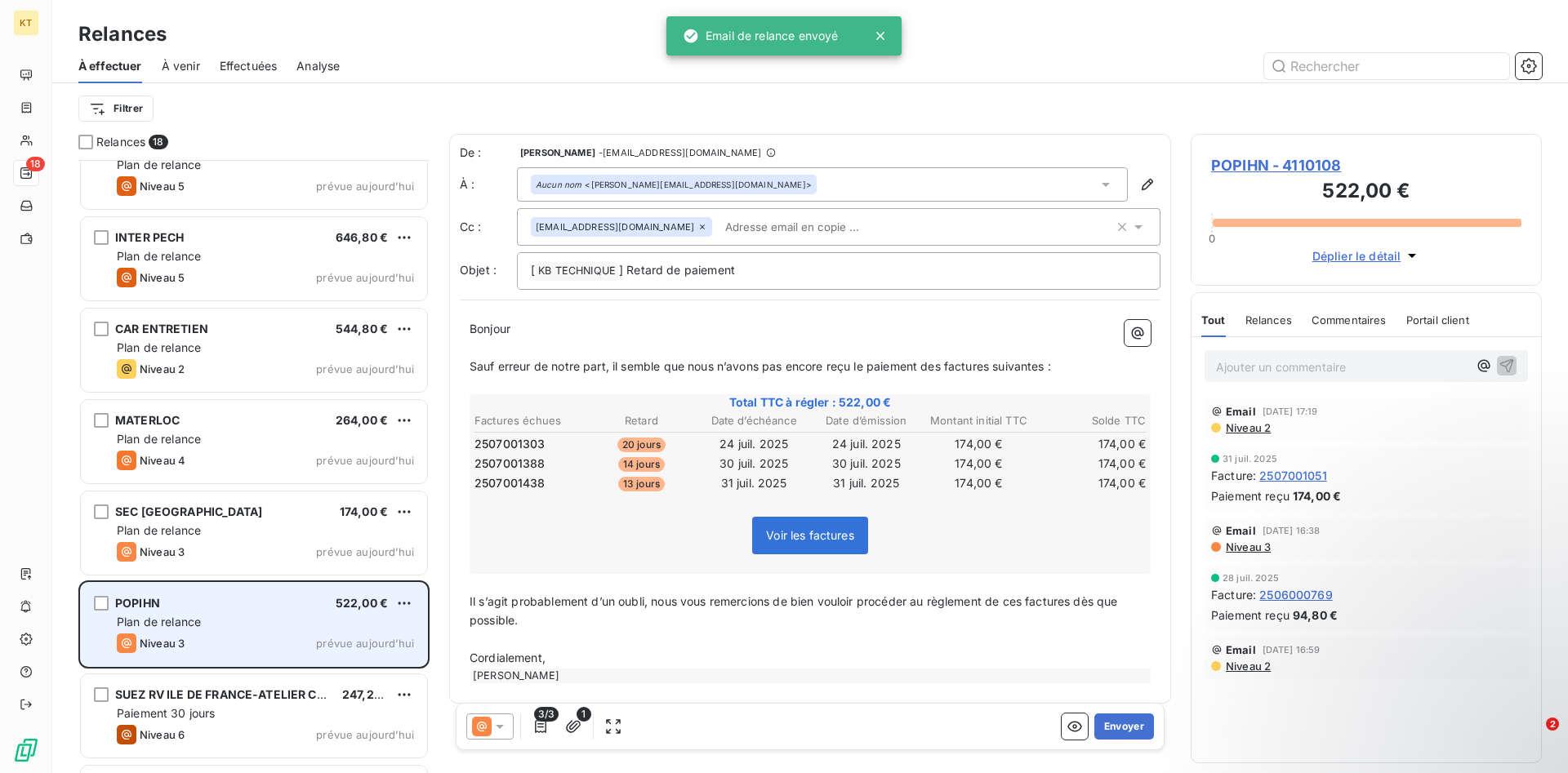
scroll to position [783, 0]
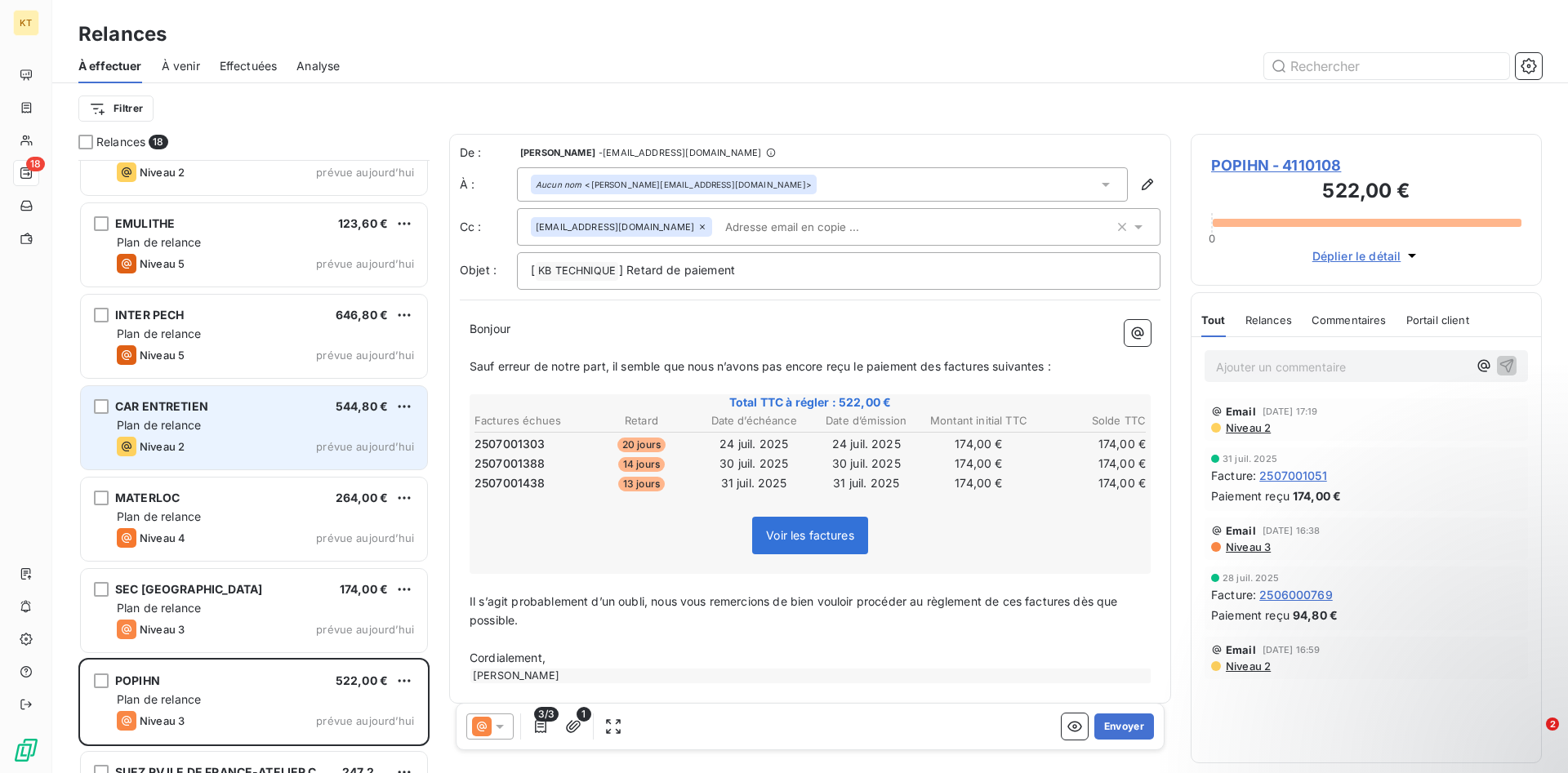
click at [259, 411] on div "CAR ENTRETIEN 544,80 €" at bounding box center [265, 406] width 297 height 14
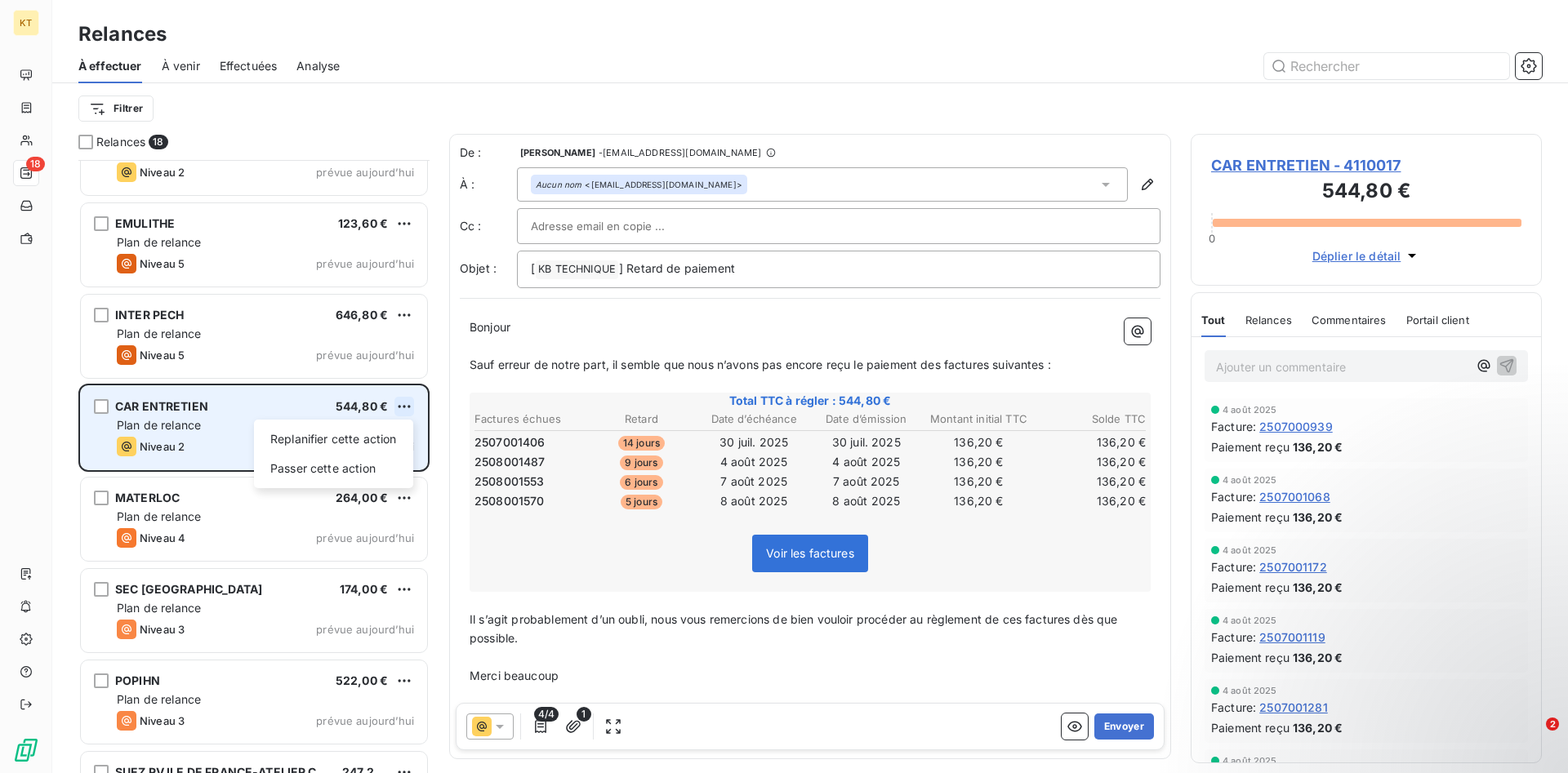
click at [406, 407] on html "KT 18 Relances À effectuer À venir Effectuées Analyse Filtrer Relances 18 LMTP …" at bounding box center [784, 386] width 1568 height 773
click at [381, 479] on div "Passer cette action" at bounding box center [333, 468] width 146 height 26
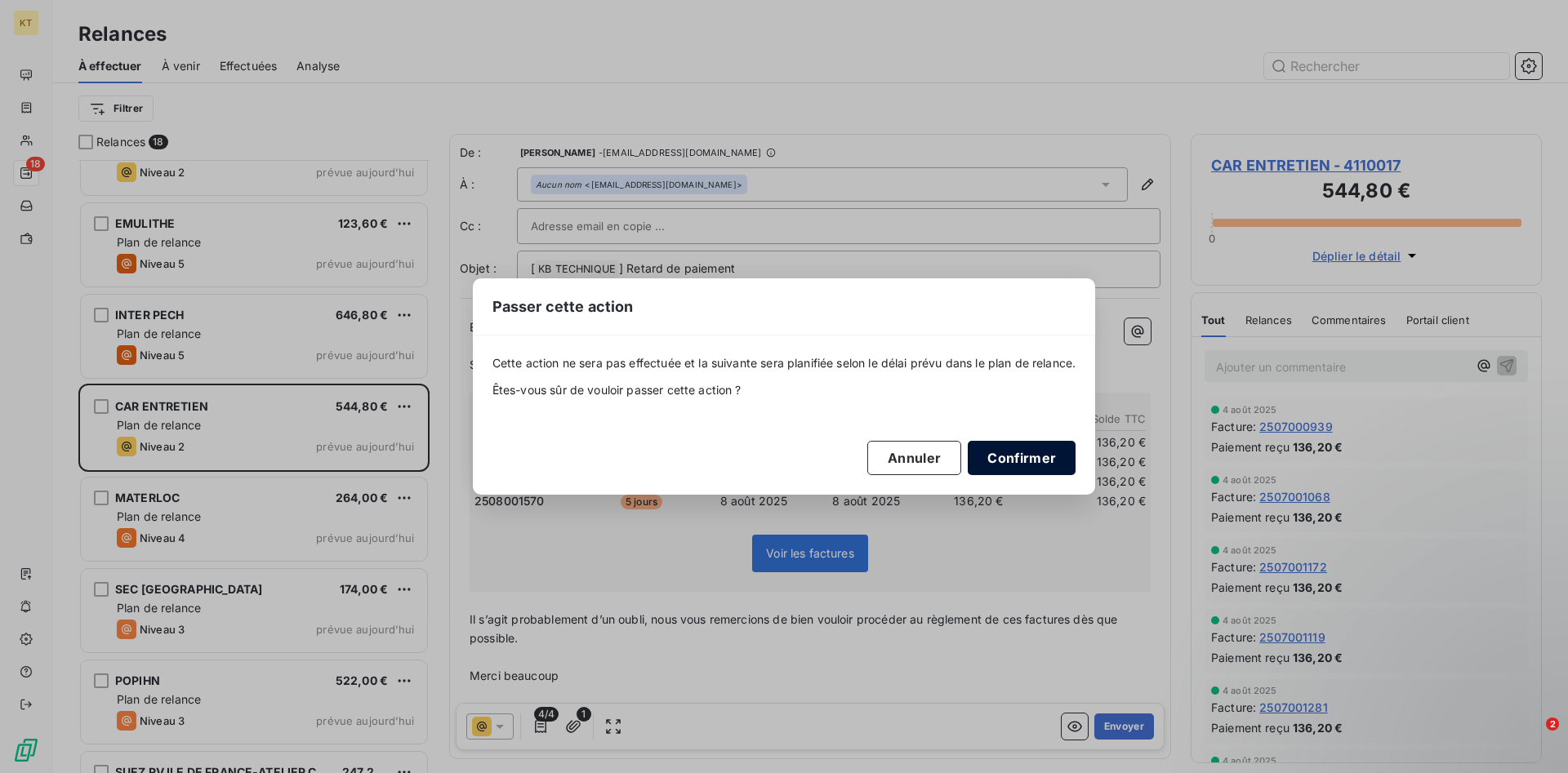
click at [1007, 462] on button "Confirmer" at bounding box center [1021, 457] width 108 height 35
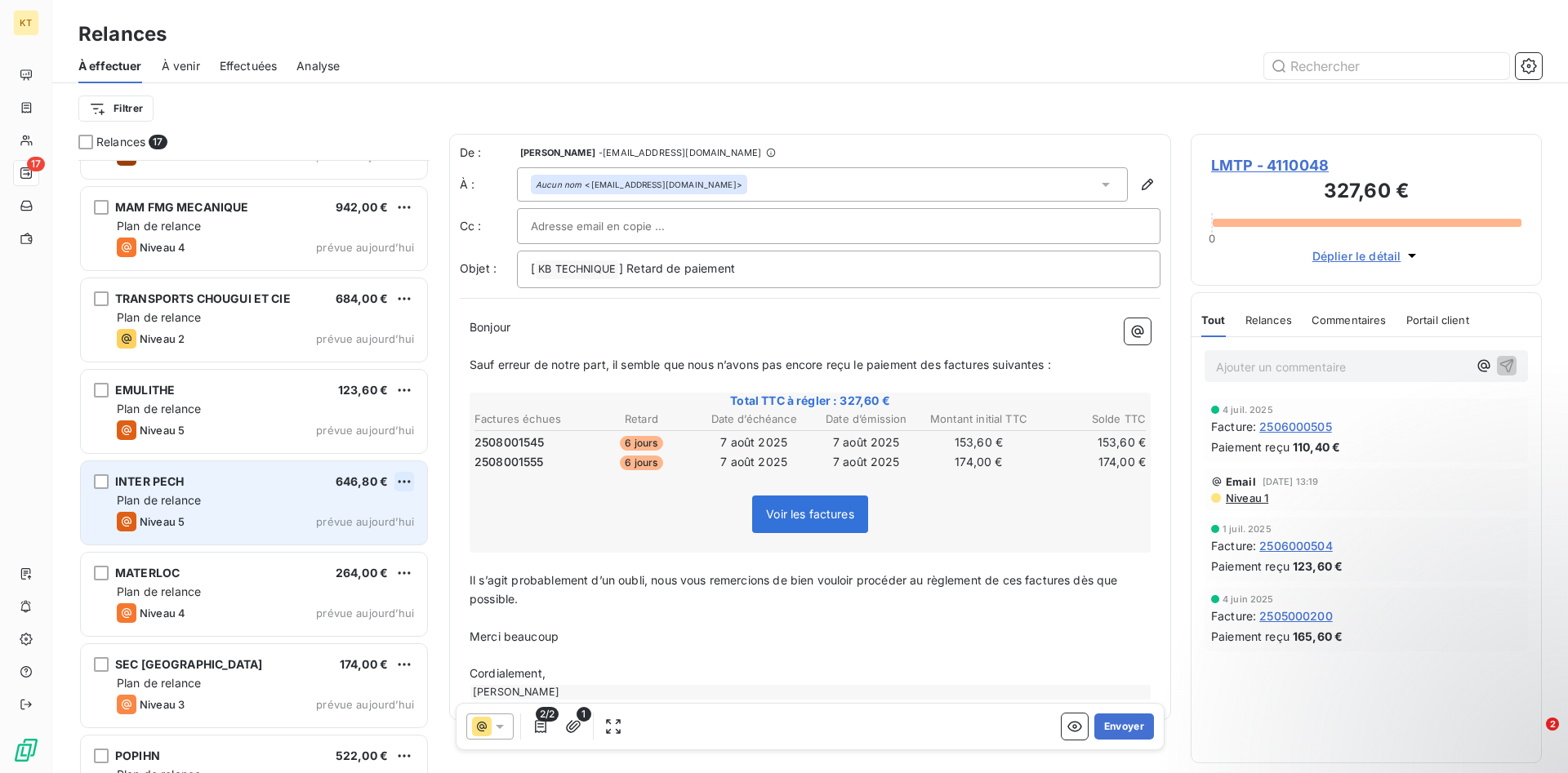
click at [408, 478] on html "KT 17 Relances À effectuer À venir Effectuées Analyse Filtrer Relances 17 LMTP …" at bounding box center [784, 386] width 1568 height 773
click at [344, 554] on div "Passer cette action" at bounding box center [333, 543] width 146 height 26
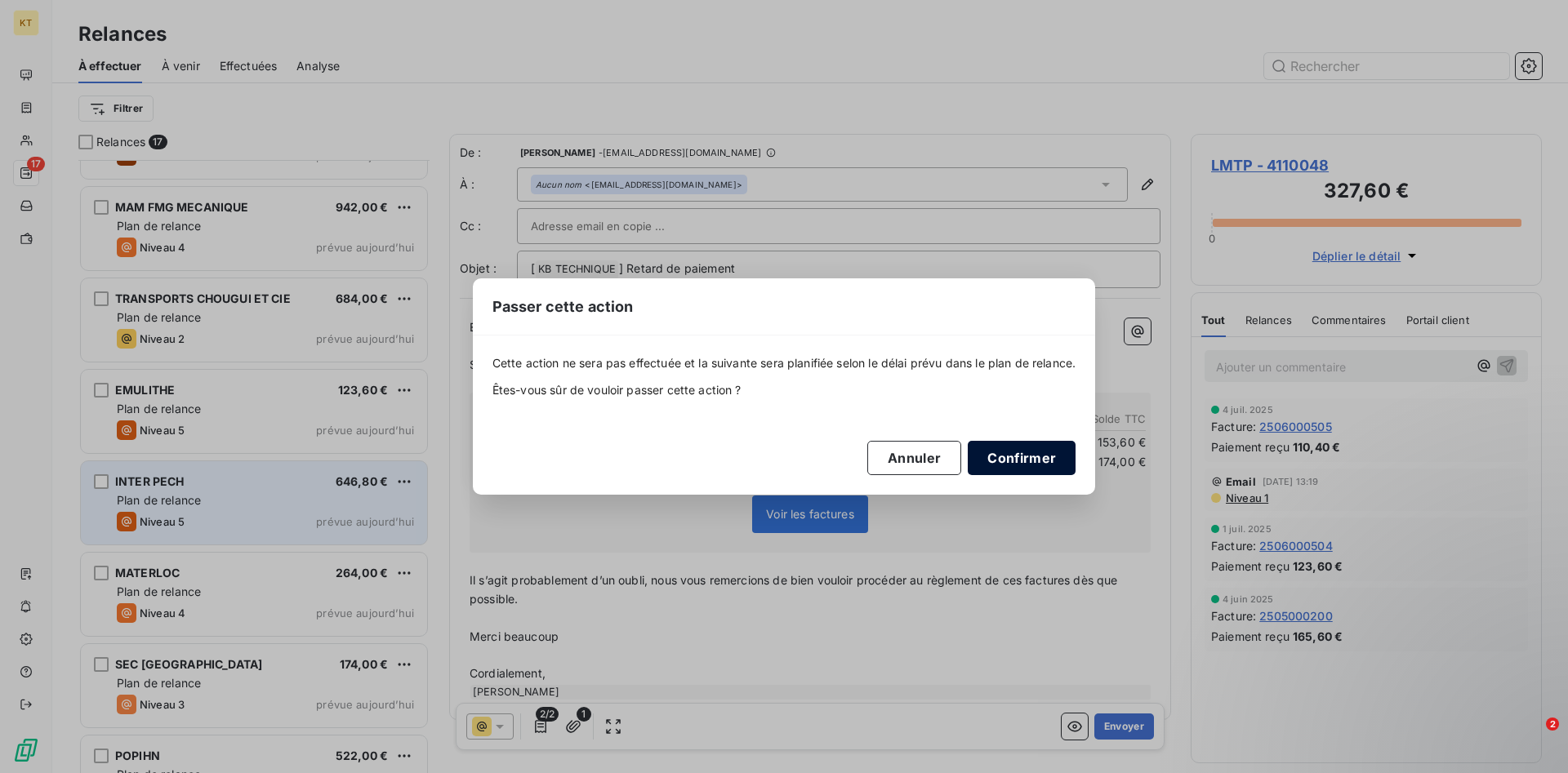
click at [1023, 458] on button "Confirmer" at bounding box center [1021, 457] width 108 height 35
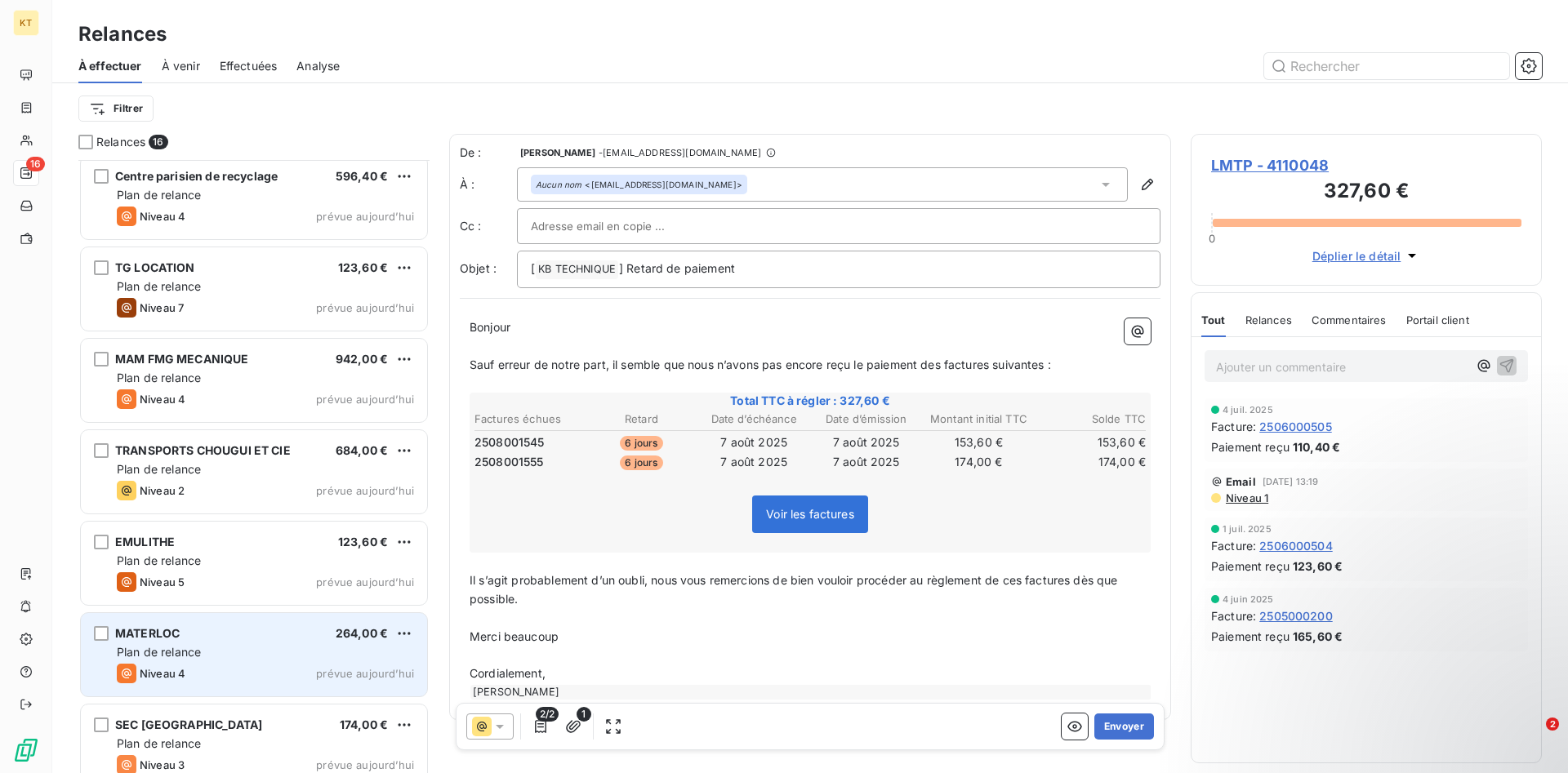
scroll to position [450, 0]
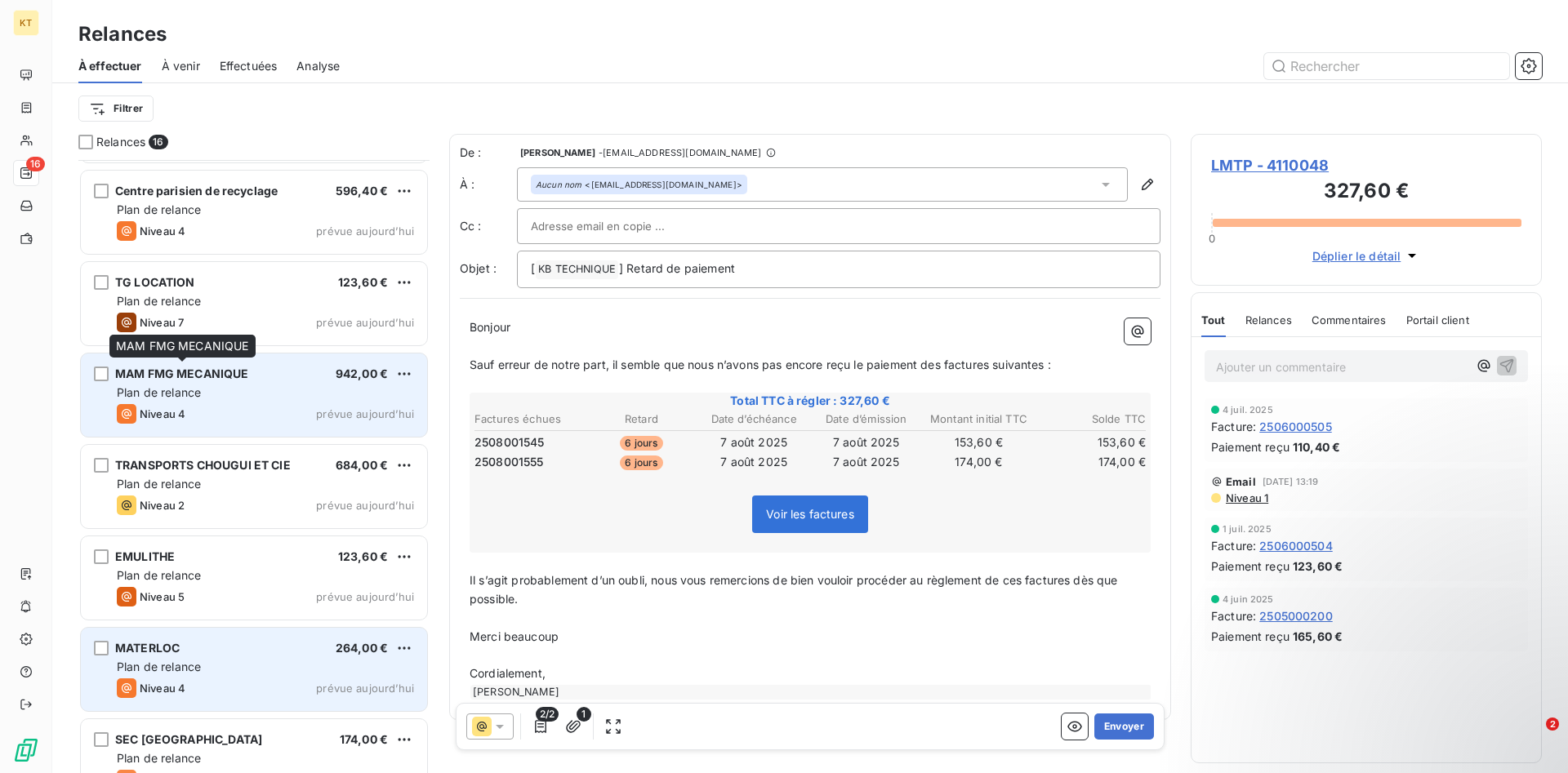
click at [200, 382] on div "MAM FMG MECANIQUE" at bounding box center [181, 373] width 134 height 16
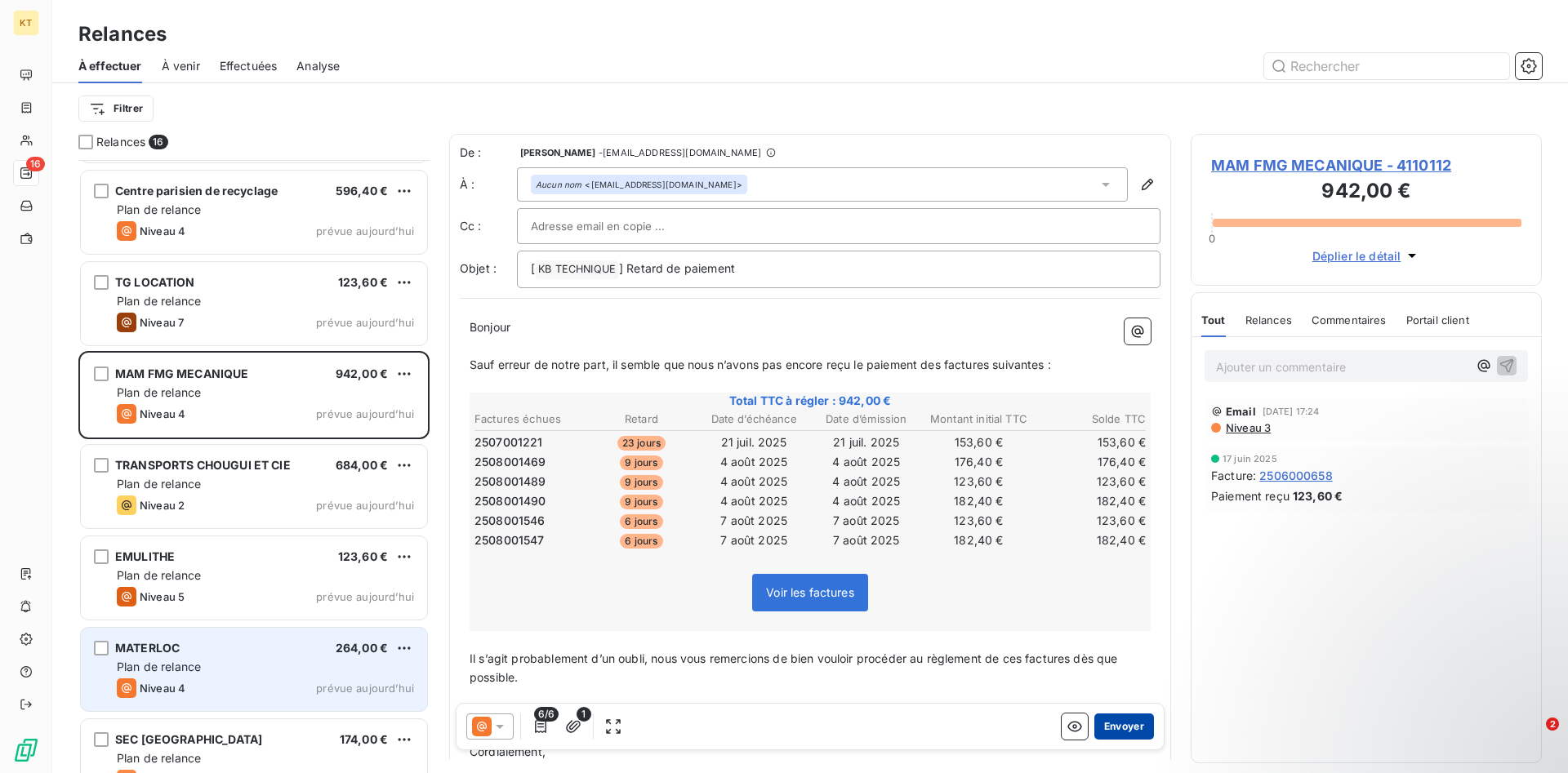
click at [1135, 729] on button "Envoyer" at bounding box center [1123, 727] width 60 height 26
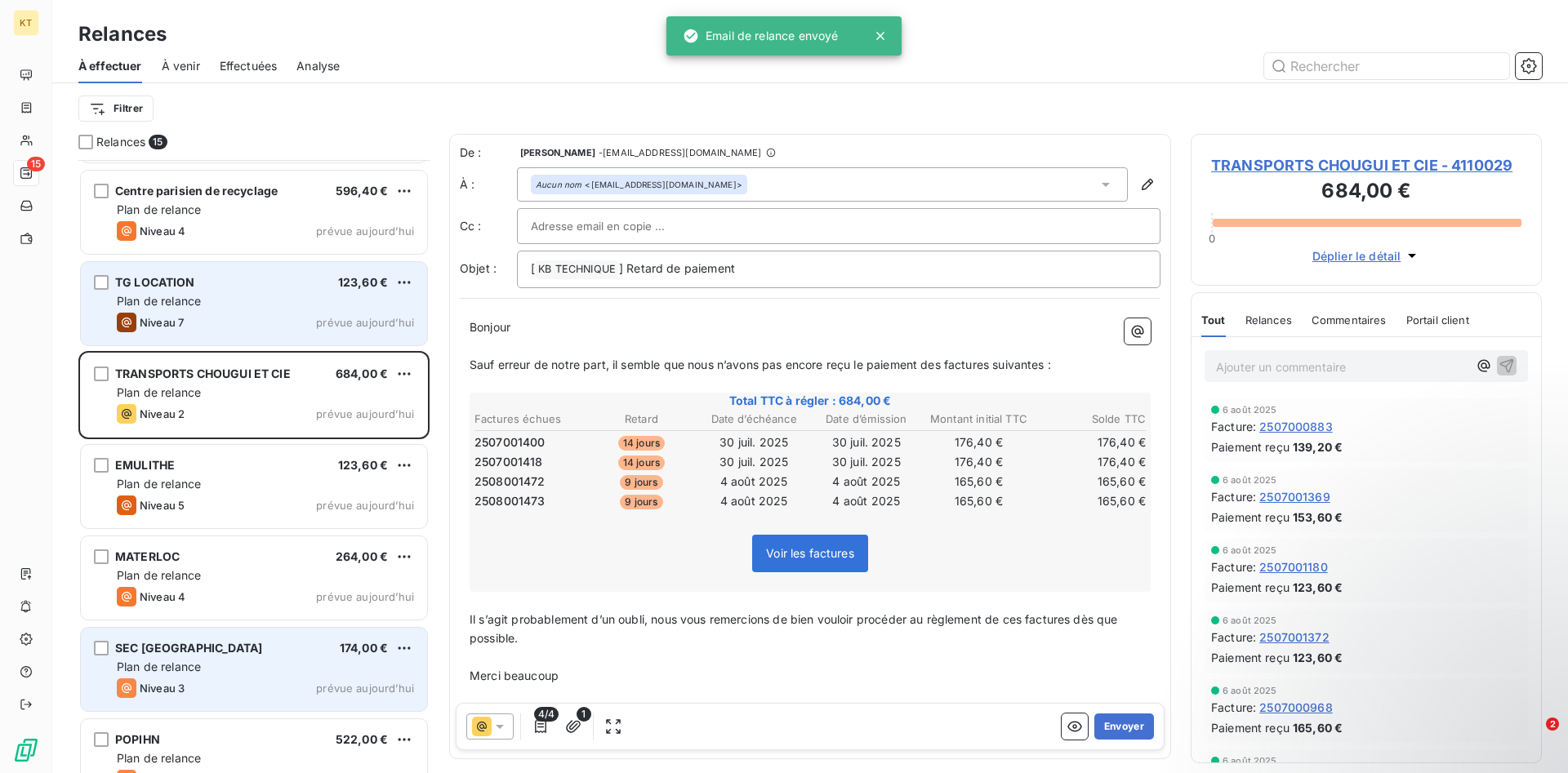
click at [312, 305] on div "Plan de relance" at bounding box center [265, 300] width 297 height 16
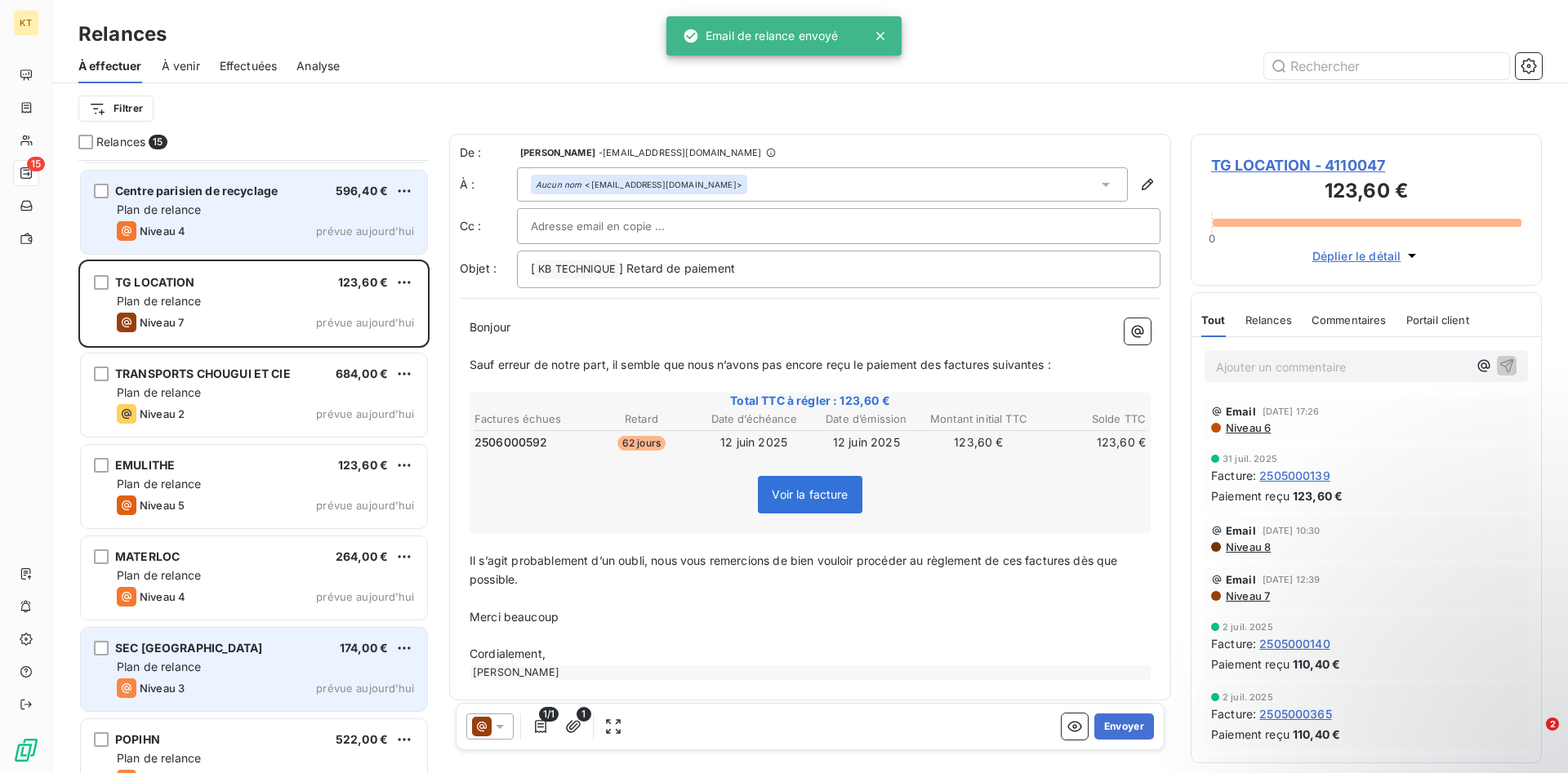
click at [303, 235] on div "Niveau 4 prévue aujourd’hui" at bounding box center [265, 230] width 297 height 19
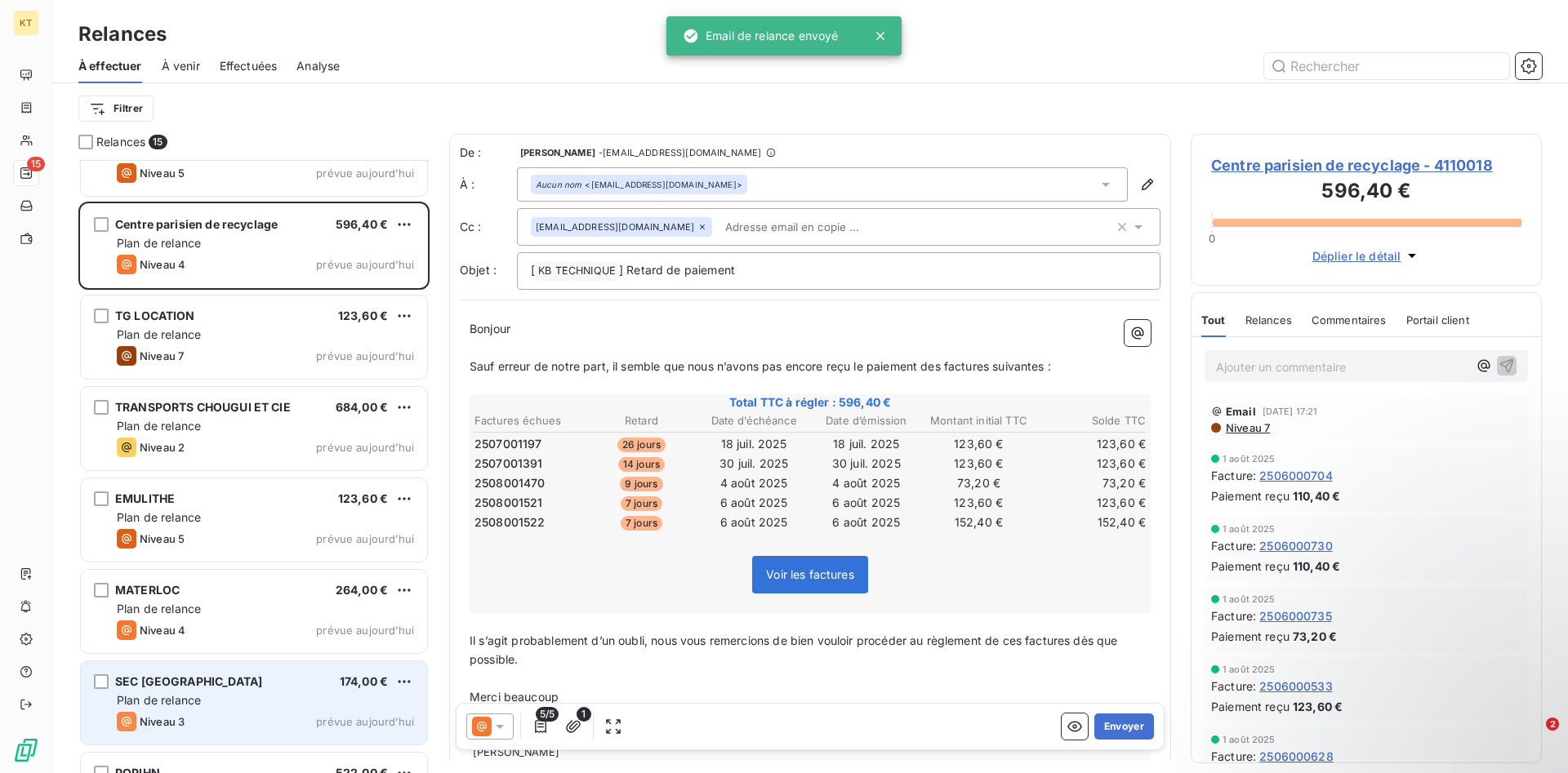
scroll to position [284, 0]
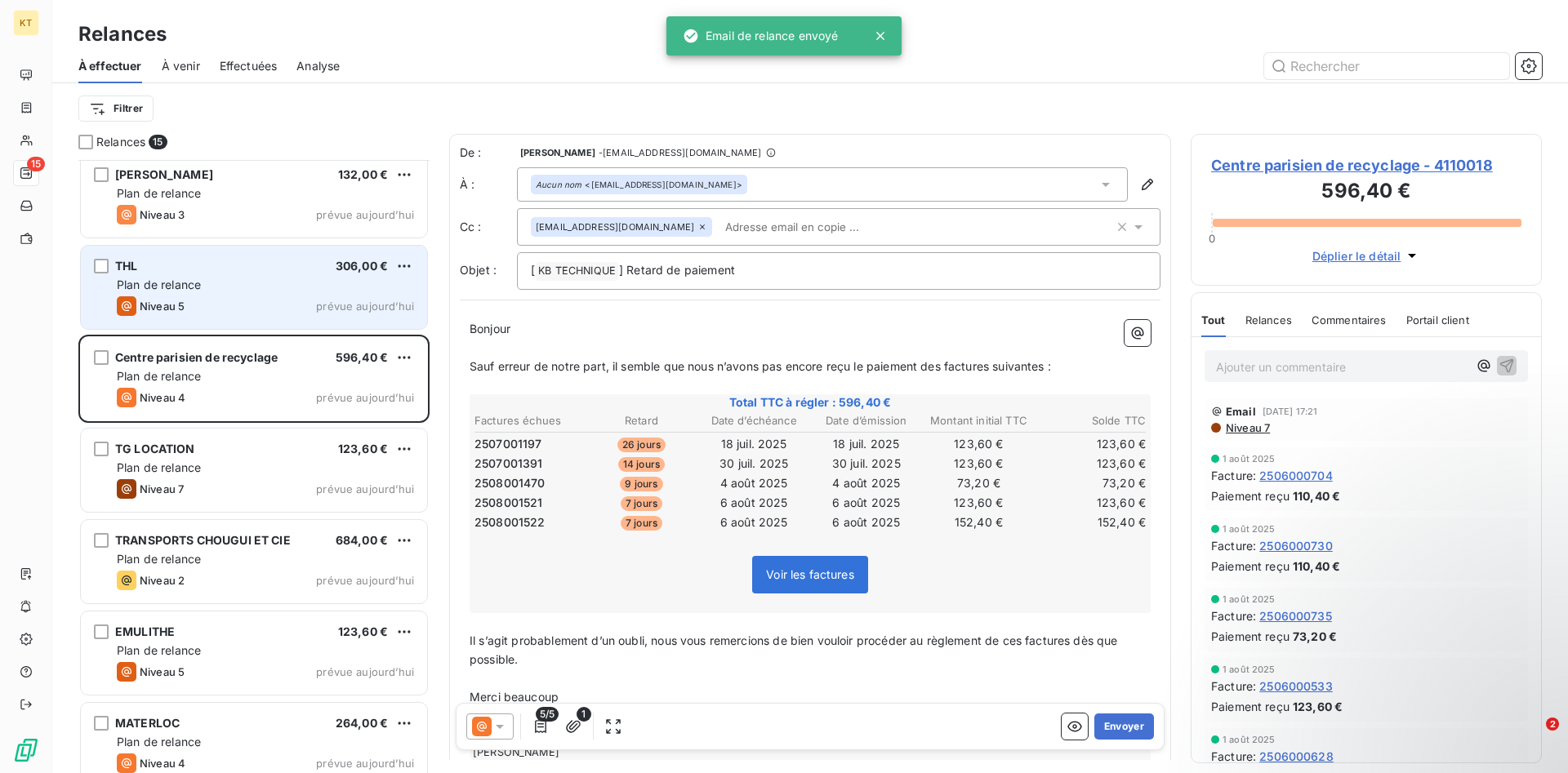
click at [258, 294] on div "THL 306,00 € Plan de relance Niveau 5 prévue [DATE]" at bounding box center [254, 287] width 346 height 84
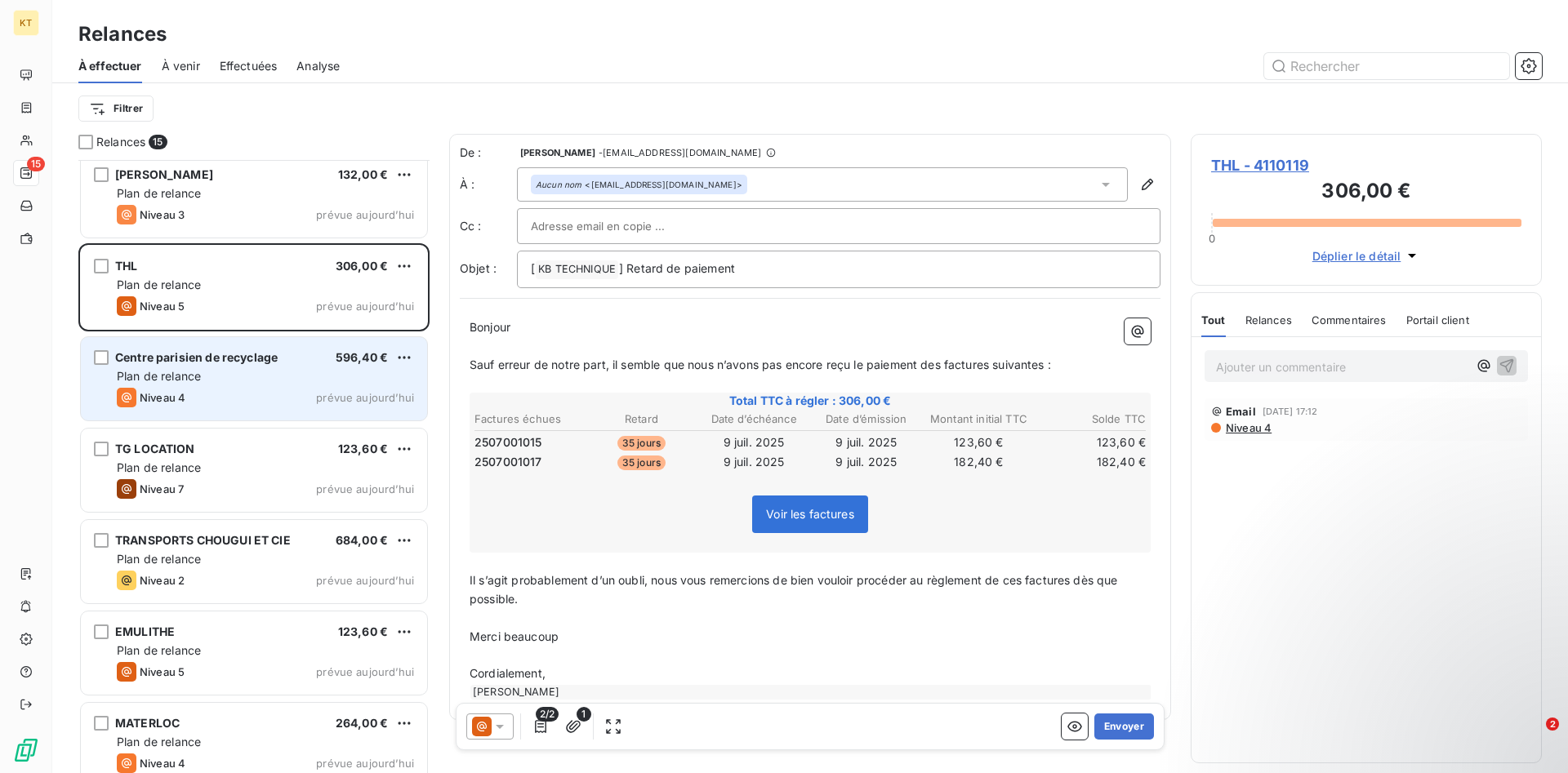
click at [219, 381] on div "Plan de relance" at bounding box center [265, 376] width 297 height 16
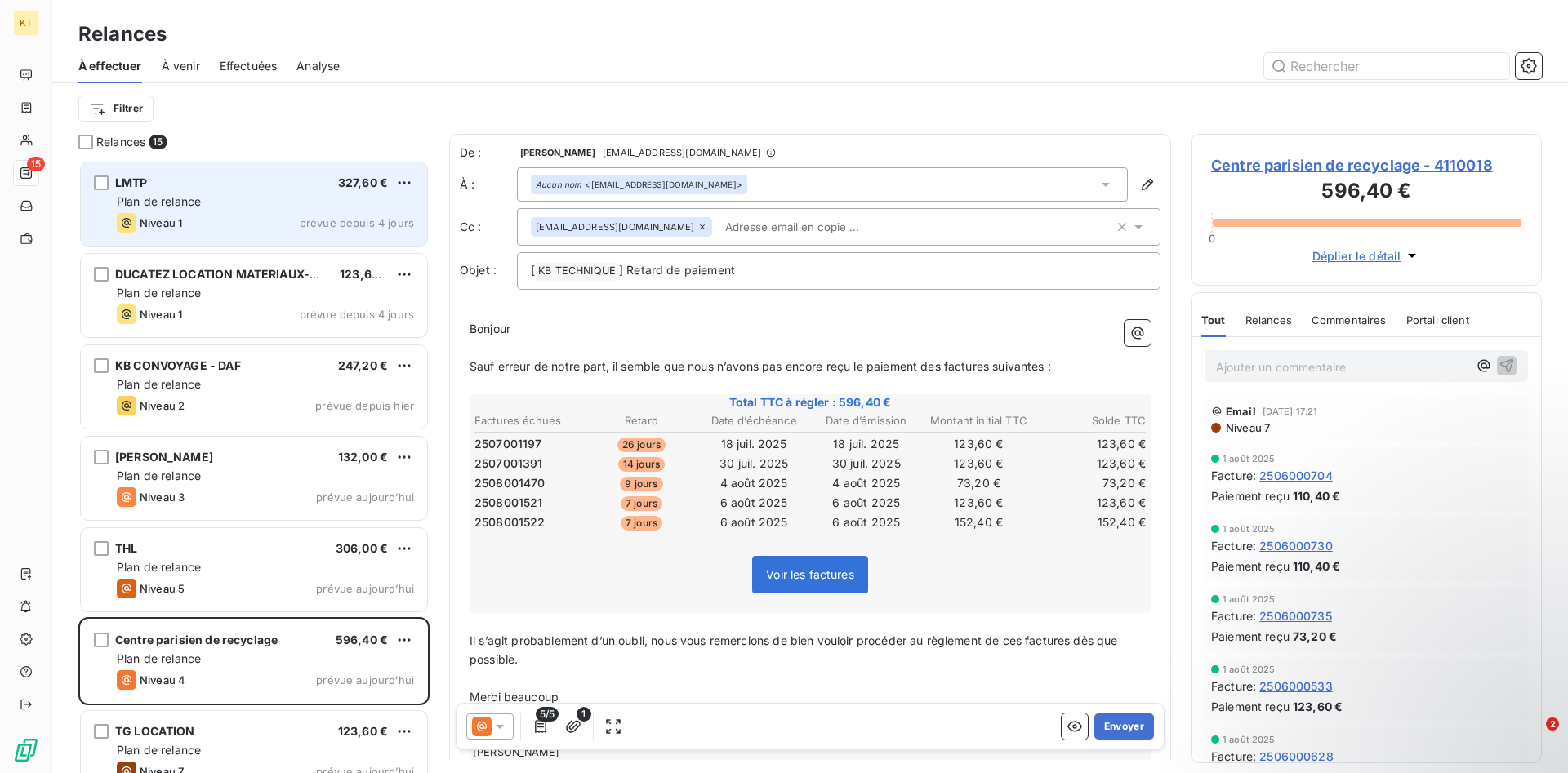
click at [300, 201] on div "Plan de relance" at bounding box center [265, 201] width 297 height 16
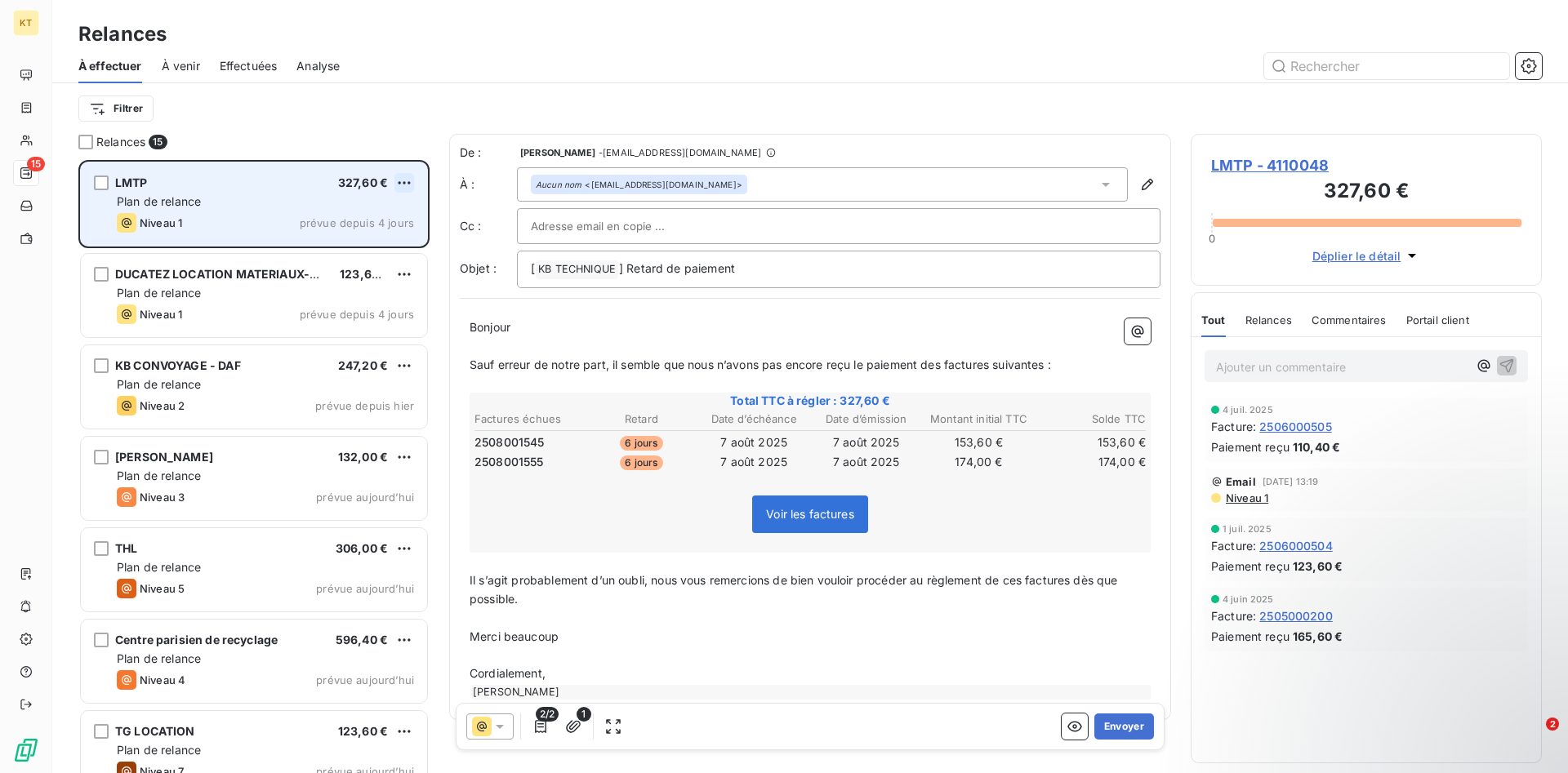
scroll to position [614, 351]
click at [406, 180] on html "KT 15 Relances À effectuer À venir Effectuées Analyse Filtrer Relances 15 LMTP …" at bounding box center [784, 386] width 1568 height 773
click at [321, 248] on div "Passer cette action" at bounding box center [333, 245] width 146 height 26
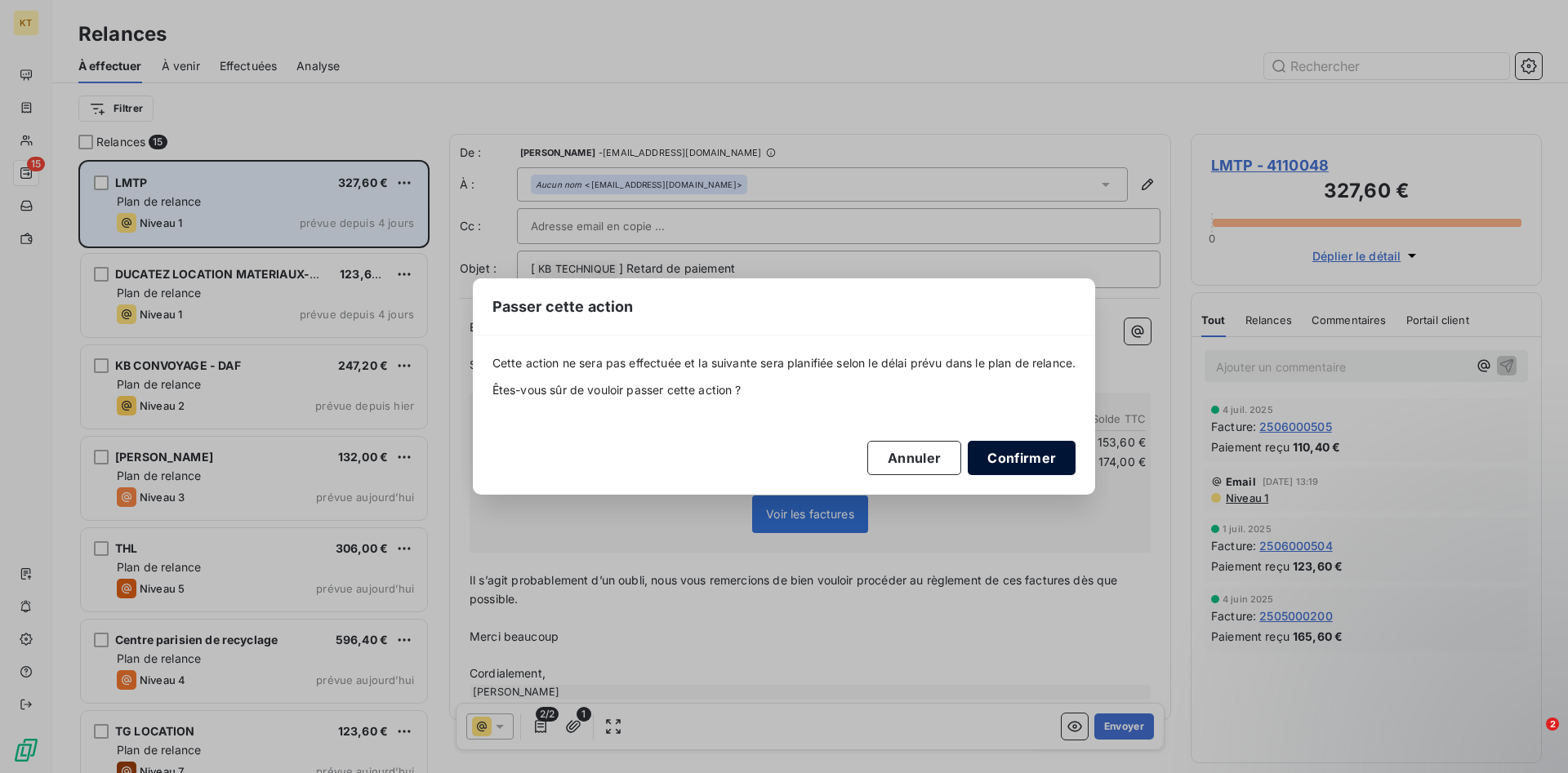
click at [1029, 453] on button "Confirmer" at bounding box center [1021, 457] width 108 height 35
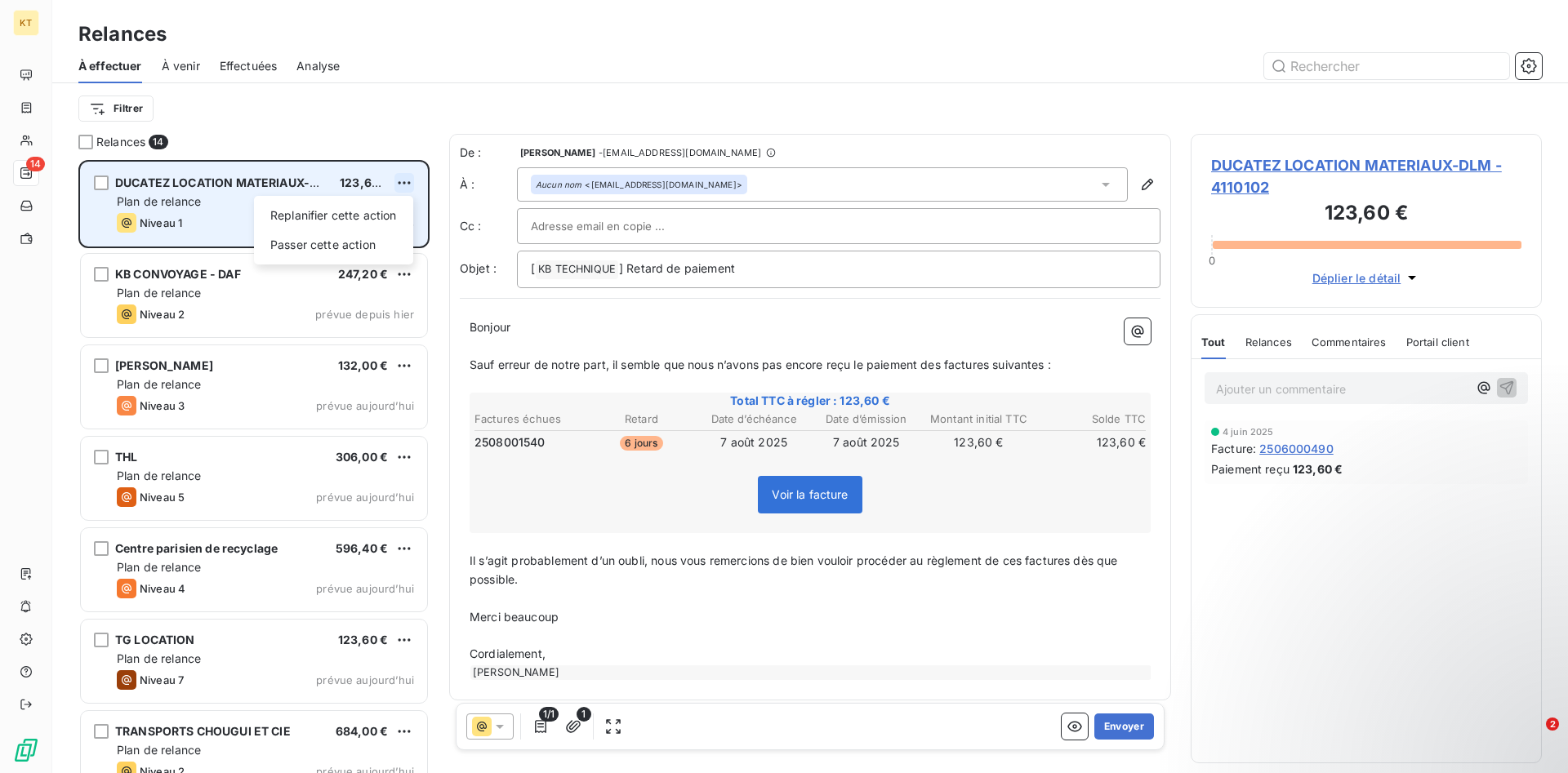
click at [399, 182] on html "KT 14 Relances À effectuer À venir Effectuées Analyse Filtrer Relances 14 DUCAT…" at bounding box center [784, 386] width 1568 height 773
click at [364, 245] on div "Passer cette action" at bounding box center [333, 245] width 146 height 26
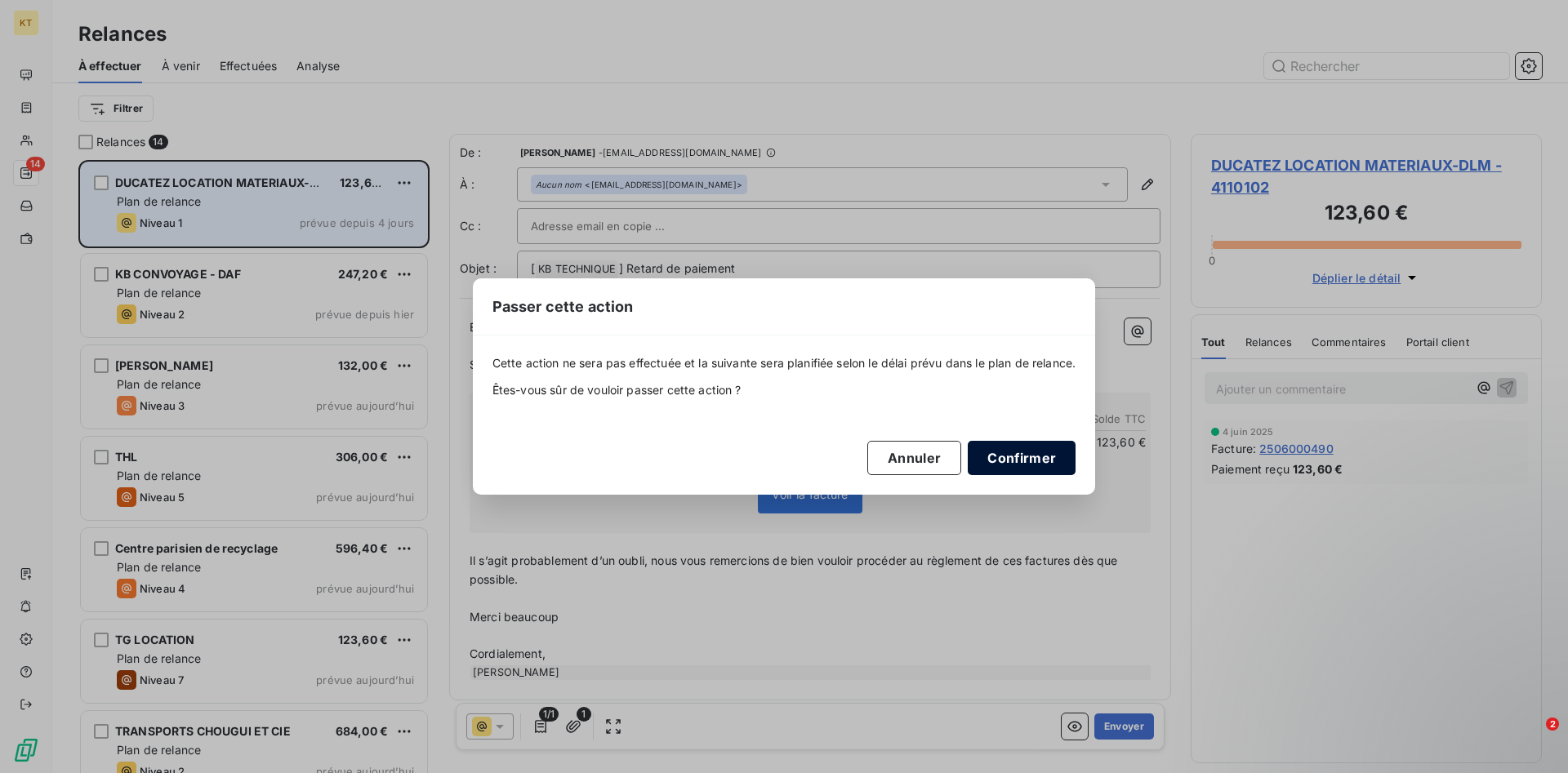
click at [1003, 463] on button "Confirmer" at bounding box center [1021, 457] width 108 height 35
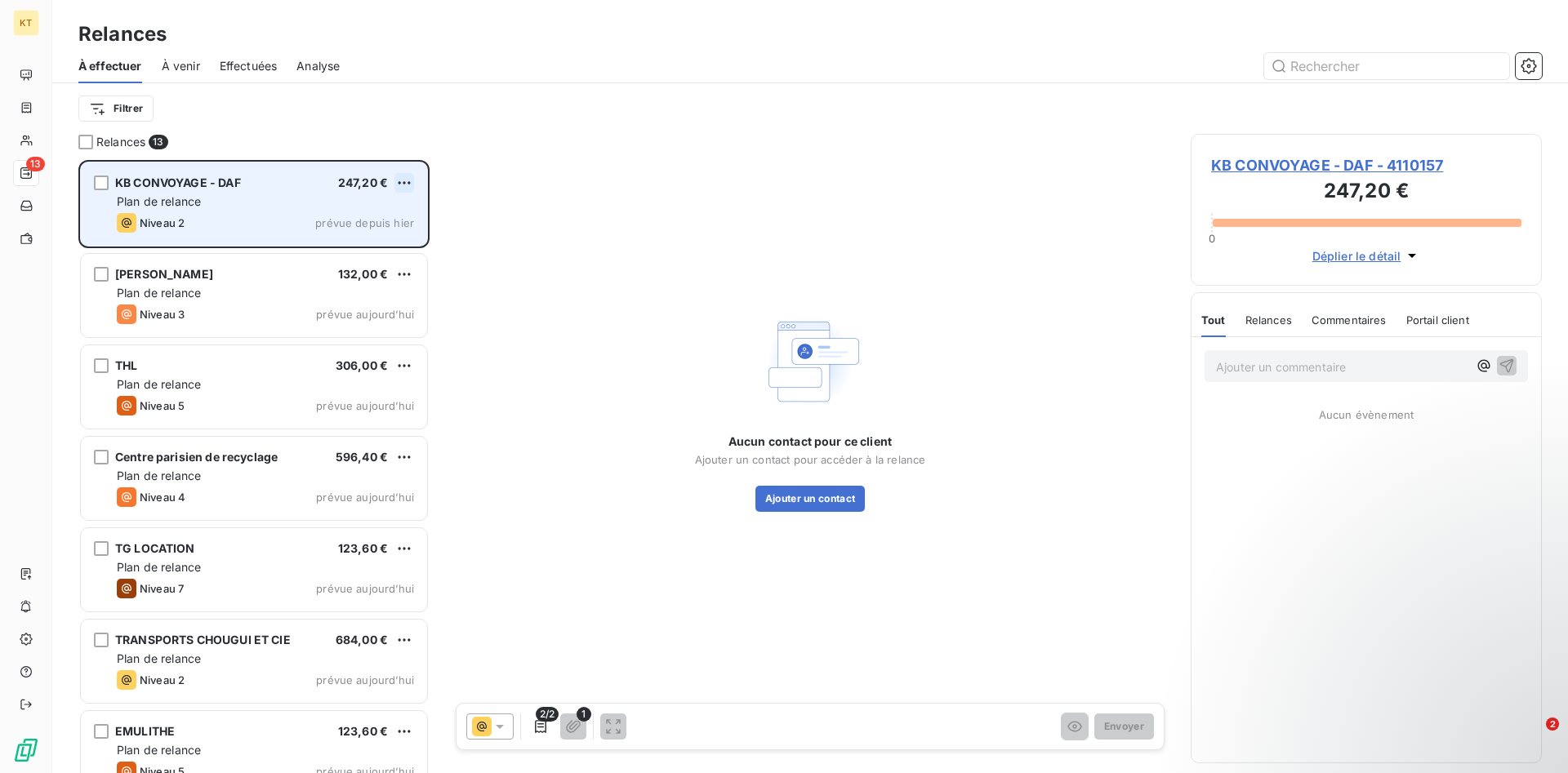
click at [396, 181] on html "KT 13 Relances À effectuer À venir Effectuées Analyse Filtrer Relances 13 KB CO…" at bounding box center [784, 386] width 1568 height 773
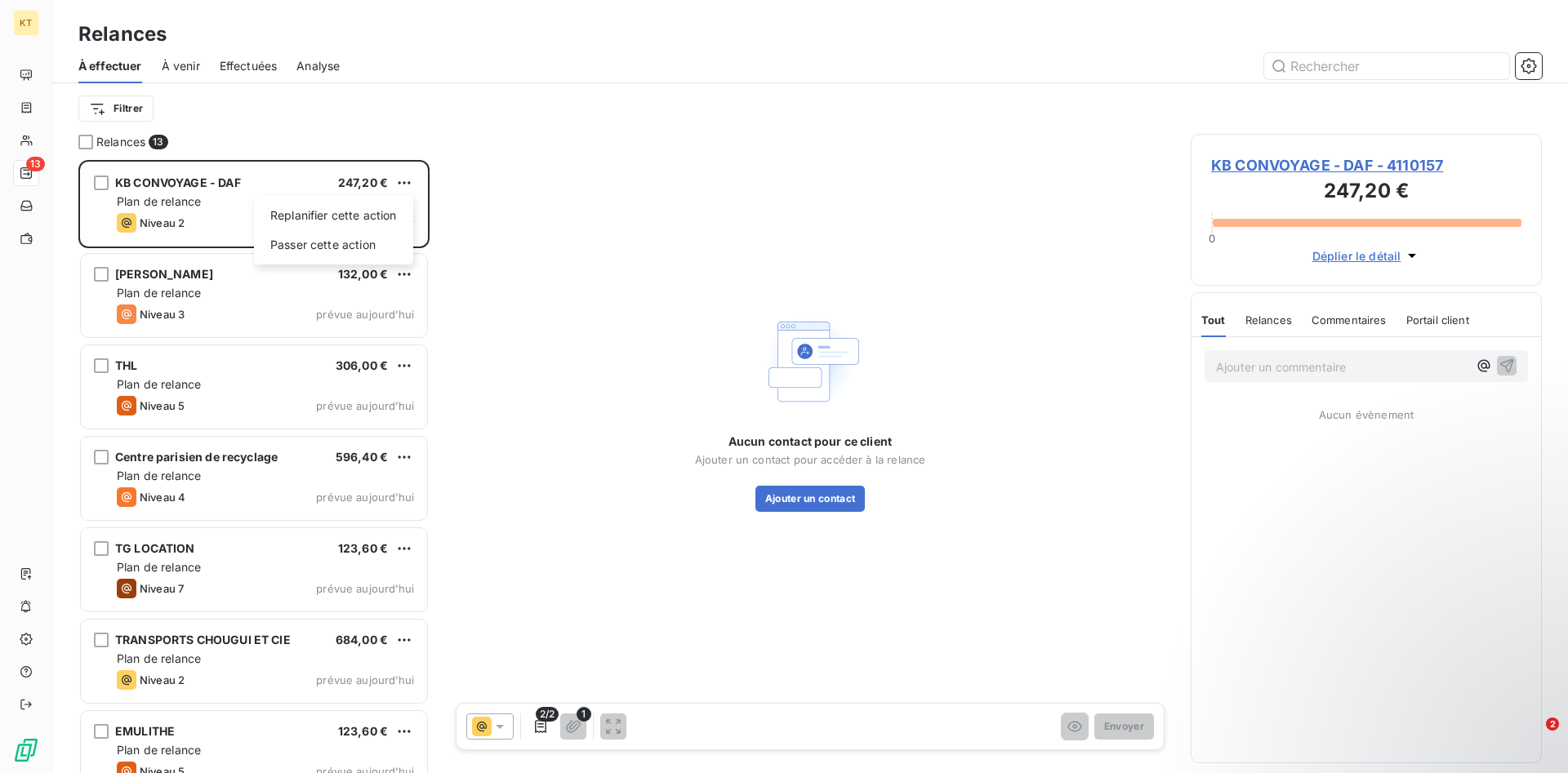
scroll to position [614, 351]
click at [191, 205] on html "KT 13 Relances À effectuer À venir Effectuées Analyse Filtrer Relances 13 KB CO…" at bounding box center [784, 386] width 1568 height 773
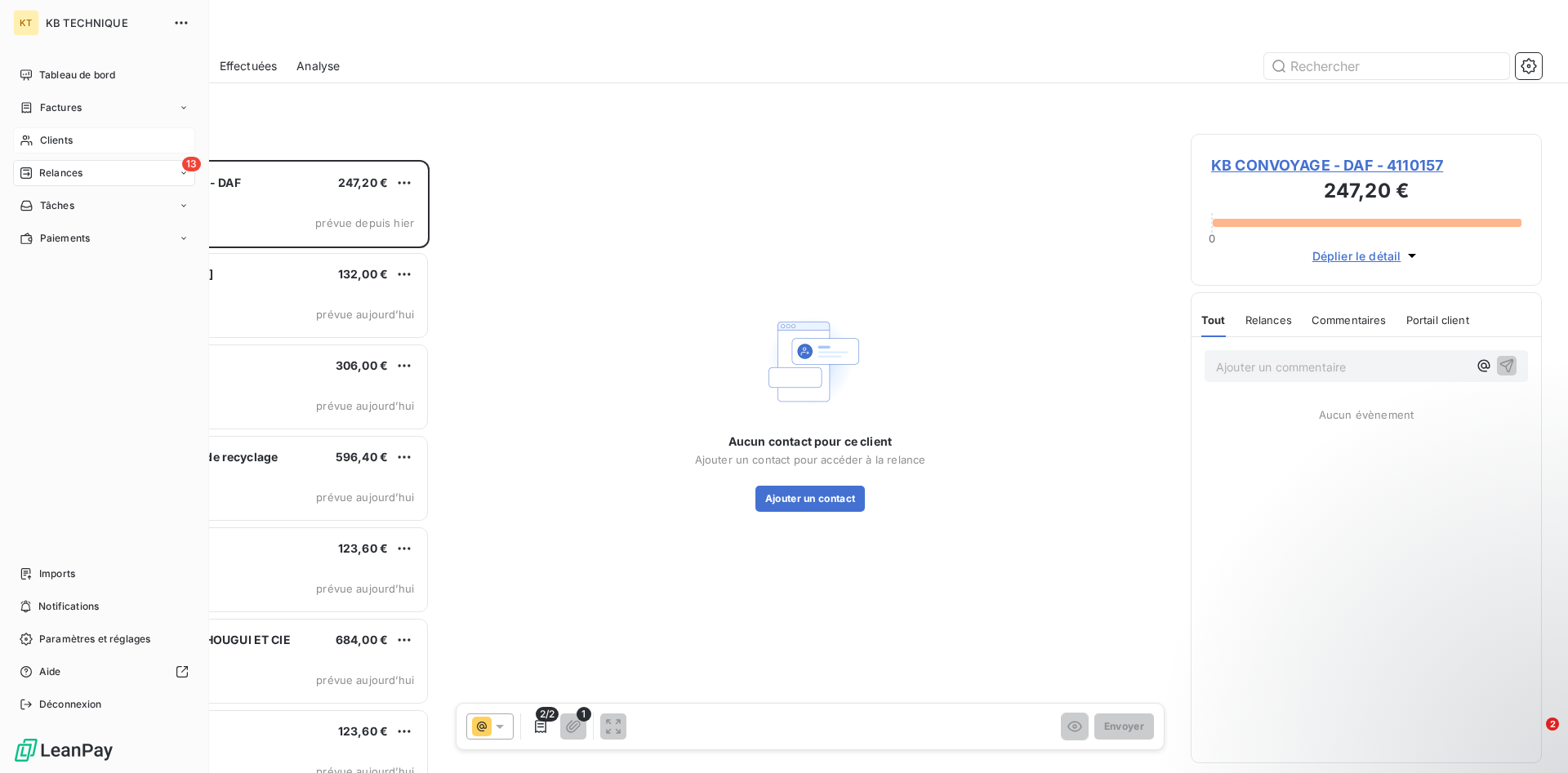
click at [72, 143] on span "Clients" at bounding box center [56, 140] width 33 height 14
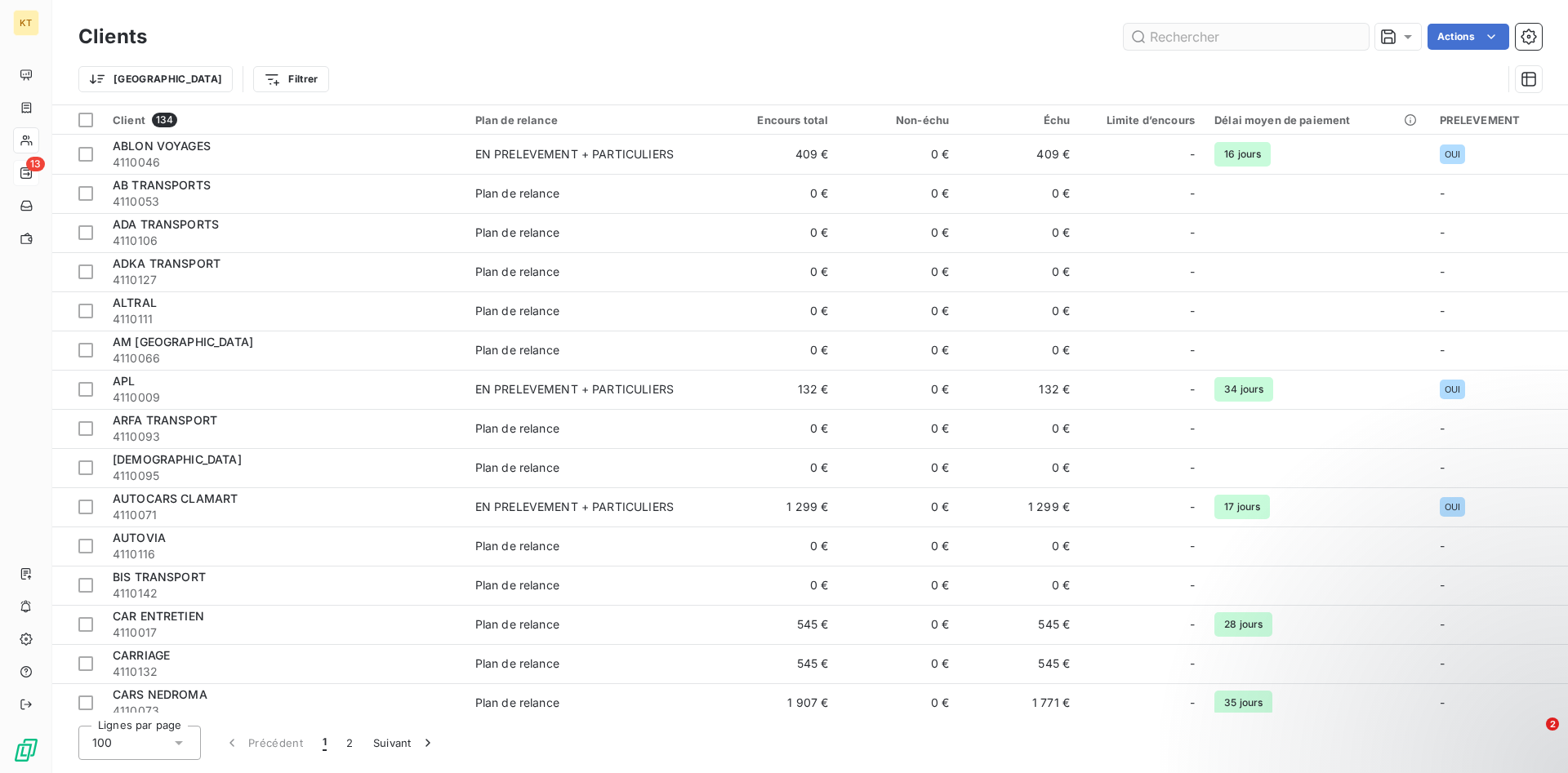
click at [1266, 29] on input "text" at bounding box center [1246, 36] width 245 height 26
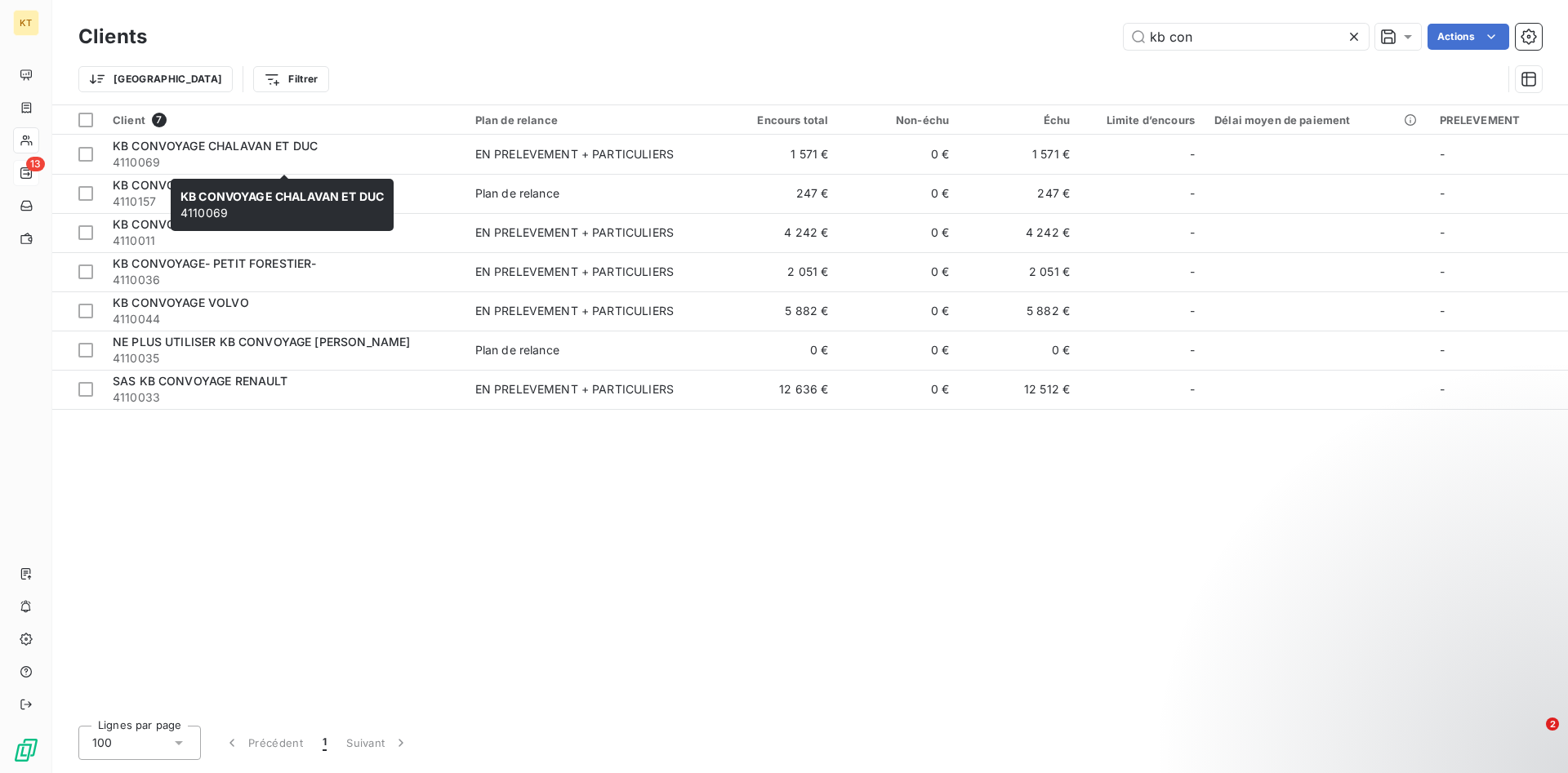
type input "kb con"
click at [309, 182] on div "KB CONVOYAGE CHALAVAN ET DUC 4110069 KB CONVOYAGE CHALAVAN ET DUC 4110069" at bounding box center [282, 205] width 223 height 52
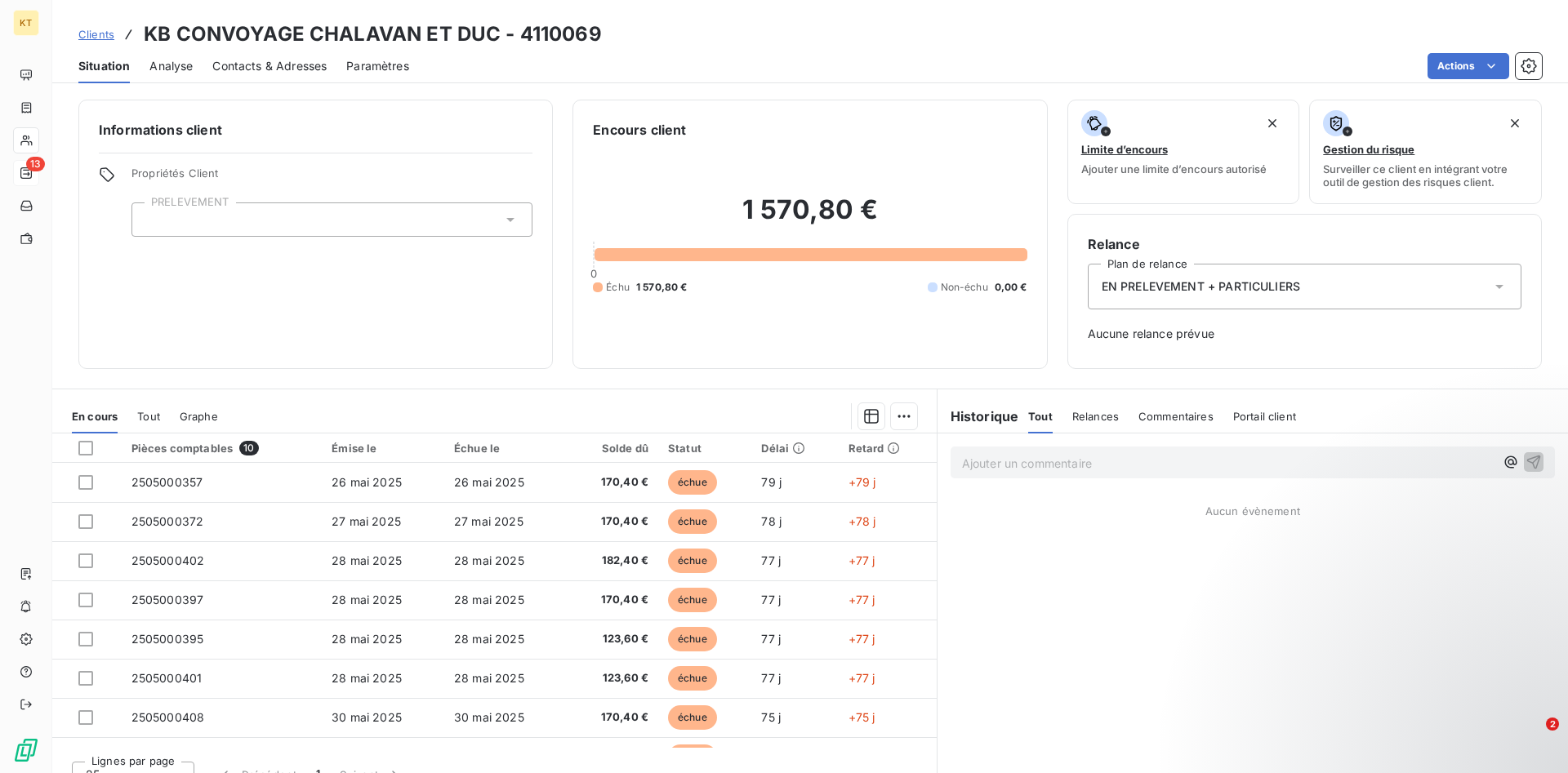
click at [105, 32] on span "Clients" at bounding box center [96, 34] width 36 height 13
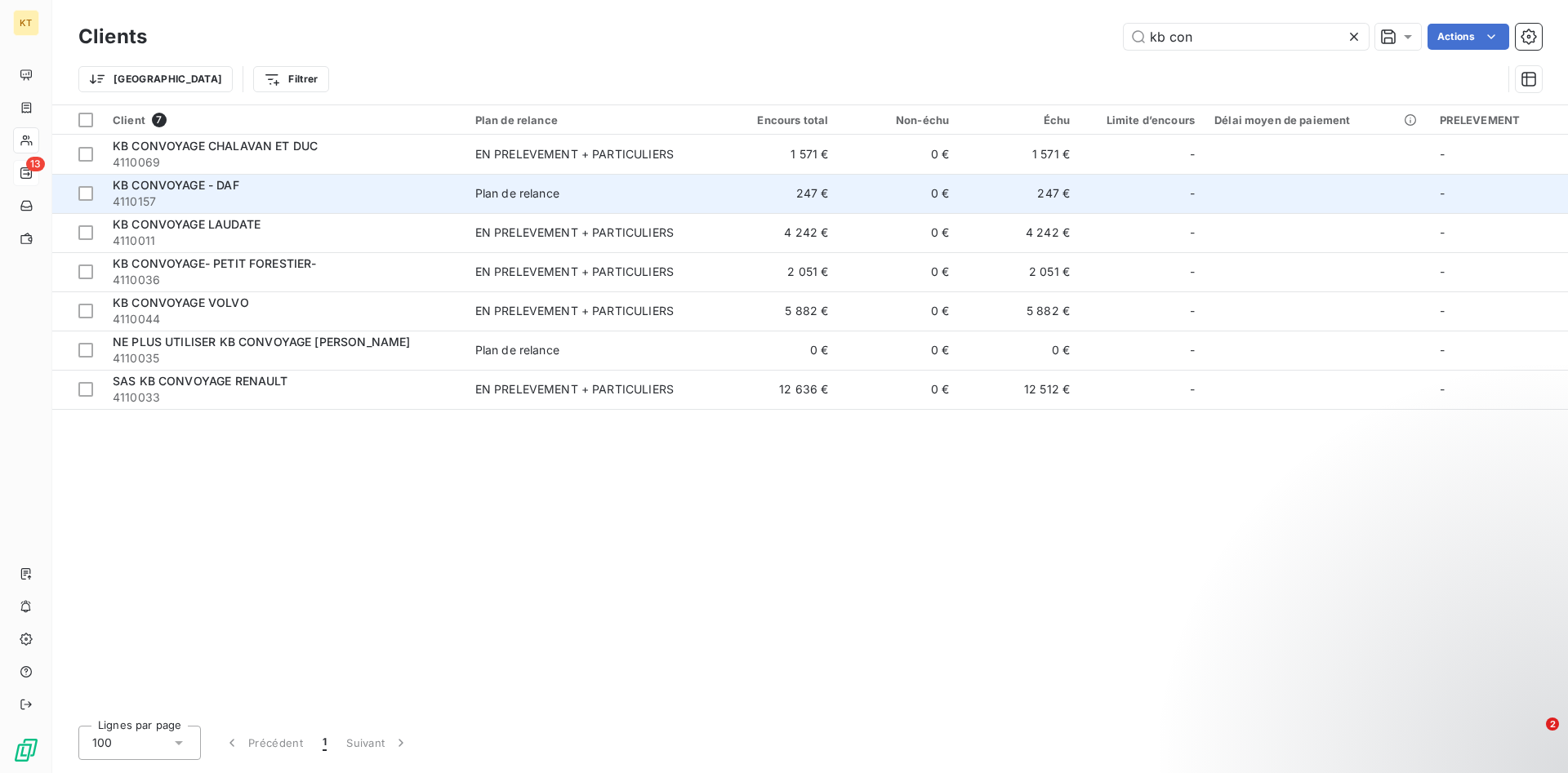
click at [224, 193] on span "4110157" at bounding box center [284, 201] width 343 height 16
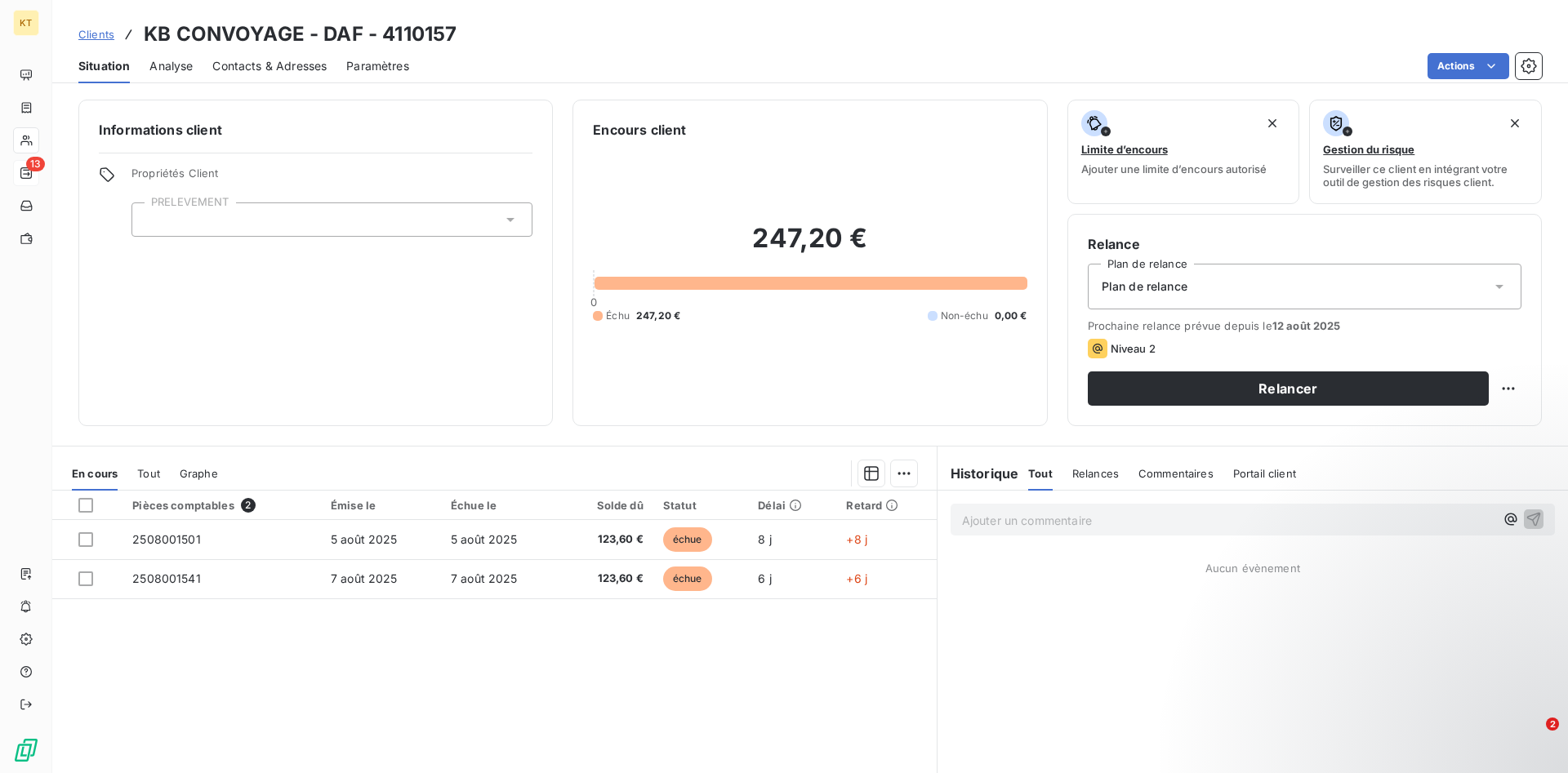
click at [1398, 282] on div "Plan de relance" at bounding box center [1305, 286] width 434 height 46
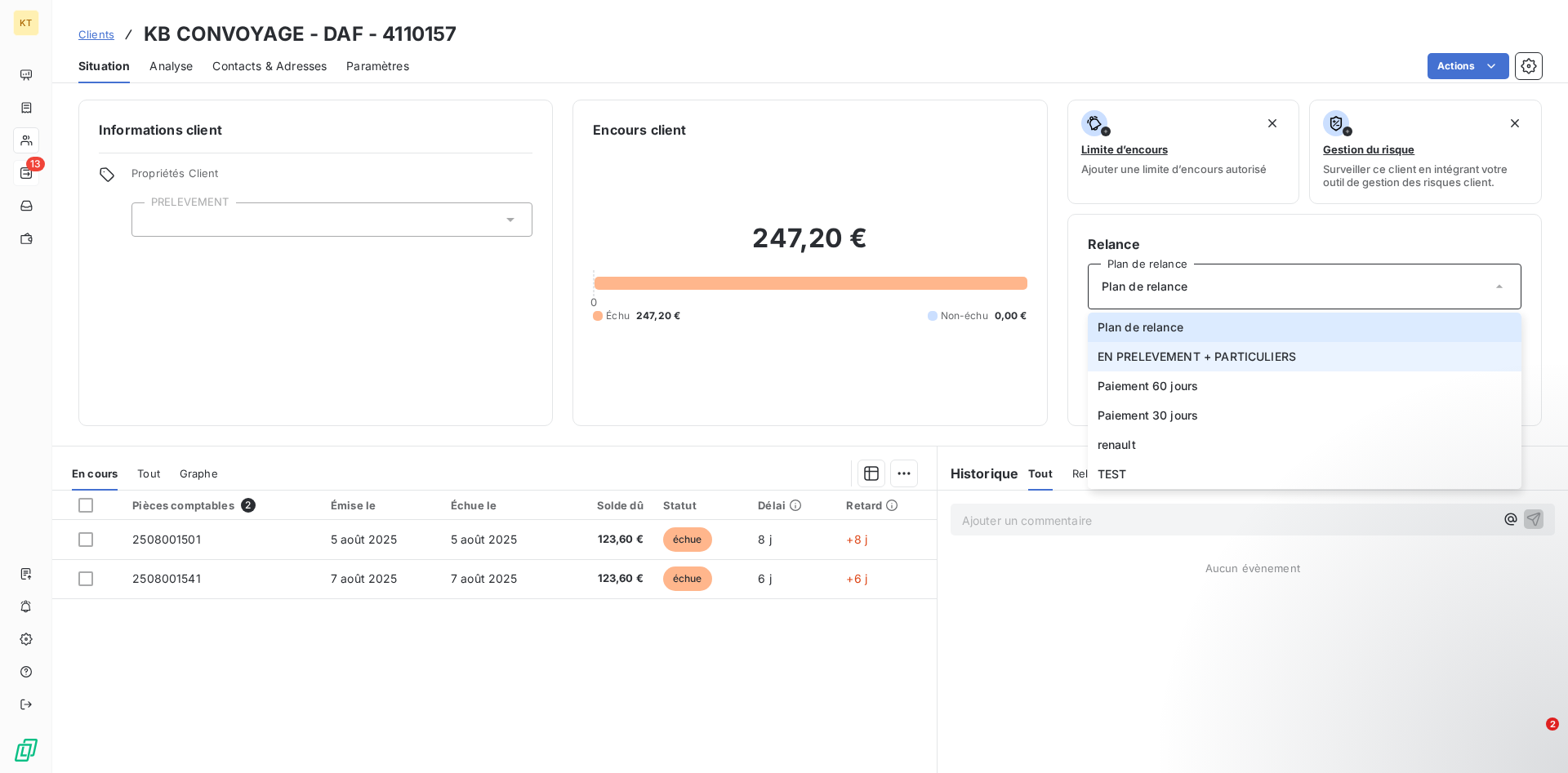
click at [1236, 361] on span "EN PRELEVEMENT + PARTICULIERS" at bounding box center [1196, 356] width 198 height 16
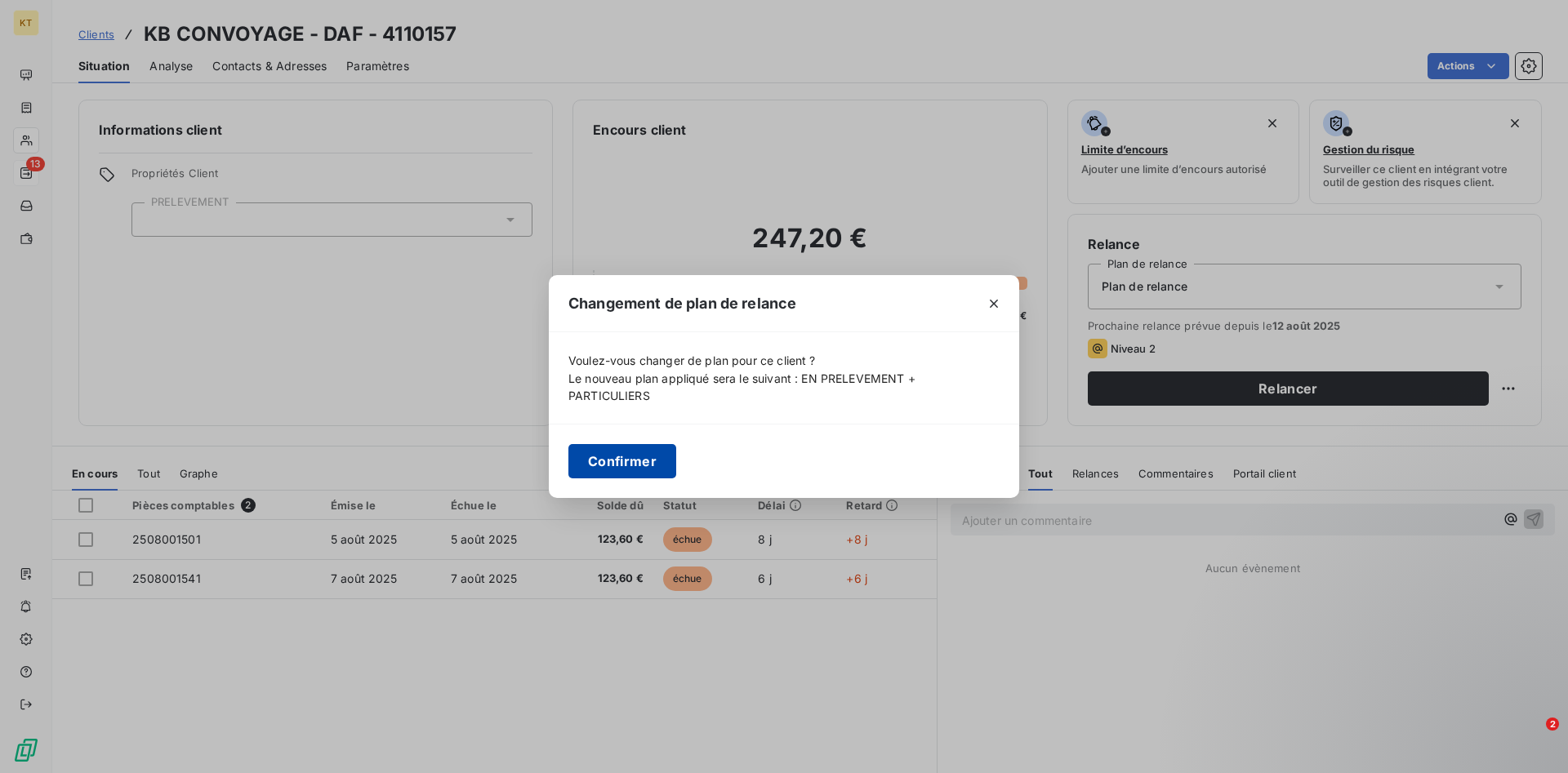
click at [588, 466] on button "Confirmer" at bounding box center [622, 461] width 108 height 35
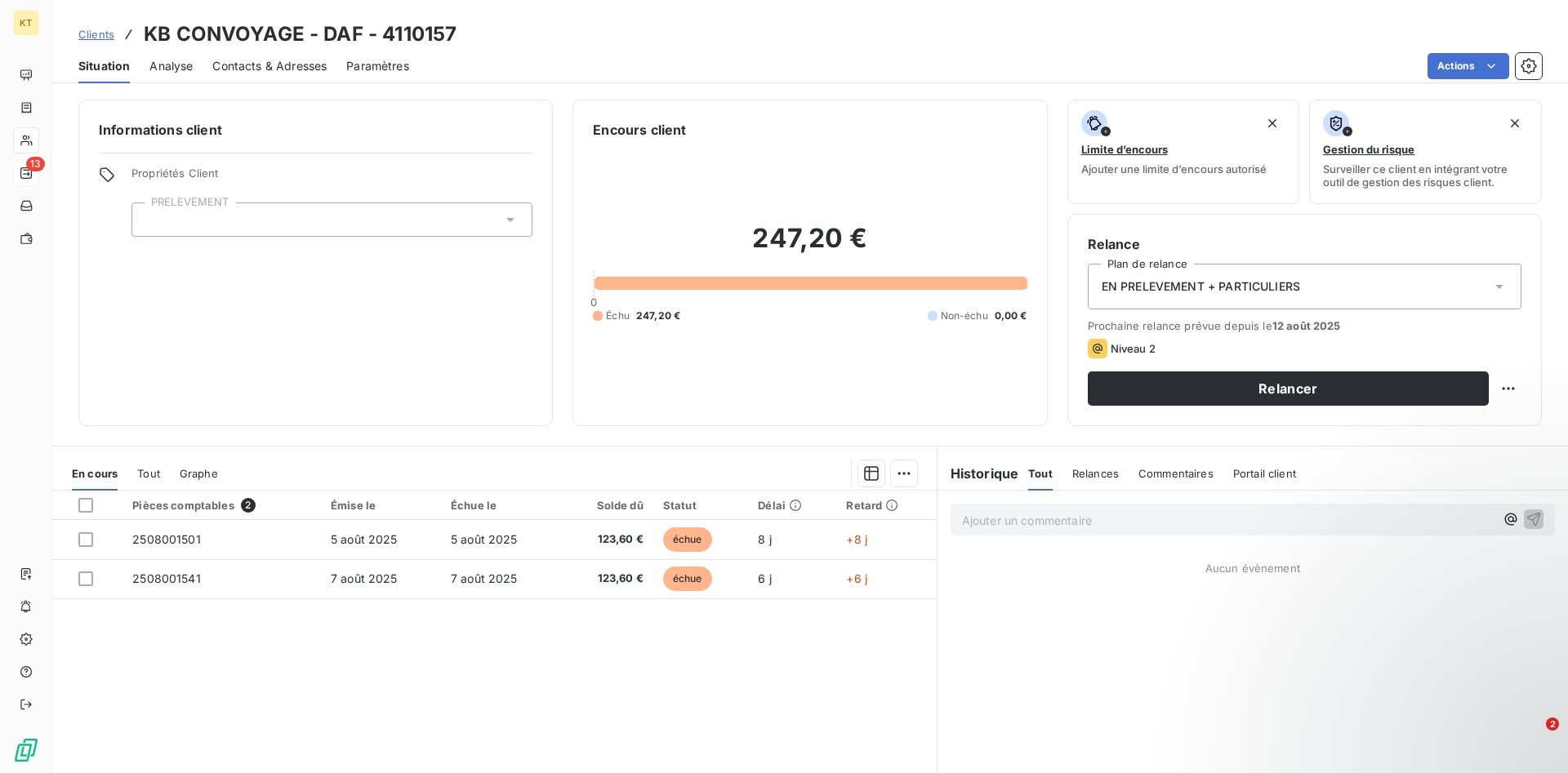
click at [510, 214] on icon at bounding box center [510, 219] width 16 height 16
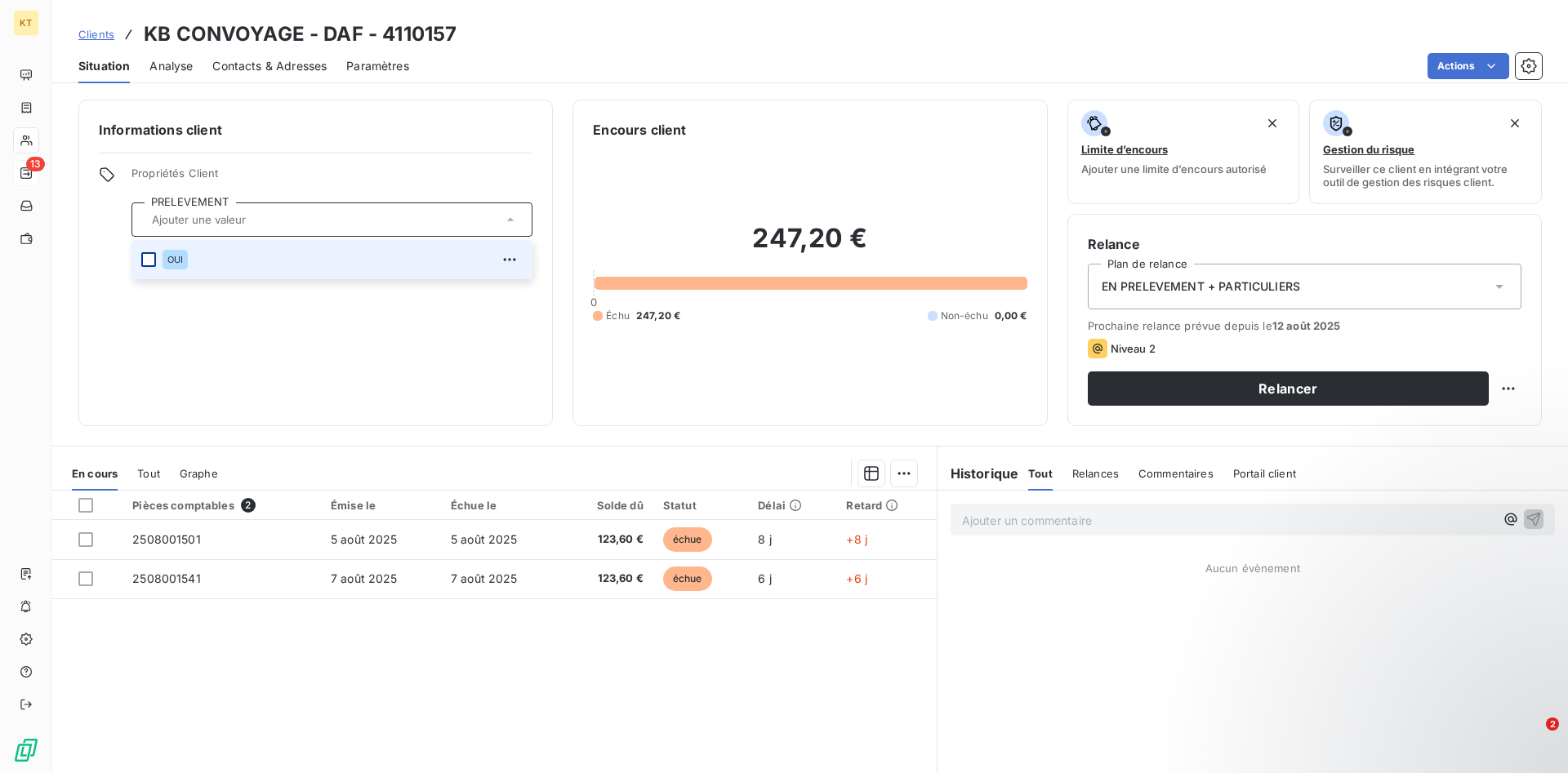
click at [149, 260] on div at bounding box center [148, 259] width 14 height 14
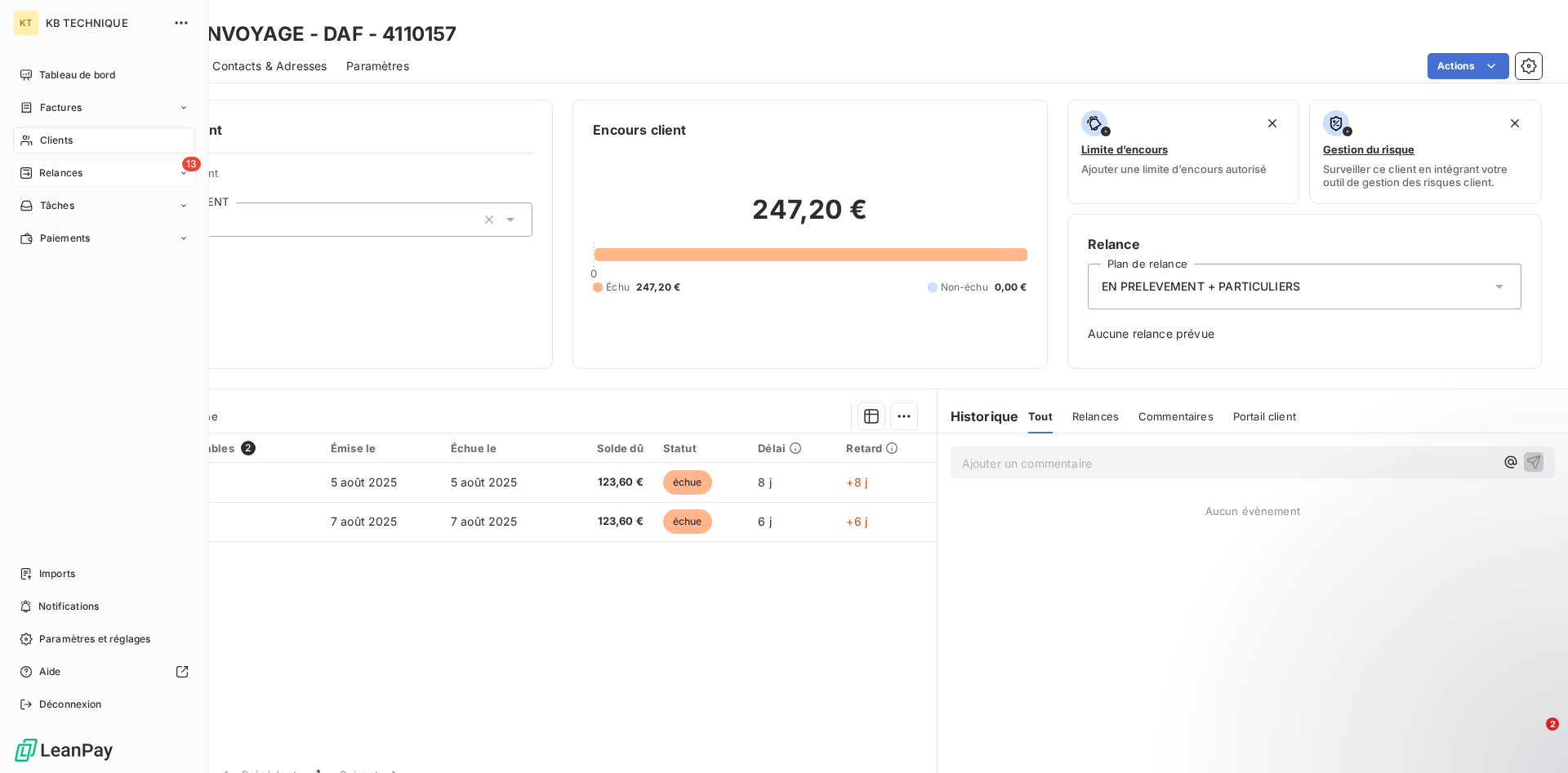
click at [88, 174] on div "13 Relances" at bounding box center [104, 173] width 182 height 26
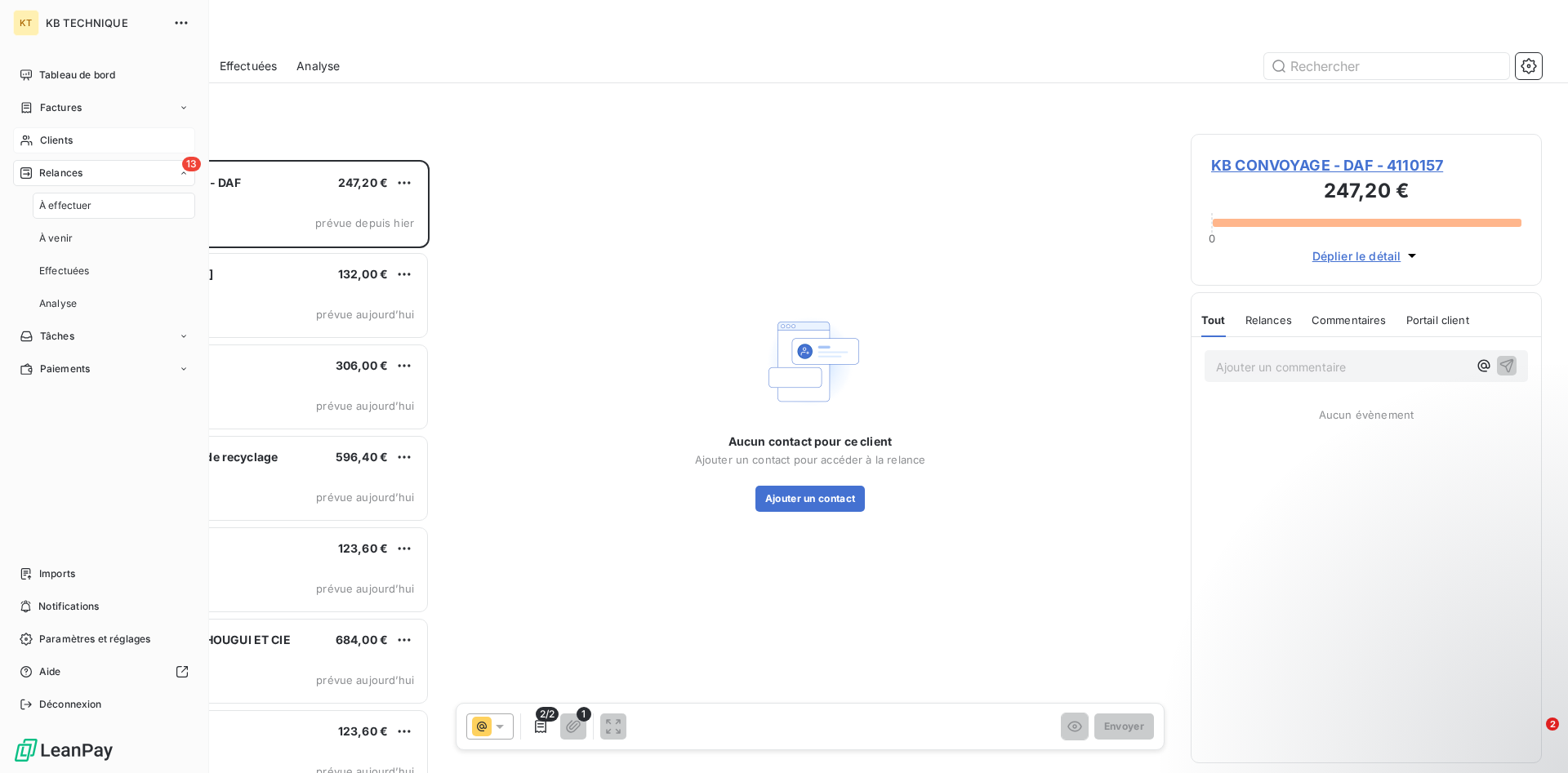
scroll to position [614, 351]
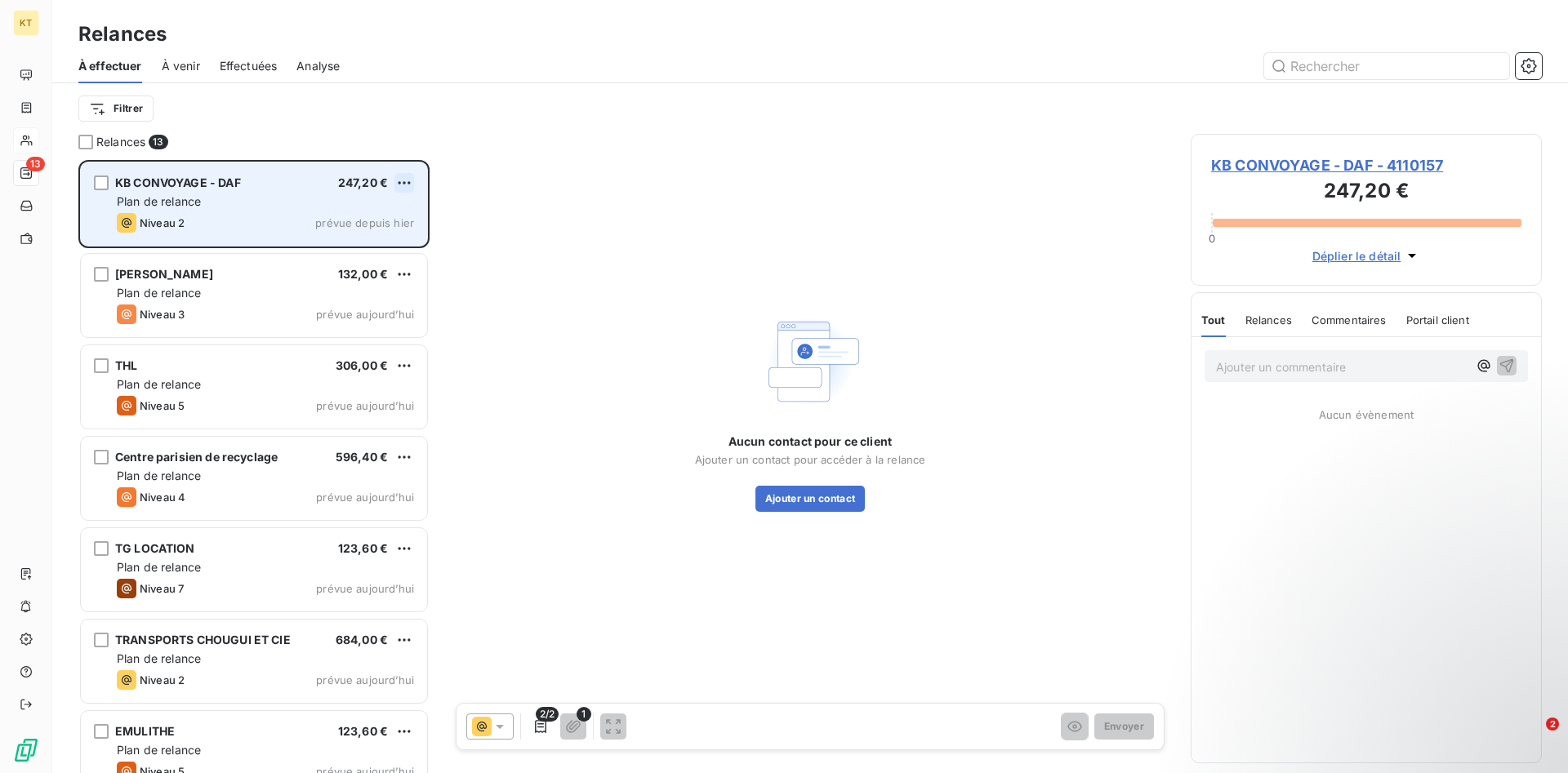
click at [413, 181] on html "KT 13 Relances À effectuer À venir Effectuées Analyse Filtrer Relances 13 KB CO…" at bounding box center [784, 386] width 1568 height 773
click at [365, 240] on div "Passer cette action" at bounding box center [333, 245] width 146 height 26
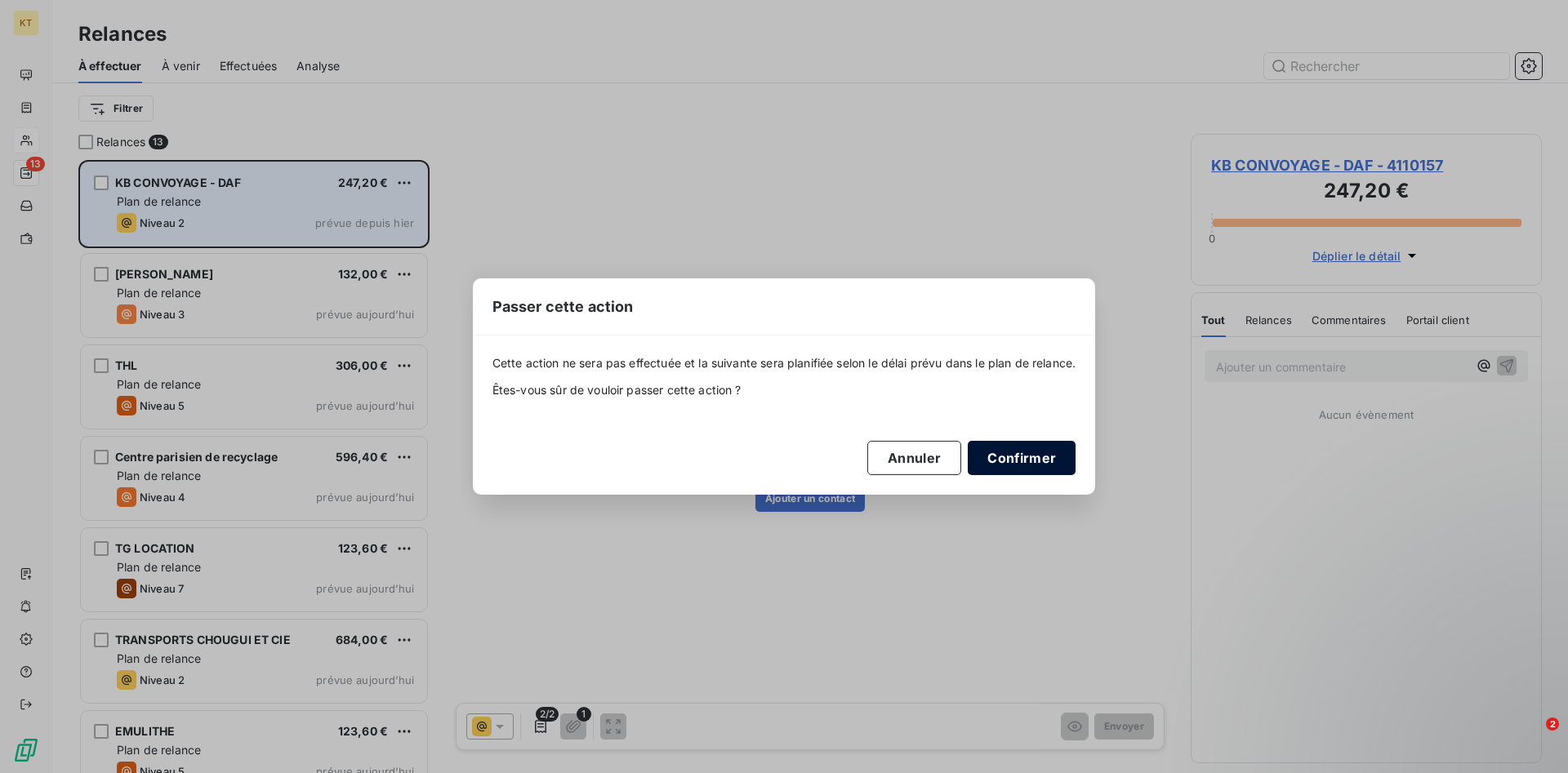
click at [1012, 447] on button "Confirmer" at bounding box center [1021, 457] width 108 height 35
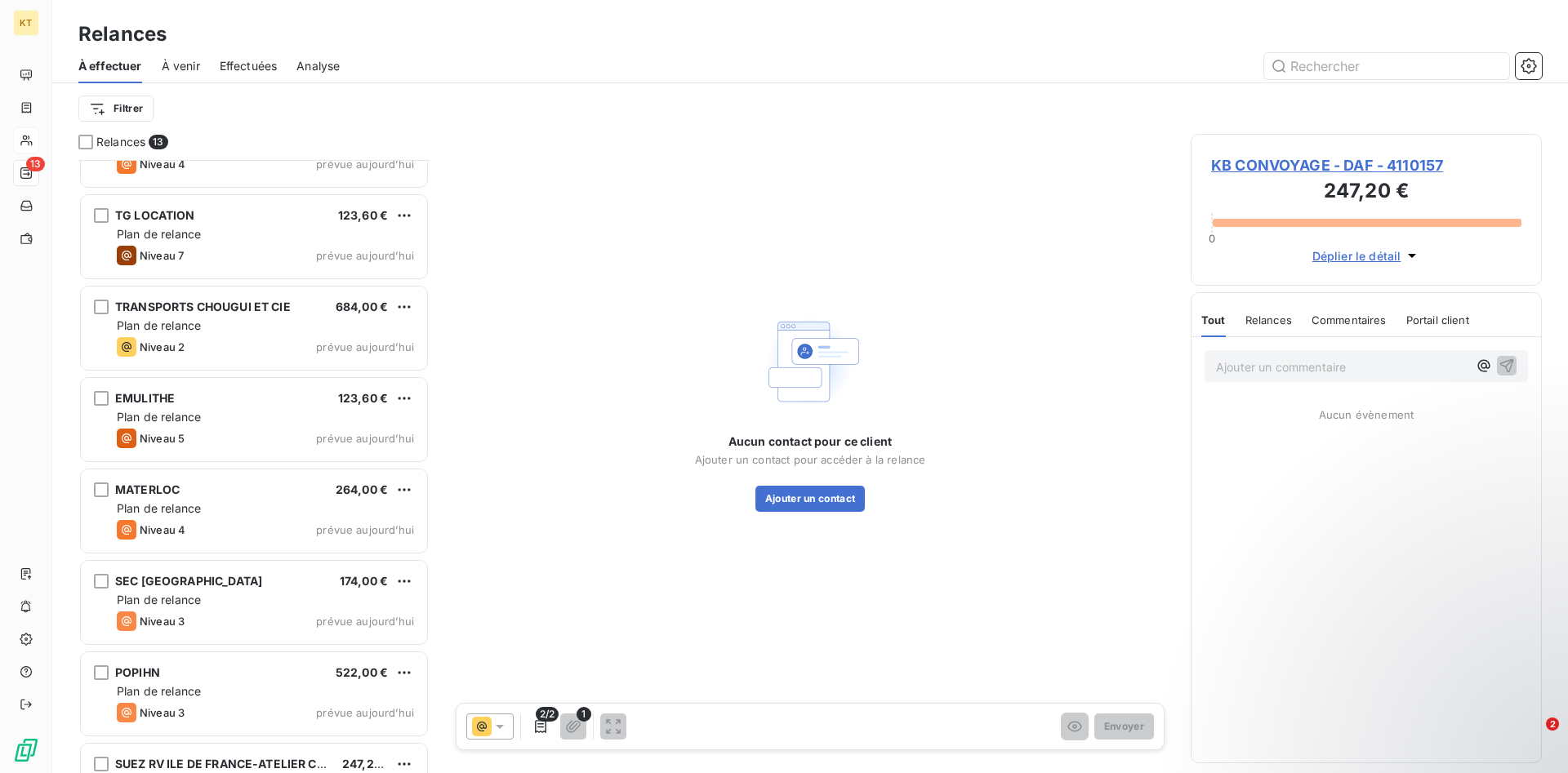
scroll to position [576, 0]
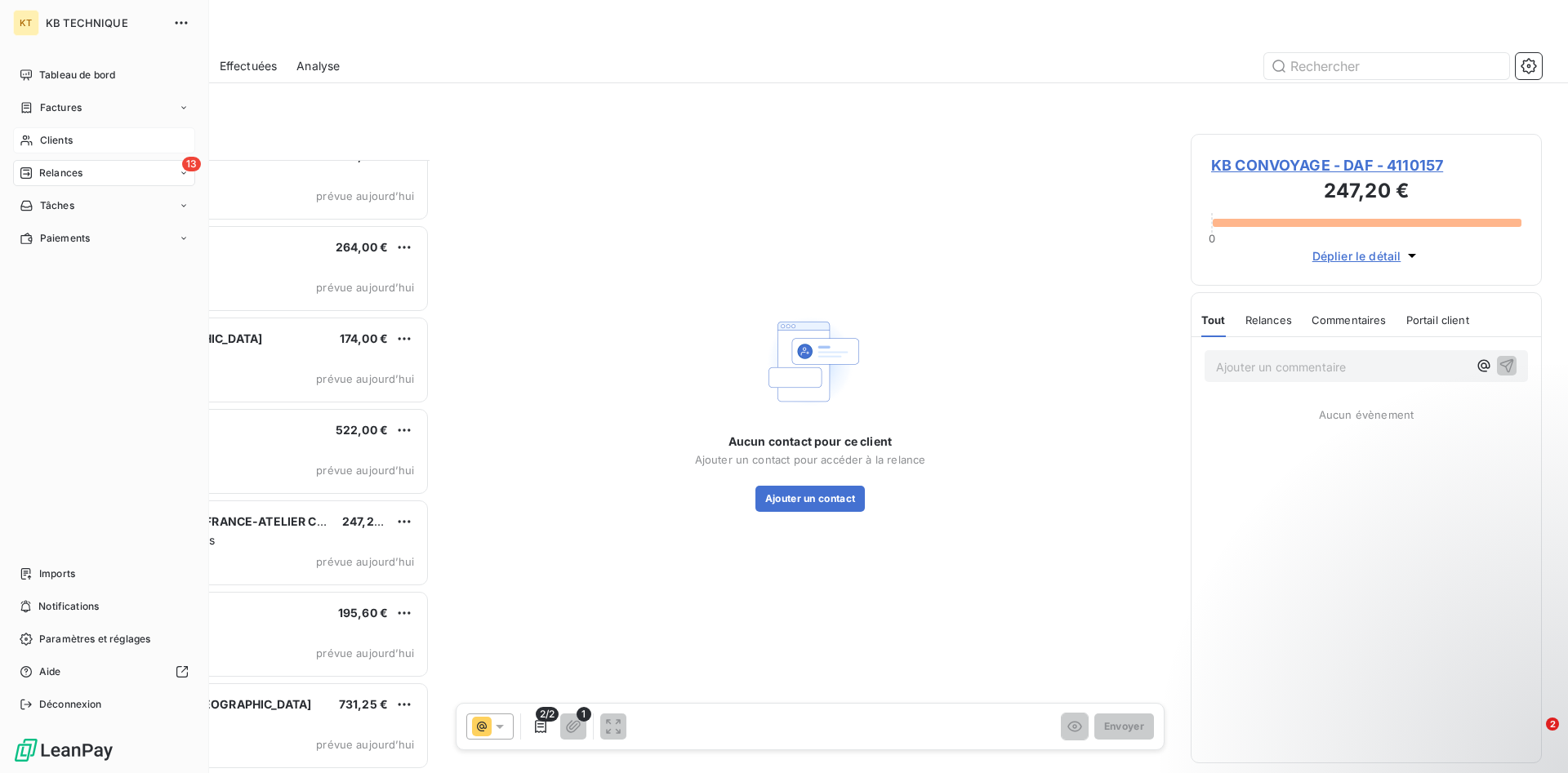
click at [72, 136] on span "Clients" at bounding box center [56, 140] width 33 height 14
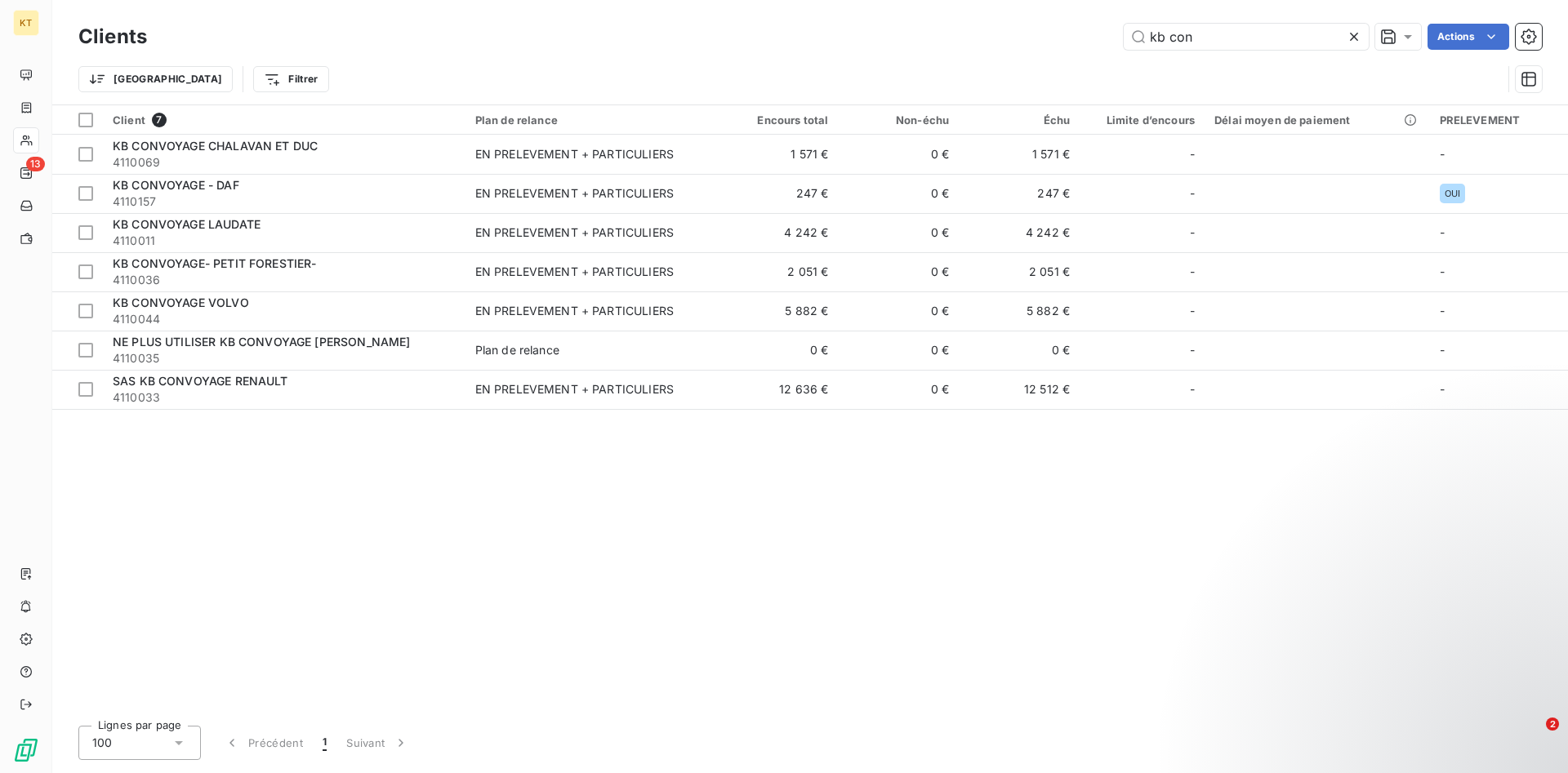
click at [1360, 38] on icon at bounding box center [1353, 36] width 16 height 16
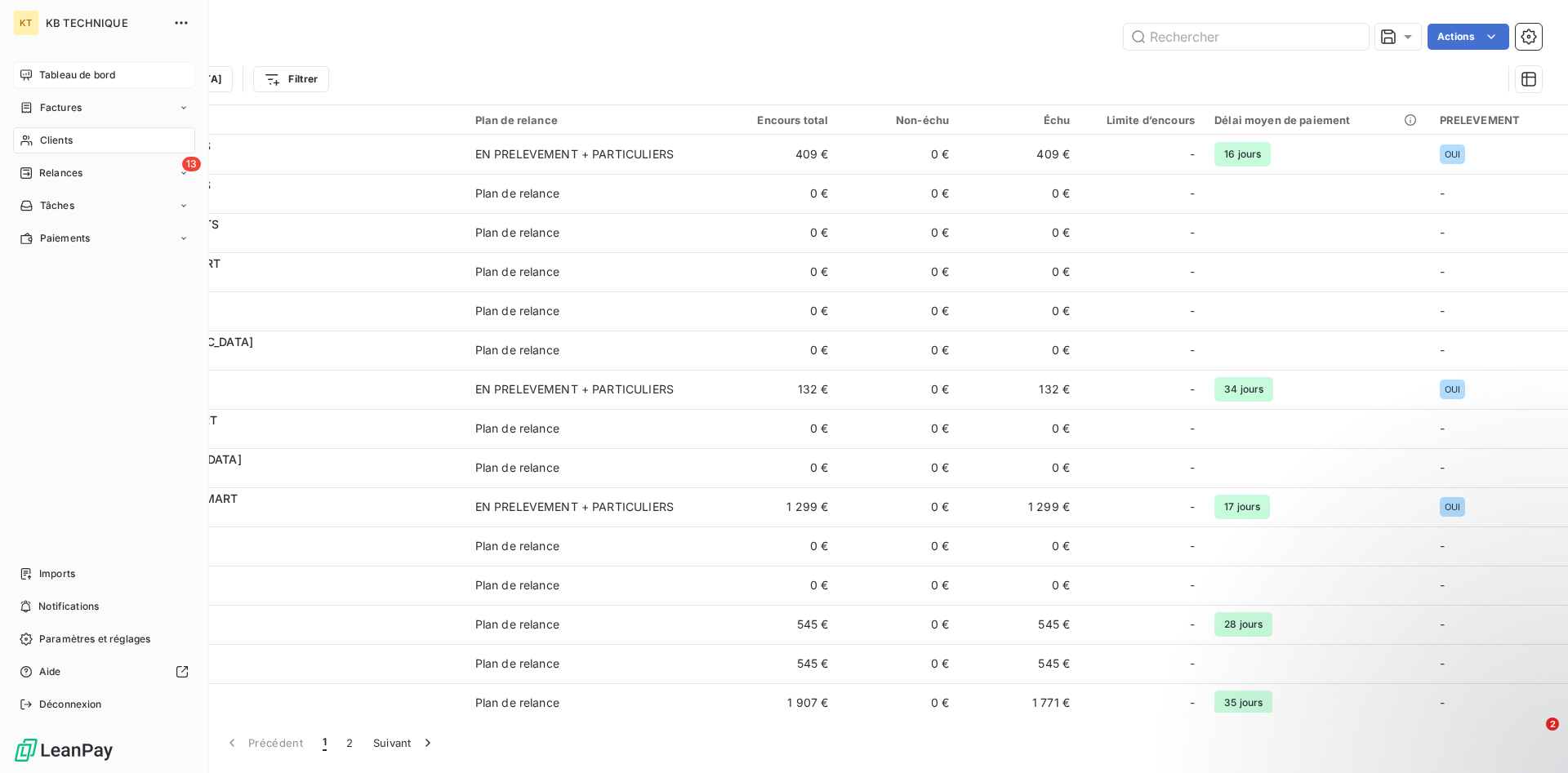
click at [62, 72] on span "Tableau de bord" at bounding box center [77, 74] width 76 height 14
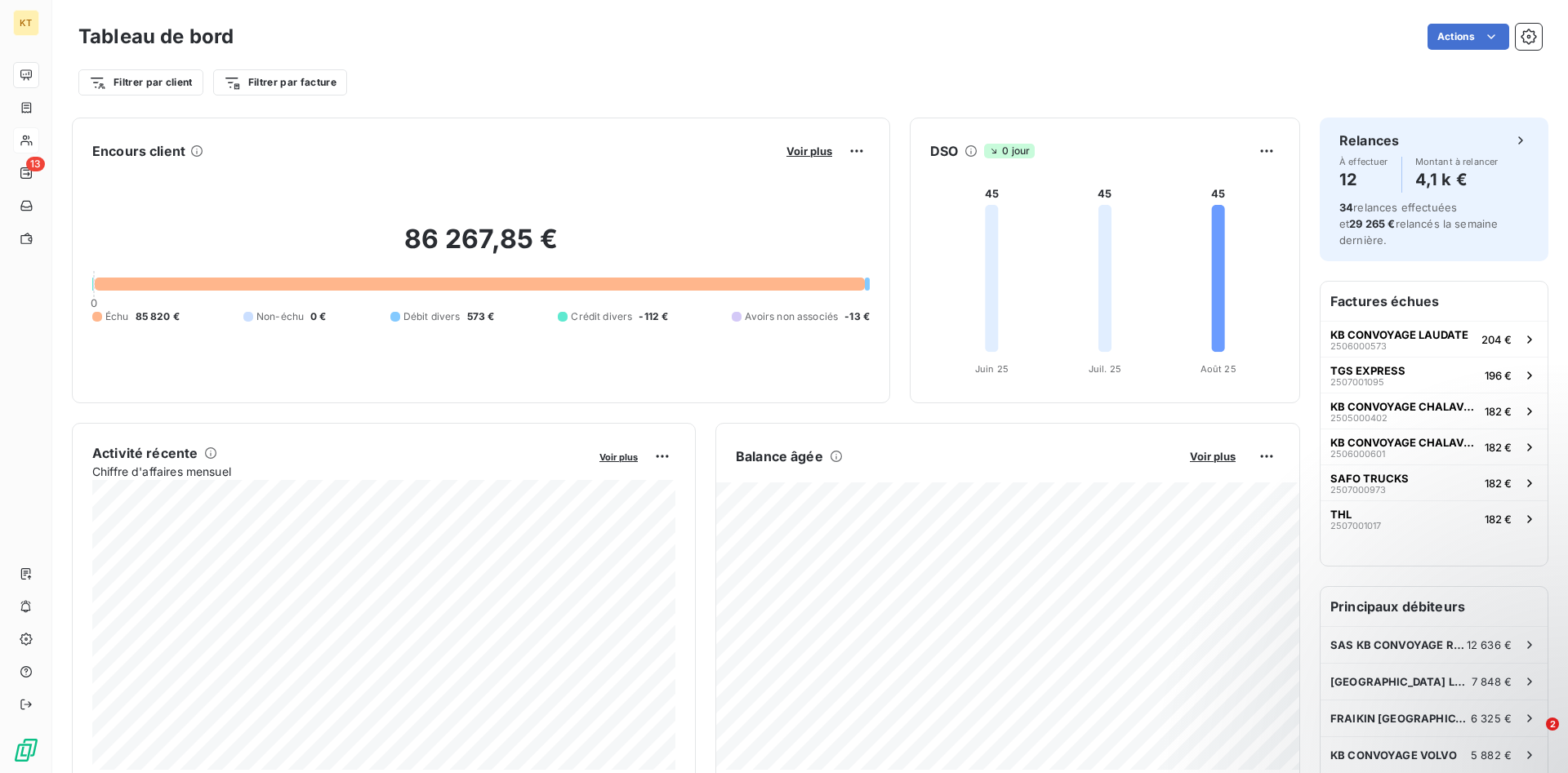
drag, startPoint x: 510, startPoint y: 247, endPoint x: 560, endPoint y: 234, distance: 51.7
click at [510, 249] on h2 "86 267,85 €" at bounding box center [480, 247] width 777 height 49
click at [812, 143] on div "Voir plus" at bounding box center [825, 151] width 88 height 26
click at [813, 155] on span "Voir plus" at bounding box center [809, 150] width 46 height 13
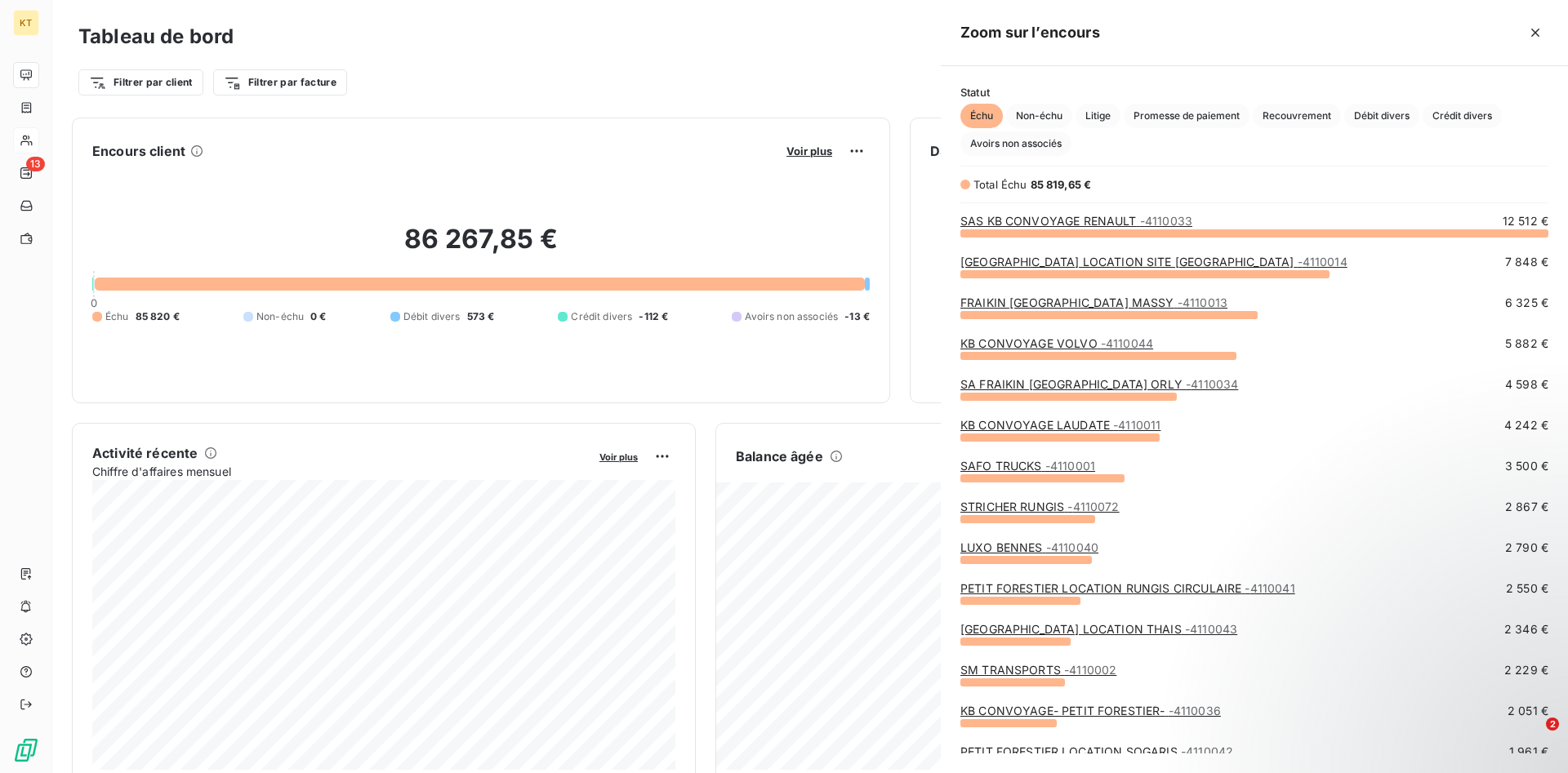
scroll to position [540, 627]
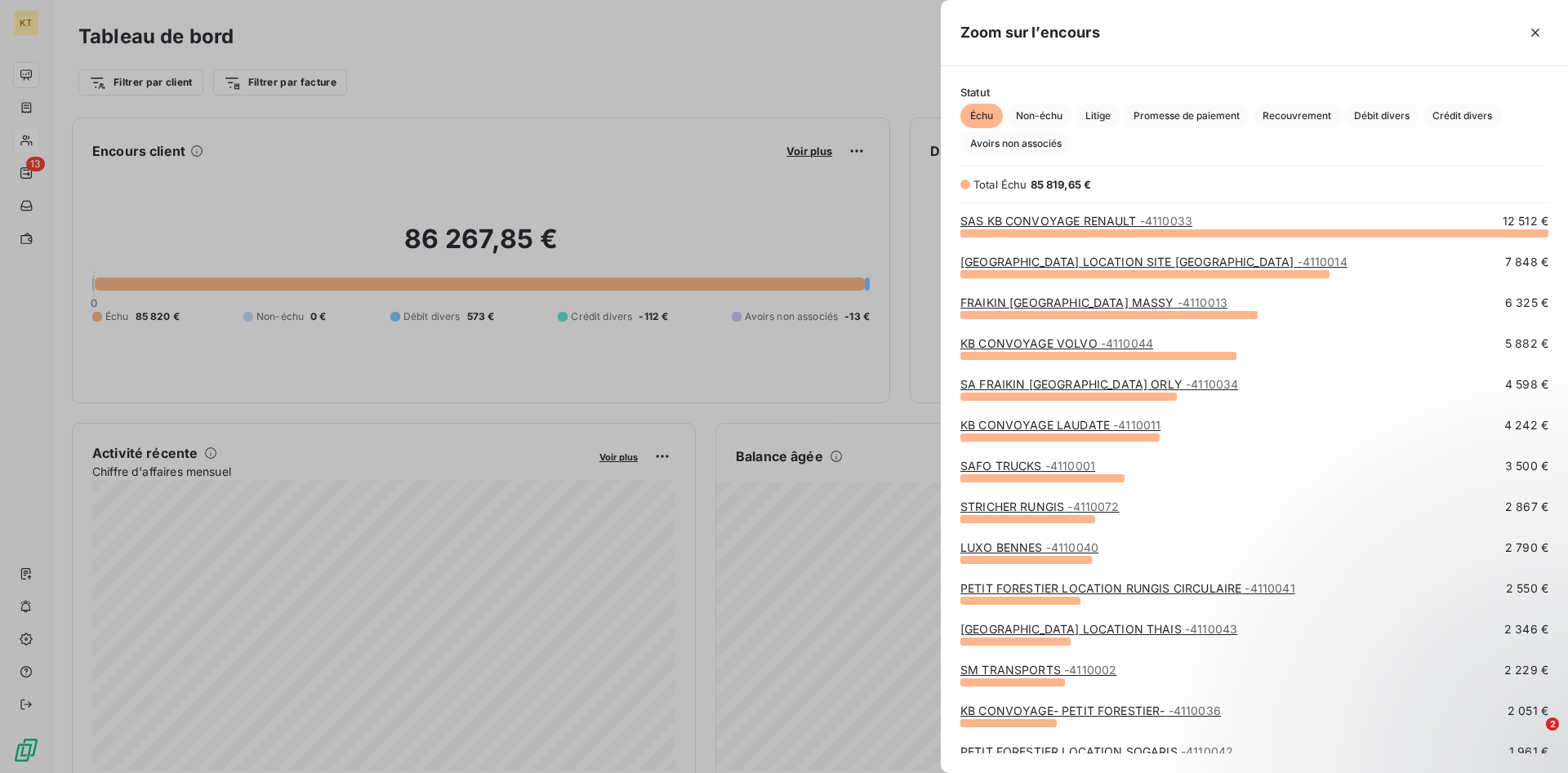
click at [748, 107] on div at bounding box center [784, 386] width 1568 height 773
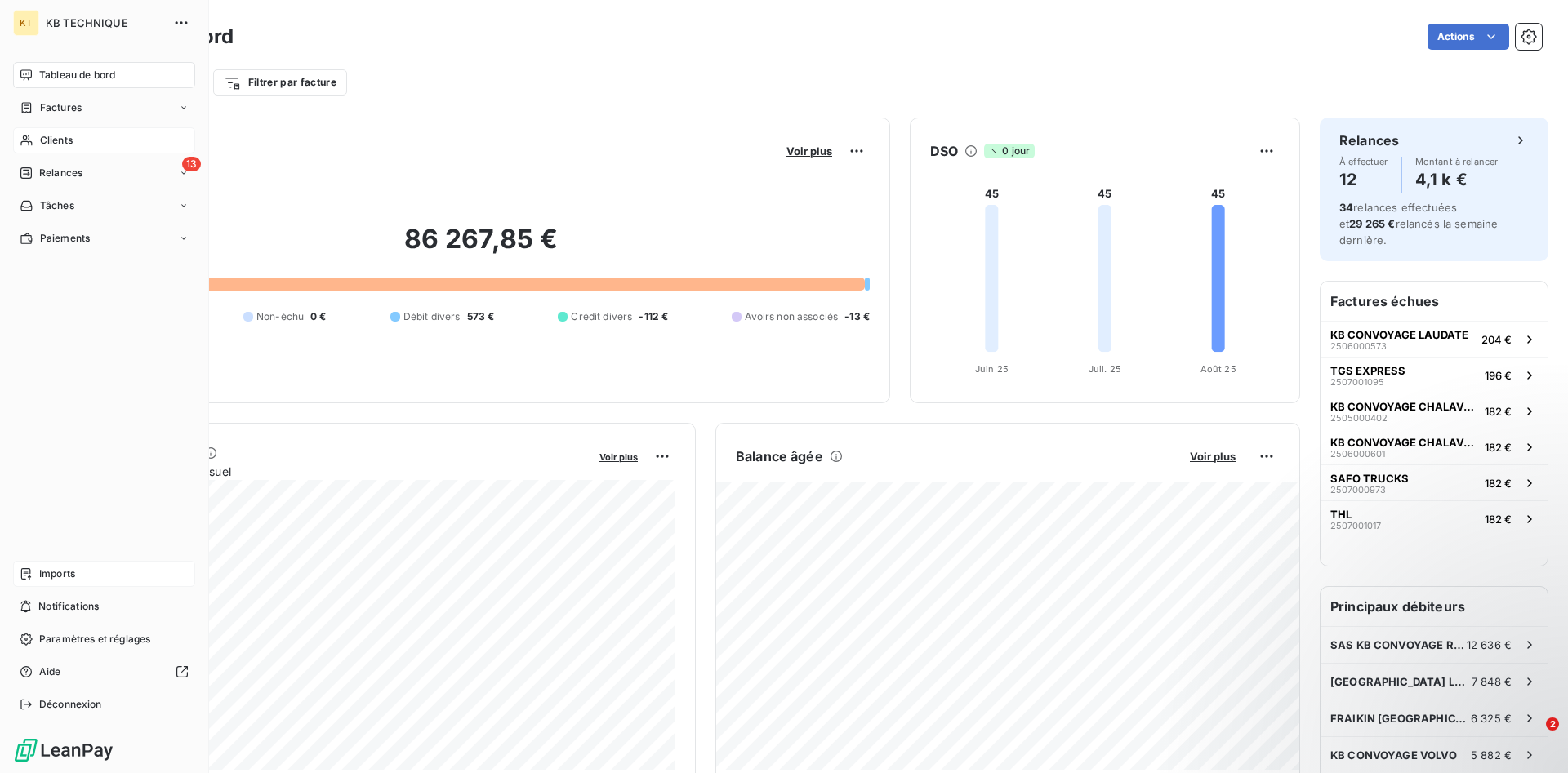
click at [111, 570] on div "Imports" at bounding box center [104, 574] width 182 height 26
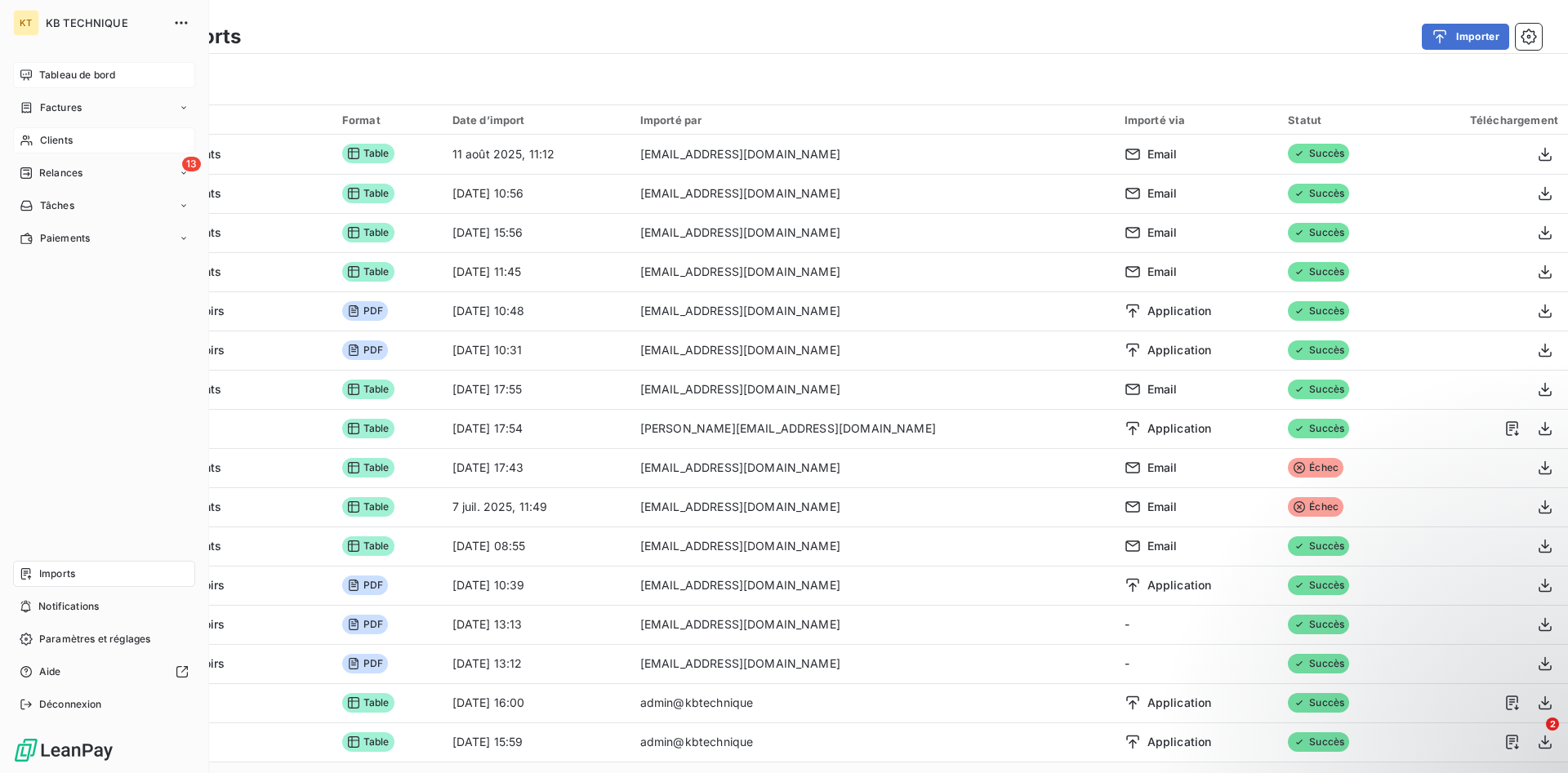
click at [30, 80] on icon at bounding box center [25, 74] width 13 height 13
